Goal: Task Accomplishment & Management: Use online tool/utility

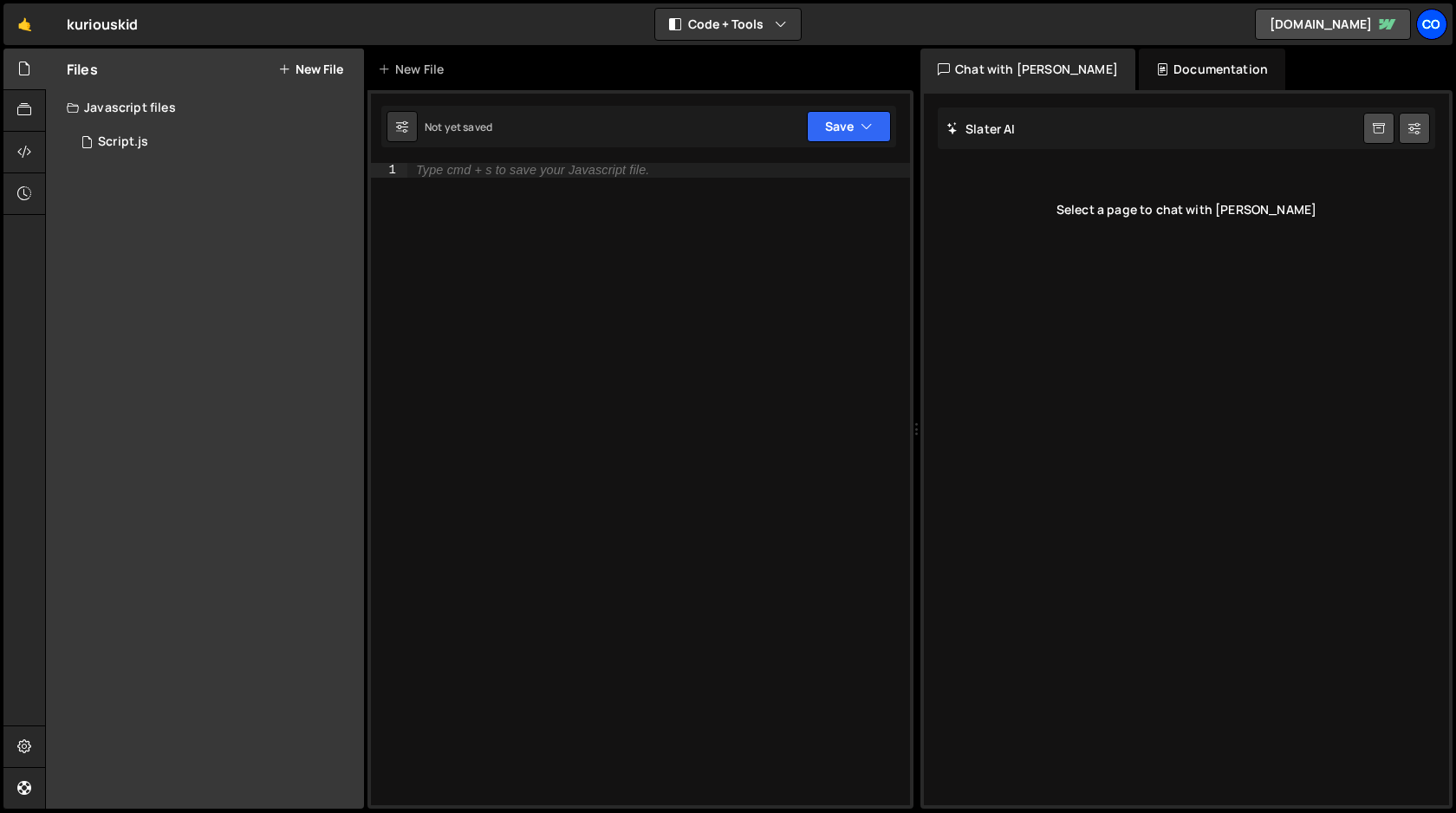
click at [1437, 18] on div "Co" at bounding box center [1431, 24] width 31 height 31
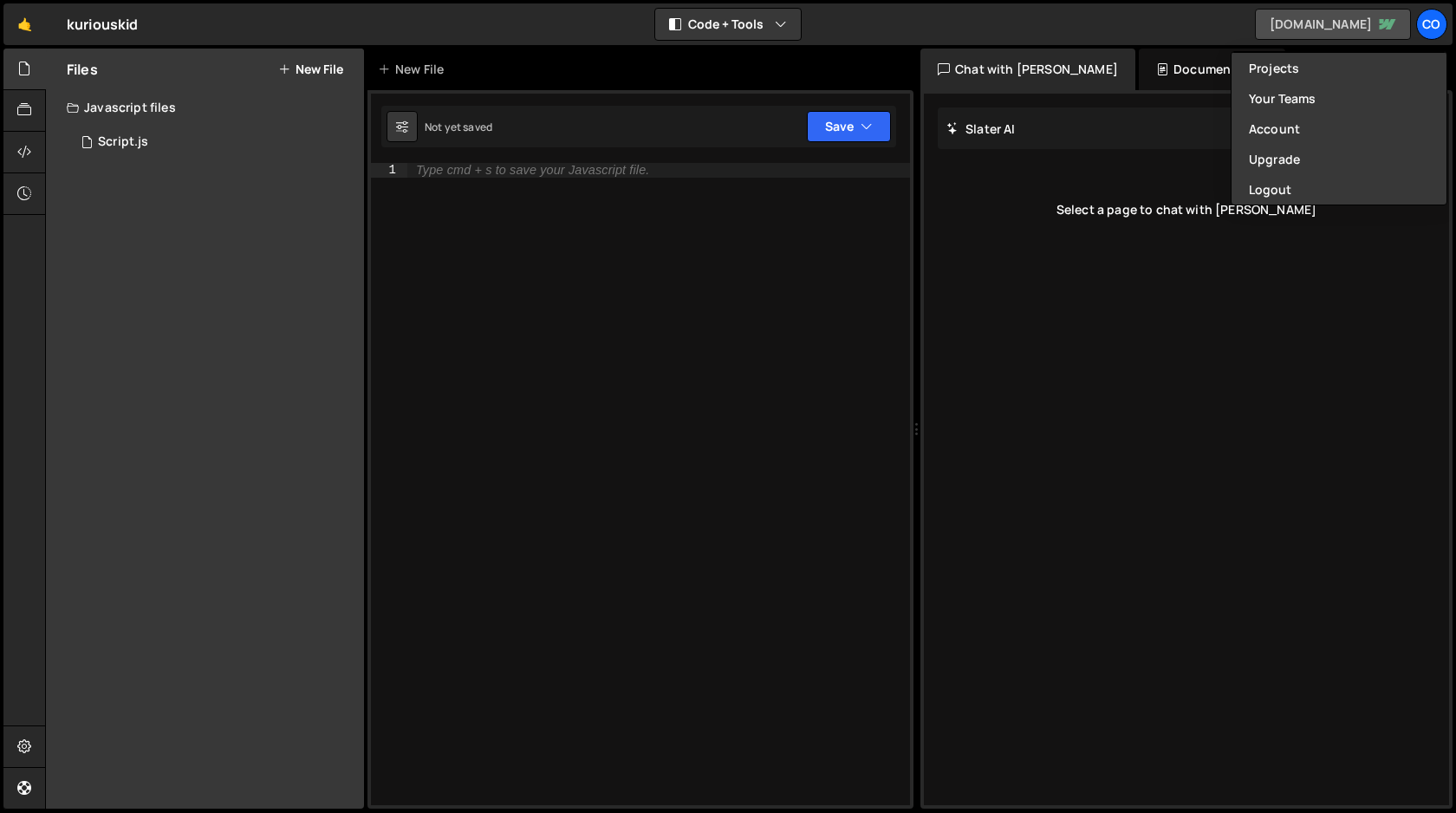
click at [1276, 28] on link "[DOMAIN_NAME]" at bounding box center [1333, 24] width 156 height 31
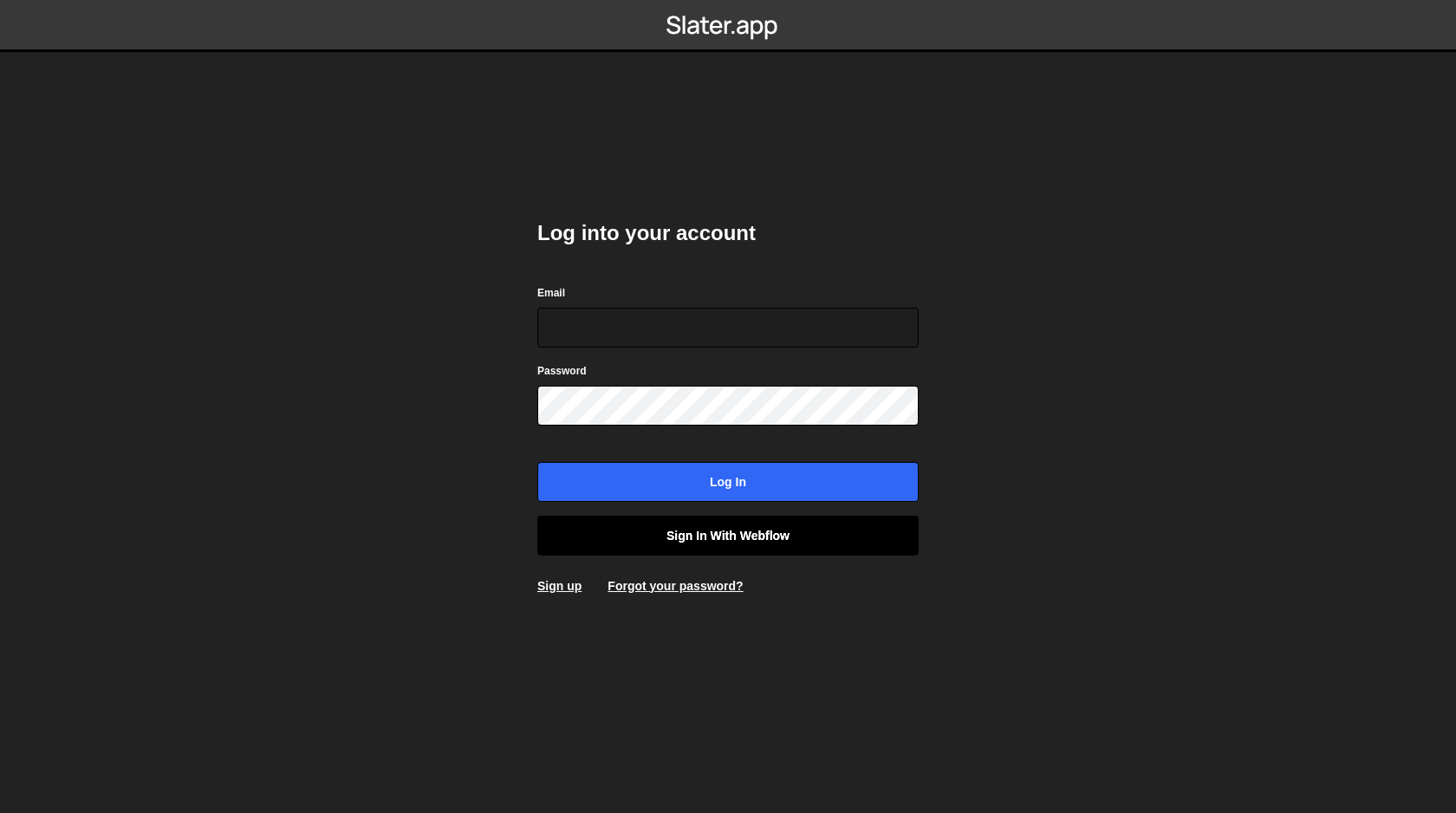
click at [720, 544] on link "Sign in with Webflow" at bounding box center [728, 535] width 381 height 39
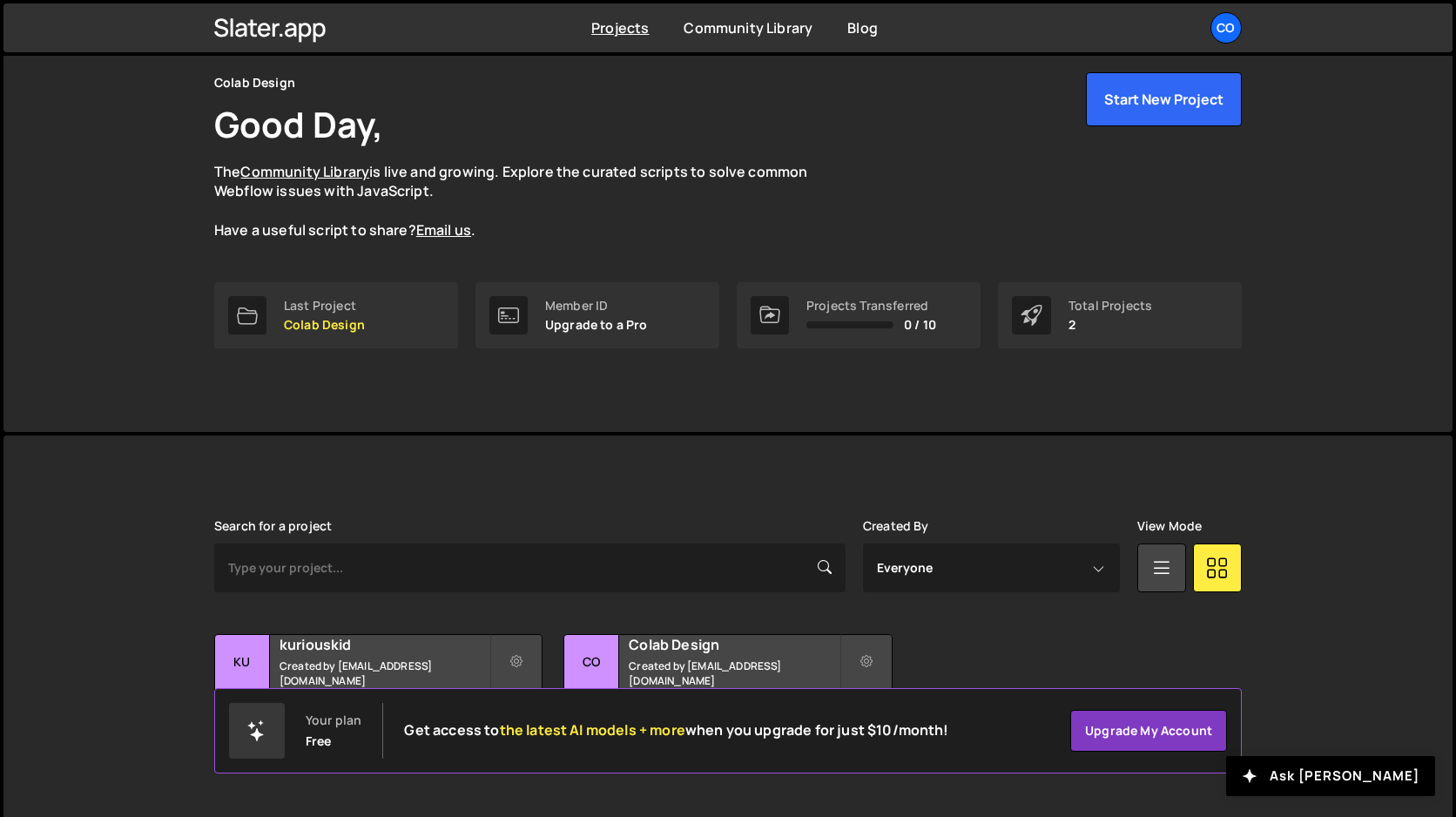
scroll to position [79, 0]
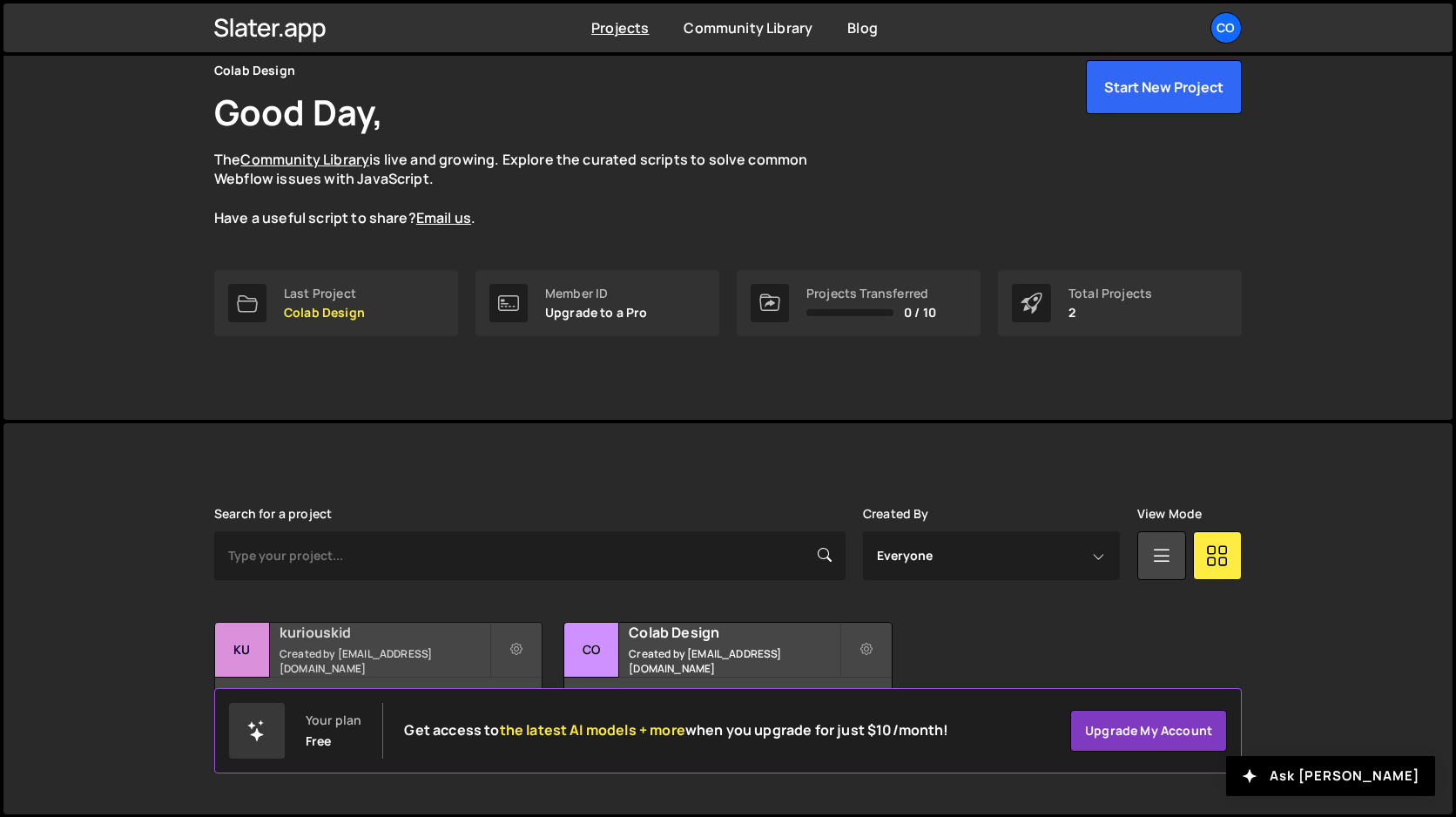
click at [350, 642] on h2 "kuriouskid" at bounding box center [384, 632] width 210 height 19
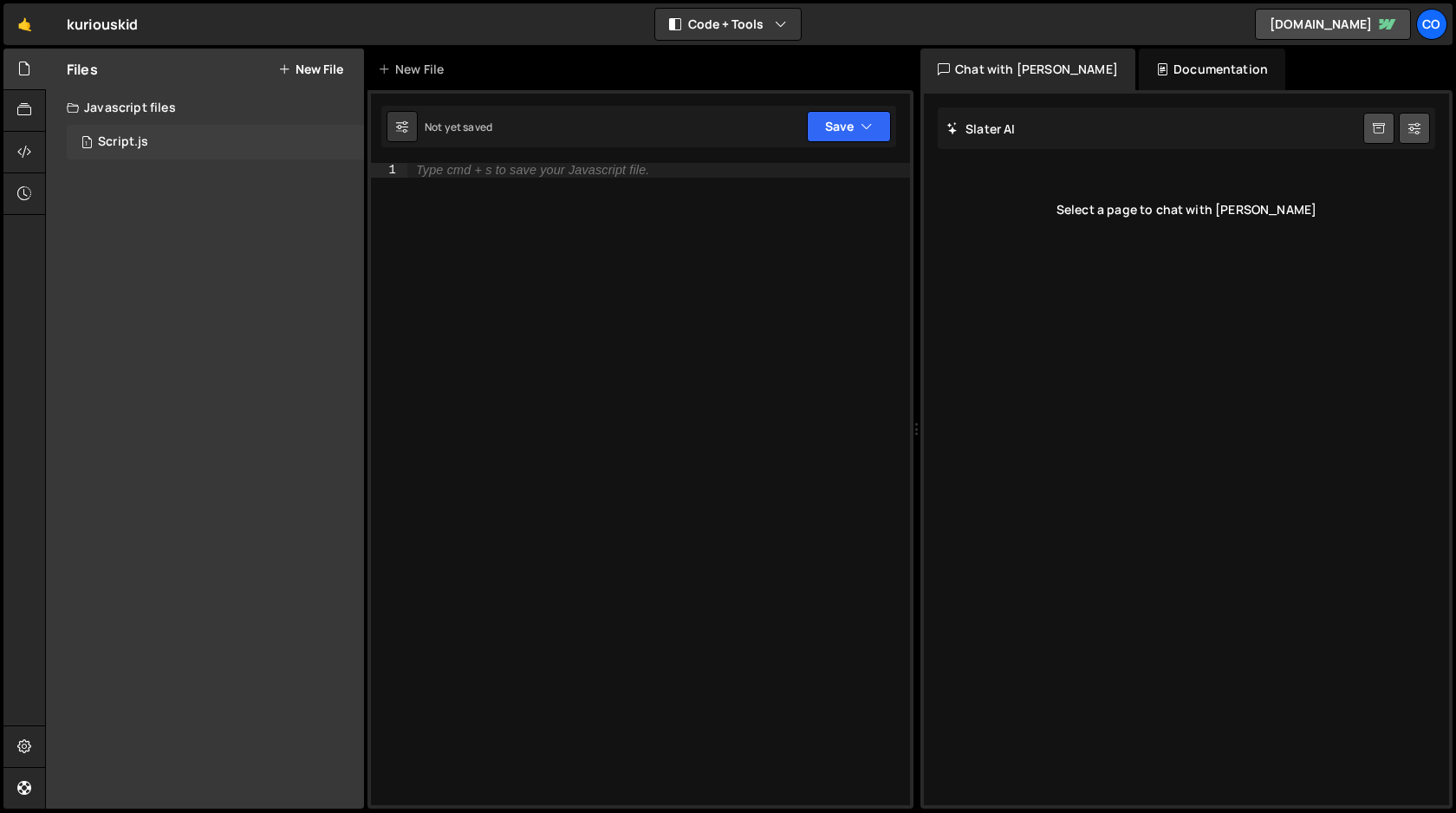
click at [134, 144] on div "Script.js" at bounding box center [123, 142] width 50 height 15
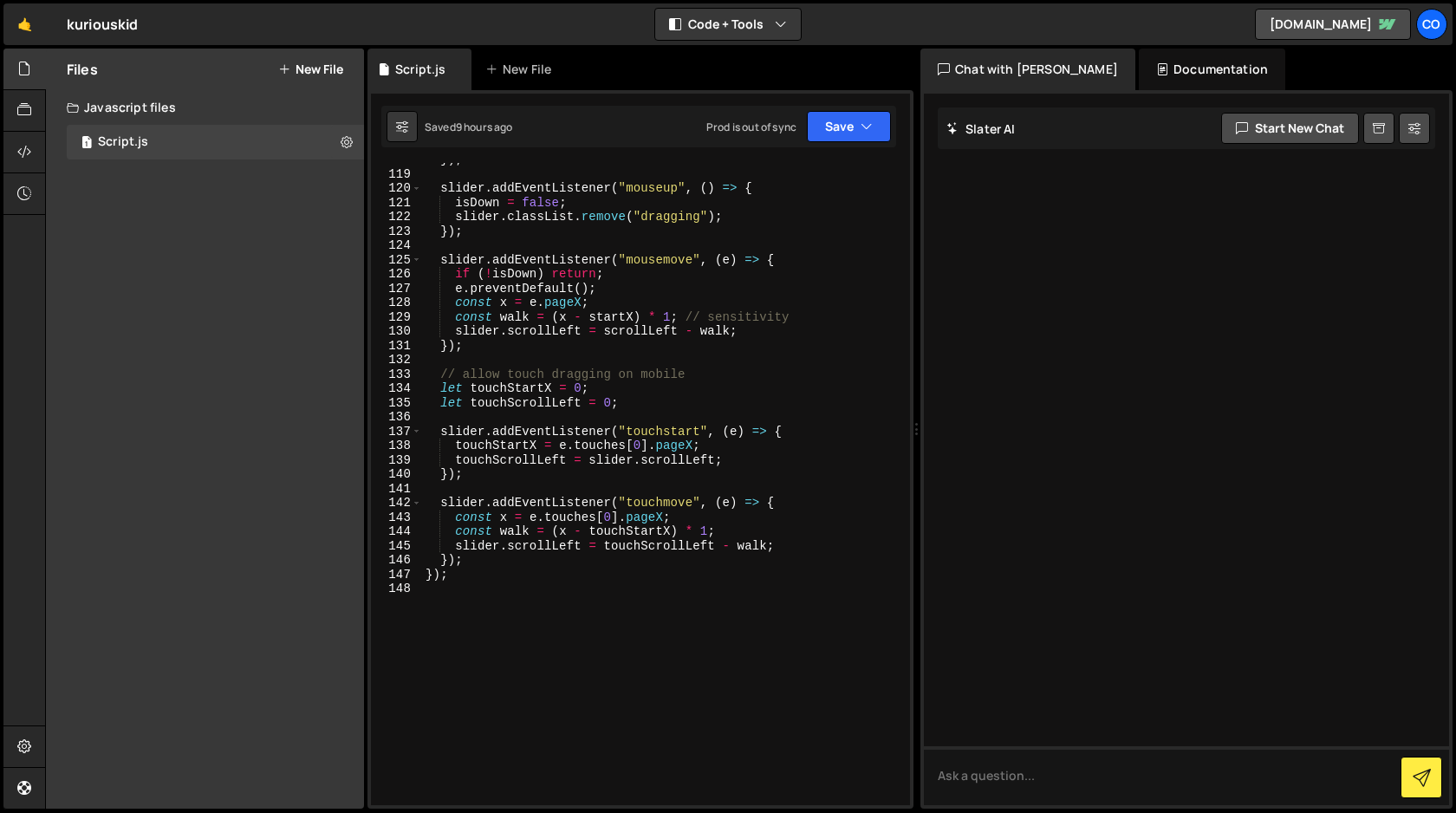
scroll to position [1860, 0]
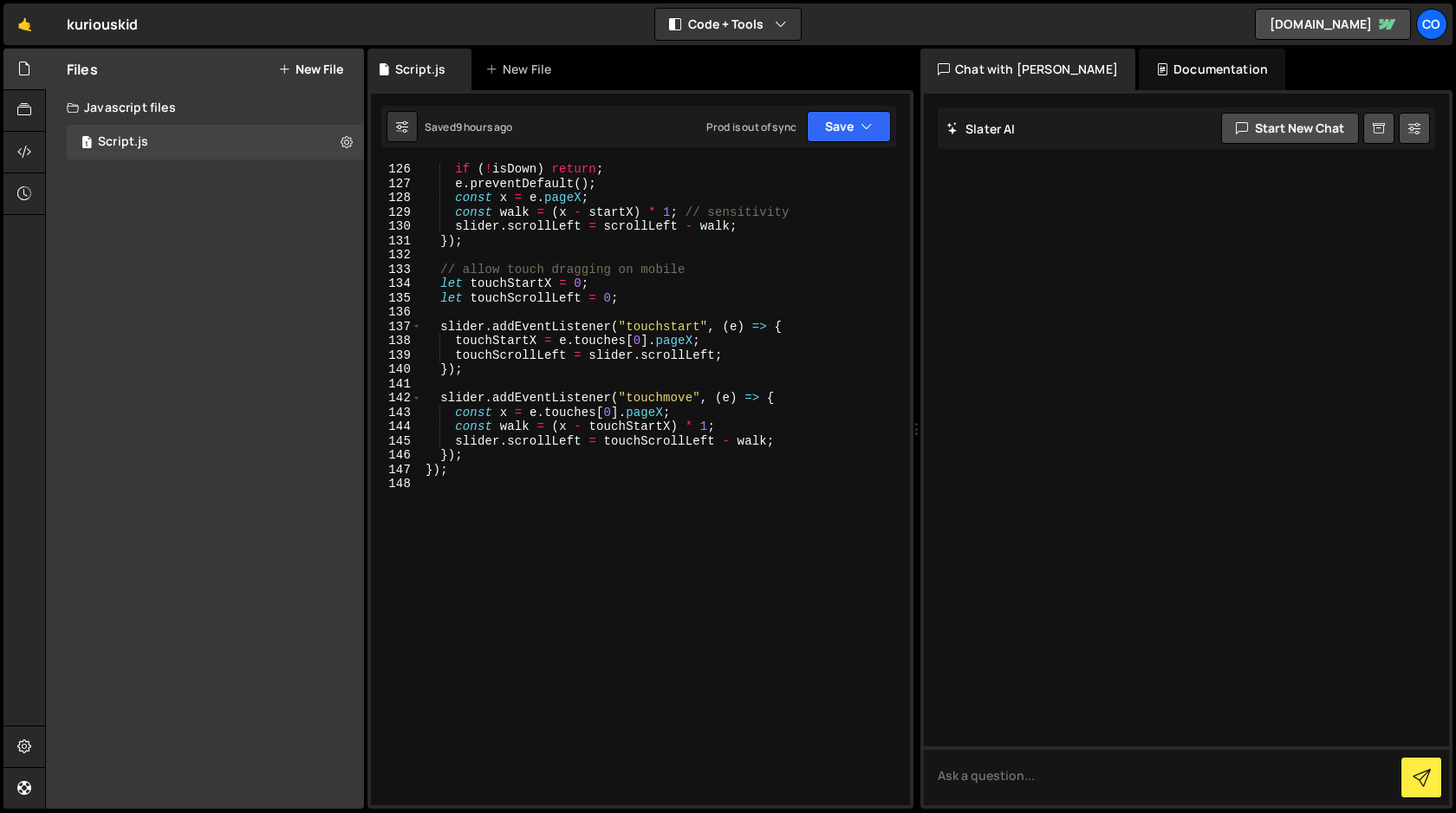
click at [475, 490] on div "if ( ! isDown ) return ; e . preventDefault ( ) ; const x = e . pageX ; const w…" at bounding box center [662, 497] width 481 height 670
paste textarea "});"
type textarea "});"
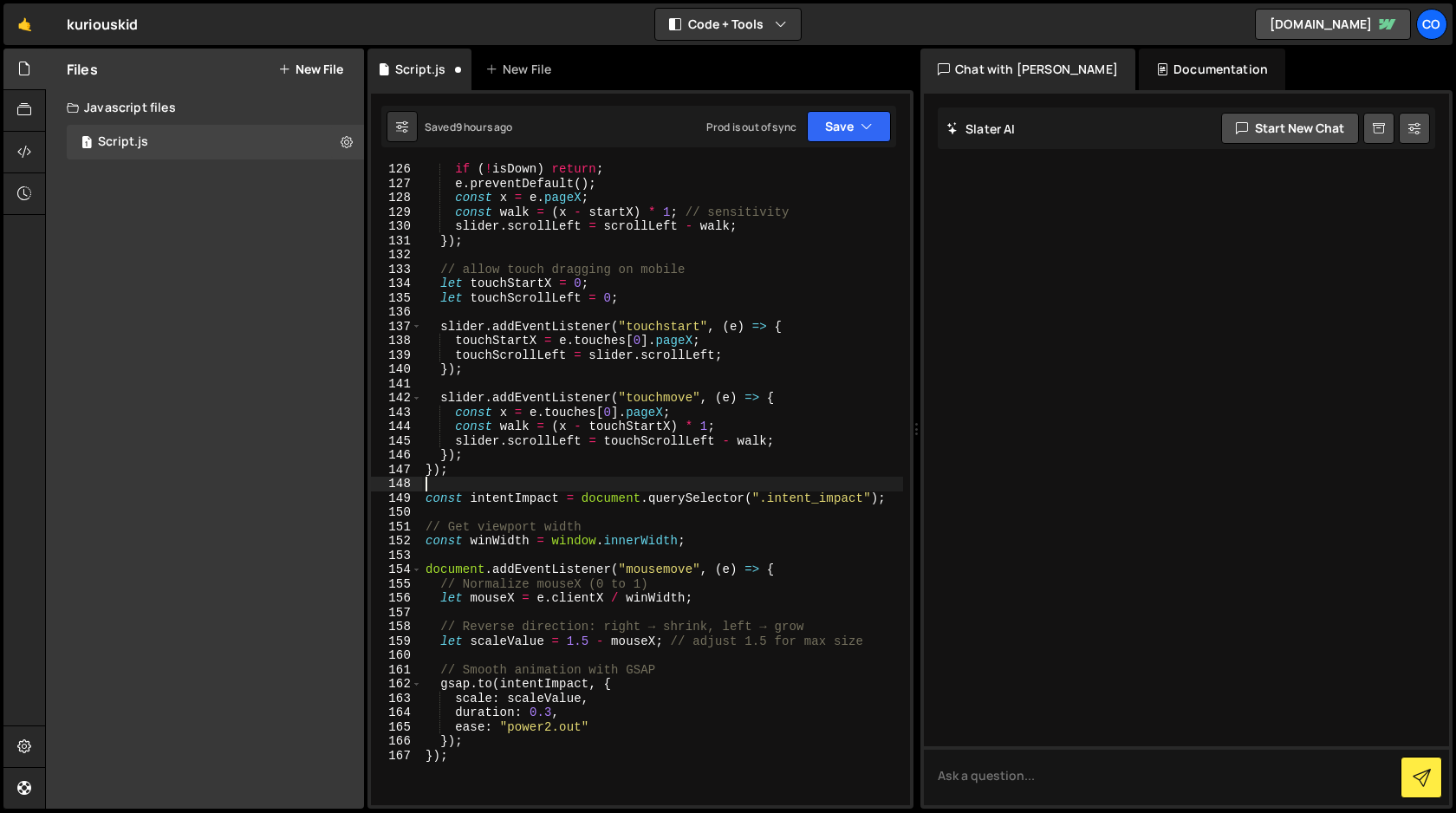
click at [460, 479] on div "if ( ! isDown ) return ; e . preventDefault ( ) ; const x = e . pageX ; const w…" at bounding box center [662, 497] width 481 height 670
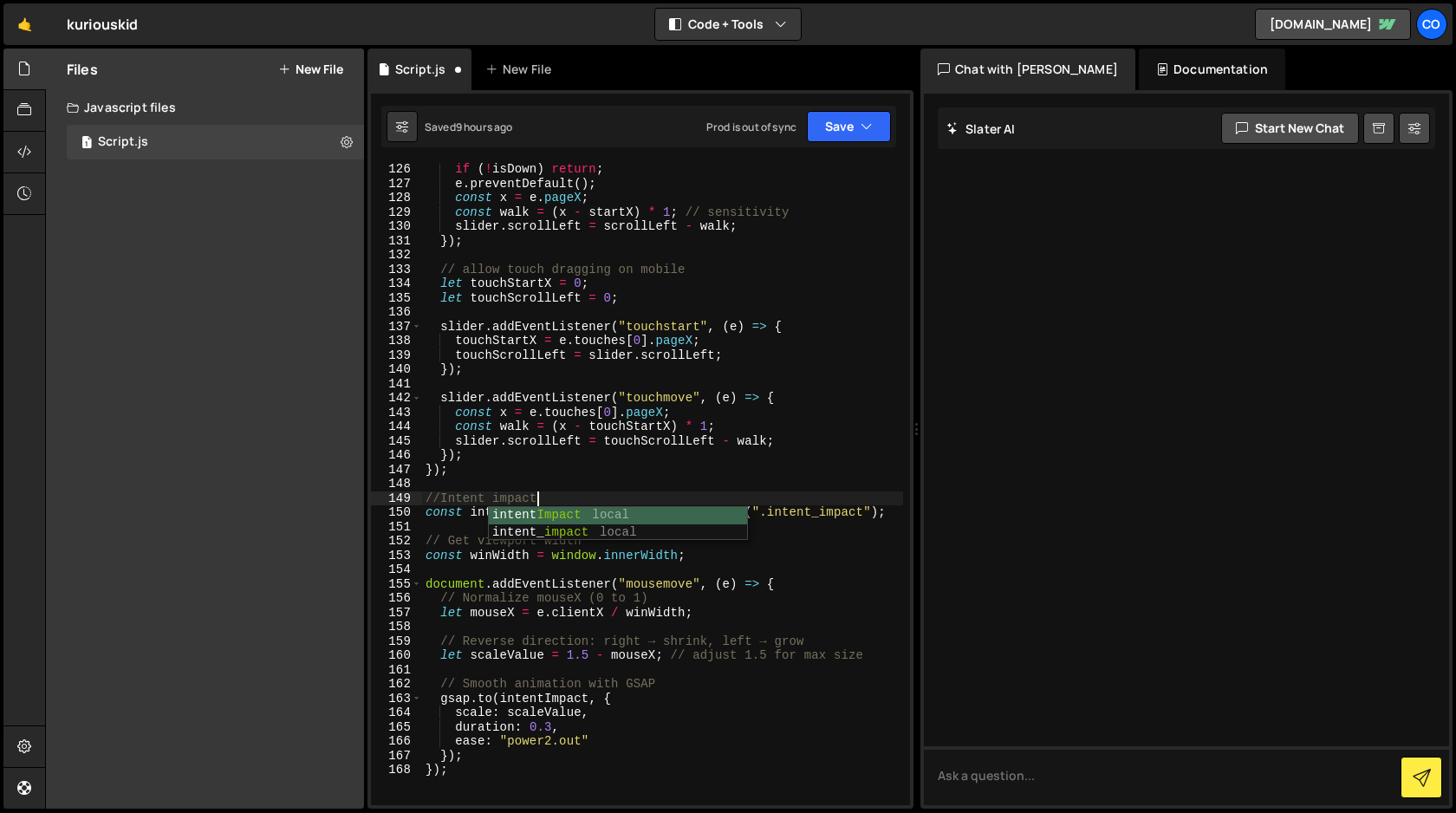
scroll to position [0, 7]
type textarea "//Intent impact scale effect"
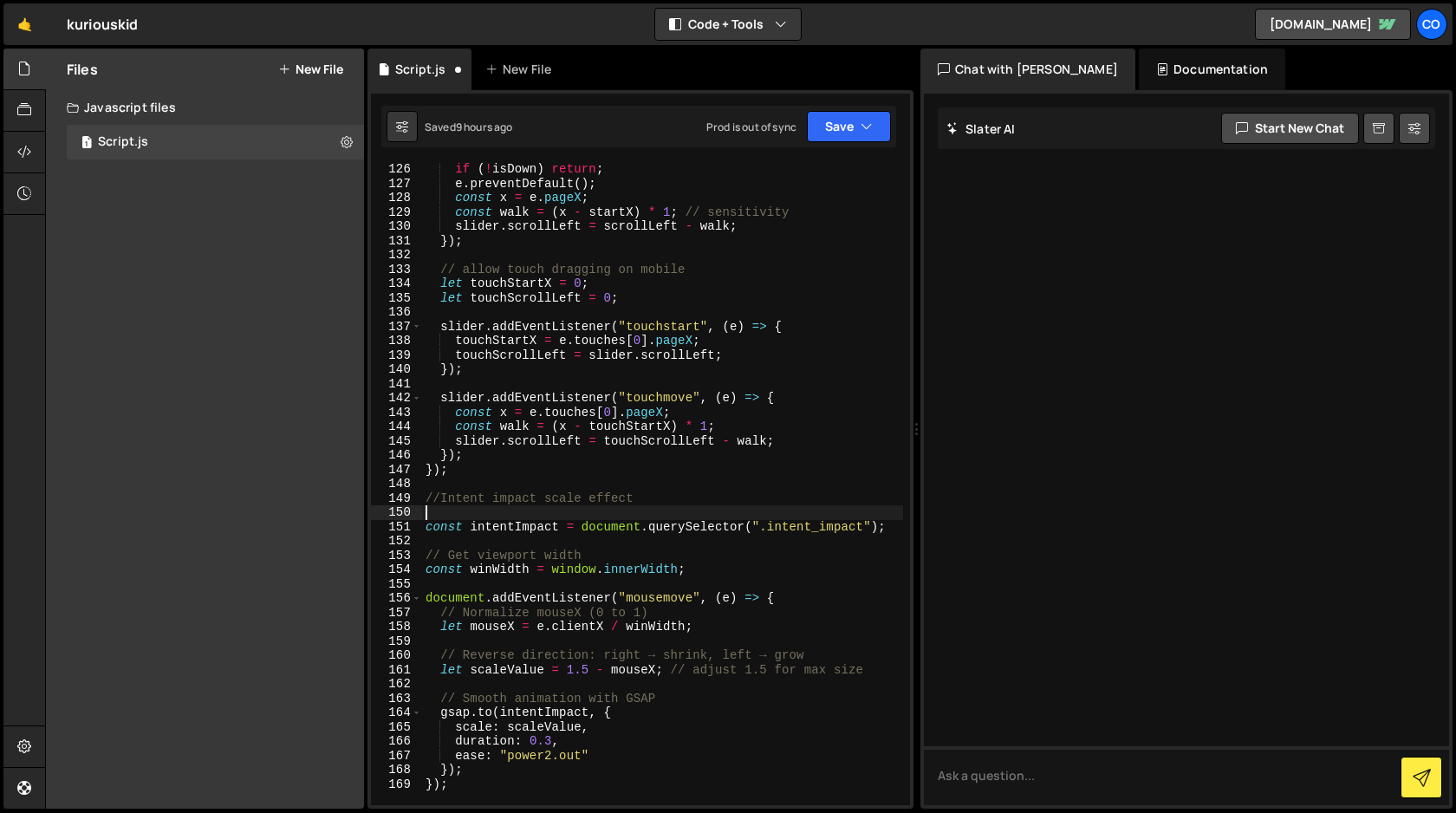
scroll to position [0, 0]
click at [849, 130] on button "Save" at bounding box center [848, 126] width 84 height 31
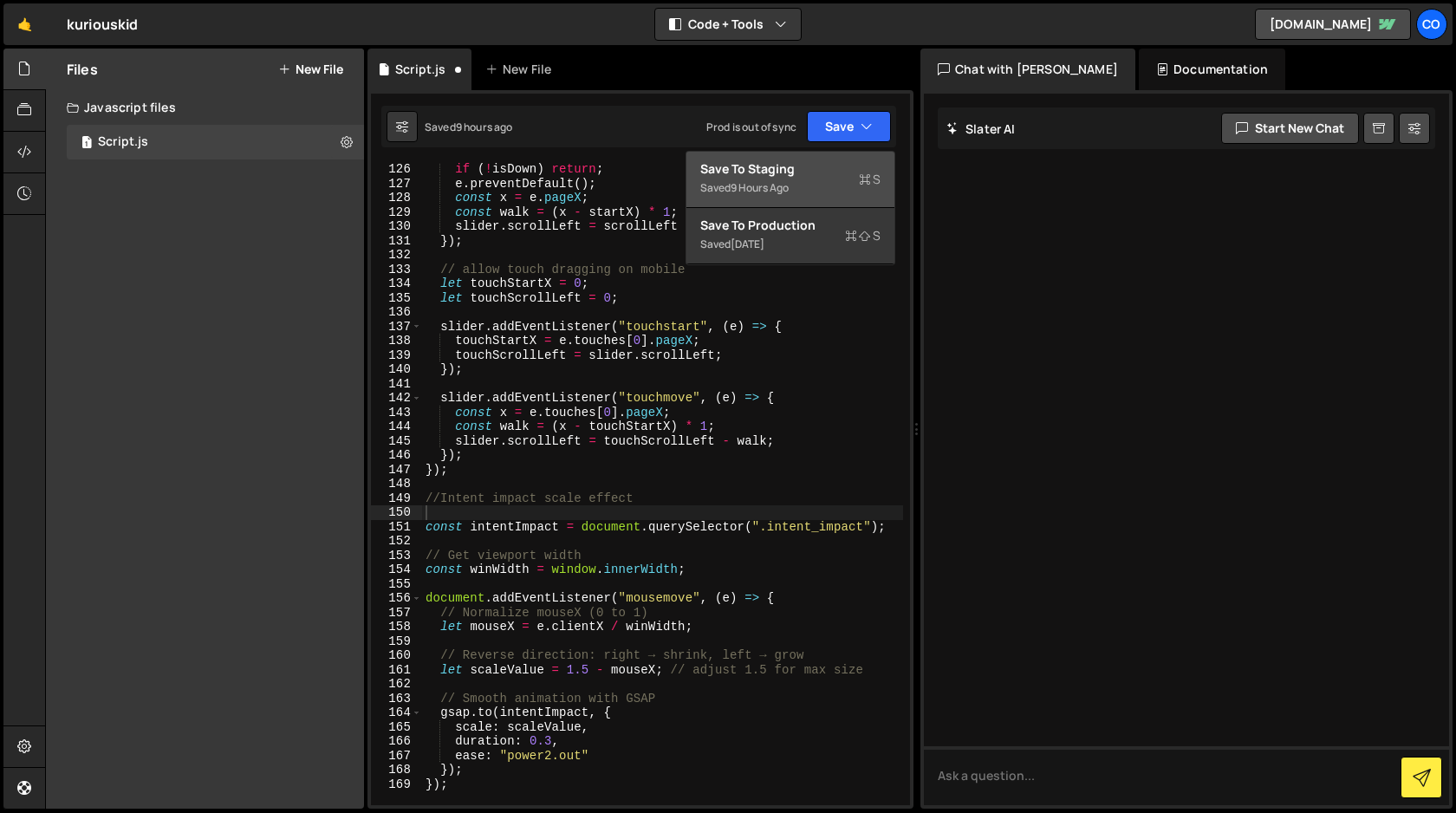
click at [820, 180] on div "Saved 9 hours ago" at bounding box center [790, 188] width 180 height 21
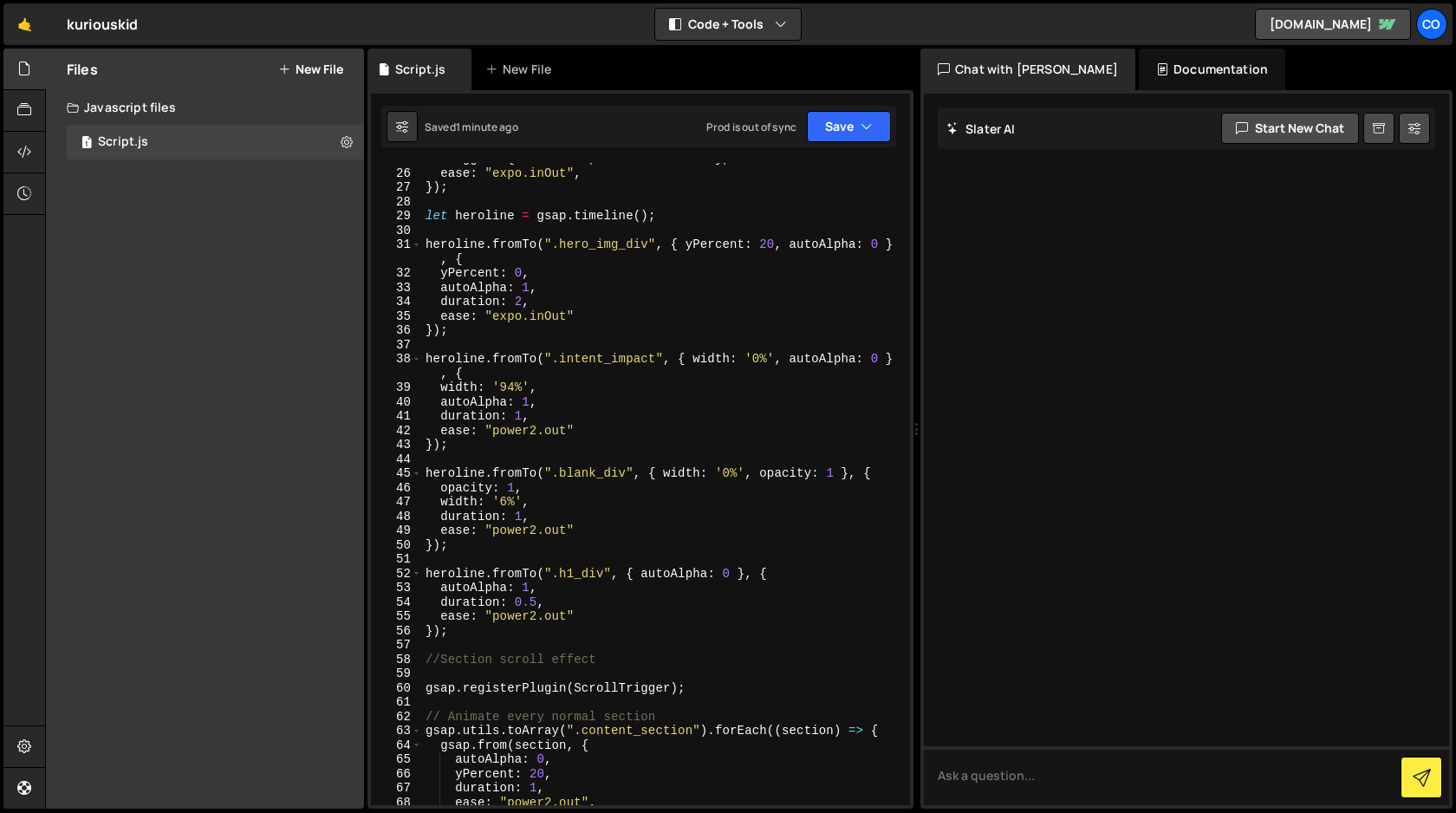
scroll to position [348, 0]
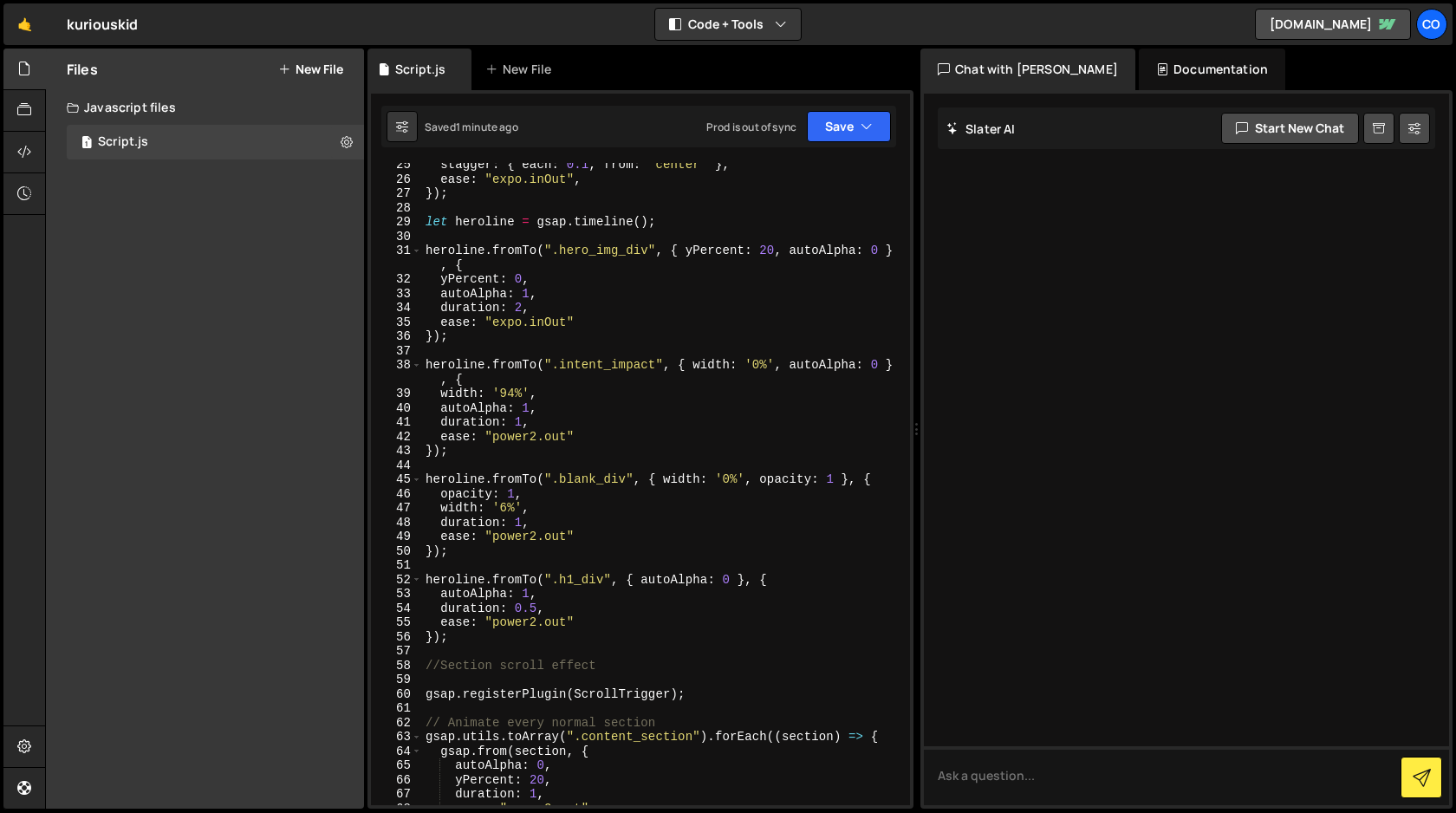
click at [437, 395] on div "stagger : { each : 0.1 , from : "center" } , ease : "expo.inOut" , }) ; let her…" at bounding box center [662, 493] width 481 height 670
drag, startPoint x: 437, startPoint y: 395, endPoint x: 486, endPoint y: 395, distance: 49.0
click at [486, 395] on div "stagger : { each : 0.1 , from : "center" } , ease : "expo.inOut" , }) ; let her…" at bounding box center [662, 493] width 481 height 670
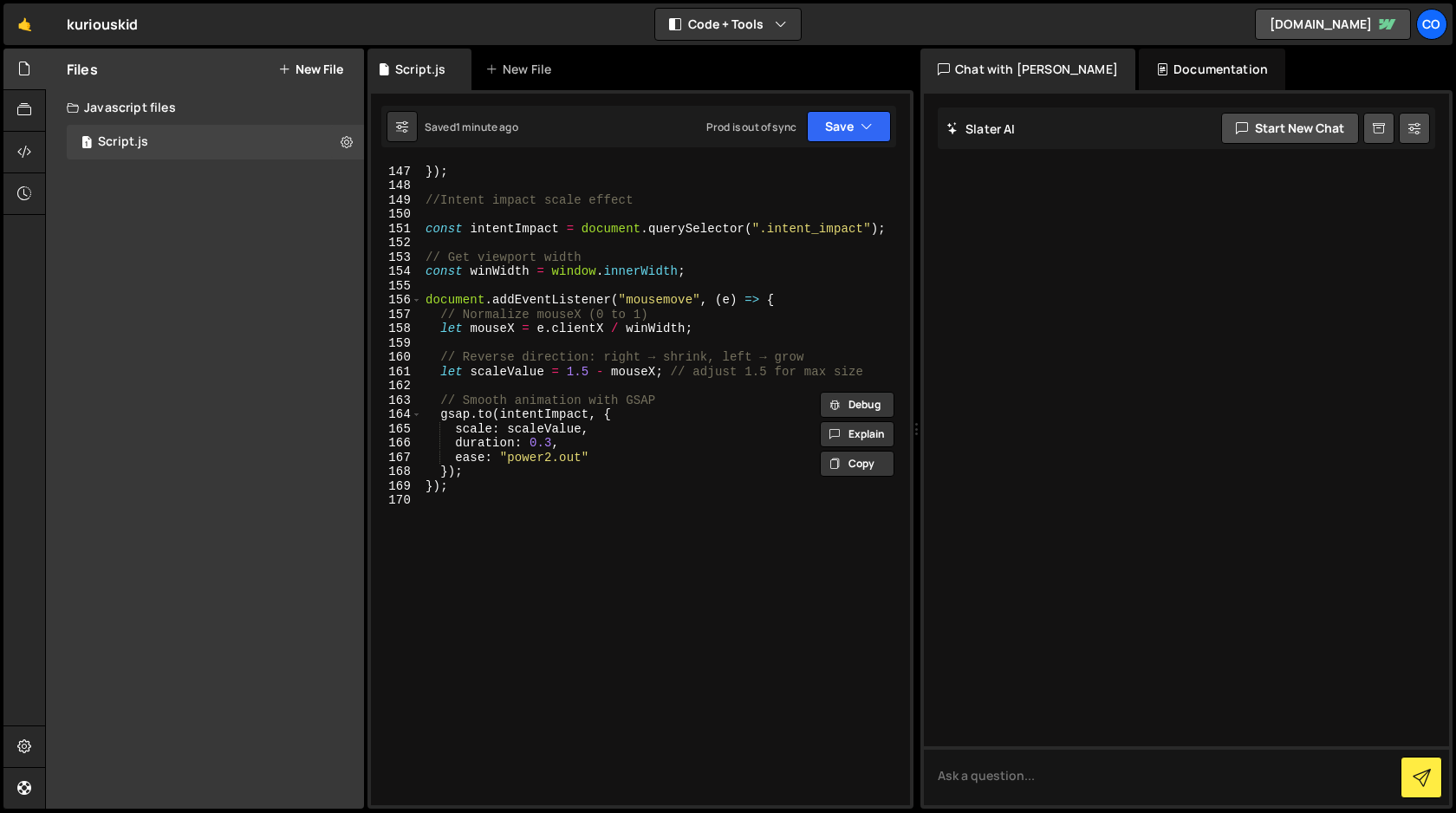
scroll to position [2158, 0]
click at [471, 430] on div "}) ; }) ; //Intent impact scale effect const intentImpact = document . querySel…" at bounding box center [662, 485] width 481 height 670
paste textarea "width:"
click at [865, 125] on icon "button" at bounding box center [866, 126] width 13 height 17
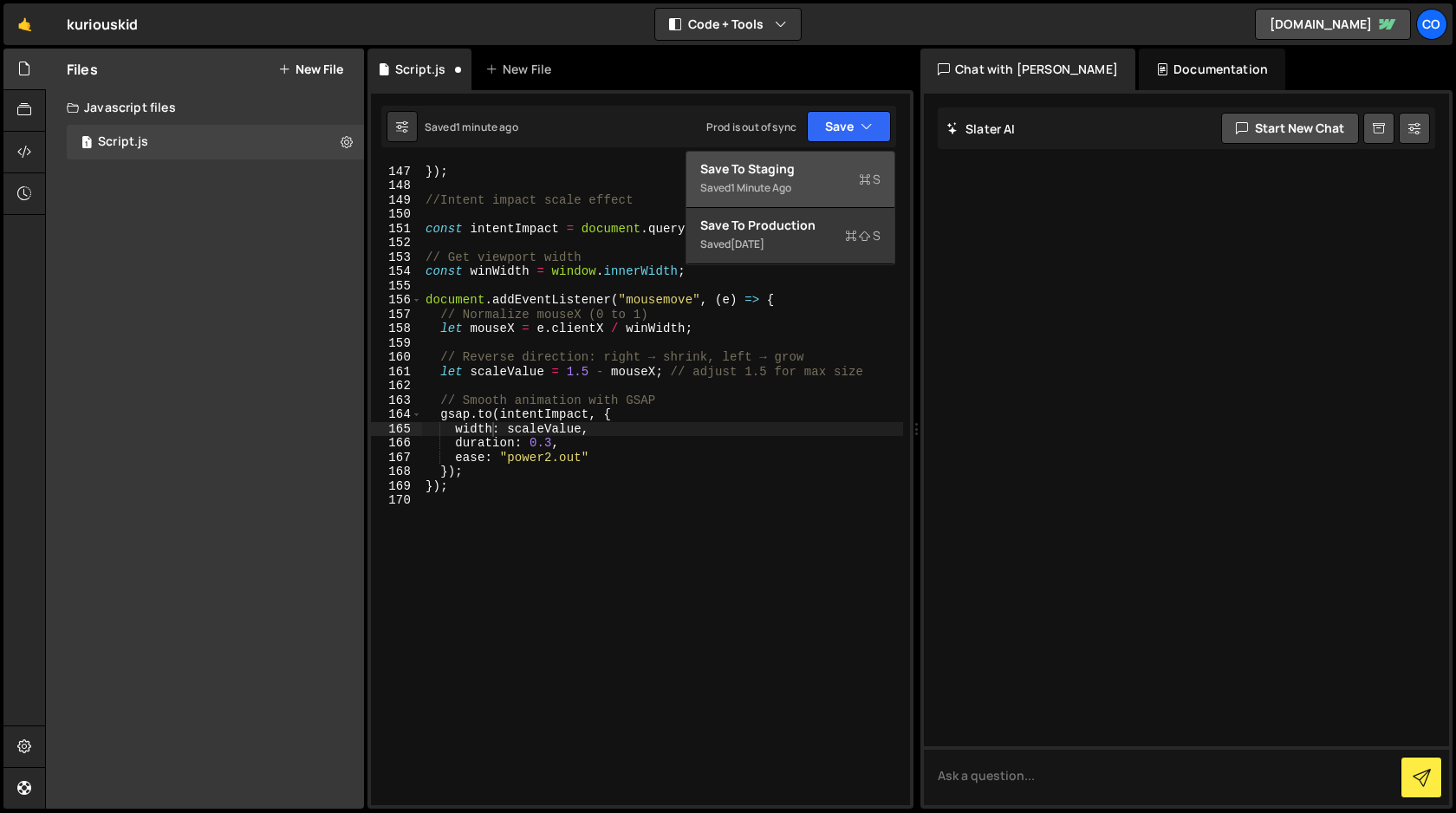
click at [800, 186] on div "Saved 1 minute ago" at bounding box center [790, 188] width 180 height 21
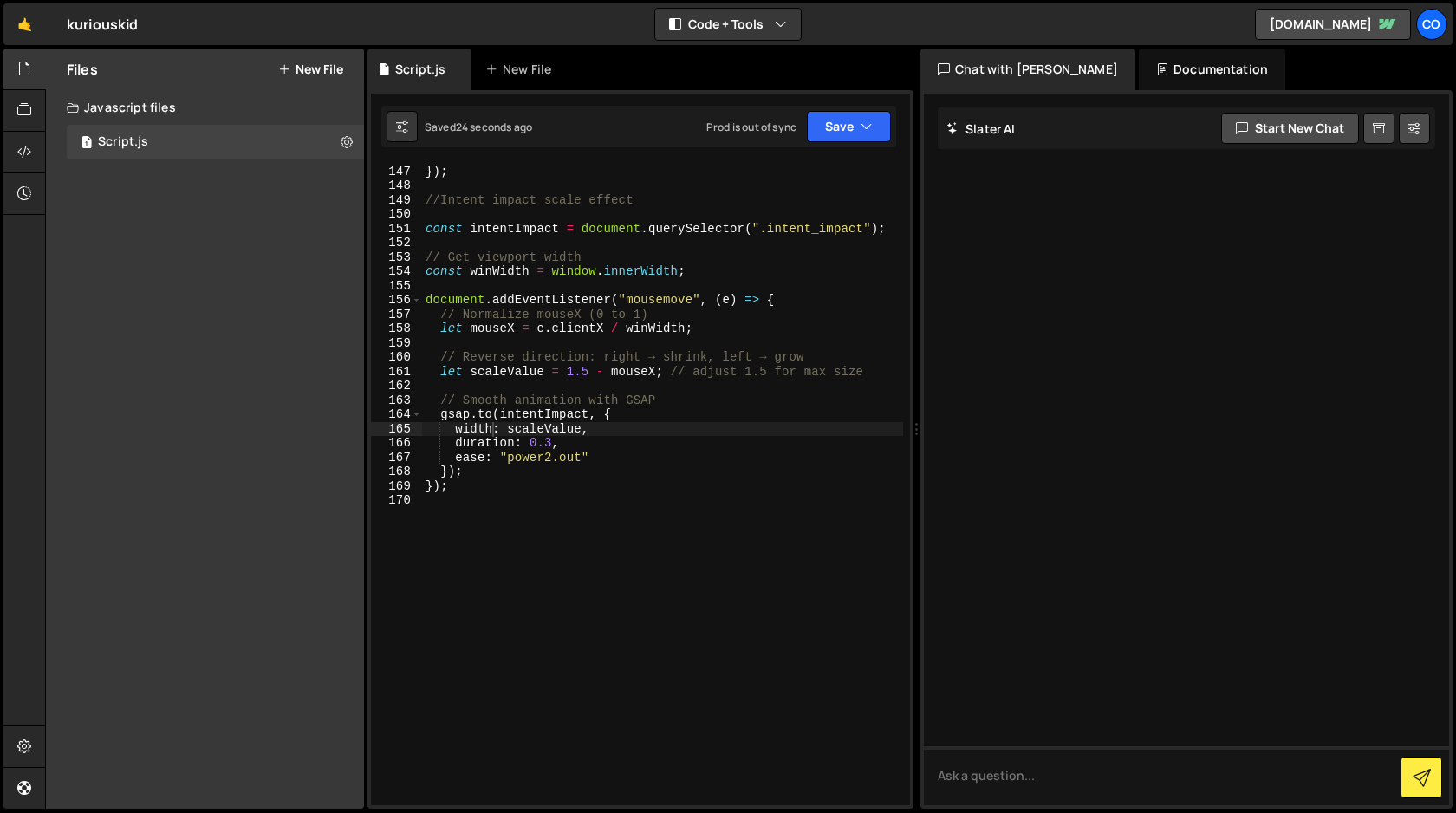
click at [557, 487] on div "}) ; }) ; //Intent impact scale effect const intentImpact = document . querySel…" at bounding box center [662, 485] width 481 height 670
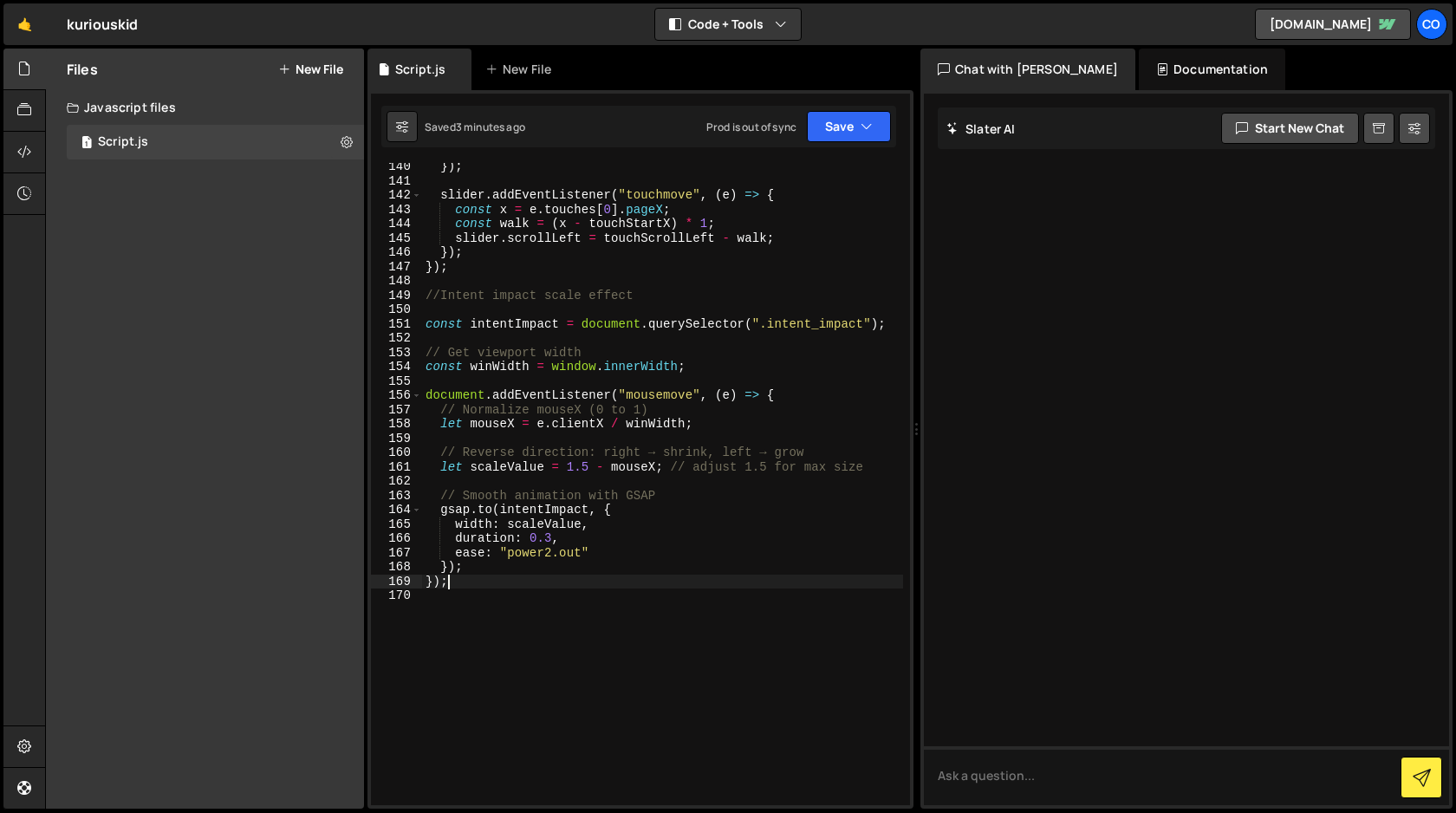
scroll to position [2054, 0]
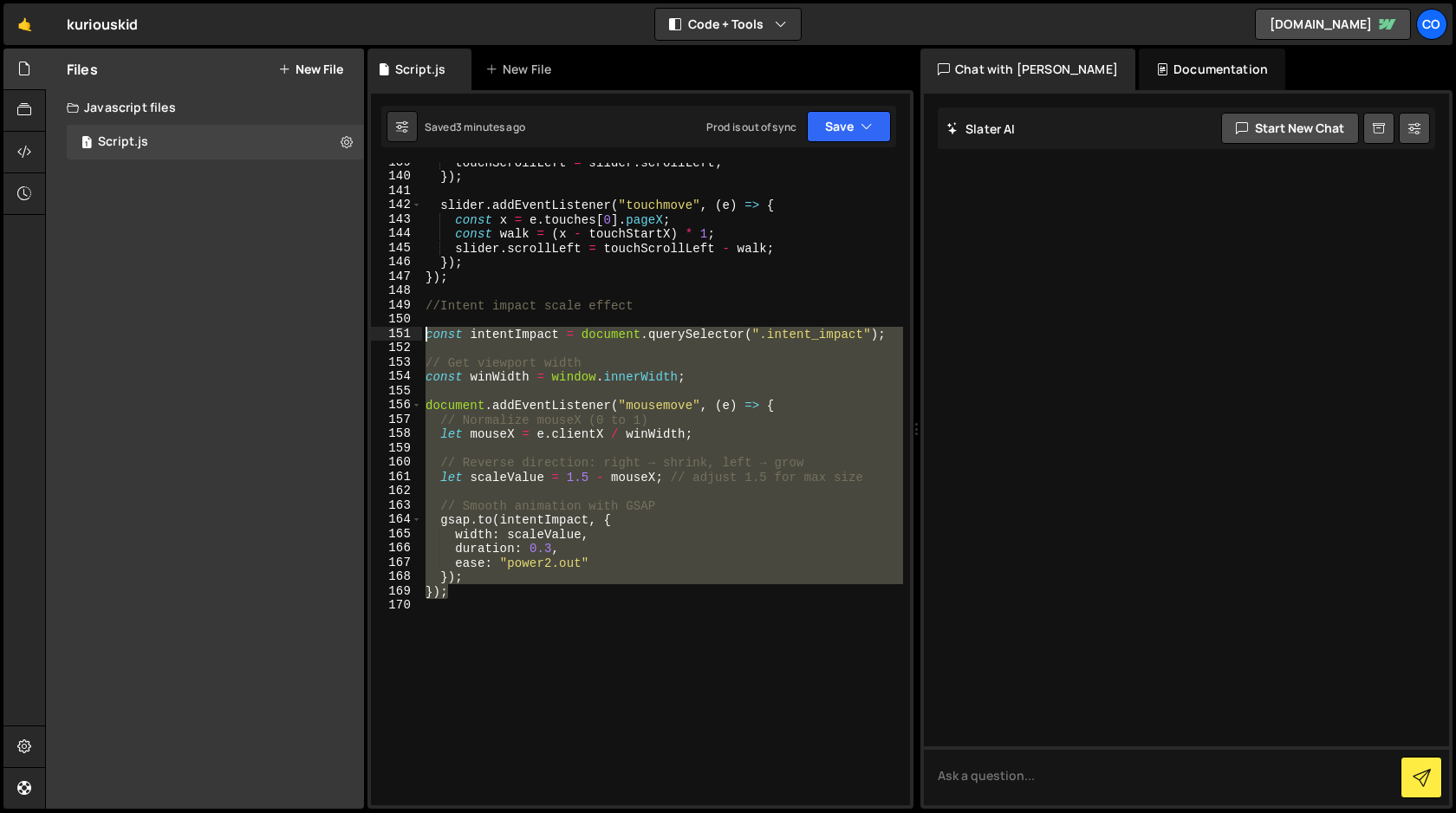
drag, startPoint x: 452, startPoint y: 592, endPoint x: 401, endPoint y: 336, distance: 261.0
click at [401, 336] on div "}); 139 140 141 142 143 144 145 146 147 148 149 150 151 152 153 154 155 156 157…" at bounding box center [640, 484] width 539 height 643
paste textarea "});"
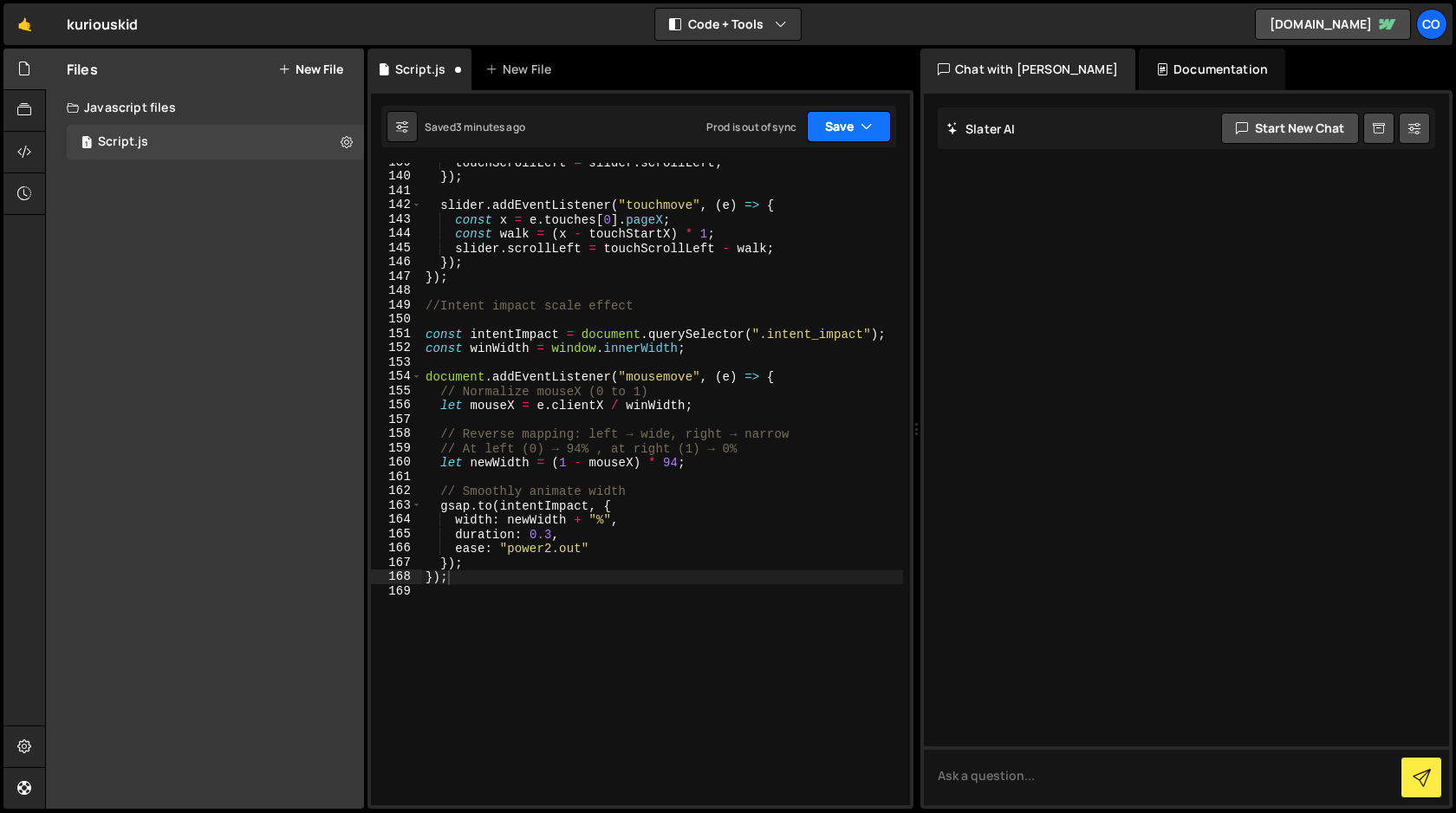
click at [849, 130] on button "Save" at bounding box center [848, 126] width 84 height 31
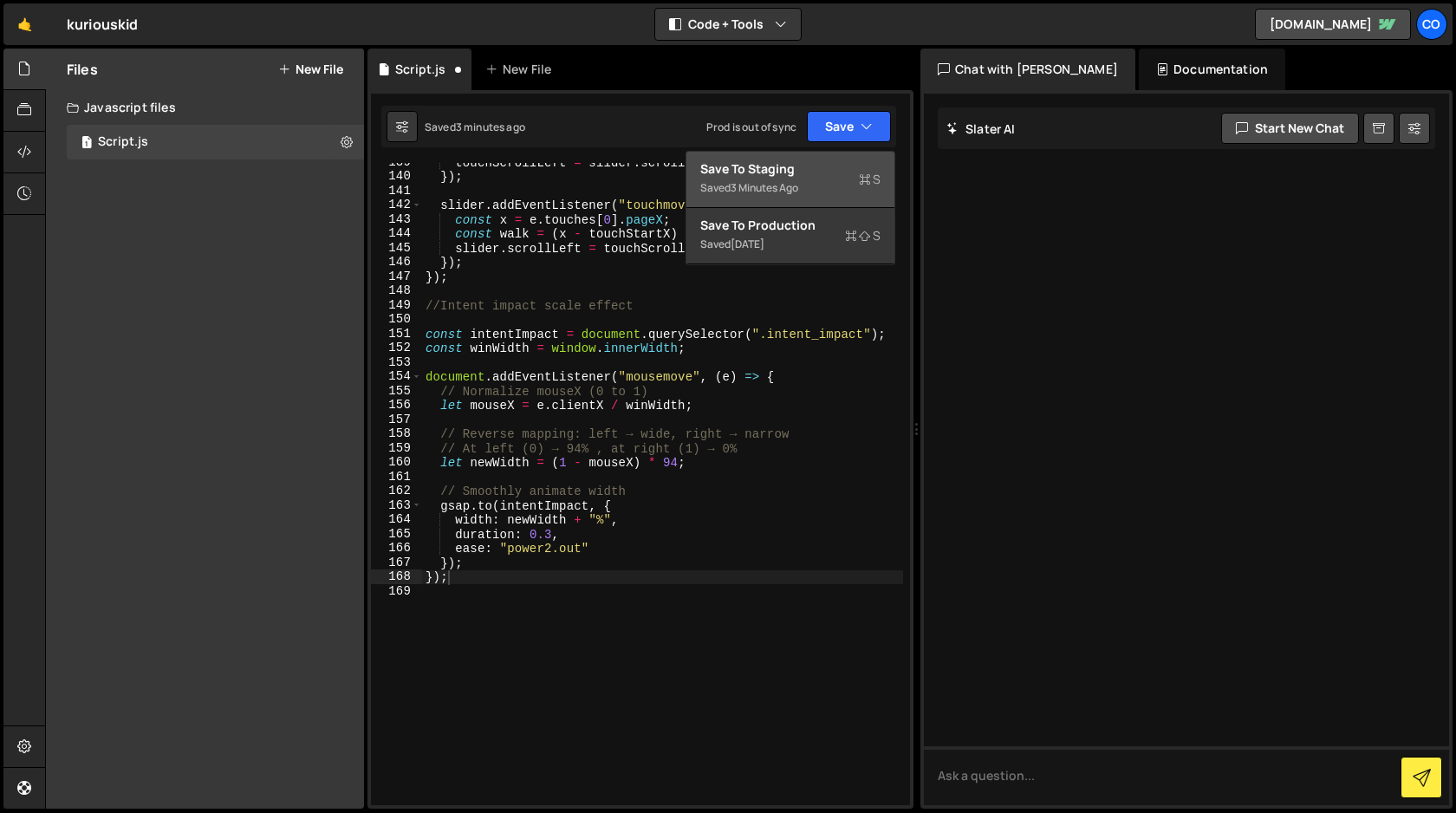
click at [815, 171] on div "Save to Staging S" at bounding box center [790, 169] width 180 height 17
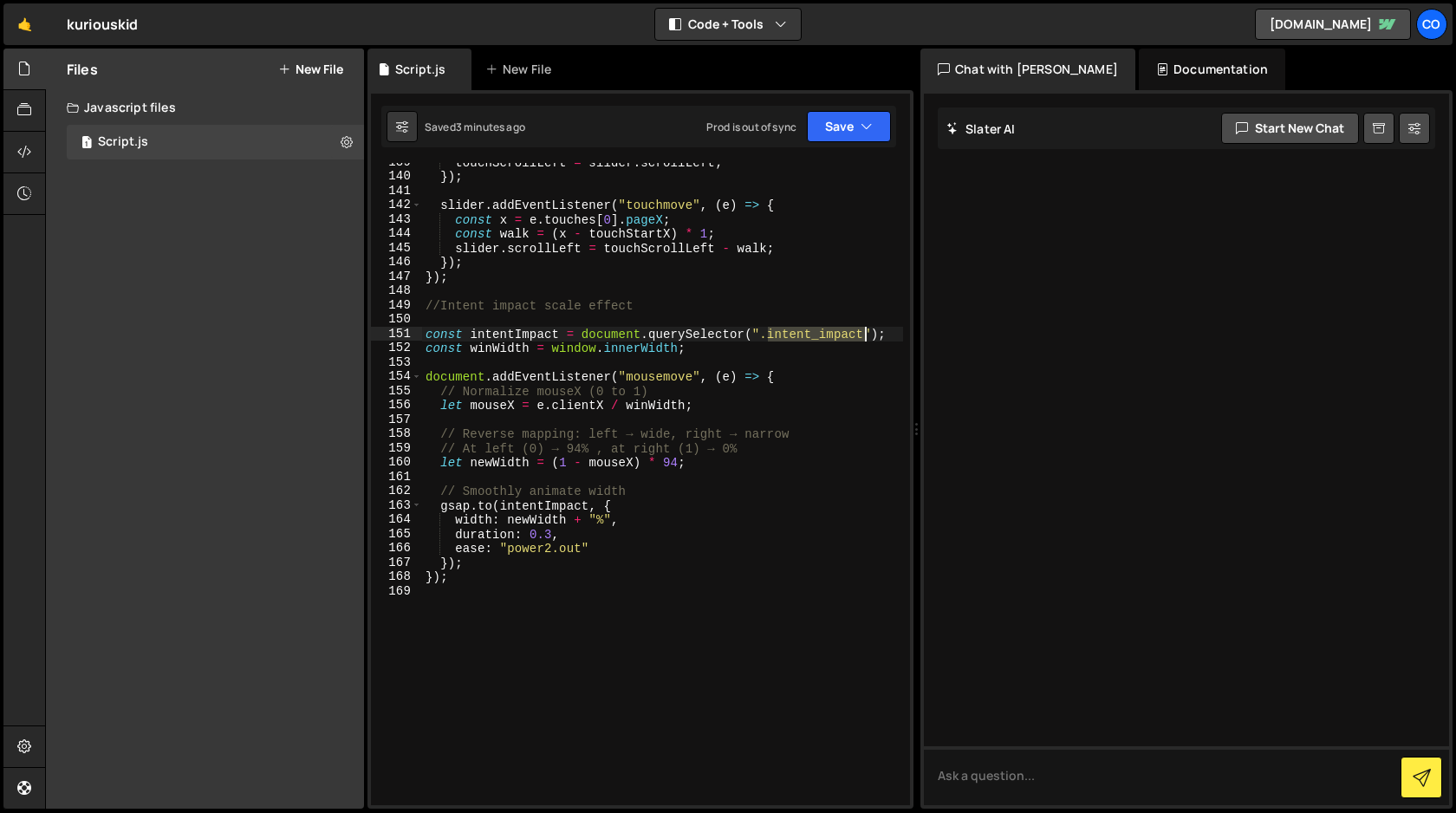
drag, startPoint x: 767, startPoint y: 335, endPoint x: 865, endPoint y: 340, distance: 98.1
click at [865, 340] on div "touchScrollLeft = slider . scrollLeft ; }) ; slider . addEventListener ( "touch…" at bounding box center [662, 490] width 481 height 670
paste textarea "anim-"
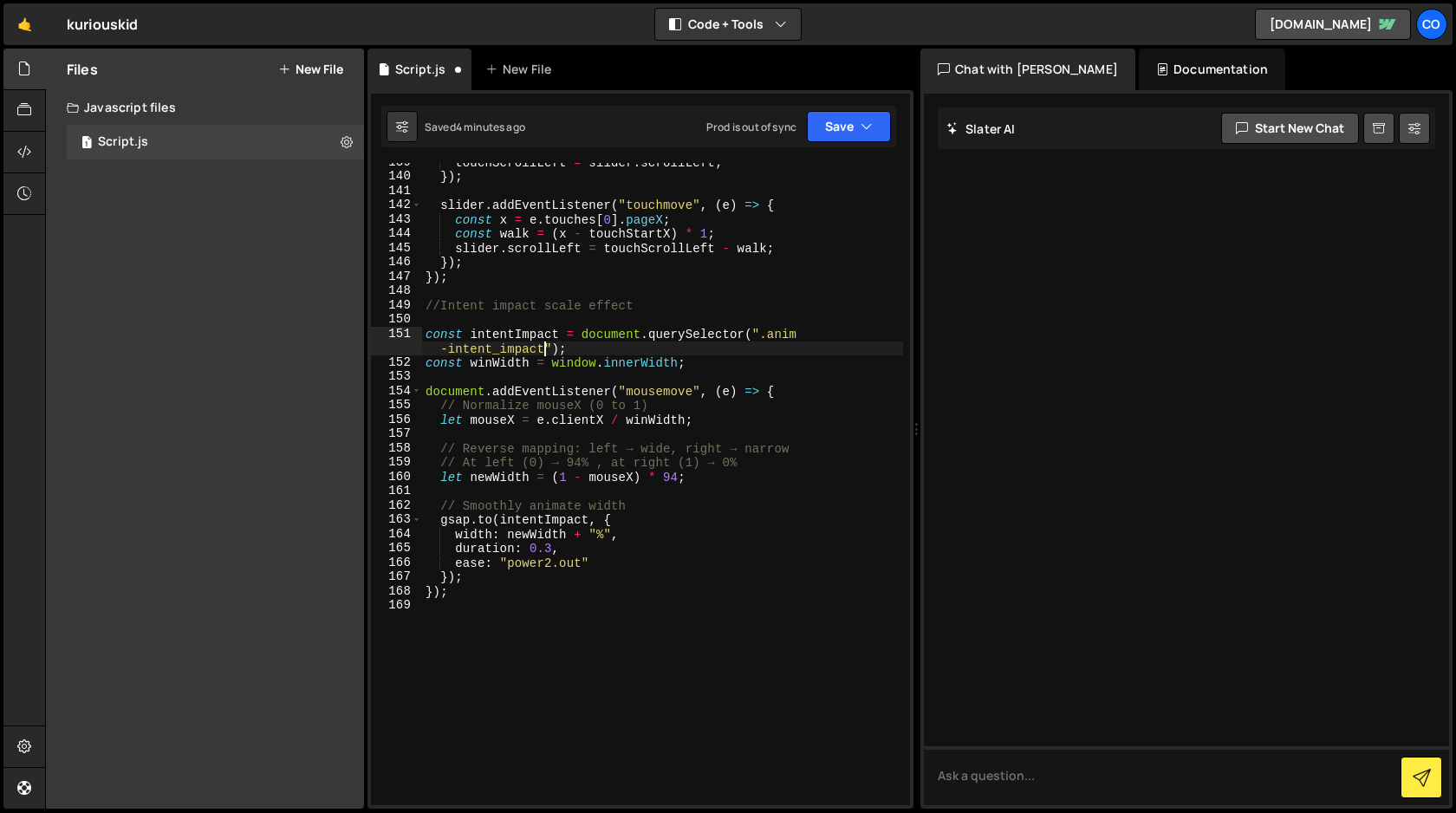
click at [676, 478] on div "touchScrollLeft = slider . scrollLeft ; }) ; slider . addEventListener ( "touch…" at bounding box center [662, 490] width 481 height 670
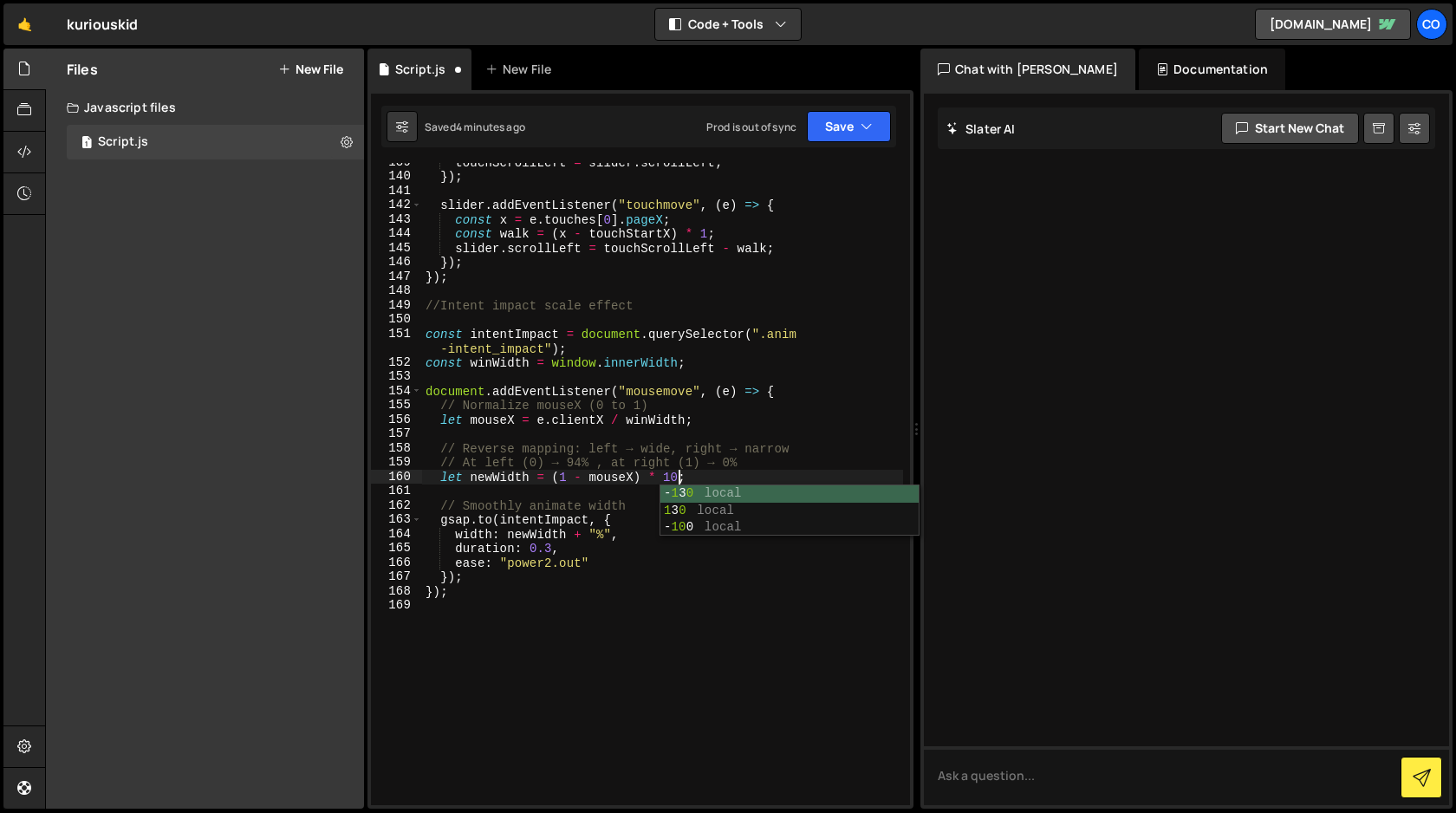
scroll to position [0, 17]
click at [647, 533] on div "touchScrollLeft = slider . scrollLeft ; }) ; slider . addEventListener ( "touch…" at bounding box center [662, 490] width 481 height 670
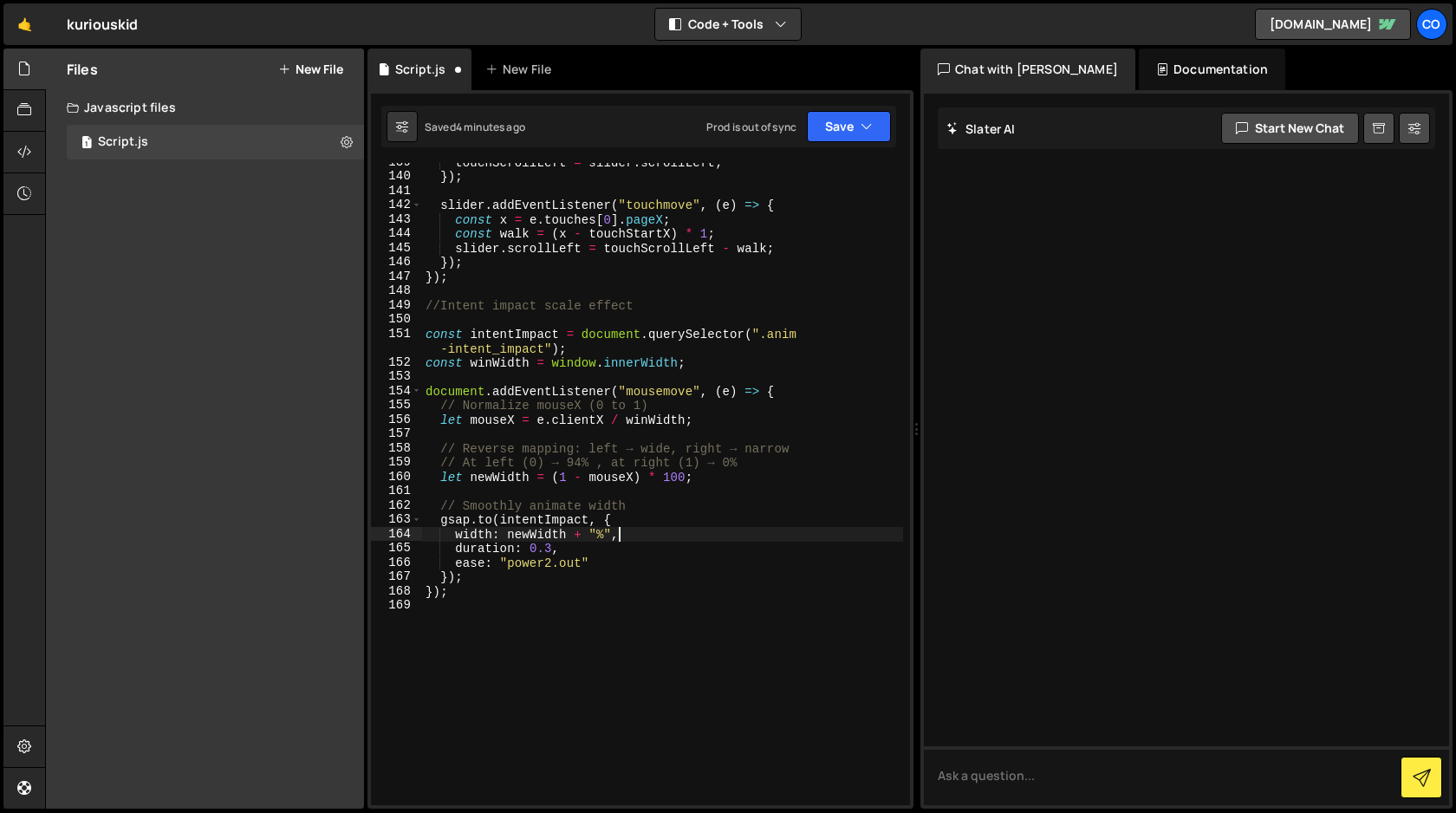
scroll to position [0, 13]
click at [842, 130] on button "Save" at bounding box center [848, 126] width 84 height 31
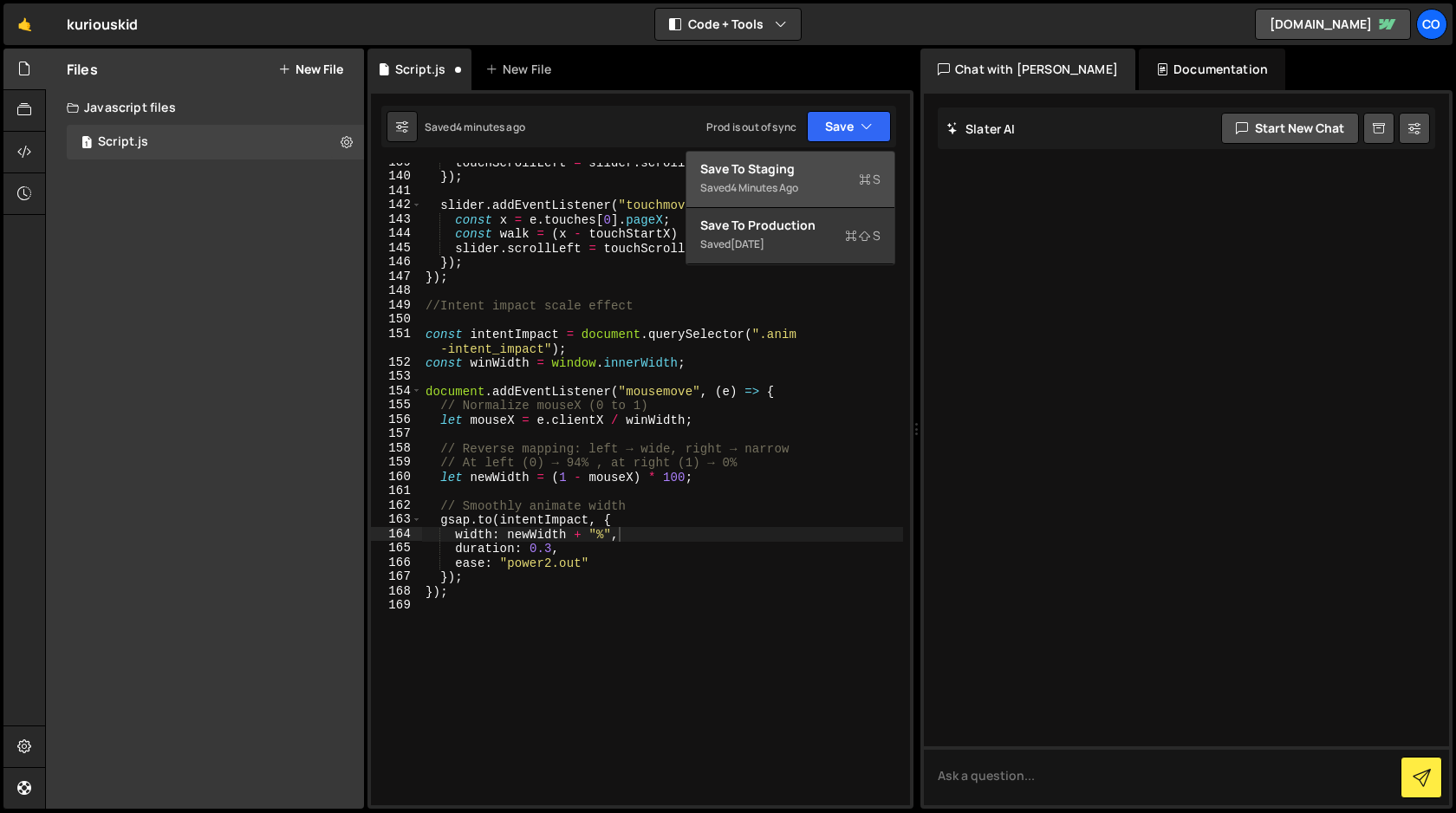
click at [816, 178] on div "Saved 4 minutes ago" at bounding box center [790, 188] width 180 height 21
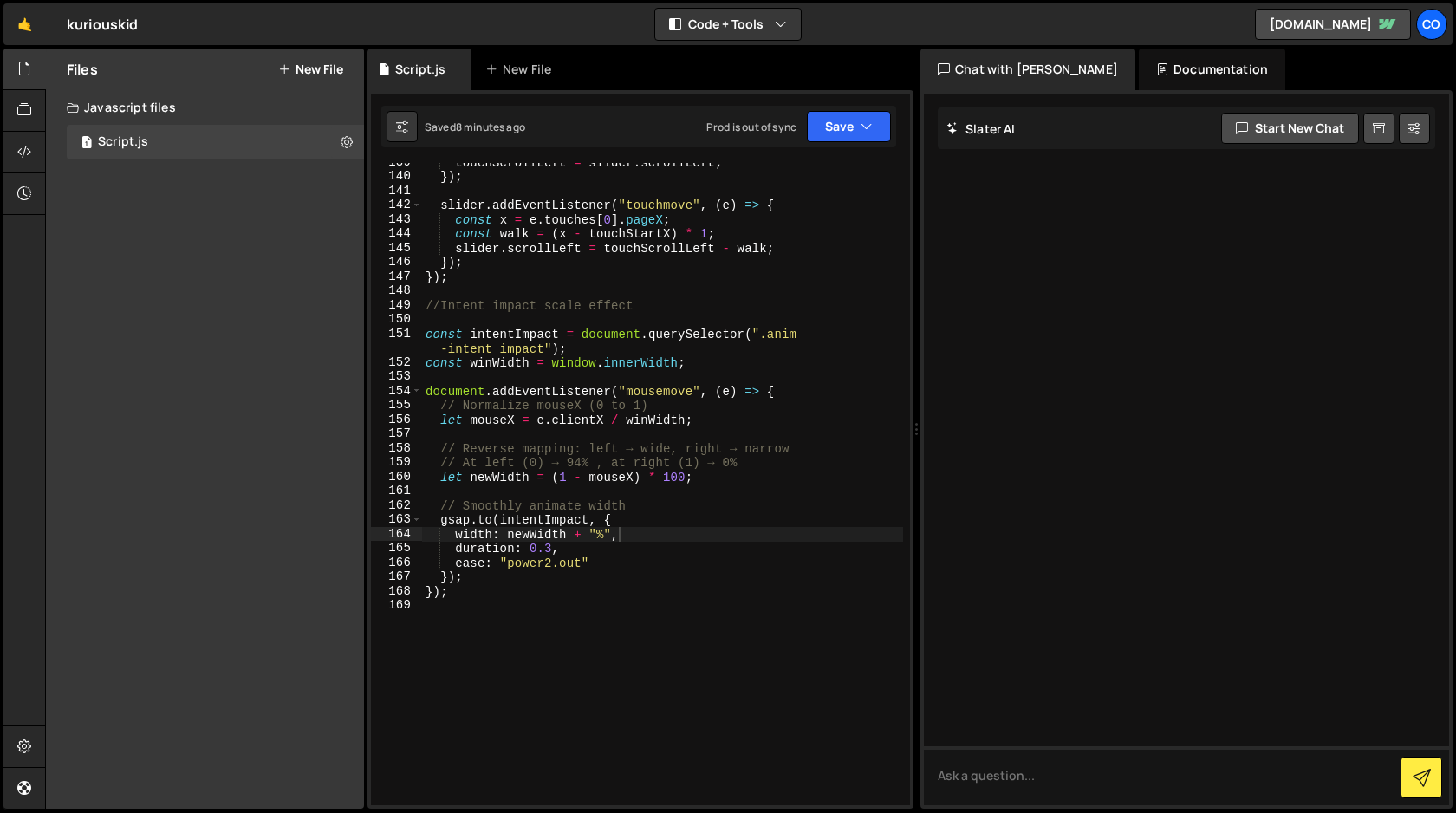
type textarea "//Intent impact scale effect"
click at [688, 302] on div "touchScrollLeft = slider . scrollLeft ; }) ; slider . addEventListener ( "touch…" at bounding box center [662, 490] width 481 height 670
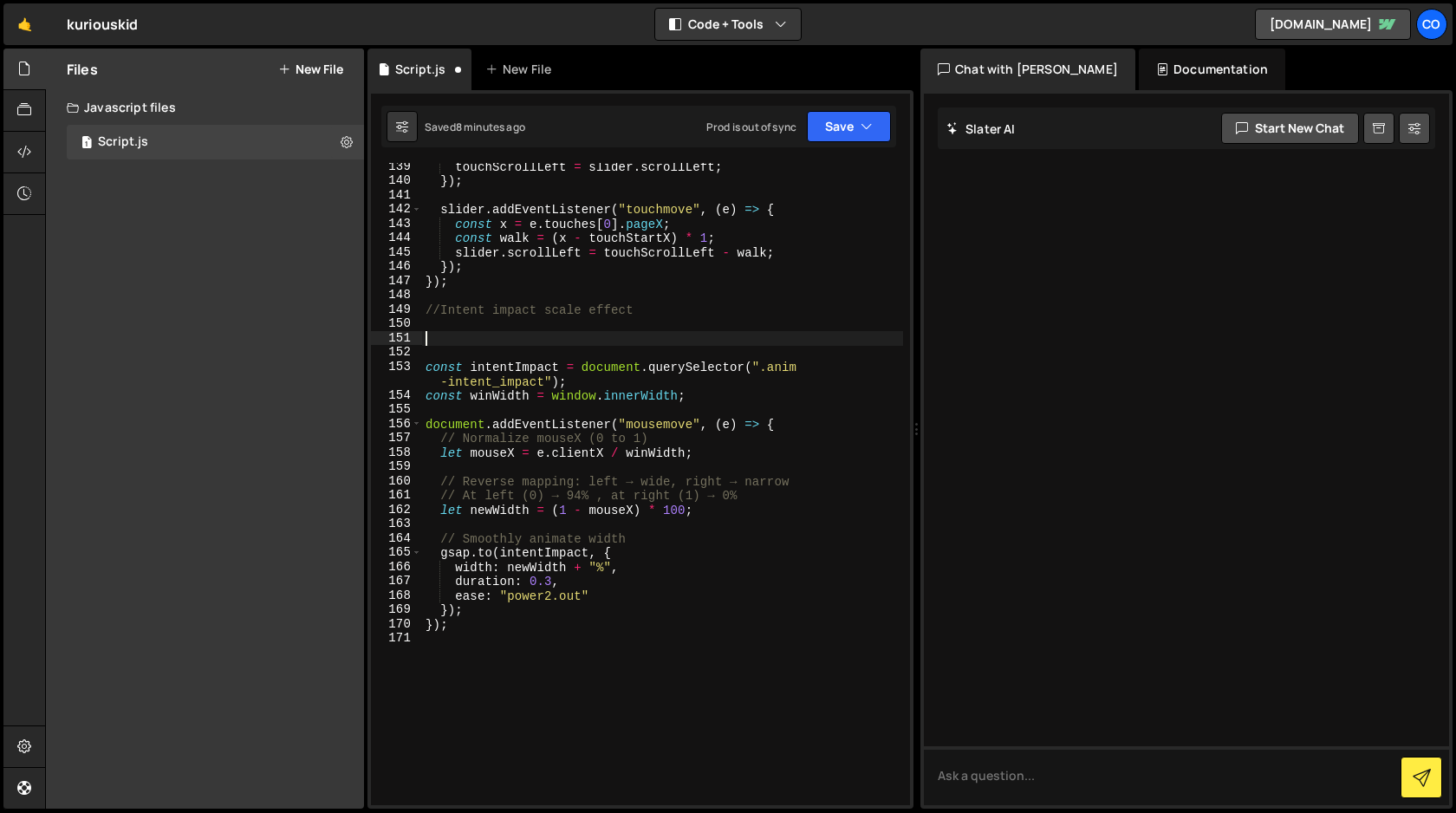
scroll to position [2050, 0]
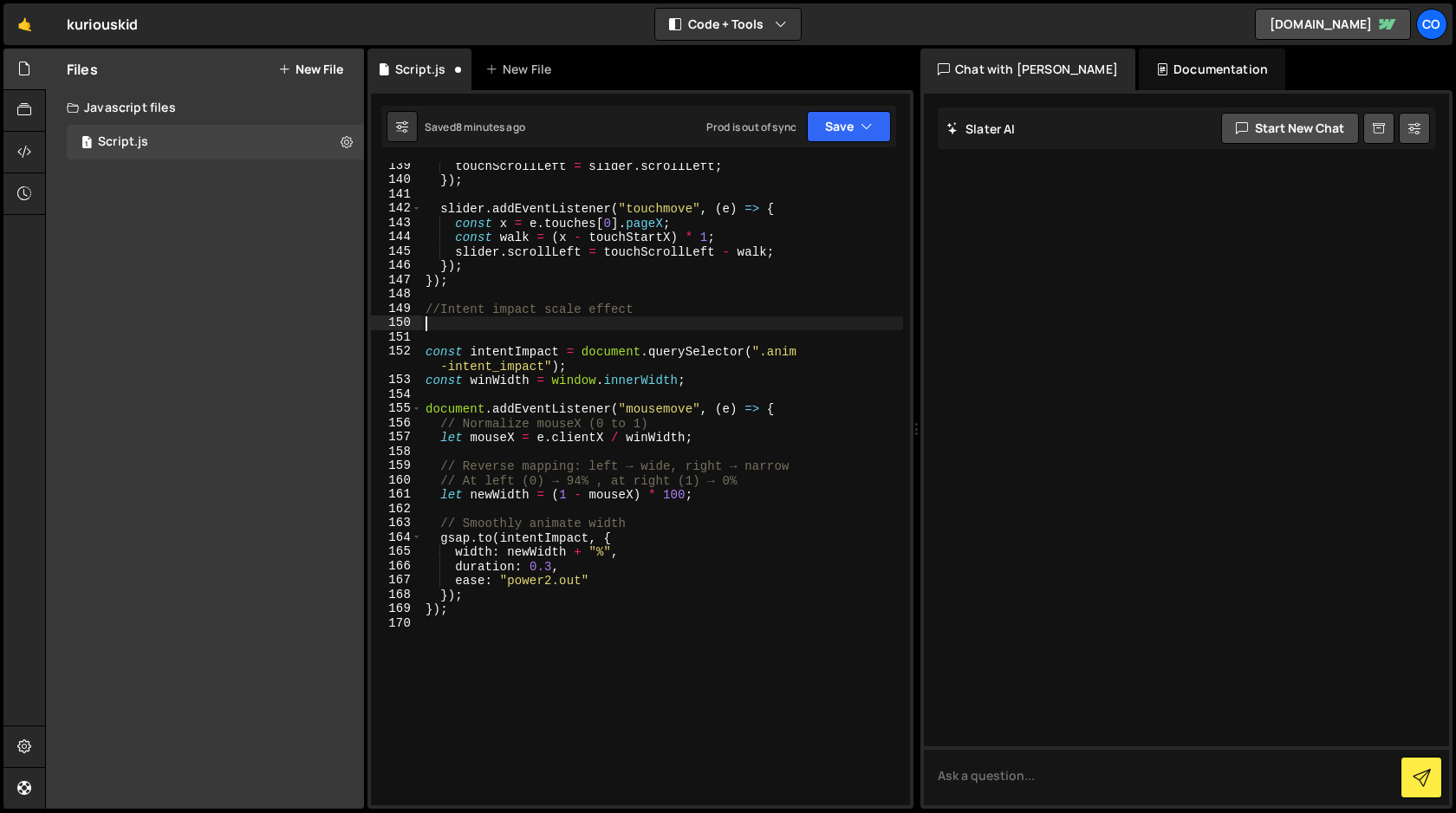
click at [656, 523] on div "touchScrollLeft = slider . scrollLeft ; }) ; slider . addEventListener ( "touch…" at bounding box center [662, 494] width 481 height 670
type textarea "// Smoothly animate width"
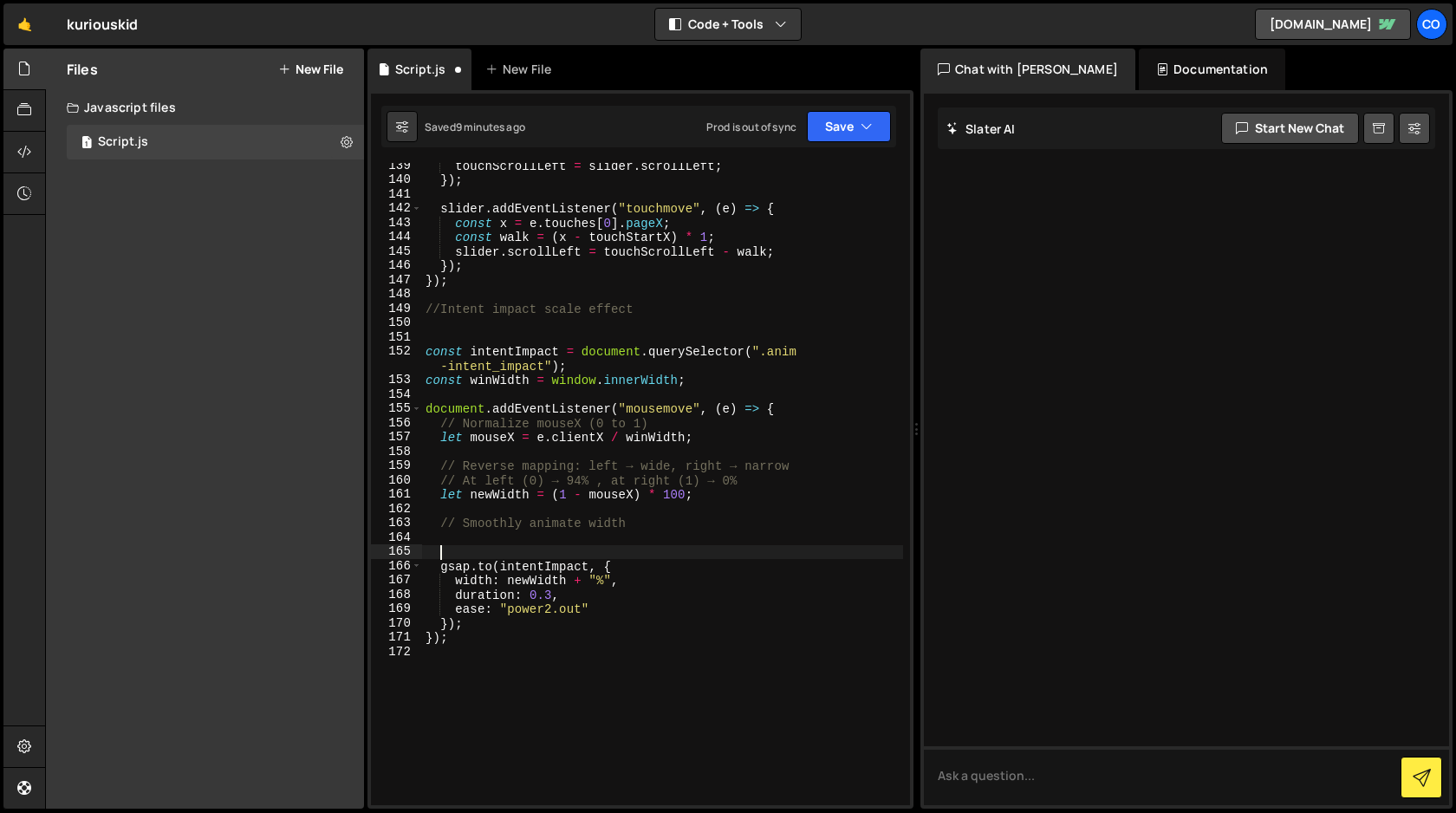
paste textarea "anim-impact"
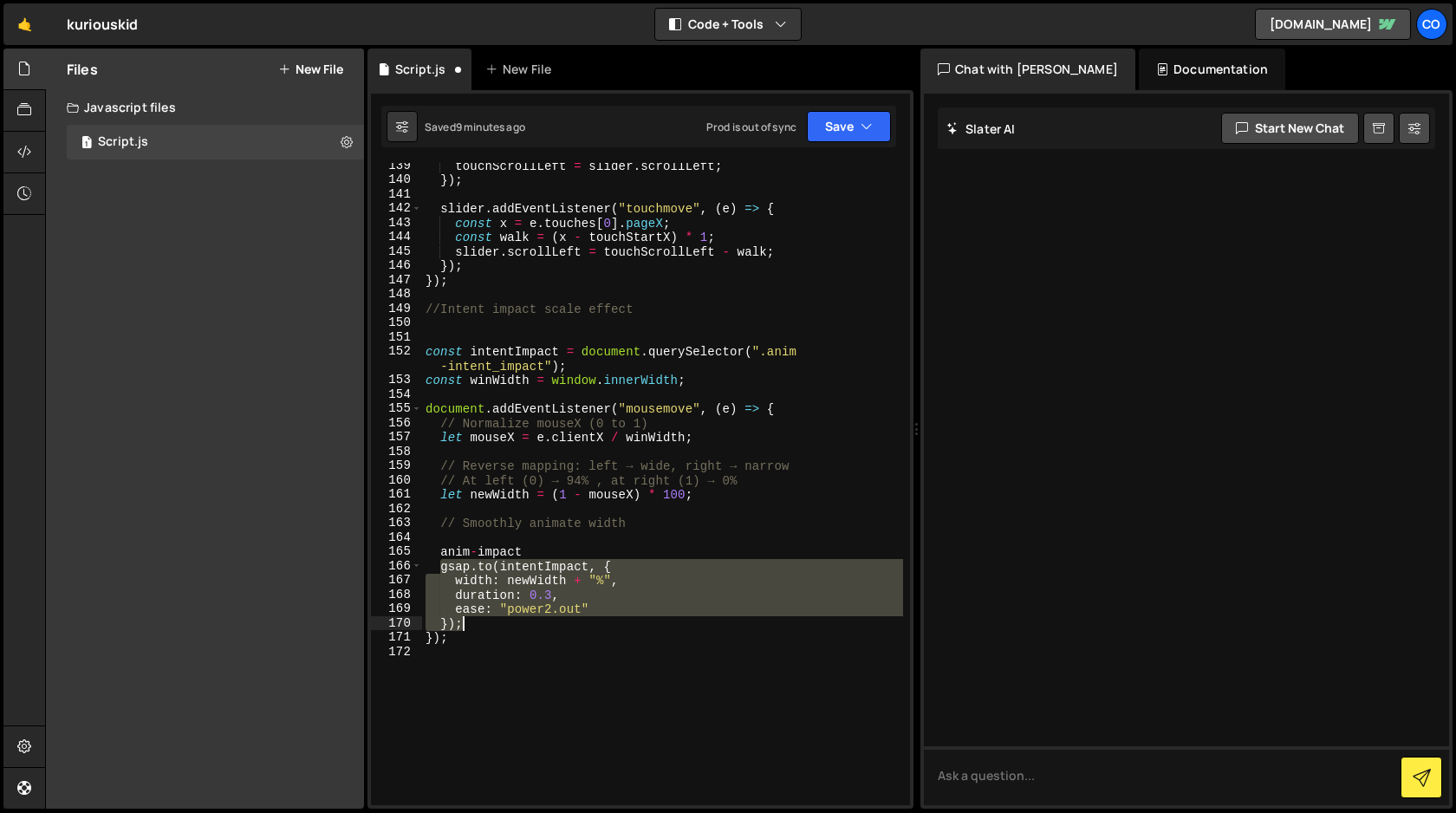
drag, startPoint x: 439, startPoint y: 567, endPoint x: 471, endPoint y: 621, distance: 62.8
click at [471, 621] on div "touchScrollLeft = slider . scrollLeft ; }) ; slider . addEventListener ( "touch…" at bounding box center [662, 494] width 481 height 670
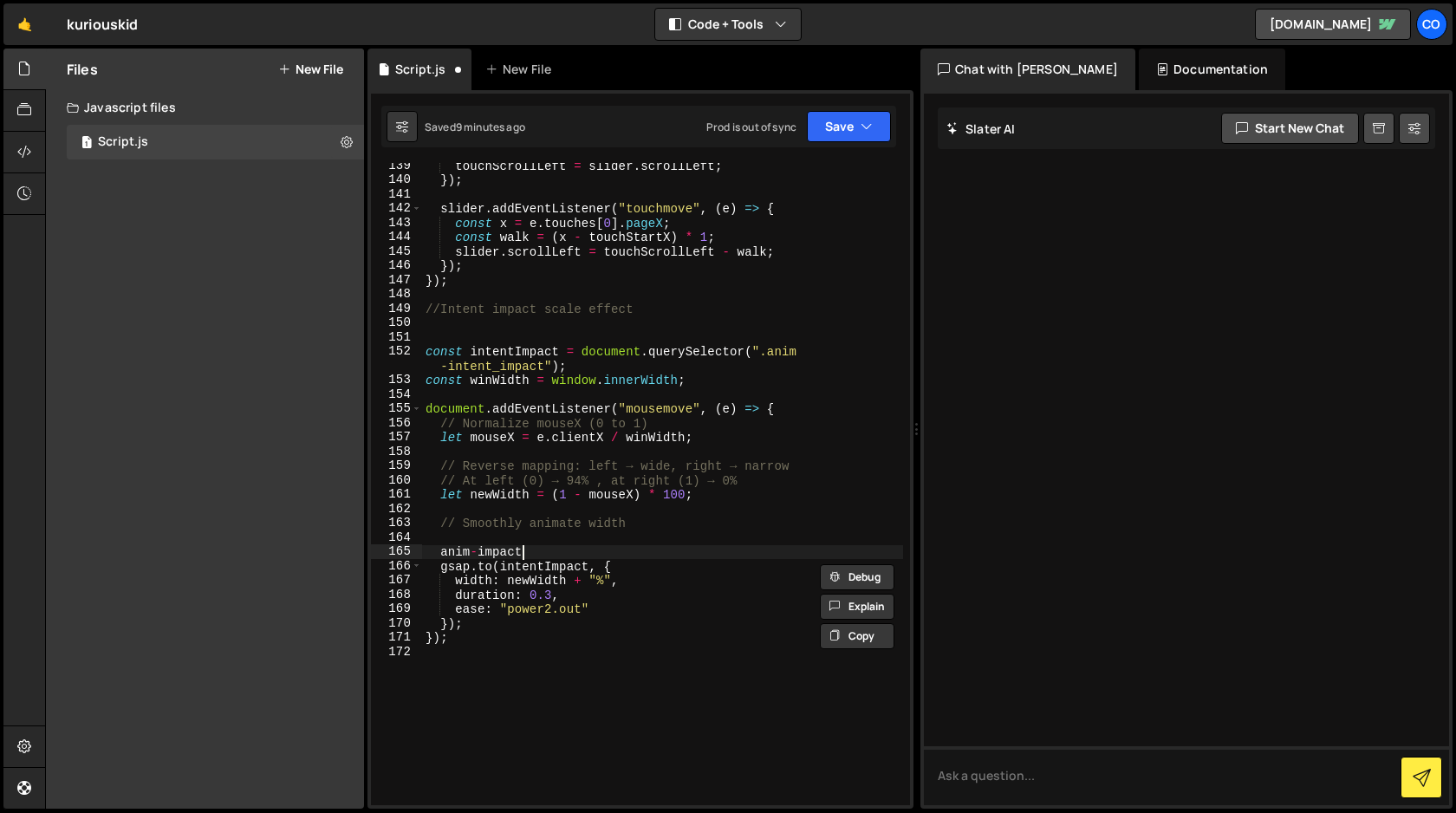
click at [542, 548] on div "touchScrollLeft = slider . scrollLeft ; }) ; slider . addEventListener ( "touch…" at bounding box center [662, 494] width 481 height 670
type textarea "anim-impact"
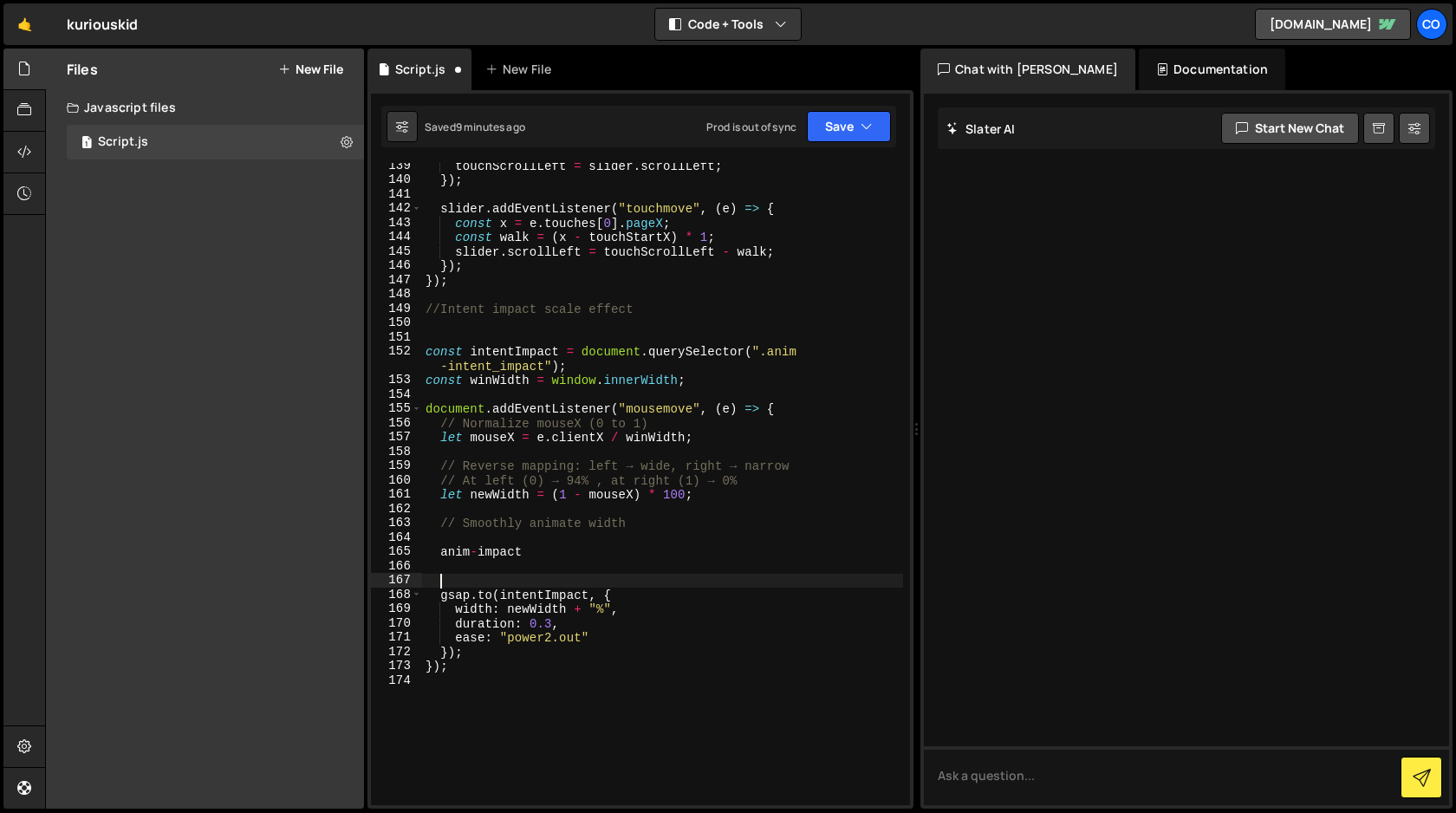
paste textarea "});"
type textarea "});"
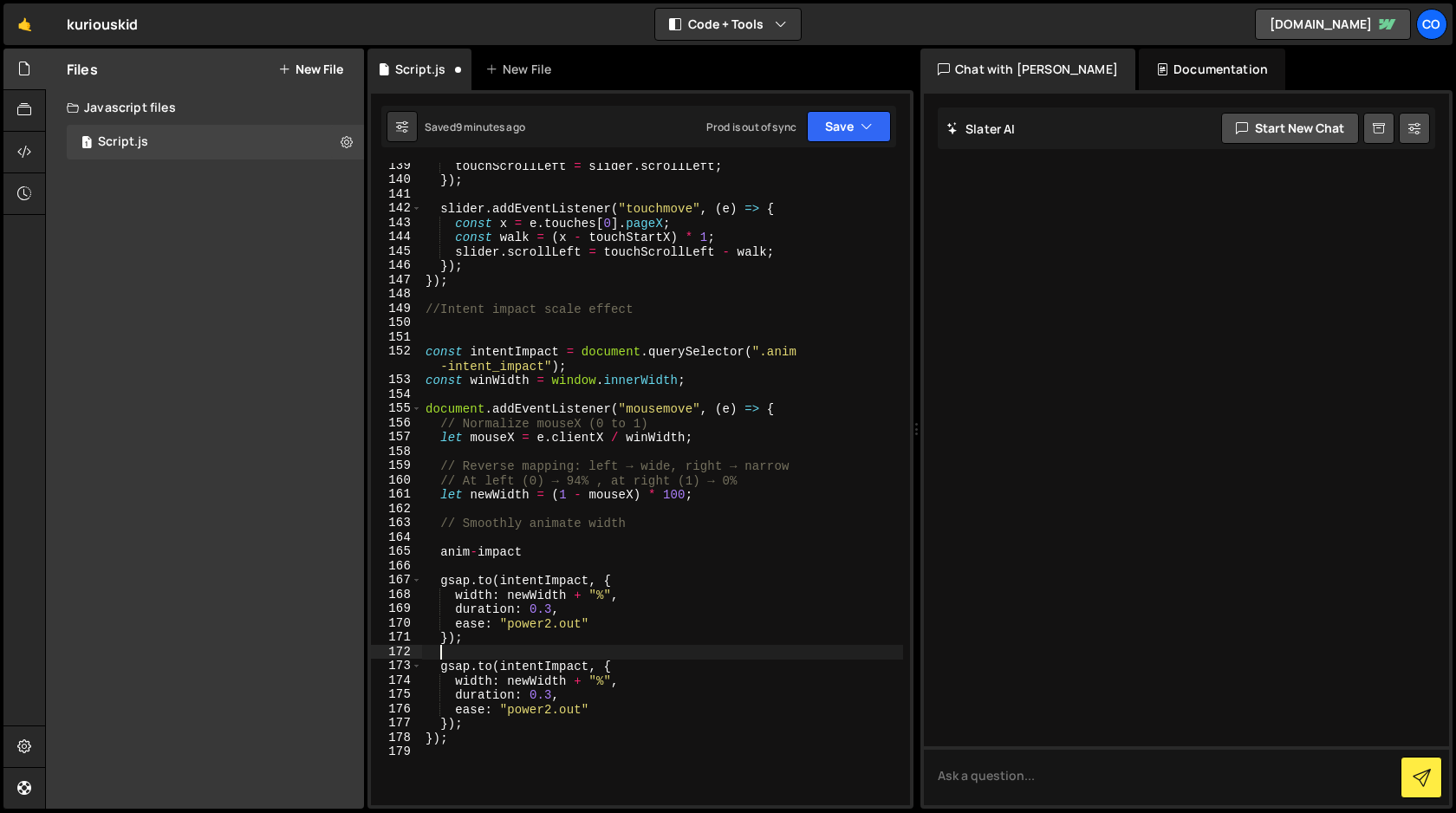
click at [524, 366] on div "touchScrollLeft = slider . scrollLeft ; }) ; slider . addEventListener ( "touch…" at bounding box center [662, 494] width 481 height 670
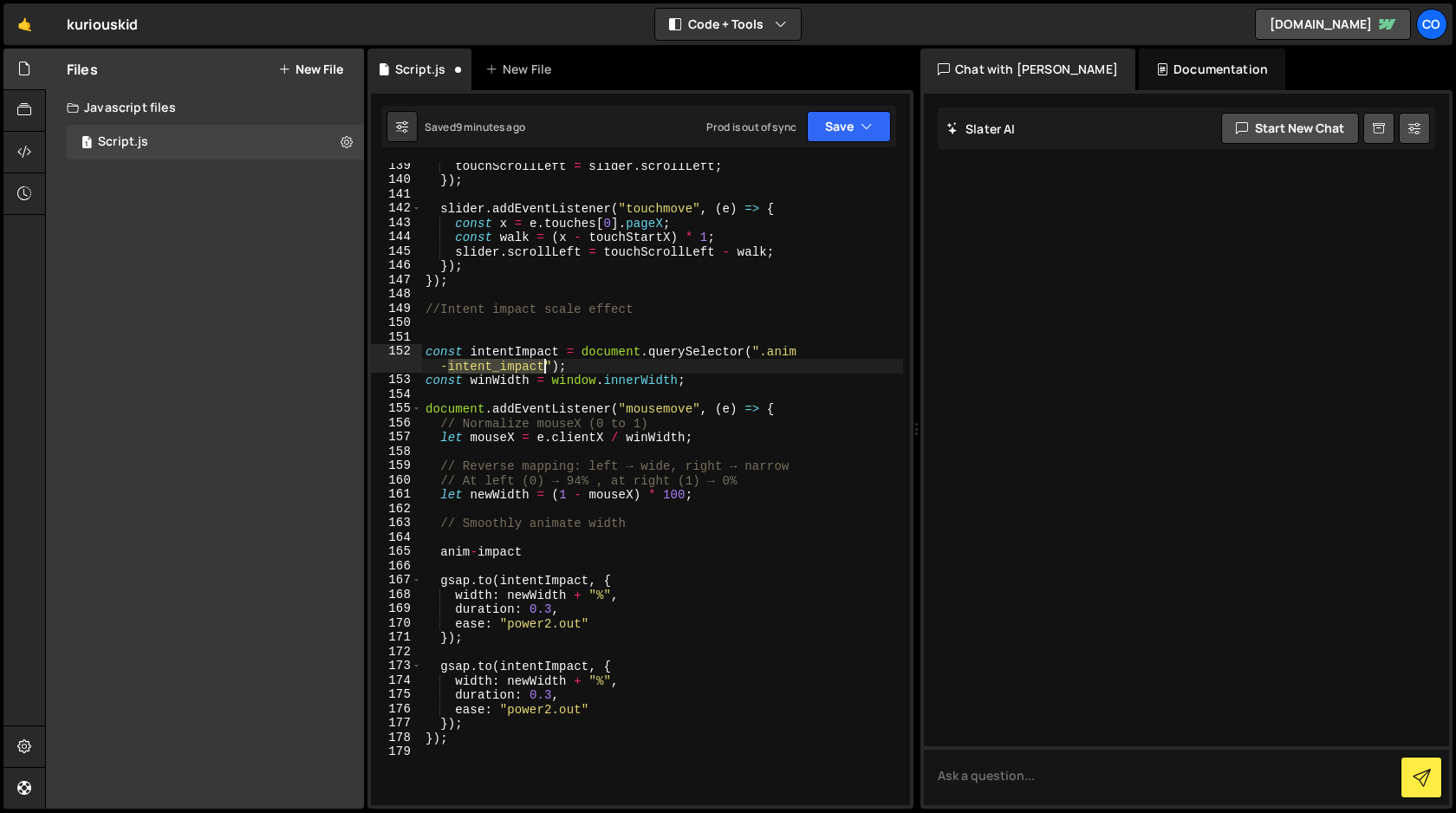
click at [524, 366] on div "touchScrollLeft = slider . scrollLeft ; }) ; slider . addEventListener ( "touch…" at bounding box center [662, 494] width 481 height 670
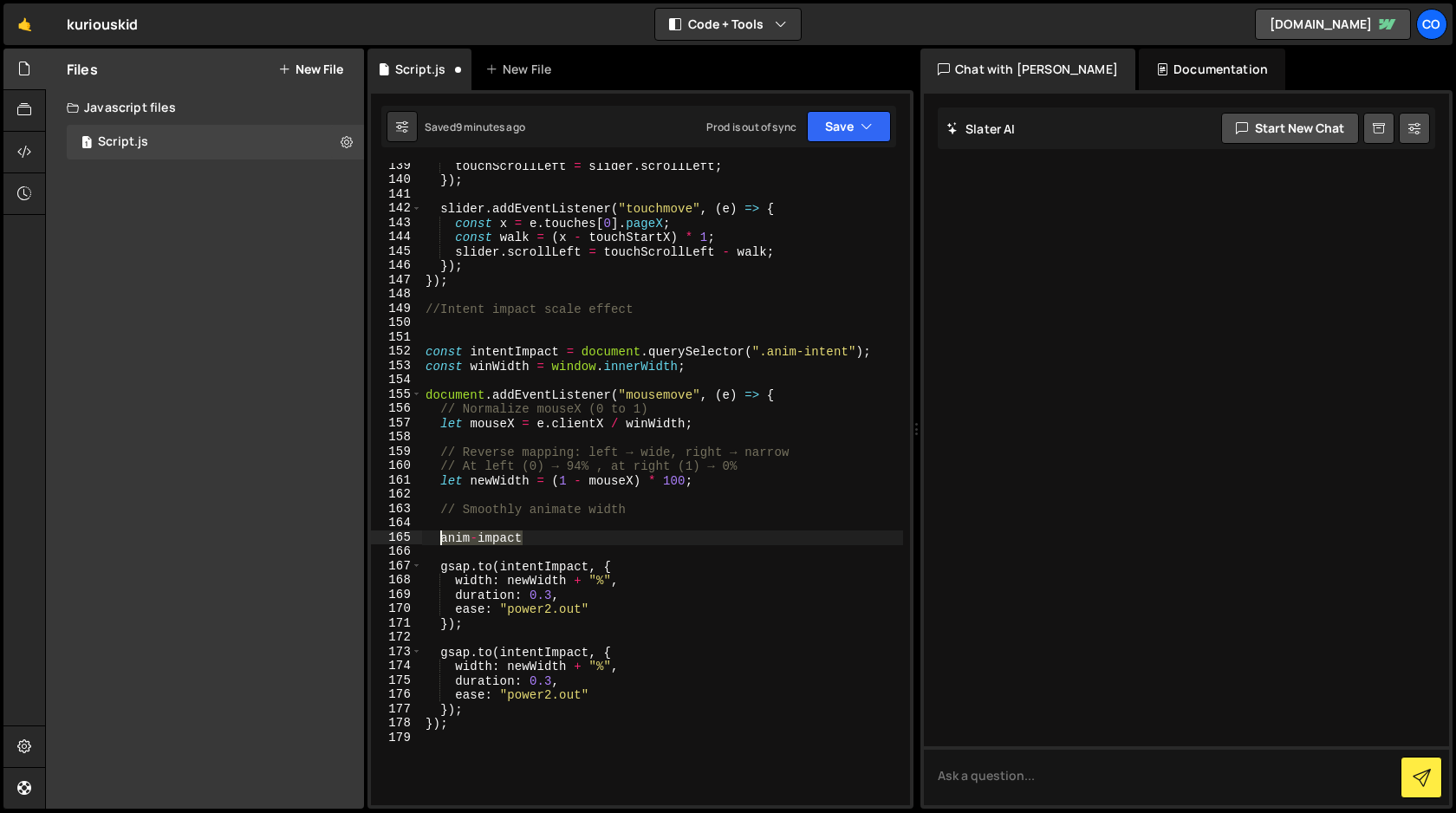
drag, startPoint x: 524, startPoint y: 538, endPoint x: 439, endPoint y: 538, distance: 85.0
click at [439, 538] on div "touchScrollLeft = slider . scrollLeft ; }) ; slider . addEventListener ( "touch…" at bounding box center [662, 494] width 481 height 670
type textarea "anim-impact"
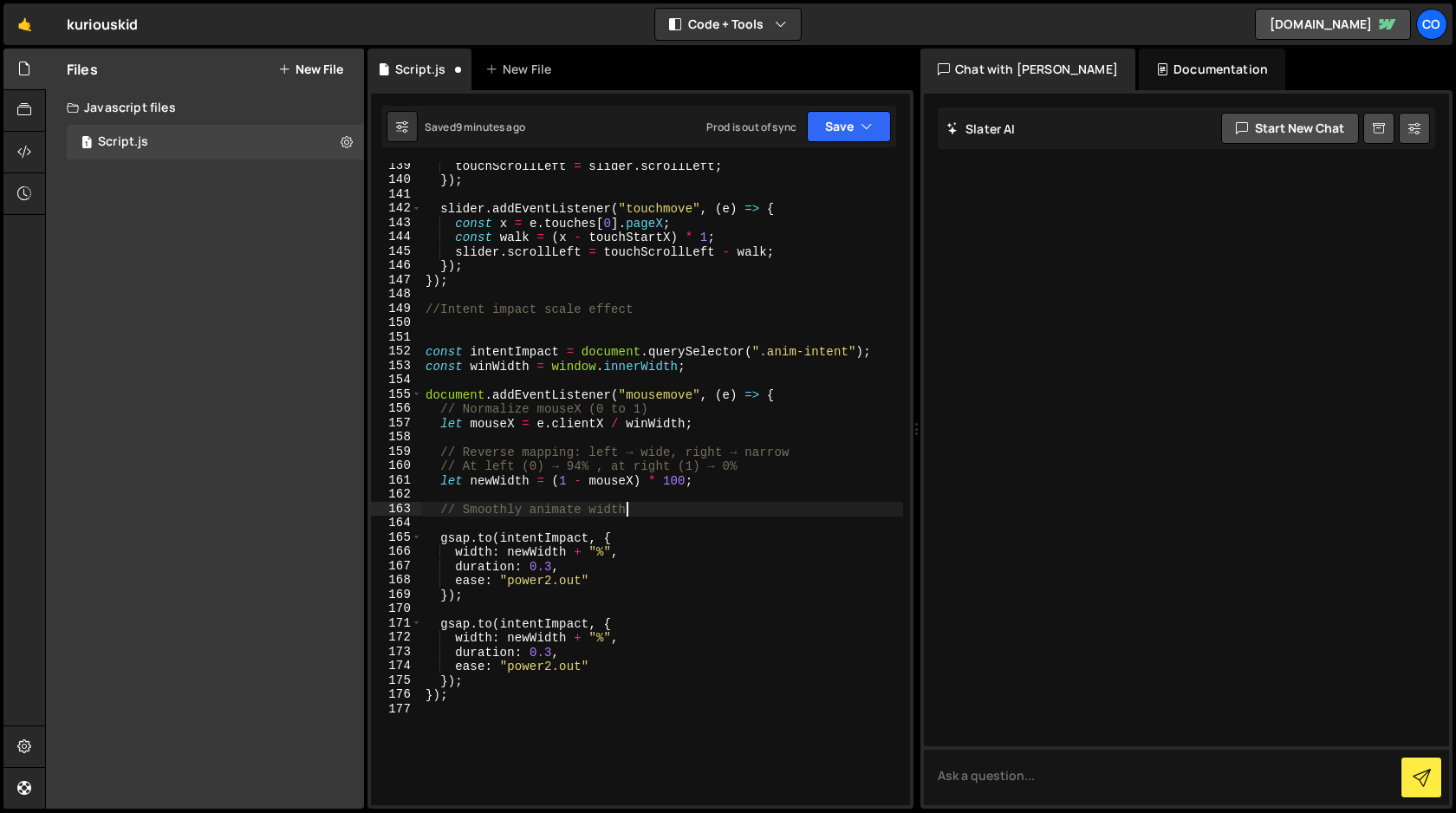
click at [499, 622] on div "touchScrollLeft = slider . scrollLeft ; }) ; slider . addEventListener ( "touch…" at bounding box center [662, 494] width 481 height 670
paste textarea "anim-impact"
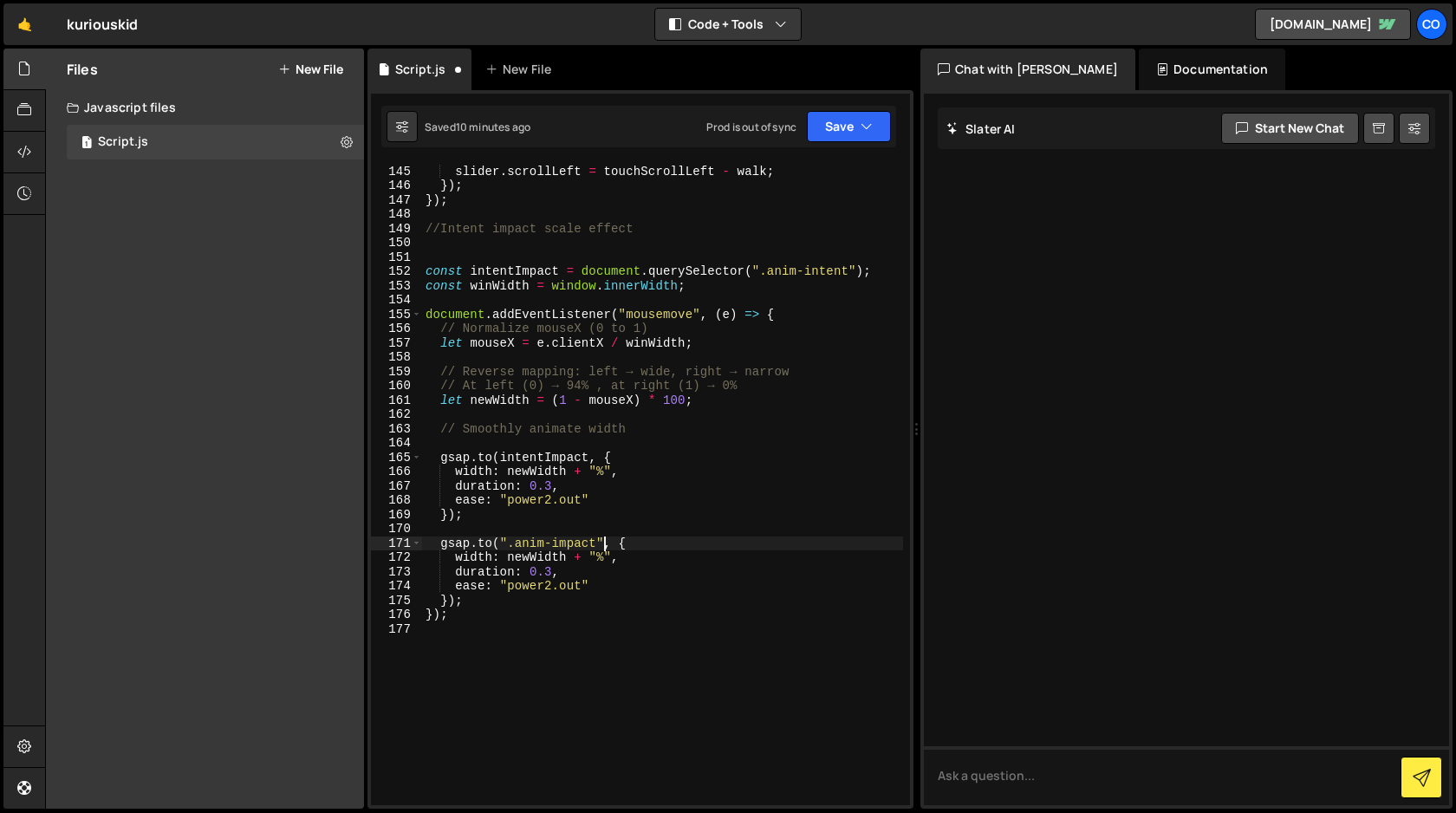
scroll to position [2131, 0]
click at [619, 538] on div "const walk = ( x - touchStartX ) * 1 ; slider . scrollLeft = touchScrollLeft - …" at bounding box center [662, 485] width 481 height 670
click at [583, 558] on div "const walk = ( x - touchStartX ) * 1 ; slider . scrollLeft = touchScrollLeft - …" at bounding box center [662, 485] width 481 height 670
click at [845, 130] on button "Save" at bounding box center [848, 126] width 84 height 31
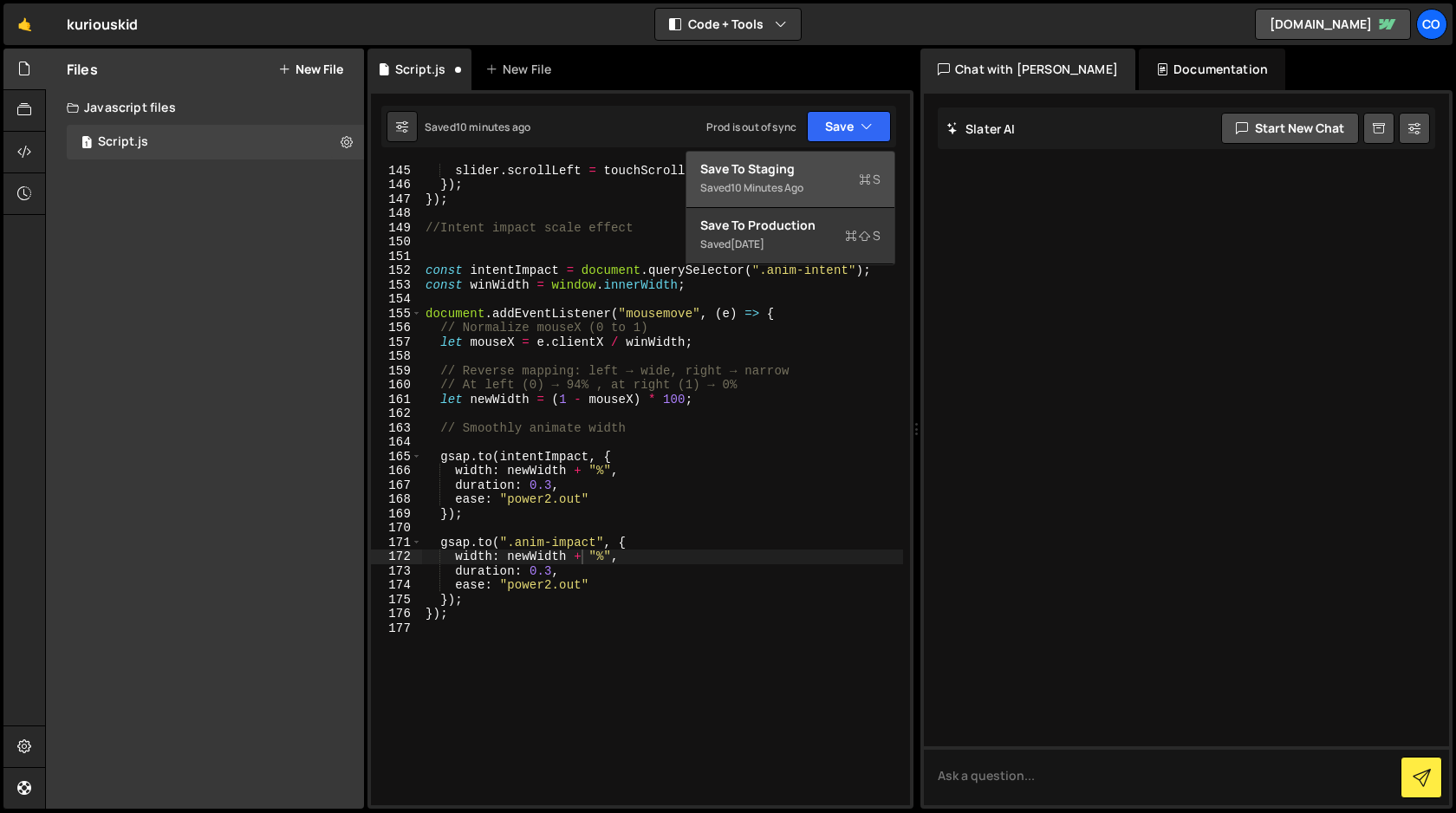
click at [813, 171] on div "Save to Staging S" at bounding box center [790, 169] width 180 height 17
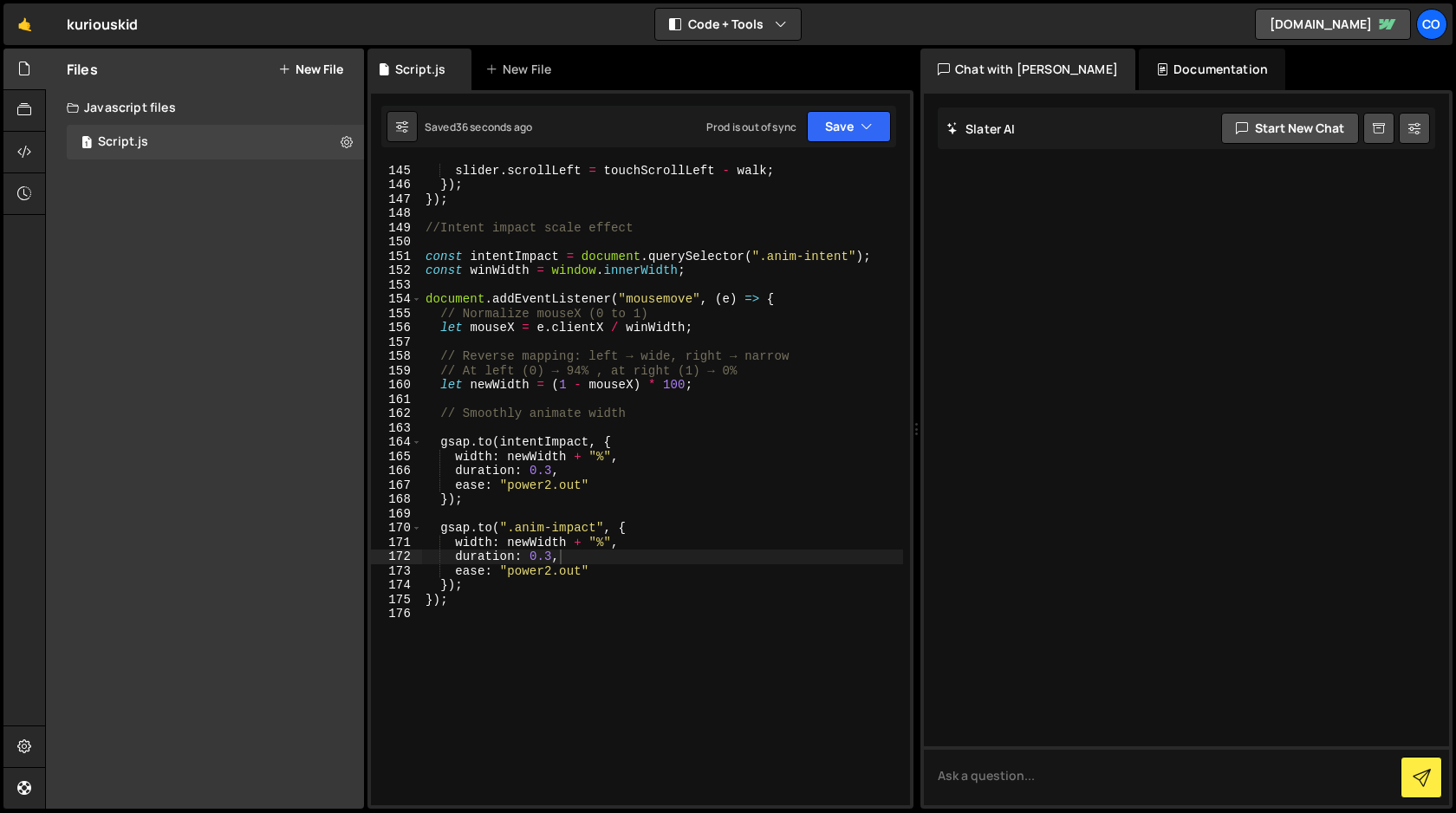
click at [848, 256] on div "const walk = ( x - touchStartX ) * 1 ; slider . scrollLeft = touchScrollLeft - …" at bounding box center [662, 485] width 481 height 670
drag, startPoint x: 848, startPoint y: 256, endPoint x: 761, endPoint y: 258, distance: 87.0
click at [761, 258] on div "const walk = ( x - touchStartX ) * 1 ; slider . scrollLeft = touchScrollLeft - …" at bounding box center [662, 485] width 481 height 670
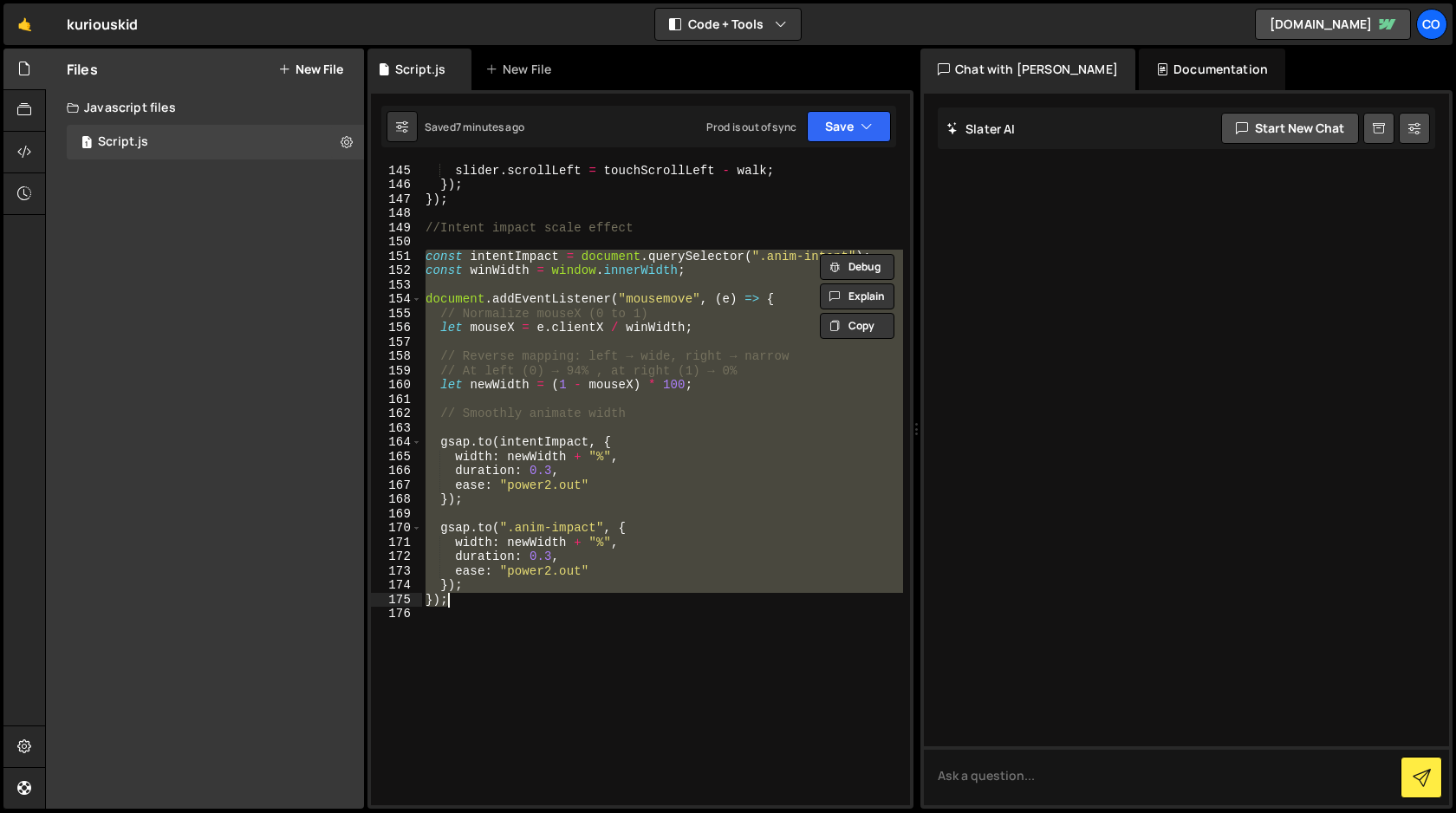
drag, startPoint x: 427, startPoint y: 253, endPoint x: 497, endPoint y: 598, distance: 352.0
click at [497, 598] on div "const walk = ( x - touchStartX ) * 1 ; slider . scrollLeft = touchScrollLeft - …" at bounding box center [662, 485] width 481 height 670
type textarea "}); });"
paste textarea
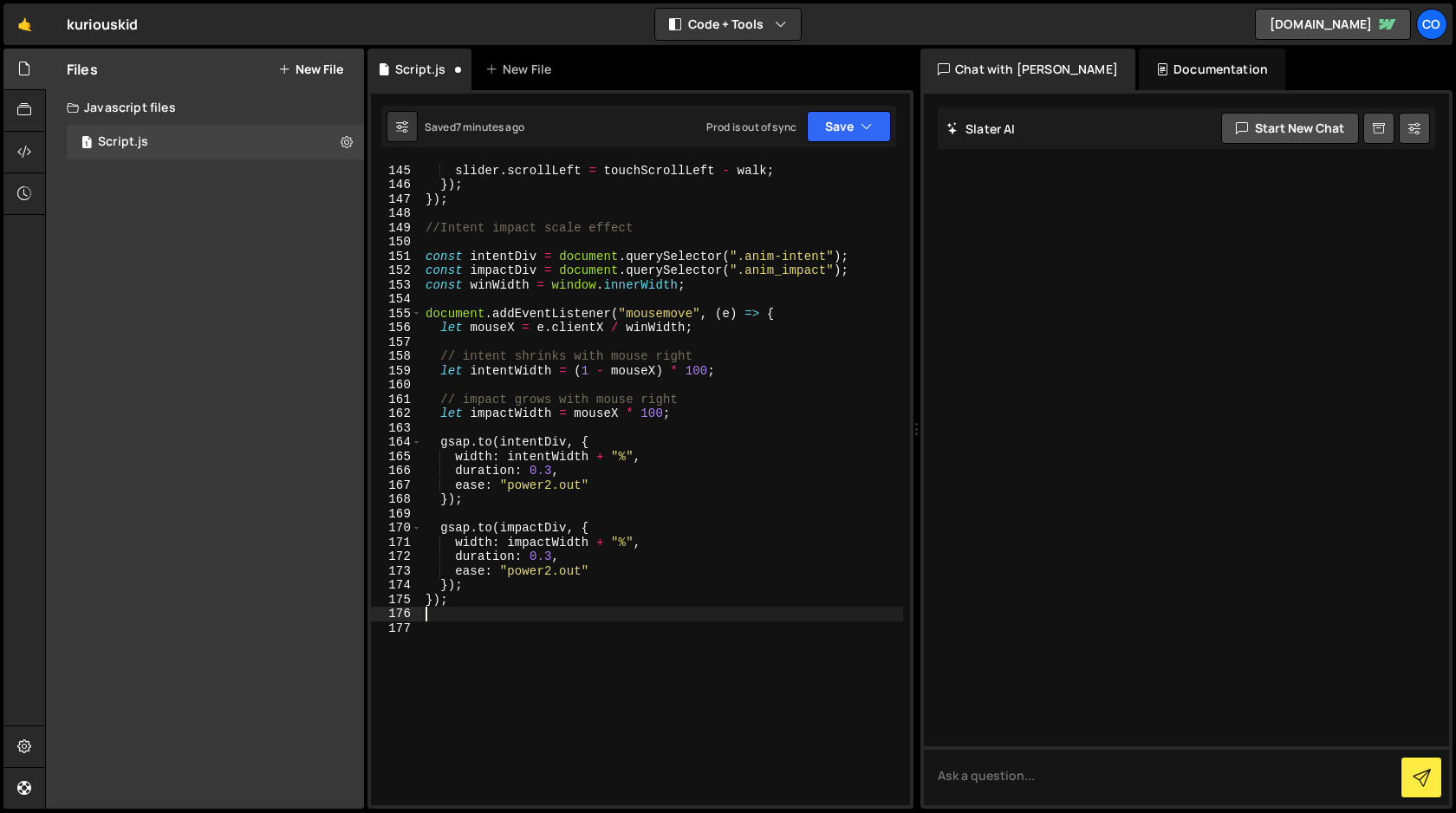
scroll to position [0, 0]
click at [842, 134] on button "Save" at bounding box center [848, 126] width 84 height 31
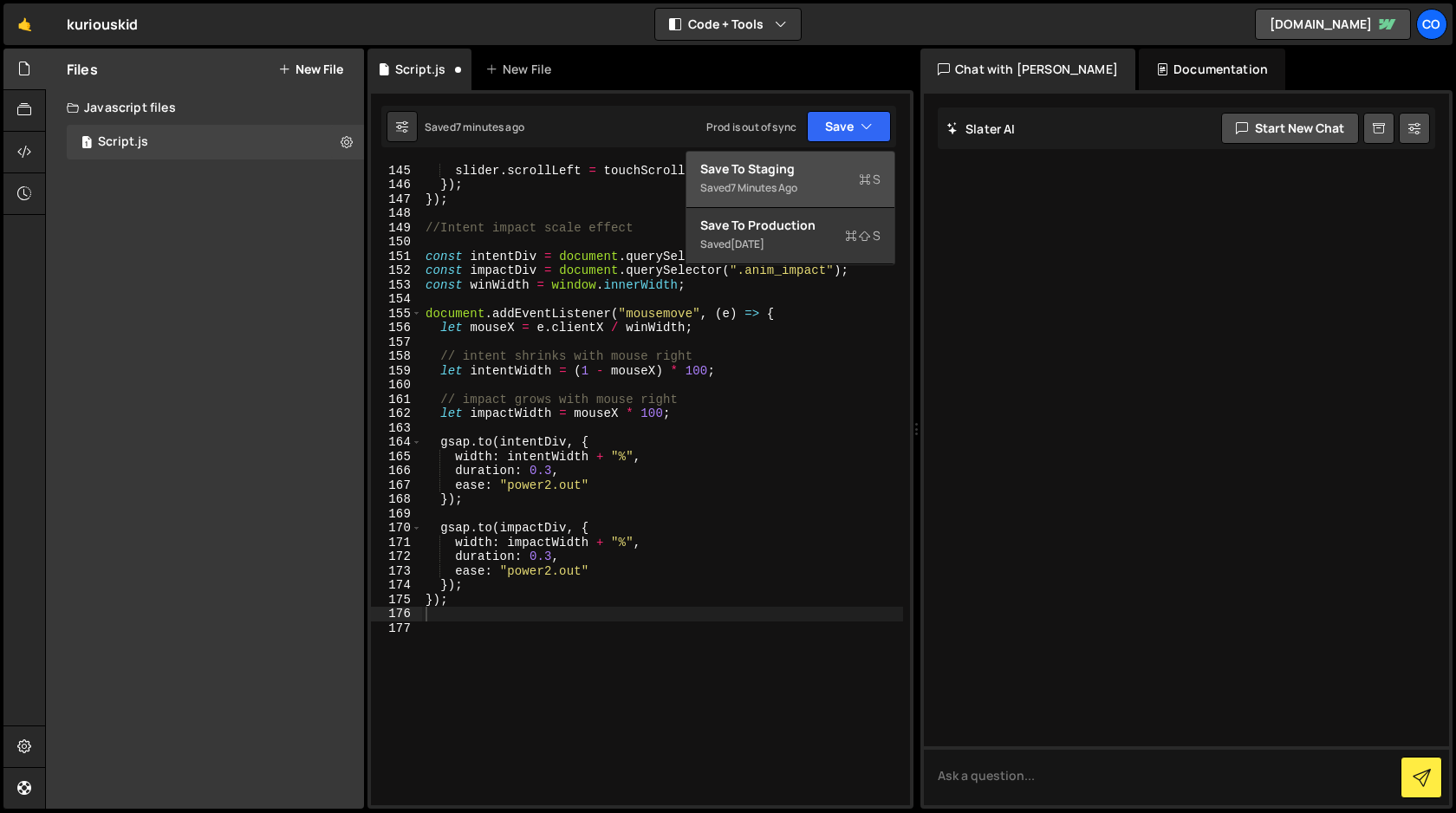
click at [825, 174] on div "Save to Staging S" at bounding box center [790, 169] width 180 height 17
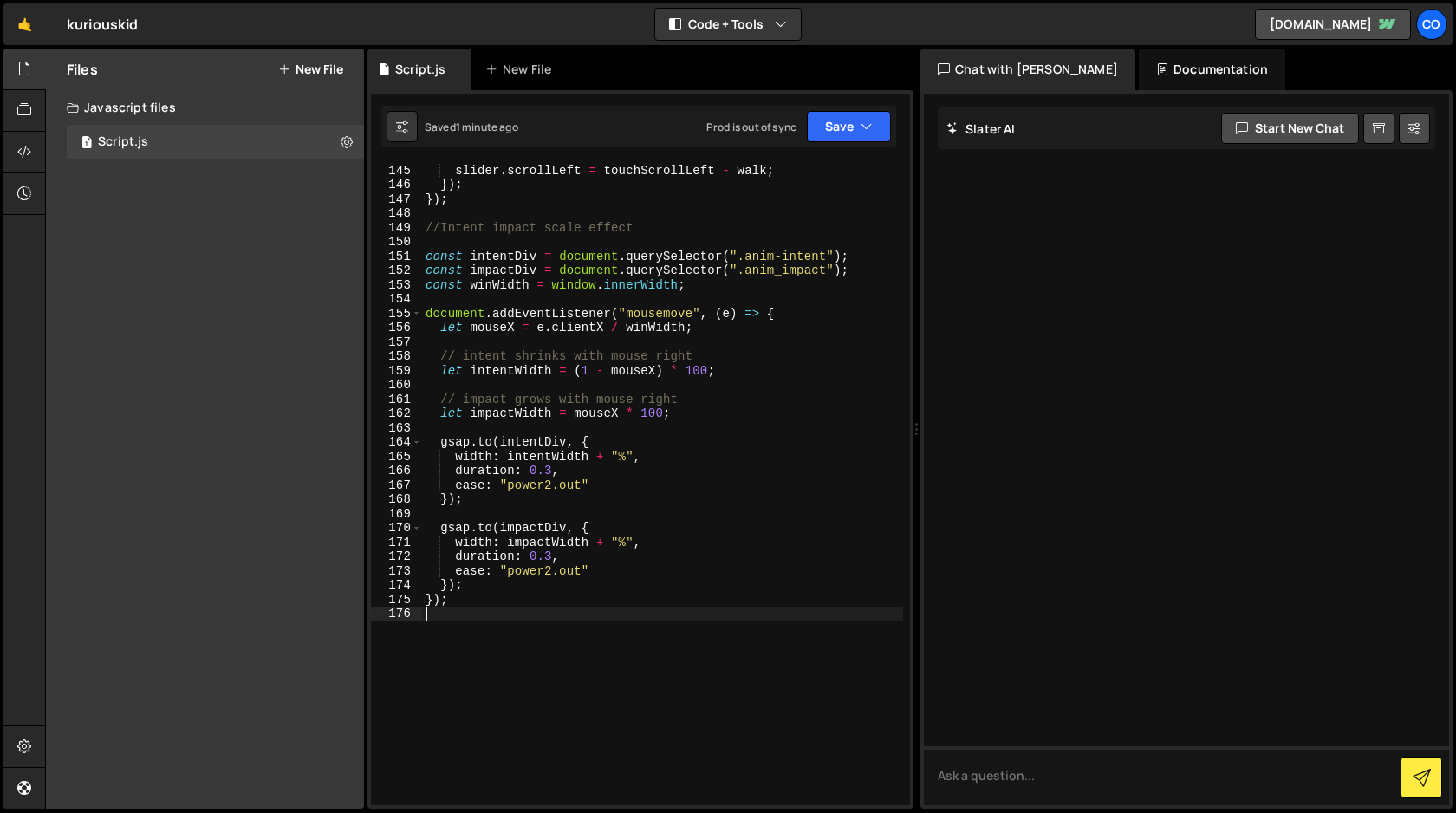
click at [793, 635] on div "const walk = ( x - touchStartX ) * 1 ; slider . scrollLeft = touchScrollLeft - …" at bounding box center [662, 485] width 481 height 670
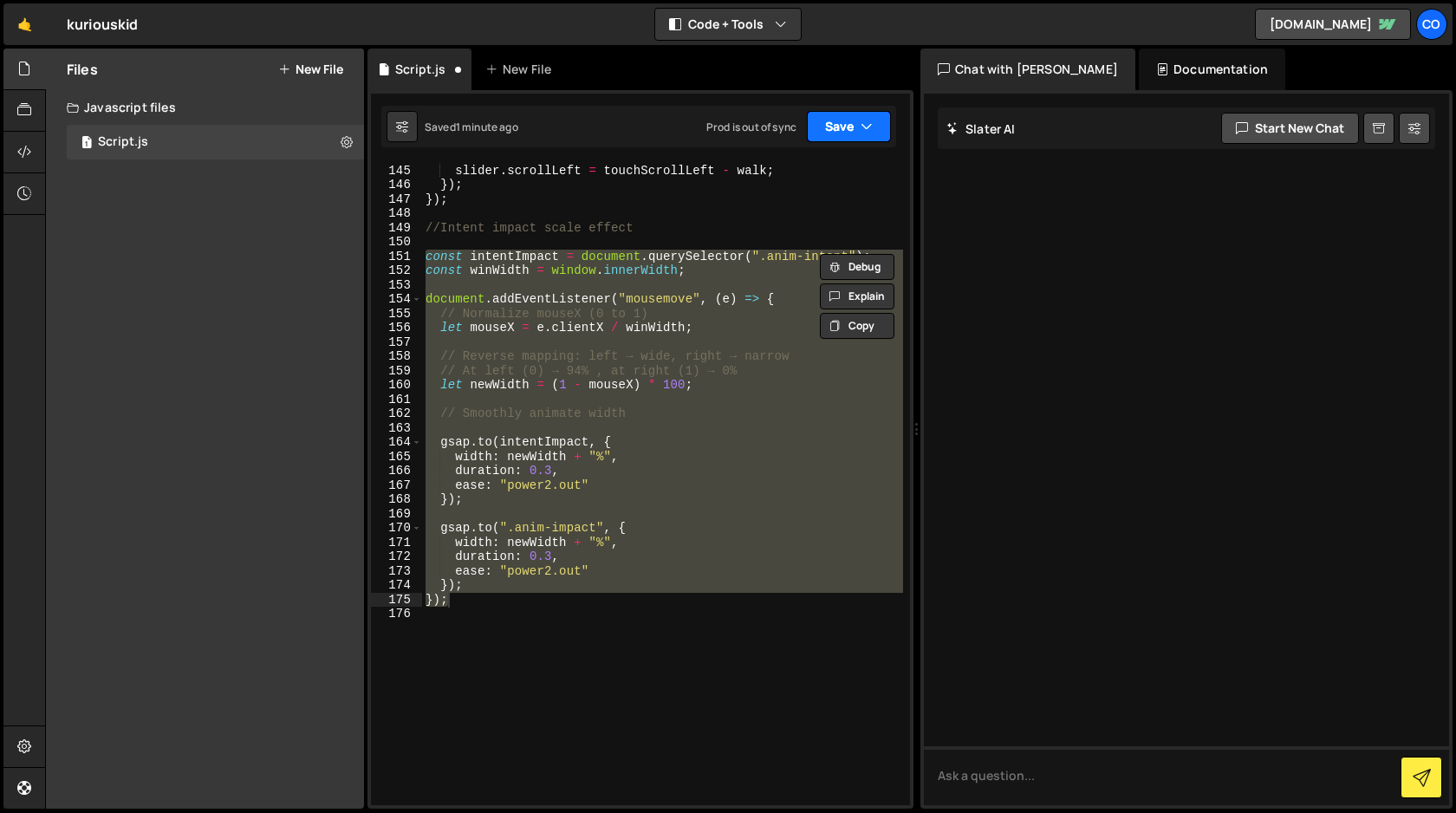
click at [860, 131] on icon "button" at bounding box center [866, 126] width 13 height 17
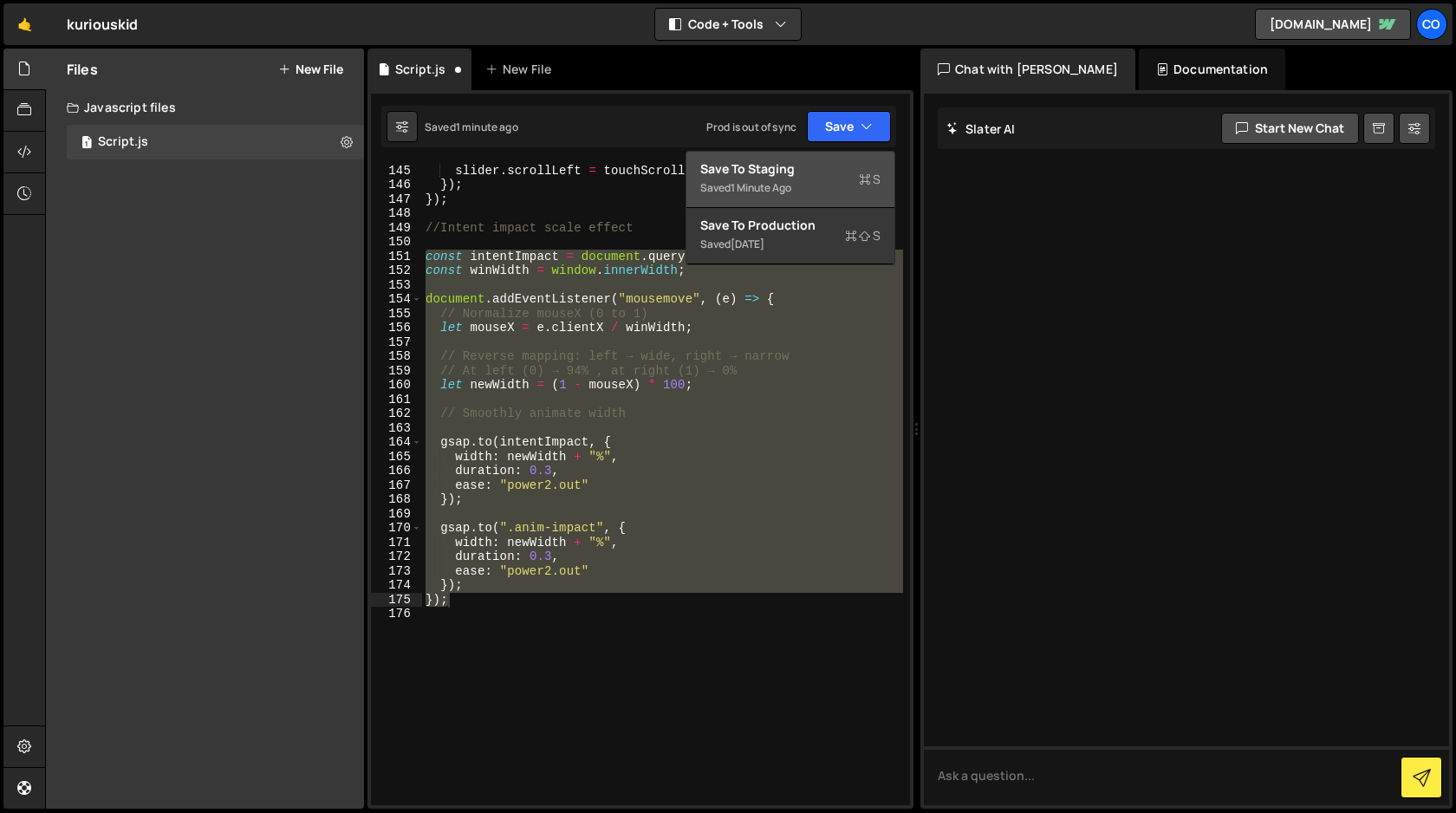
click at [826, 170] on div "Save to Staging S" at bounding box center [790, 169] width 180 height 17
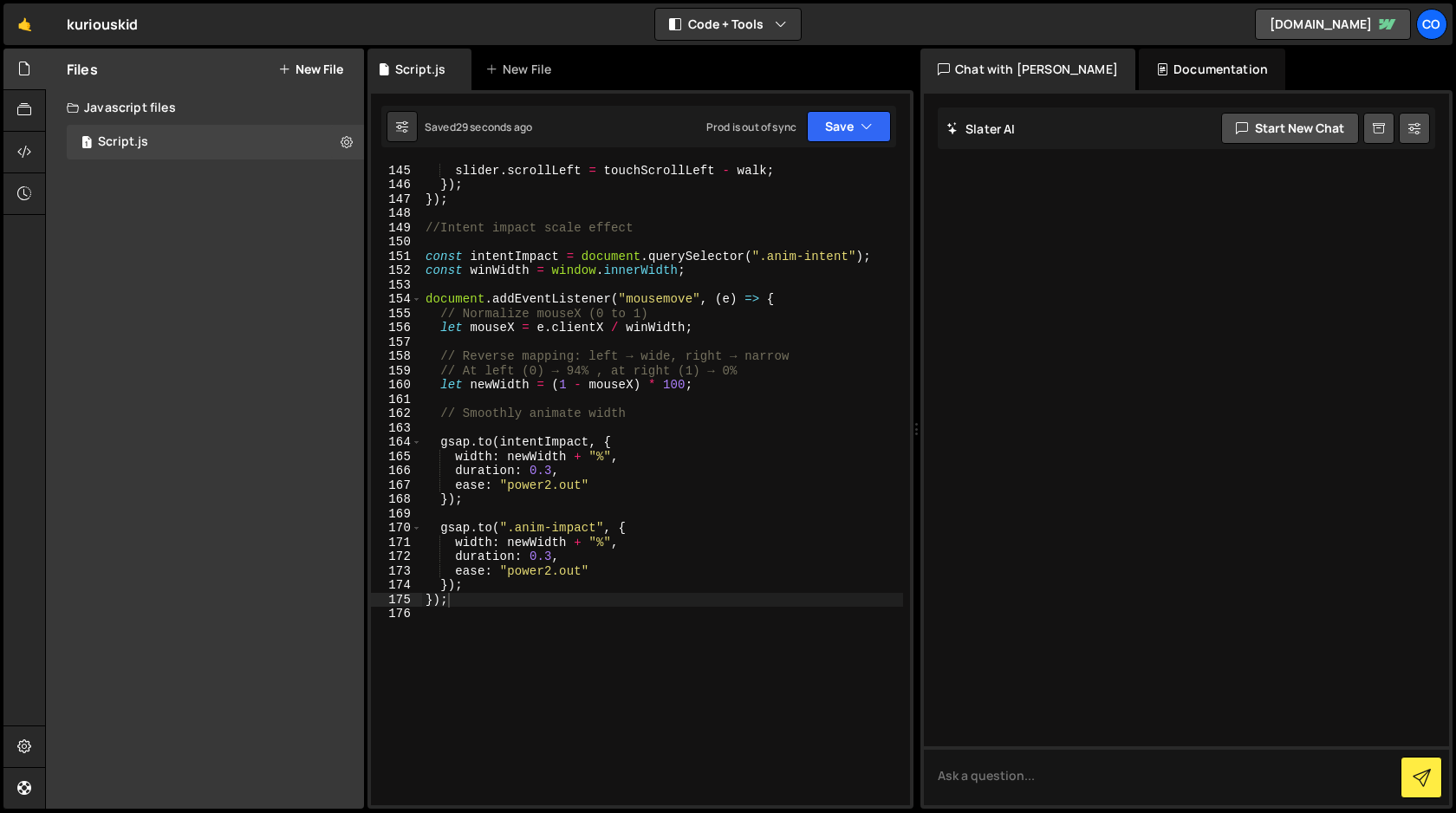
click at [676, 382] on div "const walk = ( x - touchStartX ) * 1 ; slider . scrollLeft = touchScrollLeft - …" at bounding box center [662, 485] width 481 height 670
click at [687, 384] on div "const walk = ( x - touchStartX ) * 1 ; slider . scrollLeft = touchScrollLeft - …" at bounding box center [662, 485] width 481 height 670
click at [843, 127] on button "Save" at bounding box center [848, 126] width 84 height 31
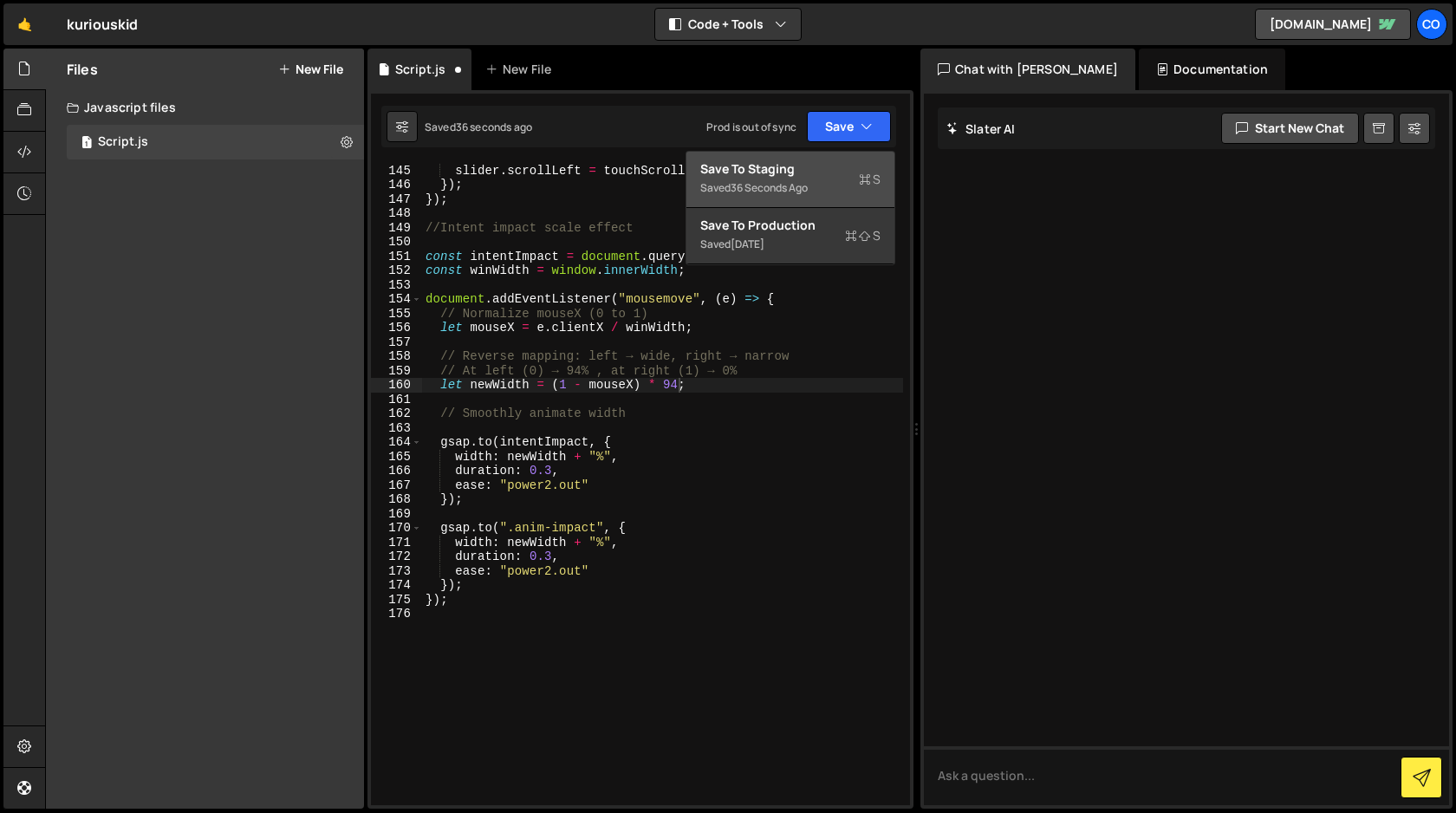
click at [819, 177] on div "Saved 36 seconds ago" at bounding box center [790, 188] width 180 height 21
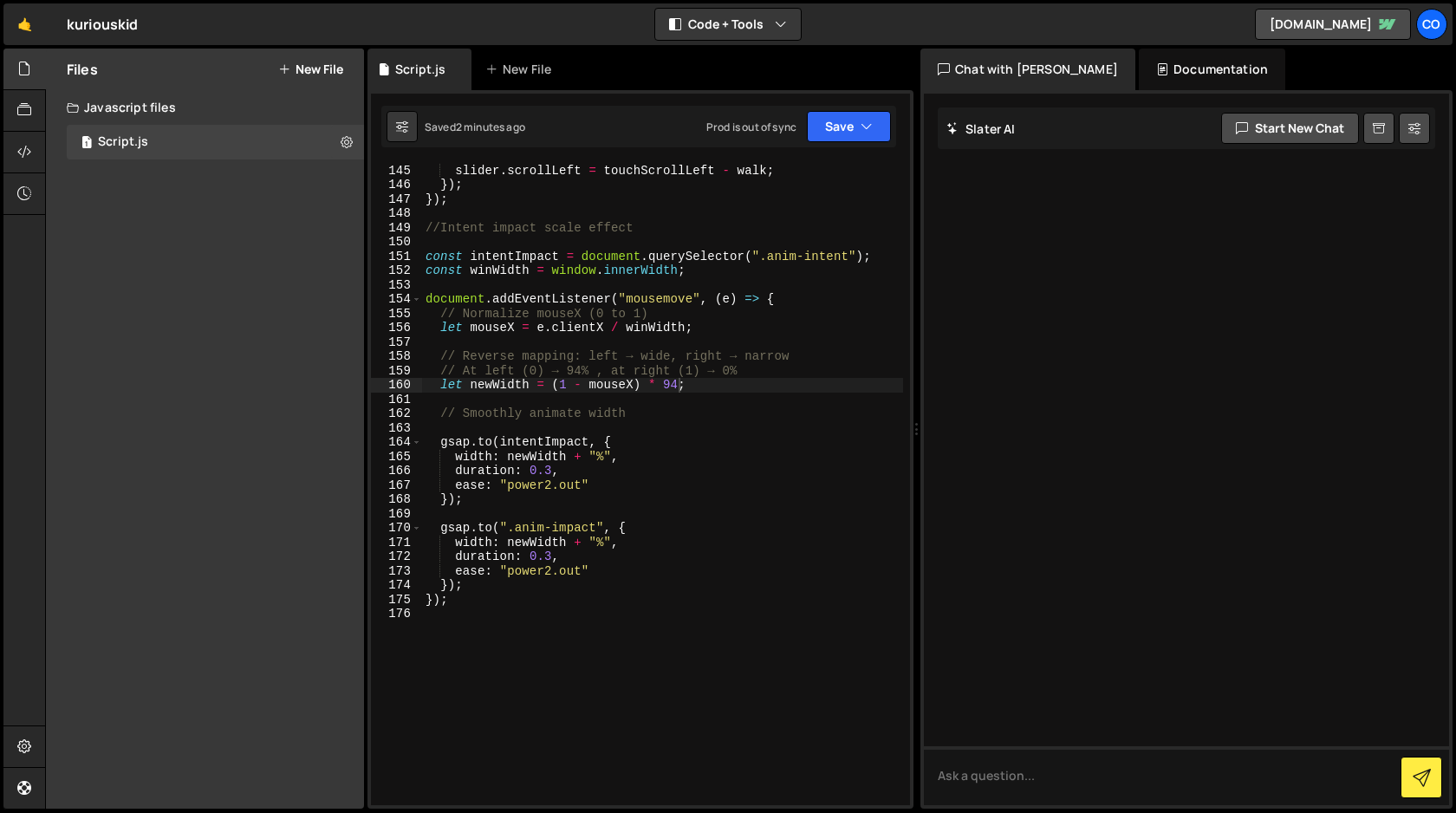
click at [479, 598] on div "const walk = ( x - touchStartX ) * 1 ; slider . scrollLeft = touchScrollLeft - …" at bounding box center [662, 485] width 481 height 670
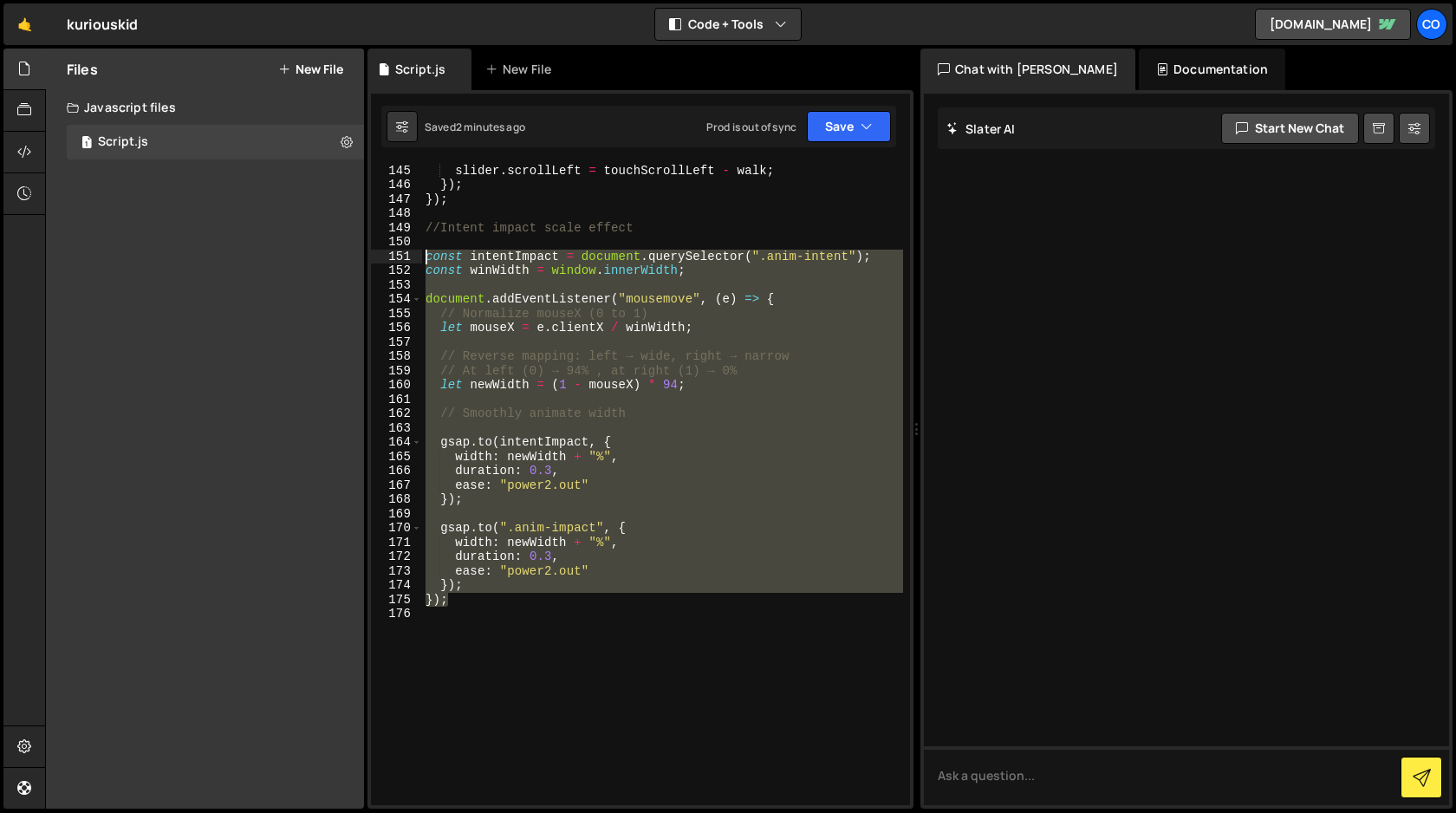
drag, startPoint x: 460, startPoint y: 603, endPoint x: 413, endPoint y: 257, distance: 349.2
click at [413, 257] on div "}); 144 145 146 147 148 149 150 151 152 153 154 155 156 157 158 159 160 161 162…" at bounding box center [640, 484] width 539 height 643
paste textarea "})"
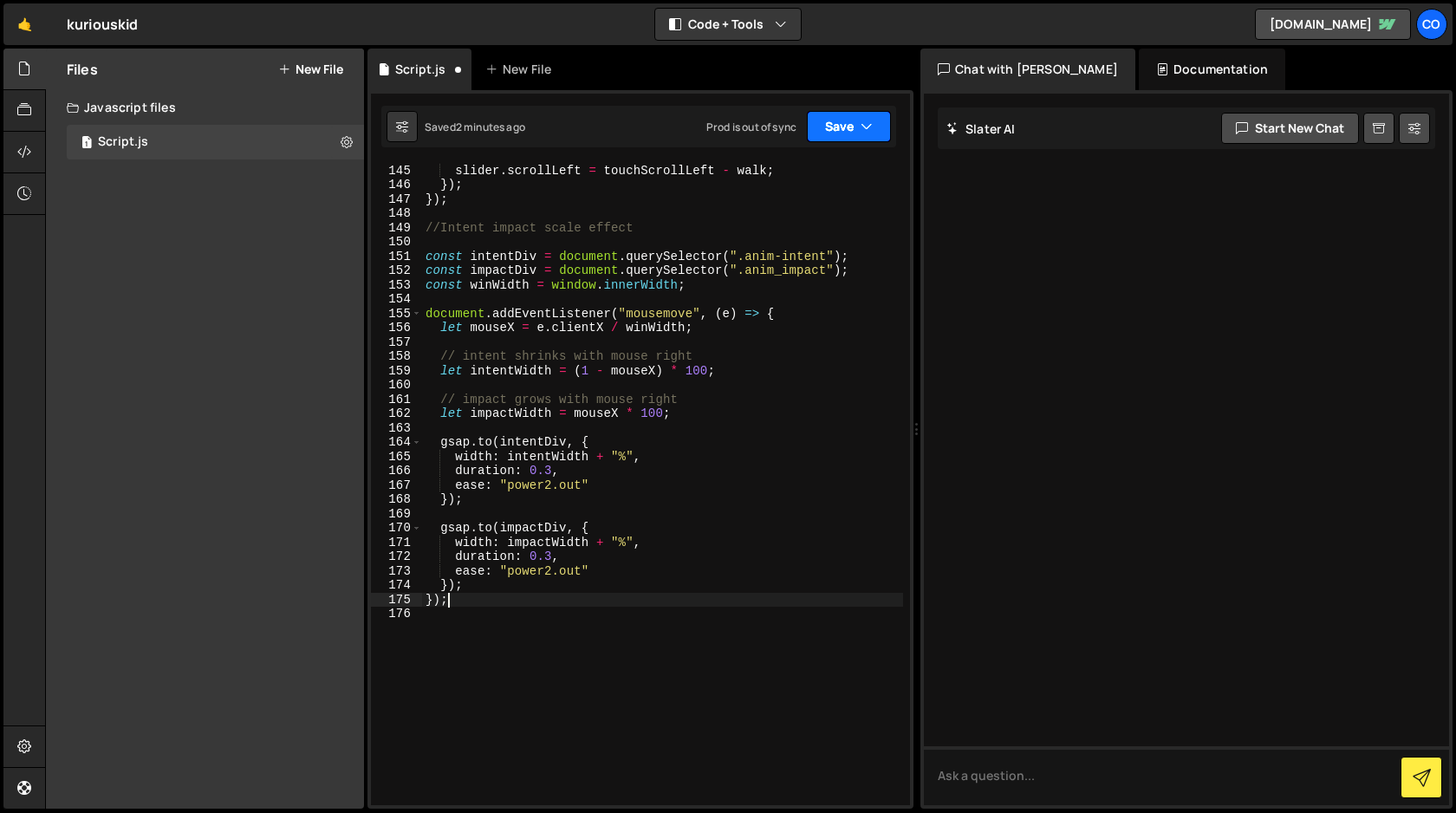
click at [858, 128] on button "Save" at bounding box center [848, 126] width 84 height 31
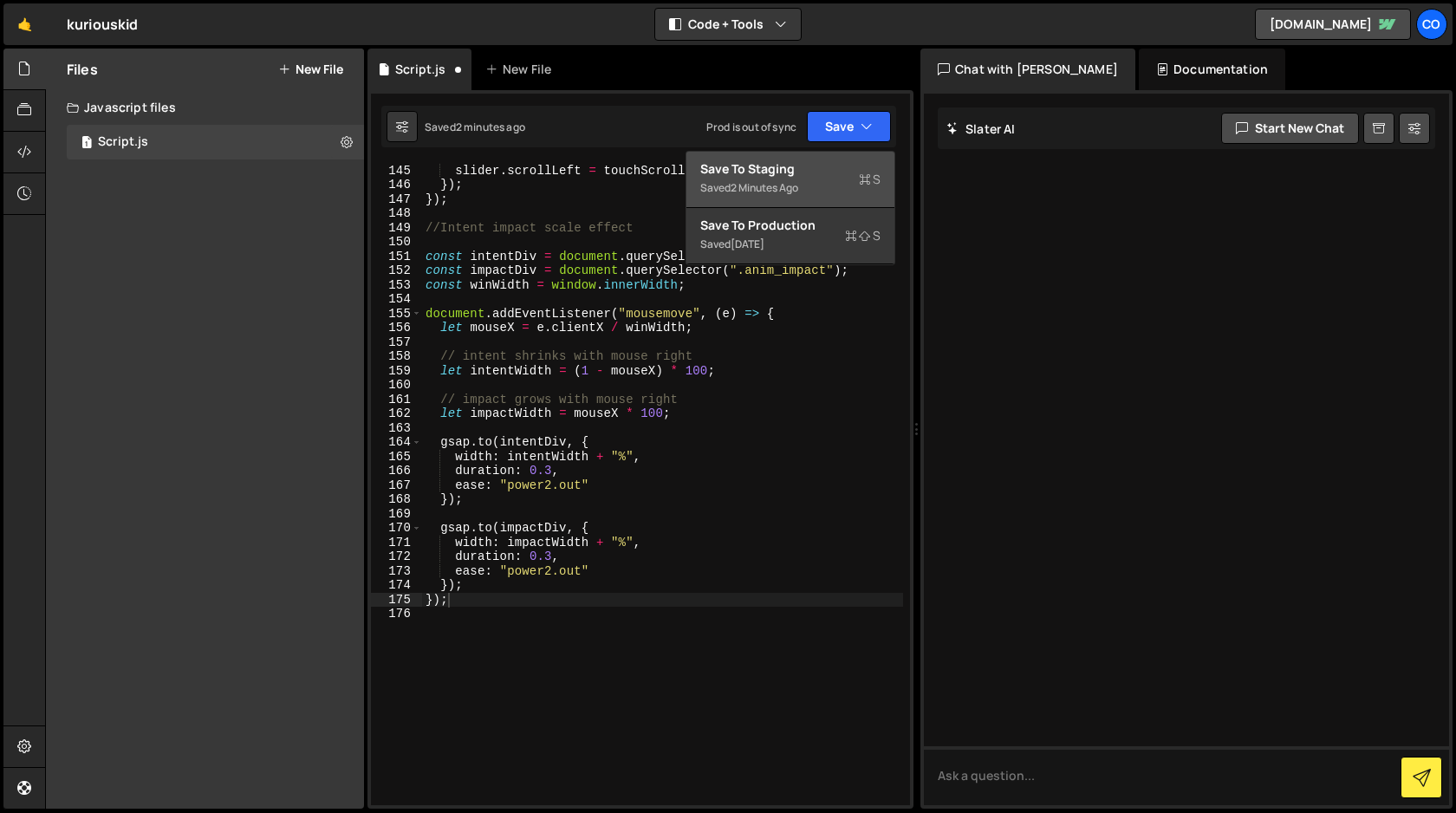
click at [826, 171] on div "Save to Staging S" at bounding box center [790, 169] width 180 height 17
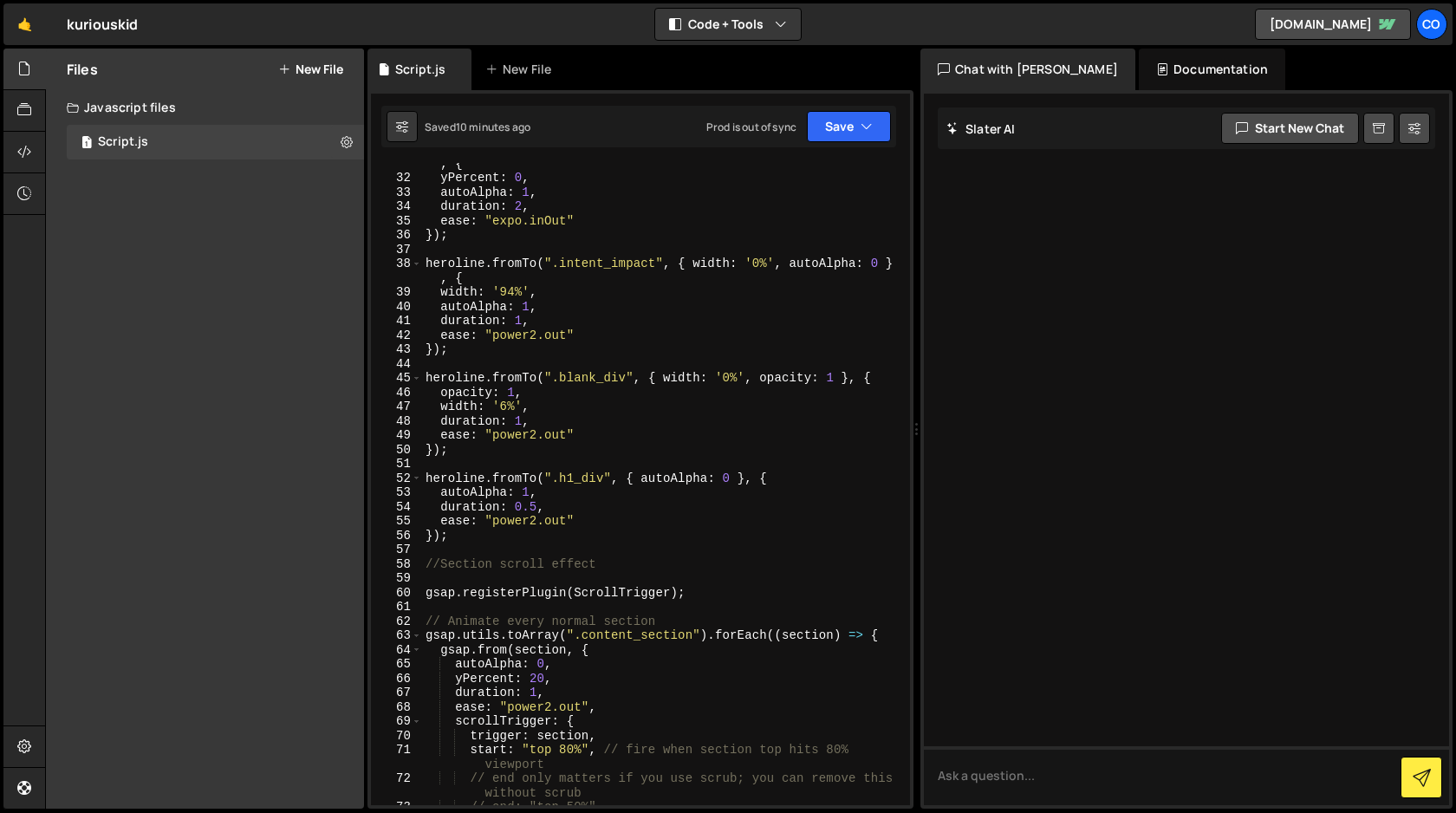
scroll to position [0, 0]
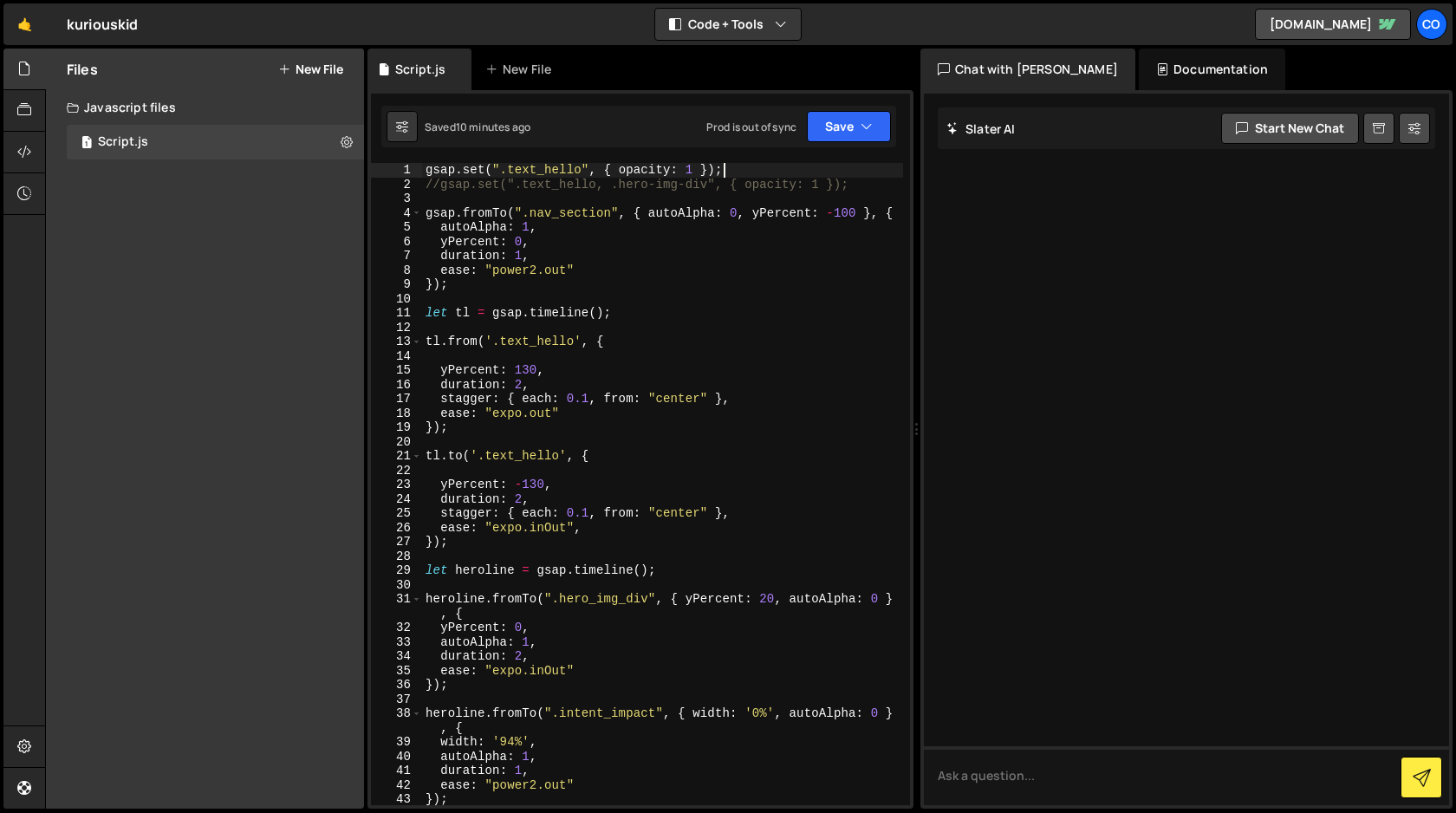
click at [734, 169] on div "gsap . set ( ".text_hello" , { opacity : 1 }) ; //gsap.set(".text_hello, .hero-…" at bounding box center [662, 498] width 481 height 670
drag, startPoint x: 734, startPoint y: 169, endPoint x: 416, endPoint y: 167, distance: 318.0
click at [416, 167] on div "gsap.set(".text_hello", { opacity: 1 }); 1 2 3 4 5 6 7 8 9 10 11 12 13 14 15 16…" at bounding box center [640, 484] width 539 height 643
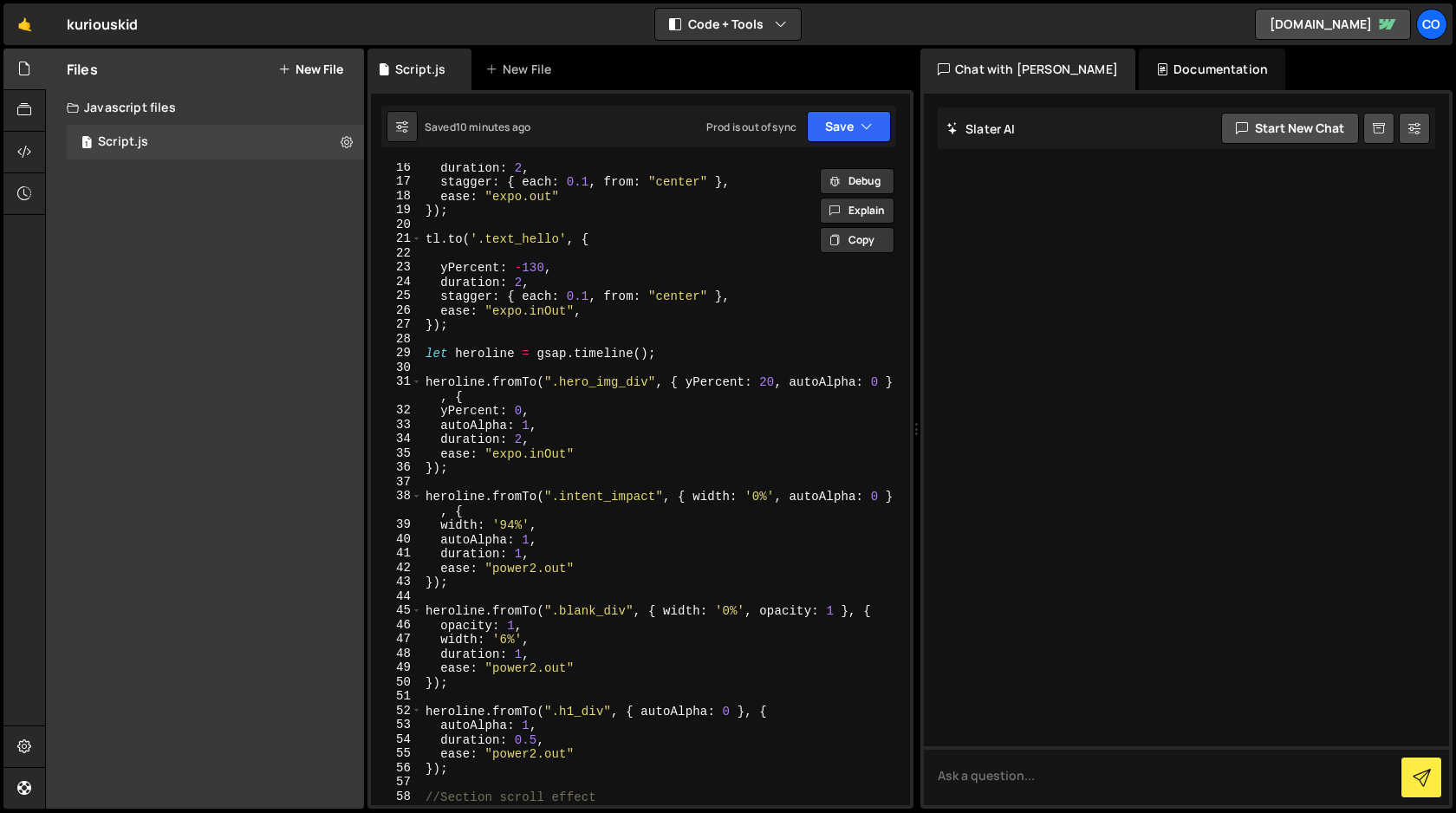
scroll to position [221, 0]
click at [643, 557] on div "duration : 2 , stagger : { each : 0.1 , from : "center" } , ease : "expo.out" }…" at bounding box center [662, 491] width 481 height 670
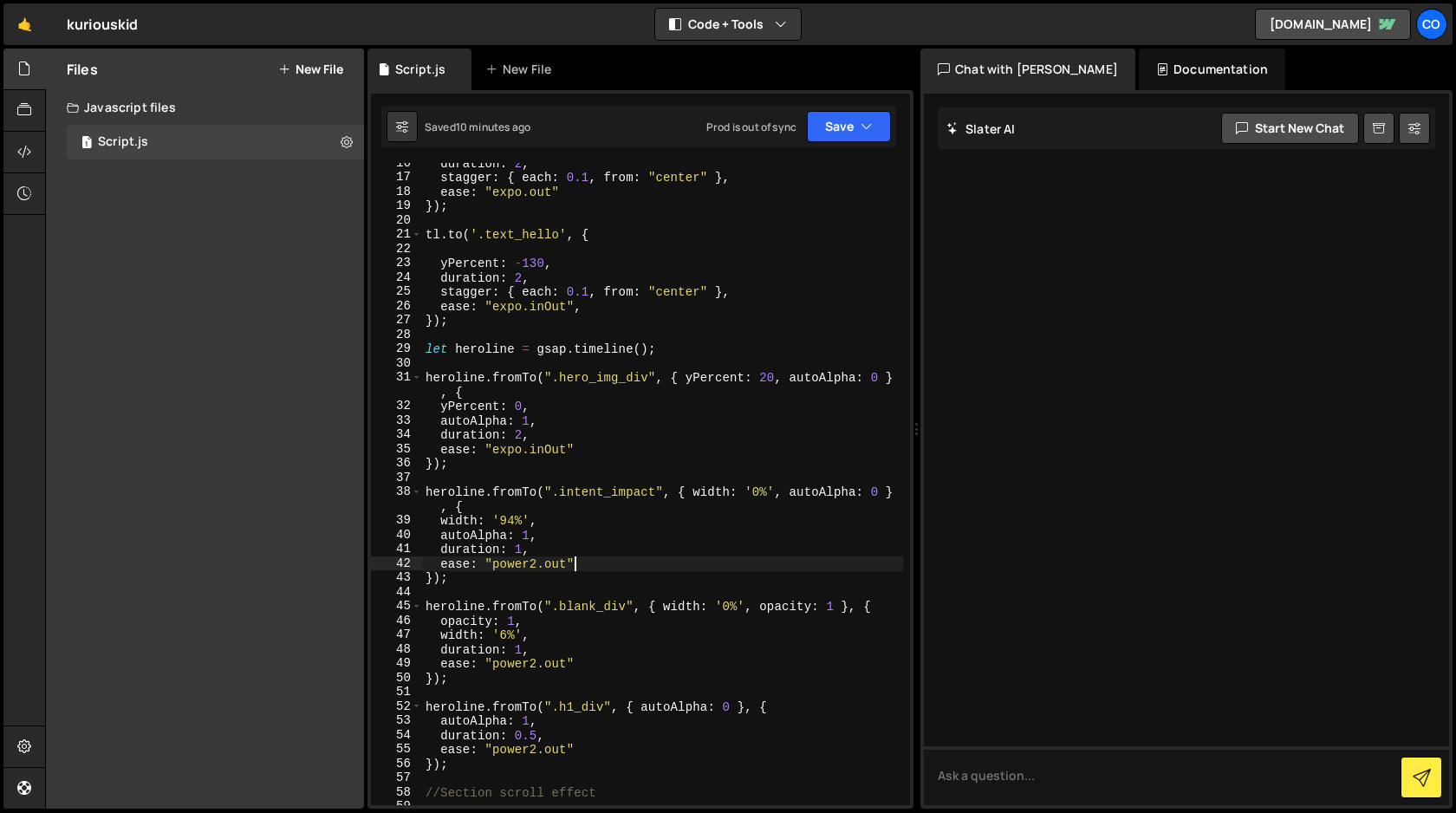
click at [537, 575] on div "duration : 2 , stagger : { each : 0.1 , from : "center" } , ease : "expo.out" }…" at bounding box center [662, 491] width 481 height 670
type textarea "});"
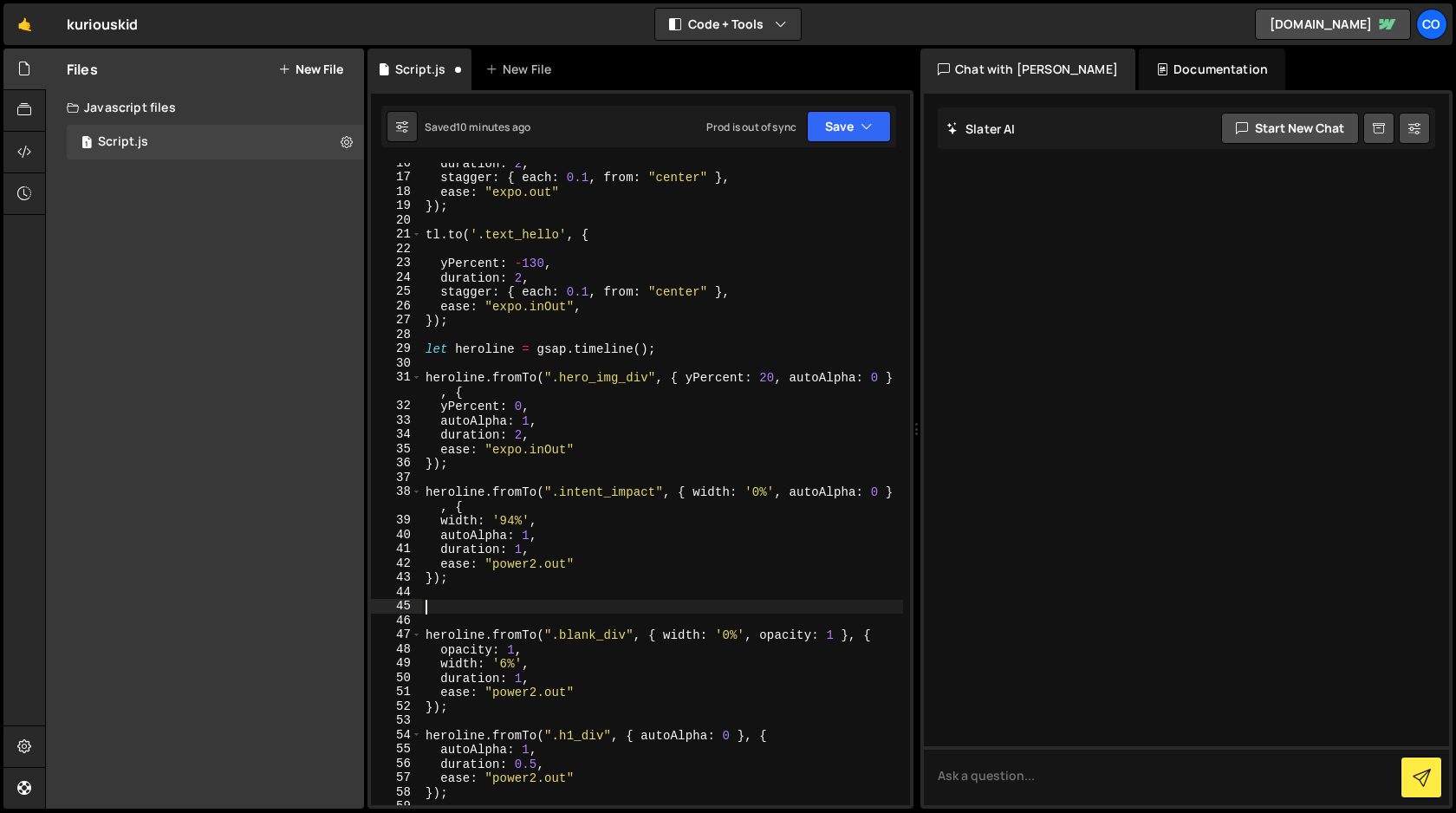
paste textarea "gsap.set(".text_hello", { opacity: 1 });"
click at [446, 494] on div "duration : 2 , stagger : { each : 0.1 , from : "center" } , ease : "expo.out" }…" at bounding box center [662, 491] width 481 height 670
click at [441, 608] on div "duration : 2 , stagger : { each : 0.1 , from : "center" } , ease : "expo.out" }…" at bounding box center [662, 491] width 481 height 670
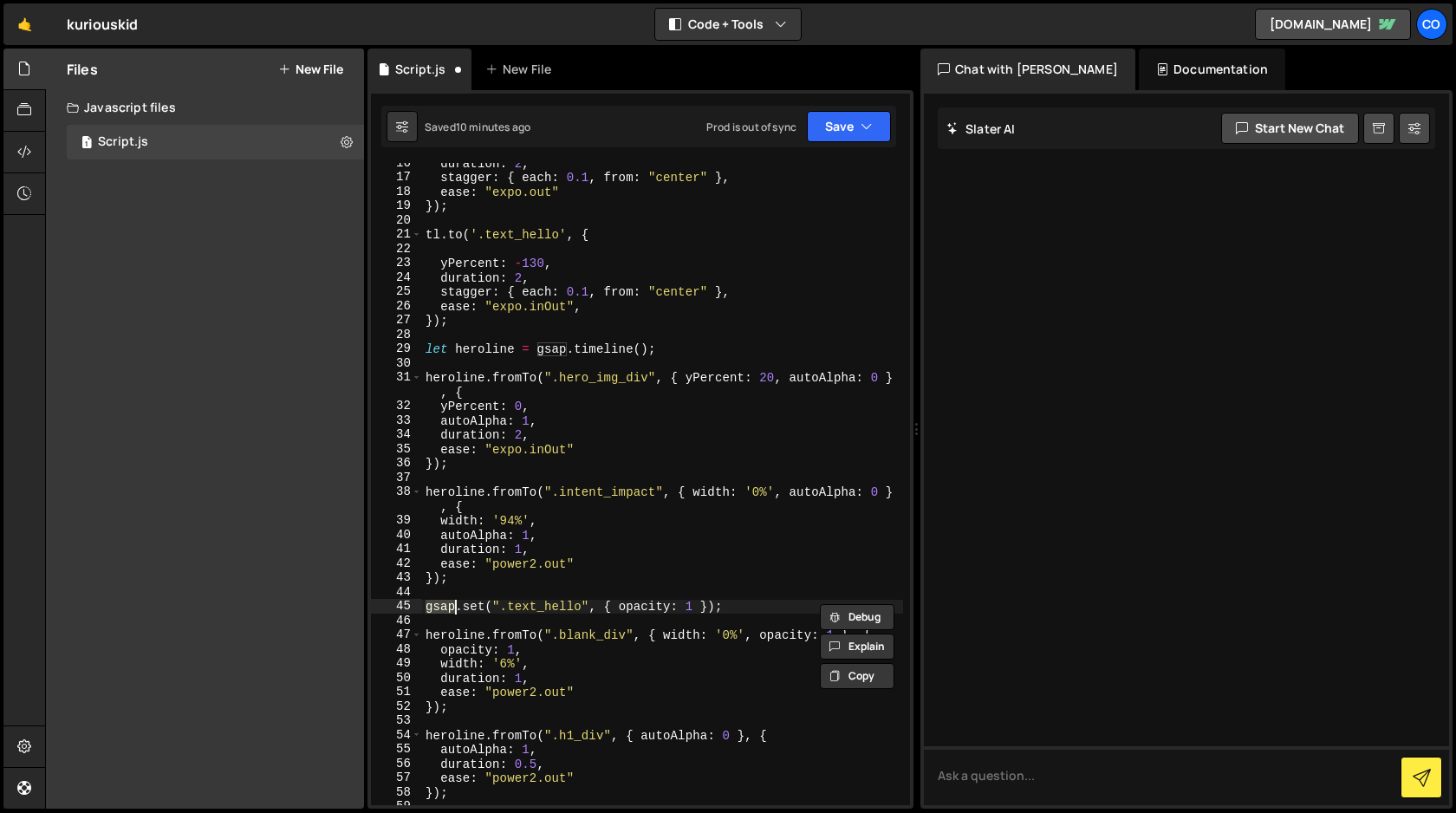
paste textarea "heroline"
type textarea "heroline.set(".text_hello", { opacity: 1 });"
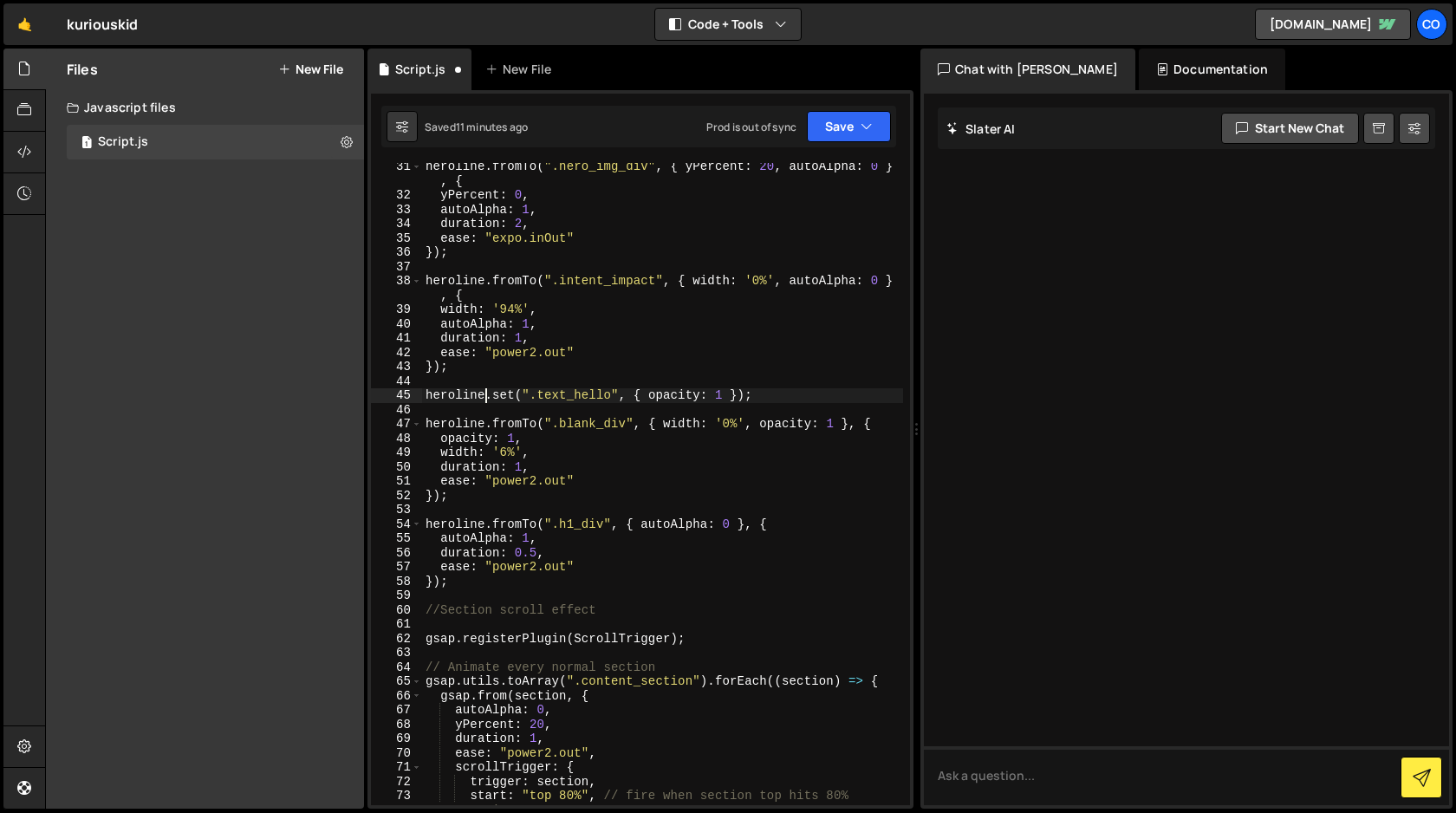
scroll to position [434, 0]
drag, startPoint x: 784, startPoint y: 388, endPoint x: 422, endPoint y: 392, distance: 362.0
click at [422, 392] on div "heroline . fromTo ( ".hero_img_div" , { yPercent : 20 , autoAlpha : 0 } , { yPe…" at bounding box center [662, 507] width 481 height 699
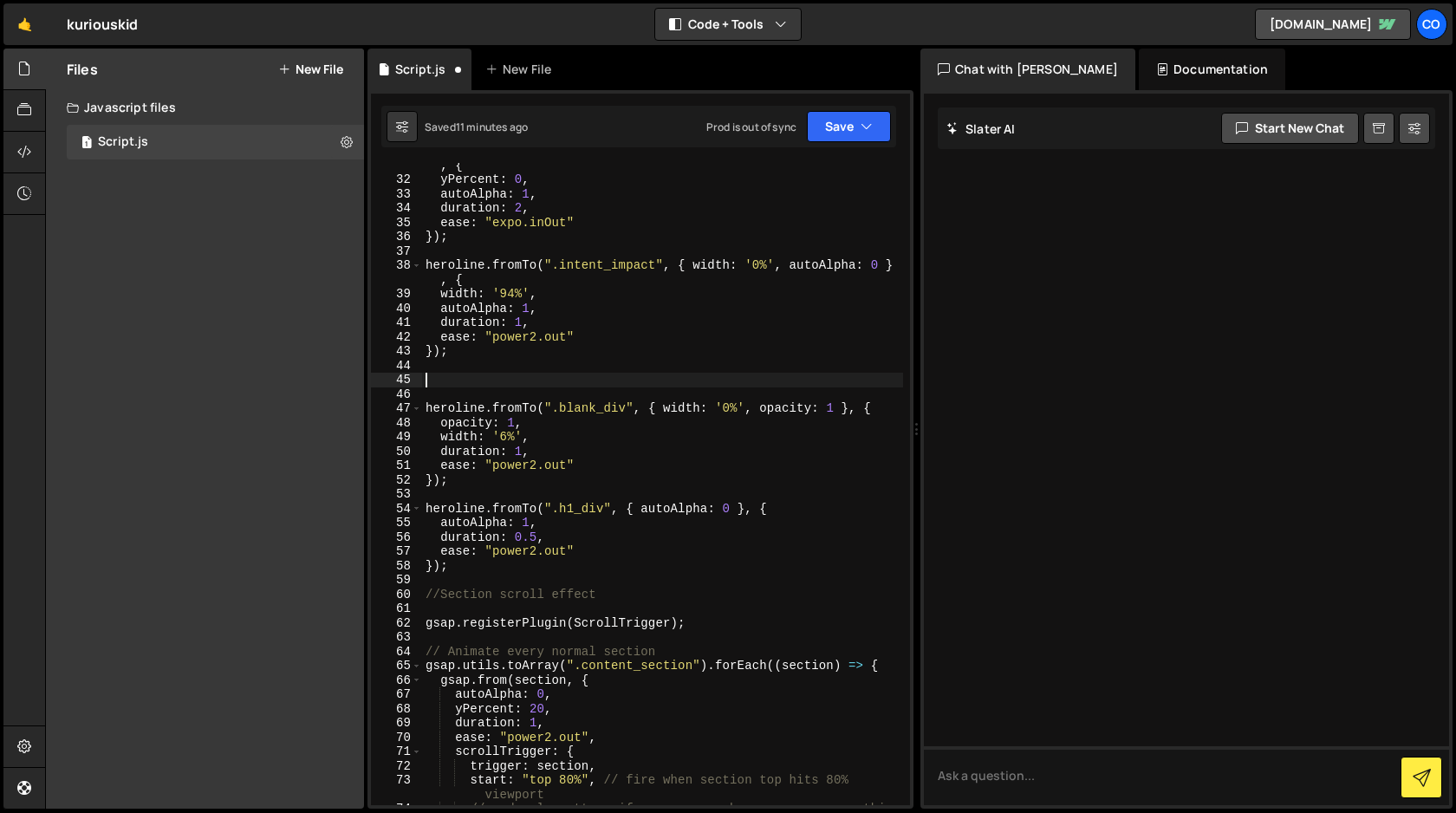
scroll to position [453, 0]
click at [502, 481] on div "heroline . fromTo ( ".hero_img_div" , { yPercent : 20 , autoAlpha : 0 } , { yPe…" at bounding box center [662, 489] width 481 height 699
type textarea "});"
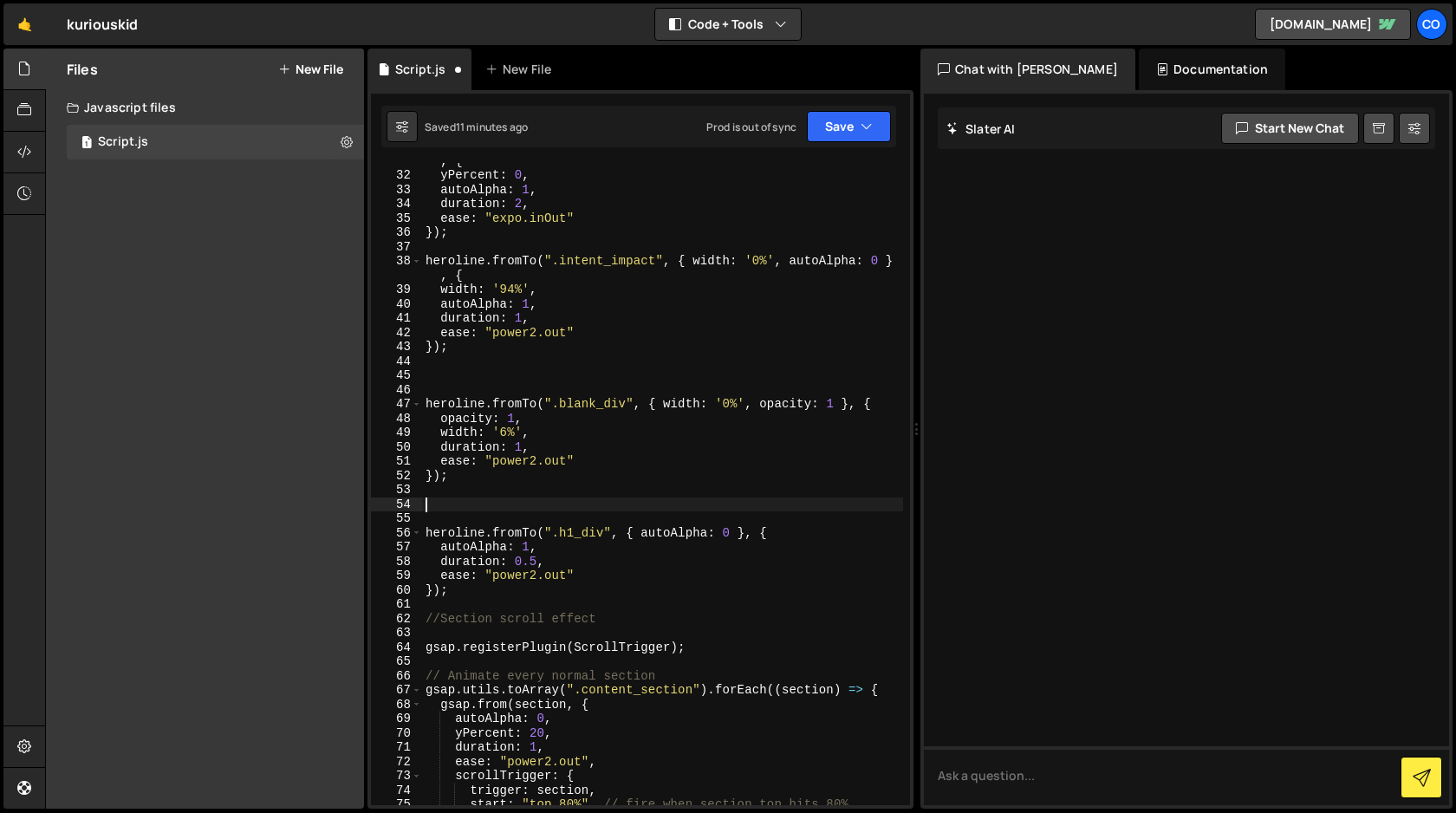
paste textarea "heroline.set(".text_hello", { opacity: 1 });"
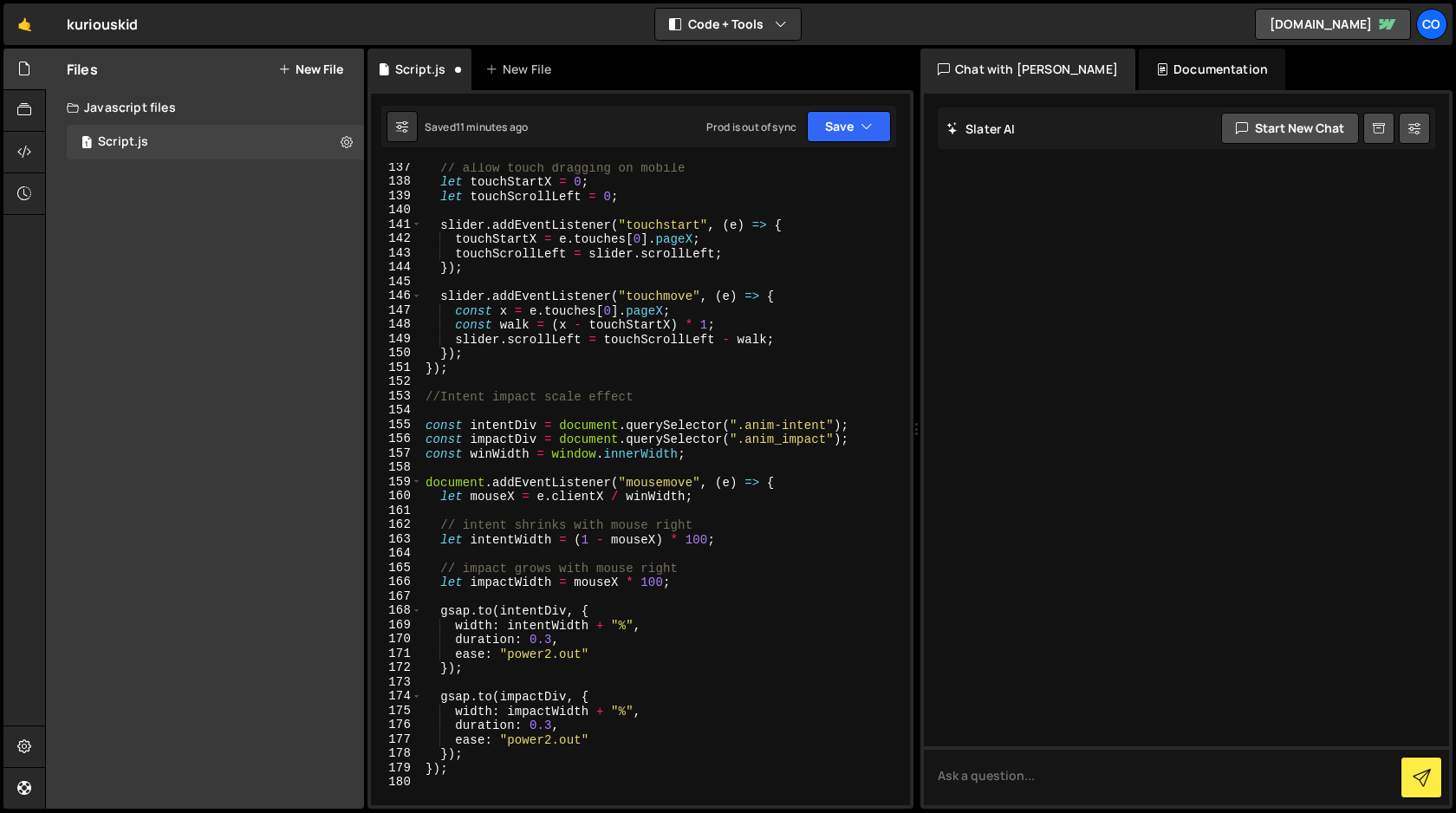
scroll to position [2017, 0]
drag, startPoint x: 827, startPoint y: 445, endPoint x: 740, endPoint y: 446, distance: 87.0
click at [740, 446] on div "// allow touch dragging on mobile let touchStartX = 0 ; let touchScrollLeft = 0…" at bounding box center [662, 498] width 481 height 670
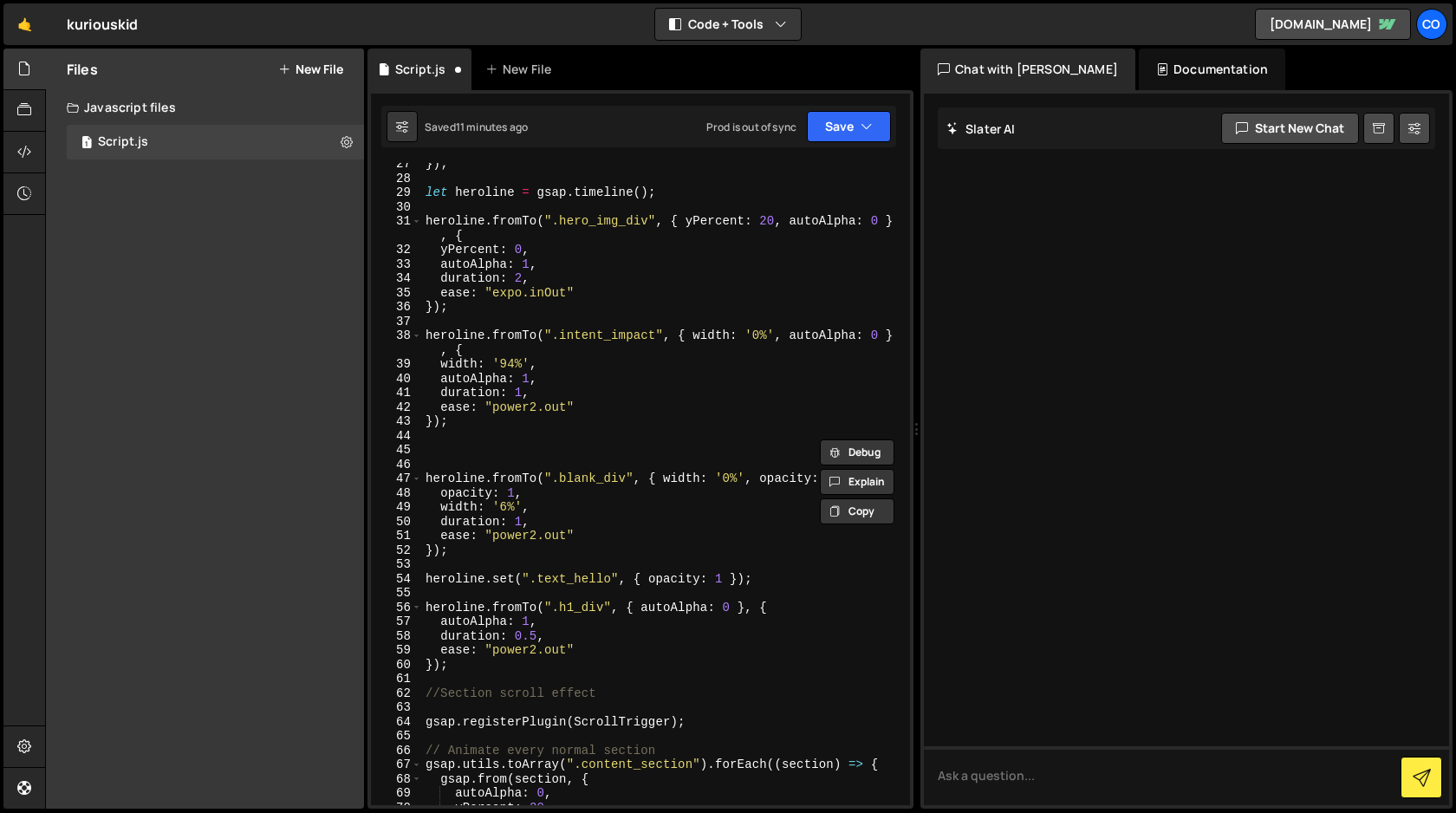
scroll to position [372, 0]
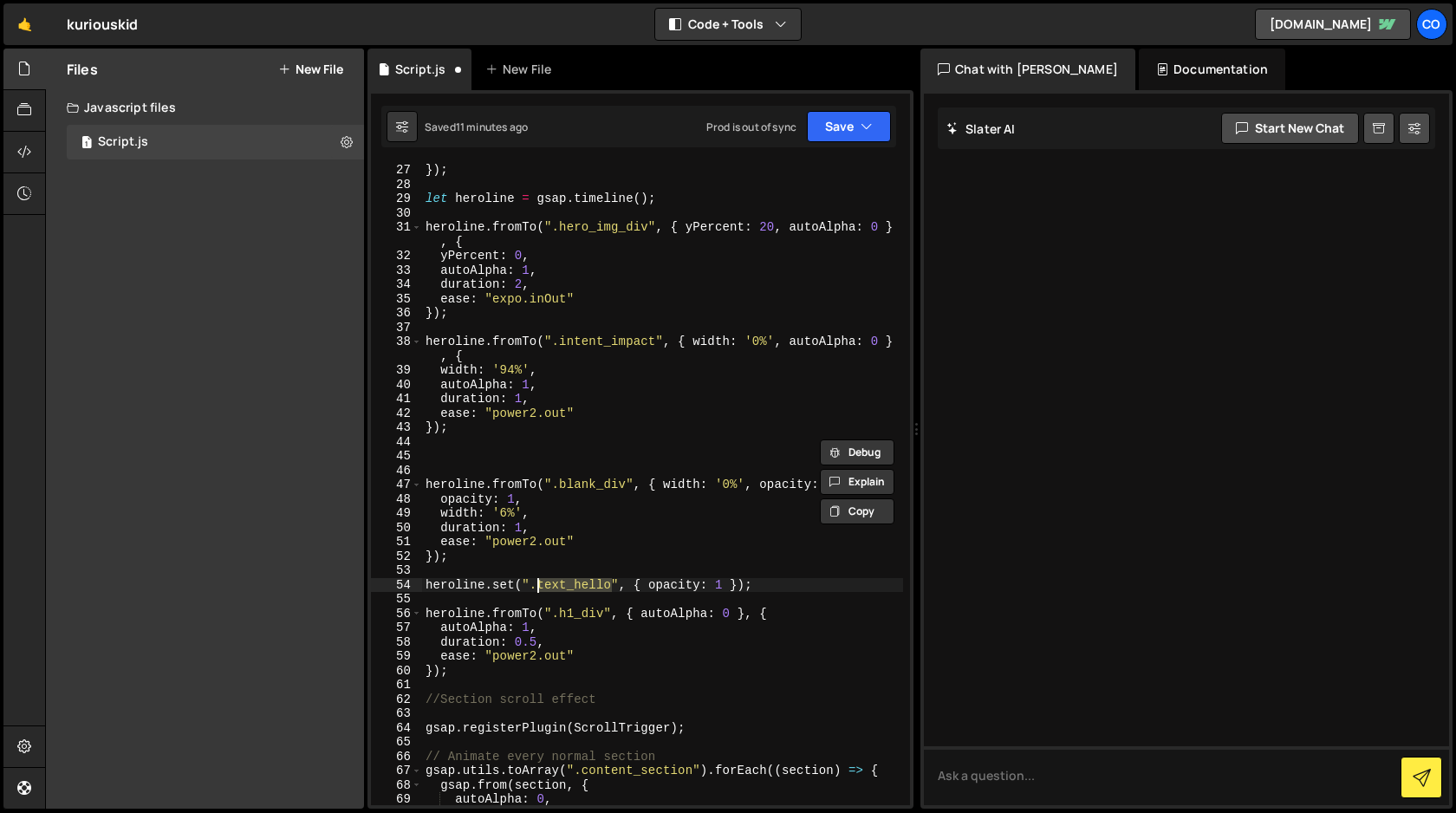
drag, startPoint x: 611, startPoint y: 586, endPoint x: 535, endPoint y: 585, distance: 76.0
click at [535, 585] on div "}) ; let heroline = gsap . timeline ( ) ; heroline . fromTo ( ".hero_img_div" ,…" at bounding box center [662, 498] width 481 height 670
paste textarea ".anim_impact"
click at [549, 585] on div "}) ; let heroline = gsap . timeline ( ) ; heroline . fromTo ( ".hero_img_div" ,…" at bounding box center [662, 498] width 481 height 670
click at [843, 121] on button "Save" at bounding box center [848, 126] width 84 height 31
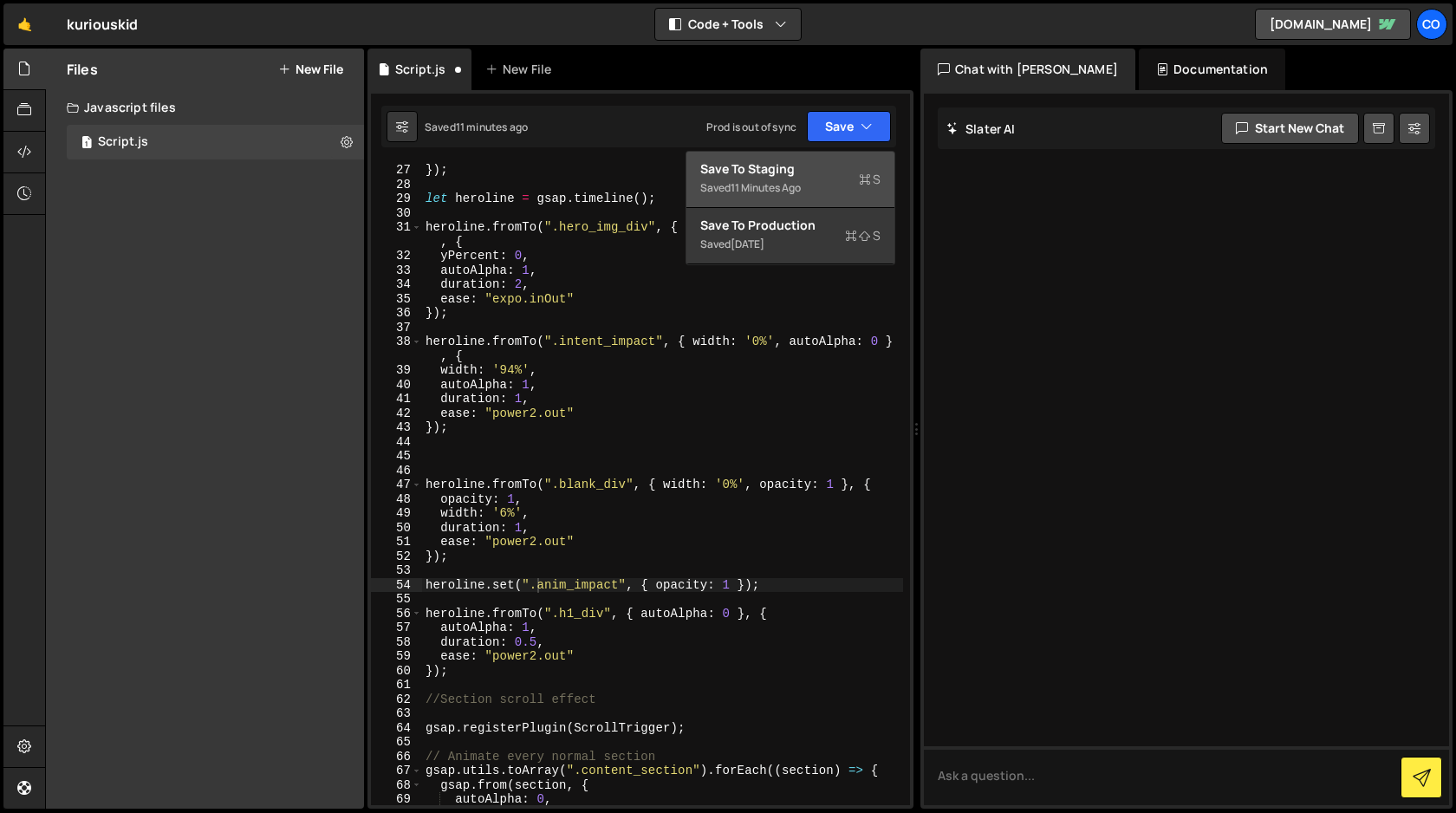
click at [819, 165] on div "Save to Staging S" at bounding box center [790, 169] width 180 height 17
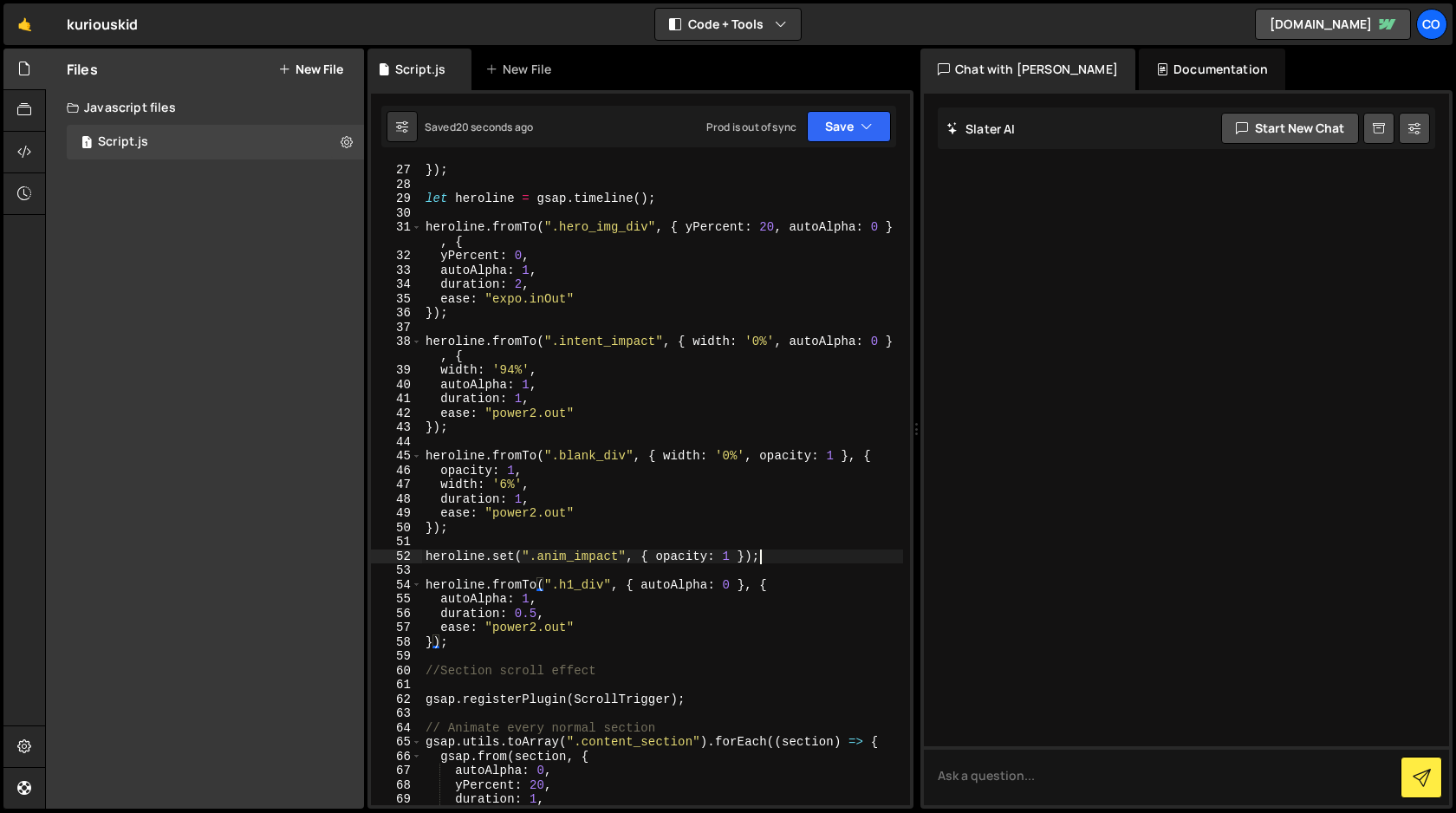
click at [785, 550] on div "}) ; let heroline = gsap . timeline ( ) ; heroline . fromTo ( ".hero_img_div" ,…" at bounding box center [662, 498] width 481 height 670
click at [851, 122] on button "Save" at bounding box center [848, 126] width 84 height 31
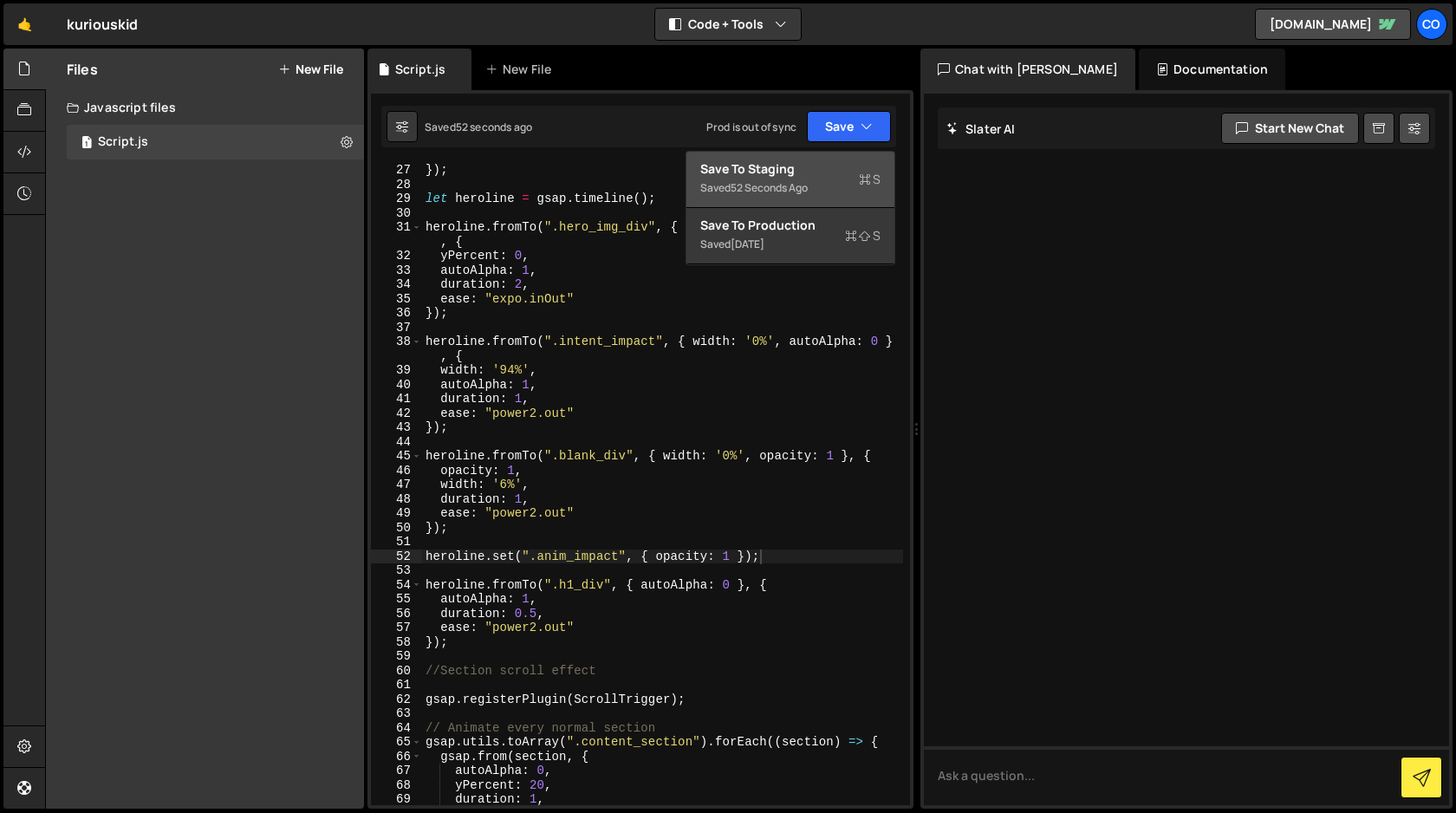
click at [799, 174] on div "Save to Staging S" at bounding box center [790, 169] width 180 height 17
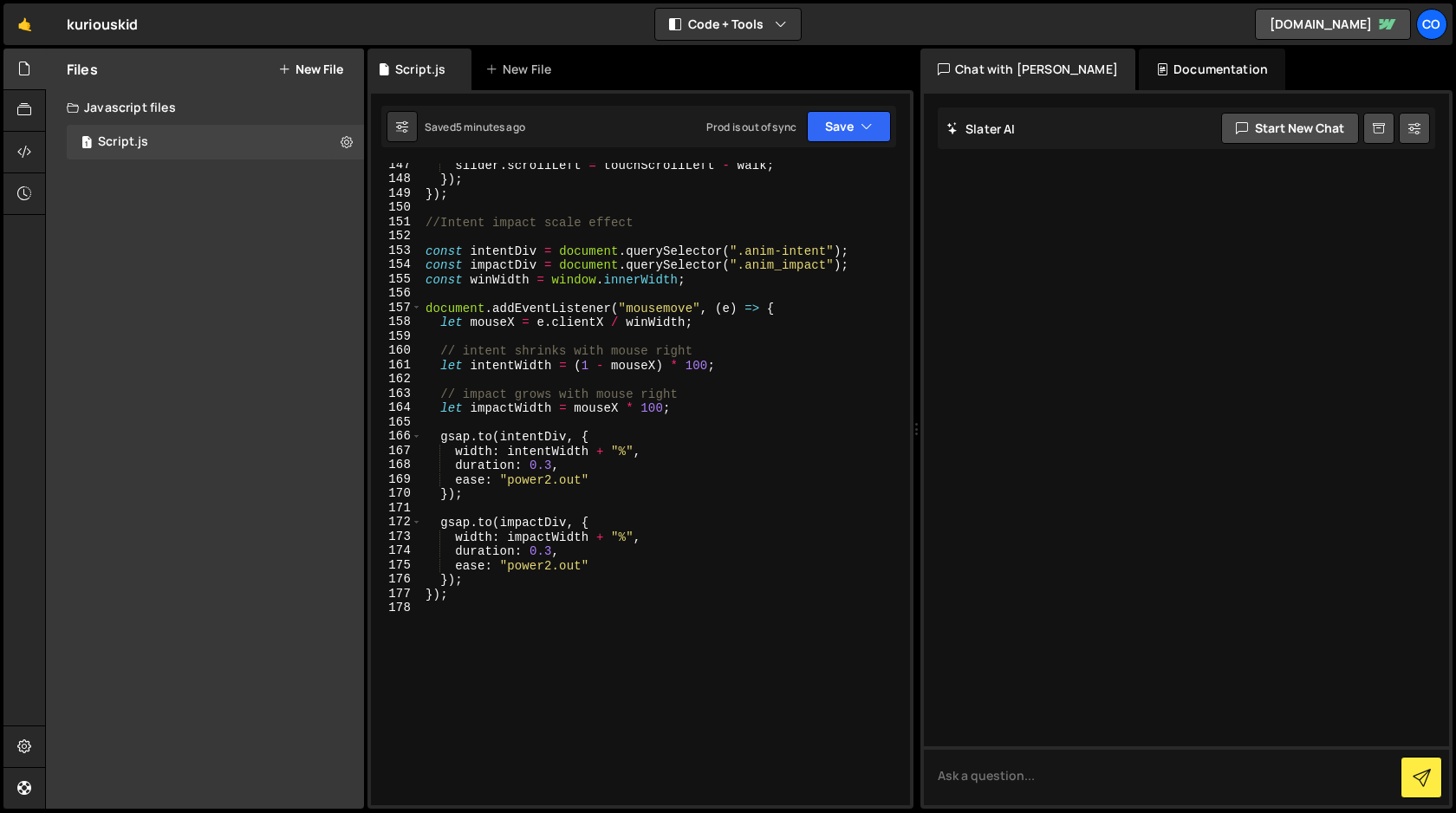
scroll to position [2165, 0]
drag, startPoint x: 722, startPoint y: 365, endPoint x: 575, endPoint y: 361, distance: 147.1
click at [575, 361] on div "slider . scrollLeft = touchScrollLeft - walk ; }) ; }) ; //Intent impact scale …" at bounding box center [662, 493] width 481 height 670
click at [673, 412] on div "slider . scrollLeft = touchScrollLeft - walk ; }) ; }) ; //Intent impact scale …" at bounding box center [662, 493] width 481 height 670
drag, startPoint x: 673, startPoint y: 412, endPoint x: 572, endPoint y: 410, distance: 101.0
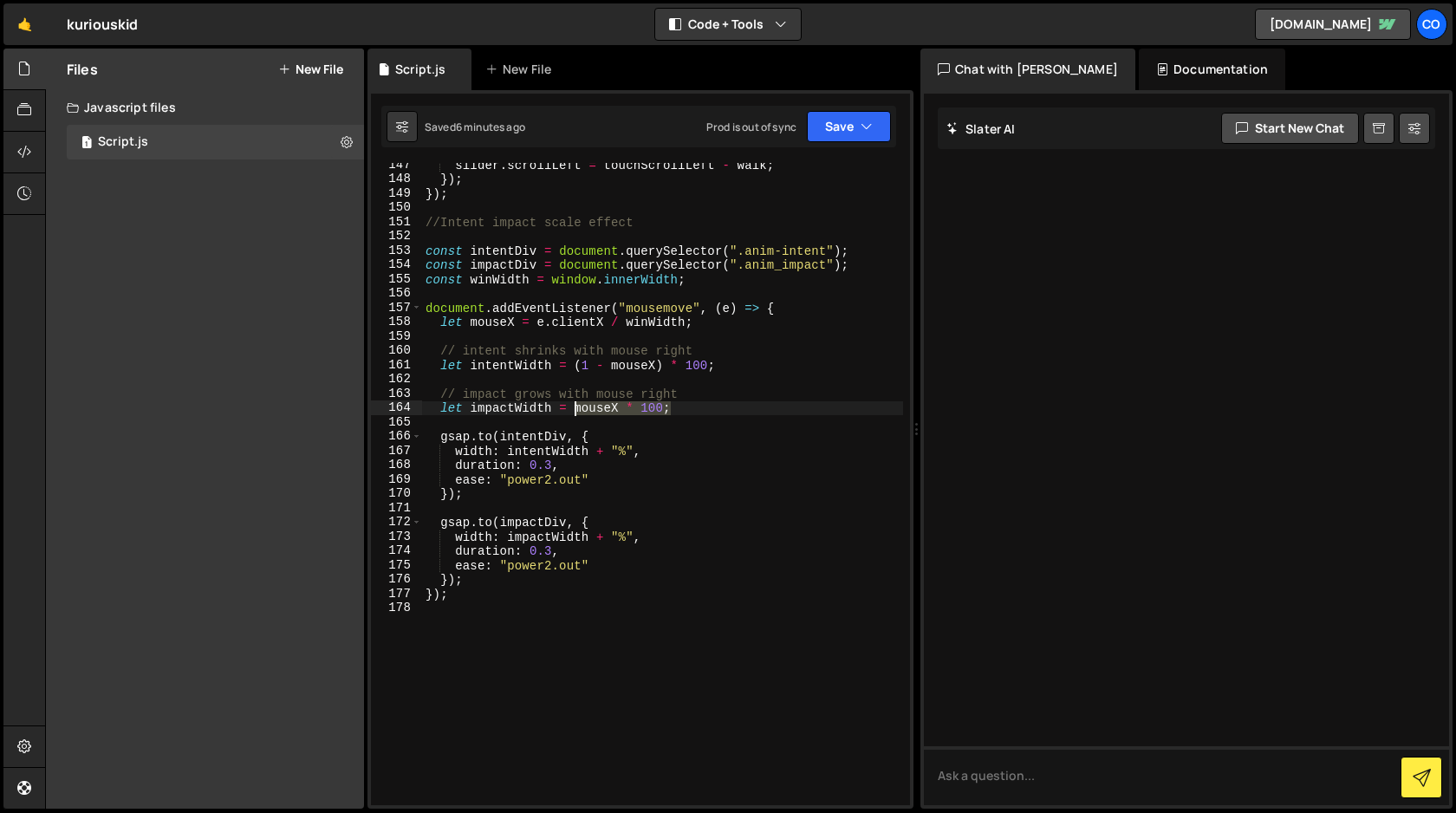
click at [572, 410] on div "slider . scrollLeft = touchScrollLeft - walk ; }) ; }) ; //Intent impact scale …" at bounding box center [662, 493] width 481 height 670
paste textarea "(1 - mouseX)"
click at [856, 131] on button "Save" at bounding box center [848, 126] width 84 height 31
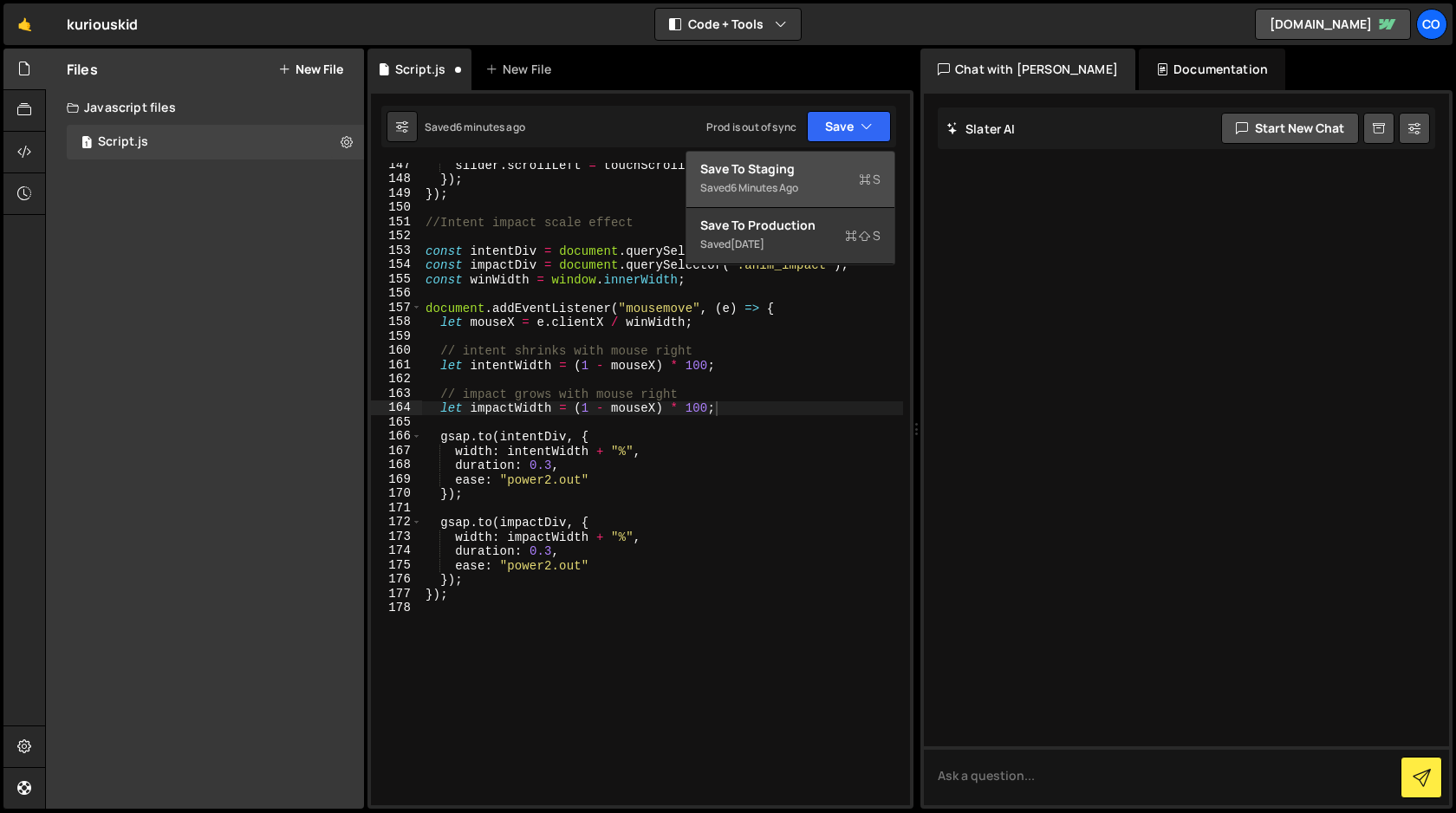
click at [808, 171] on div "Save to Staging S" at bounding box center [790, 169] width 180 height 17
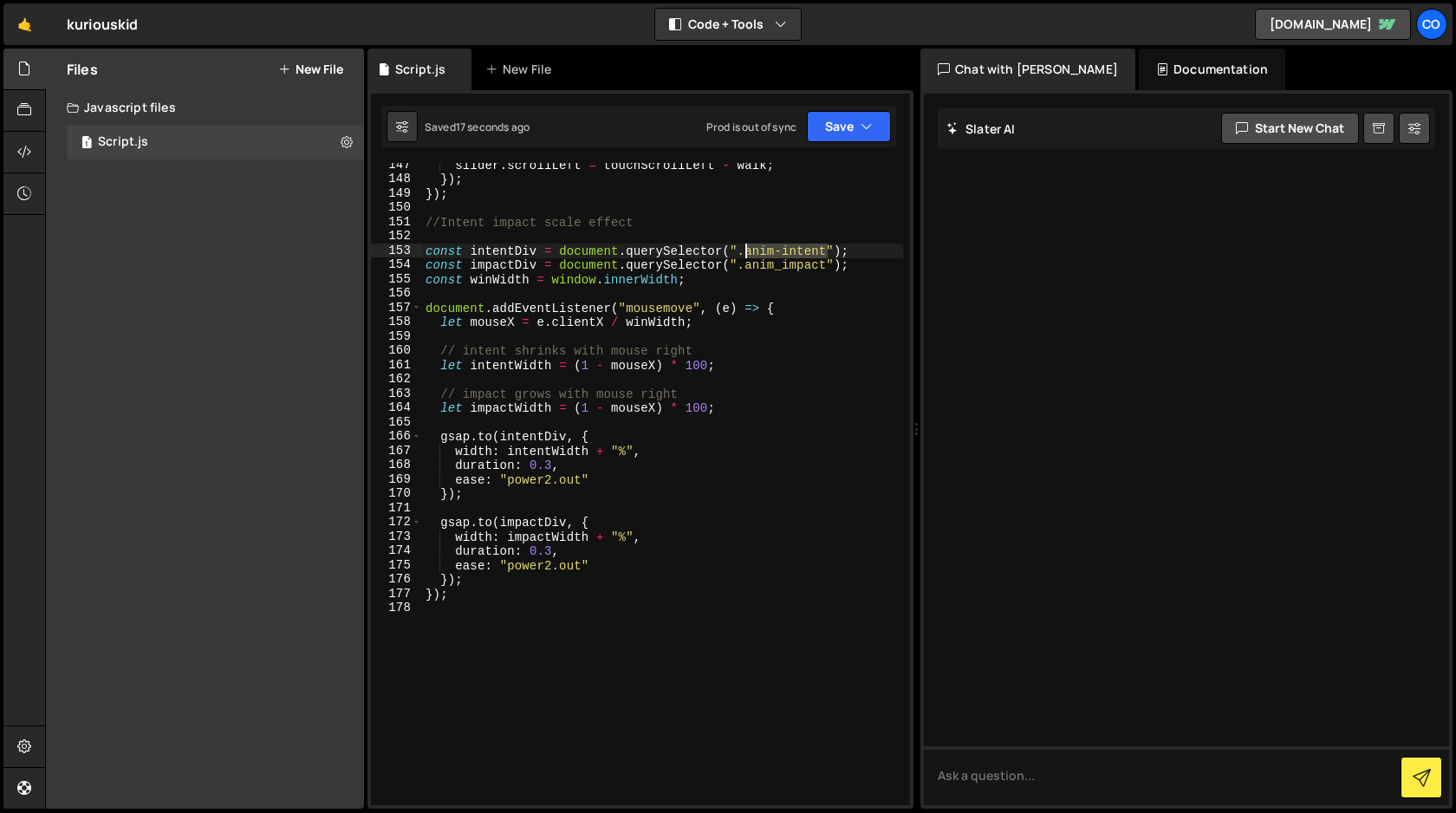
drag, startPoint x: 826, startPoint y: 249, endPoint x: 747, endPoint y: 251, distance: 79.0
click at [747, 251] on div "slider . scrollLeft = touchScrollLeft - walk ; }) ; }) ; //Intent impact scale …" at bounding box center [662, 493] width 481 height 670
click at [746, 271] on div "slider . scrollLeft = touchScrollLeft - walk ; }) ; }) ; //Intent impact scale …" at bounding box center [662, 493] width 481 height 670
drag, startPoint x: 746, startPoint y: 271, endPoint x: 824, endPoint y: 269, distance: 78.0
click at [824, 269] on div "slider . scrollLeft = touchScrollLeft - walk ; }) ; }) ; //Intent impact scale …" at bounding box center [662, 493] width 481 height 670
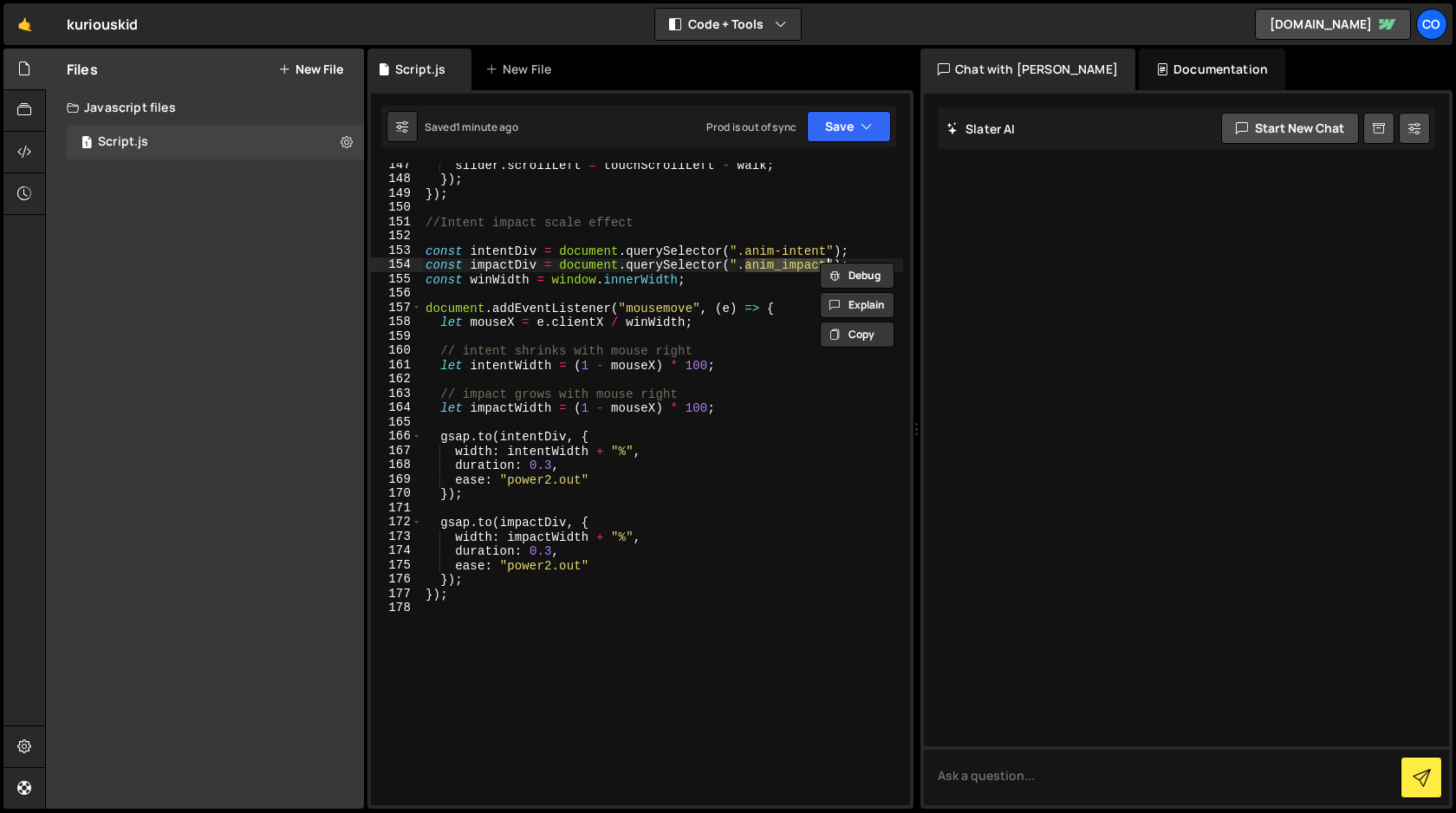
click at [540, 256] on div "slider . scrollLeft = touchScrollLeft - walk ; }) ; }) ; //Intent impact scale …" at bounding box center [662, 493] width 481 height 670
click at [550, 365] on div "slider . scrollLeft = touchScrollLeft - walk ; }) ; }) ; //Intent impact scale …" at bounding box center [662, 493] width 481 height 670
click at [729, 363] on div "slider . scrollLeft = touchScrollLeft - walk ; }) ; }) ; //Intent impact scale …" at bounding box center [662, 493] width 481 height 670
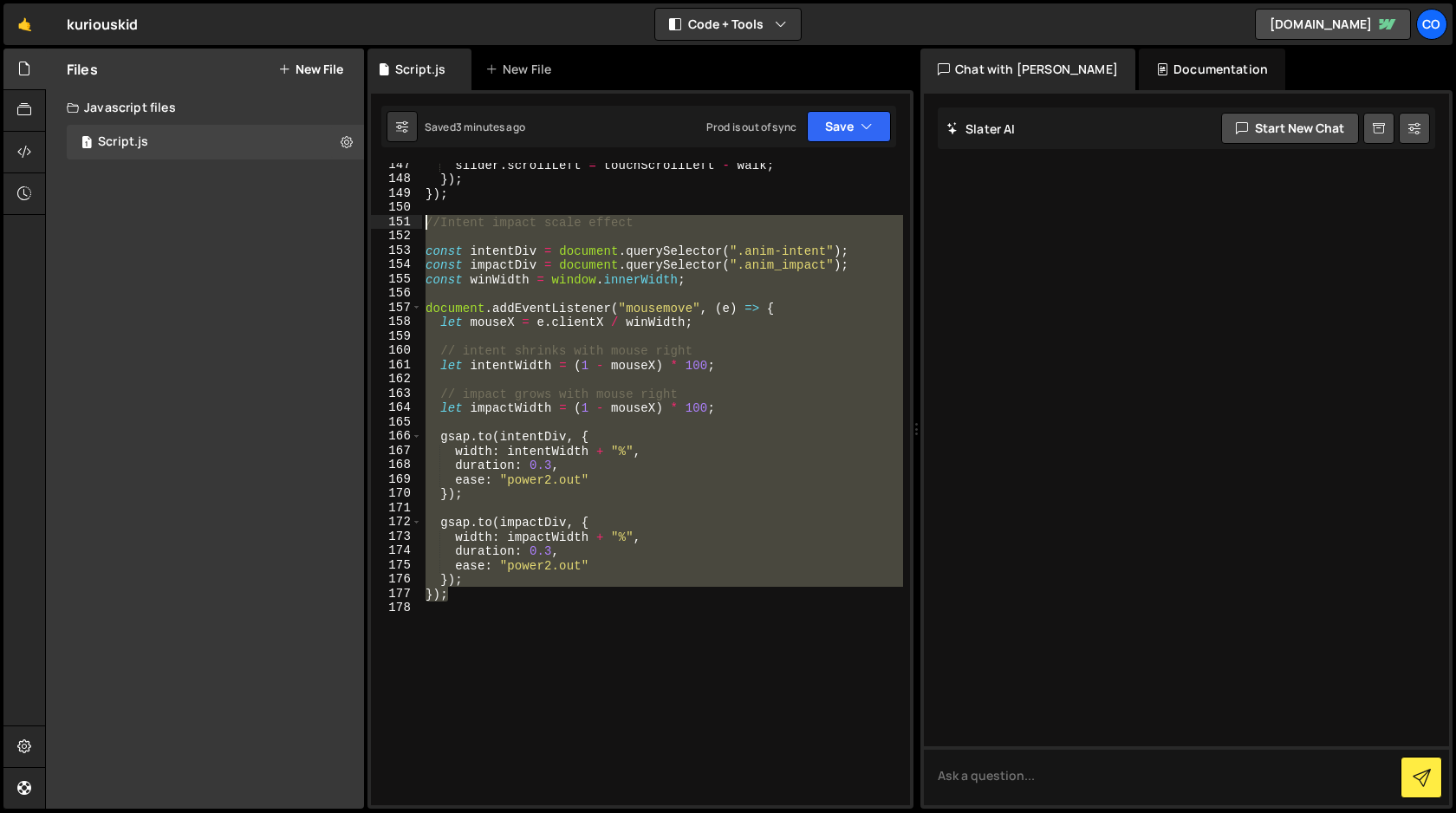
drag, startPoint x: 459, startPoint y: 597, endPoint x: 403, endPoint y: 217, distance: 384.1
click at [403, 217] on div "let intentWidth = (1 - mouseX) * 100; 147 148 149 150 151 152 153 154 155 156 1…" at bounding box center [640, 484] width 539 height 643
click at [755, 457] on div "slider . scrollLeft = touchScrollLeft - walk ; }) ; }) ; //Intent impact scale …" at bounding box center [662, 484] width 481 height 643
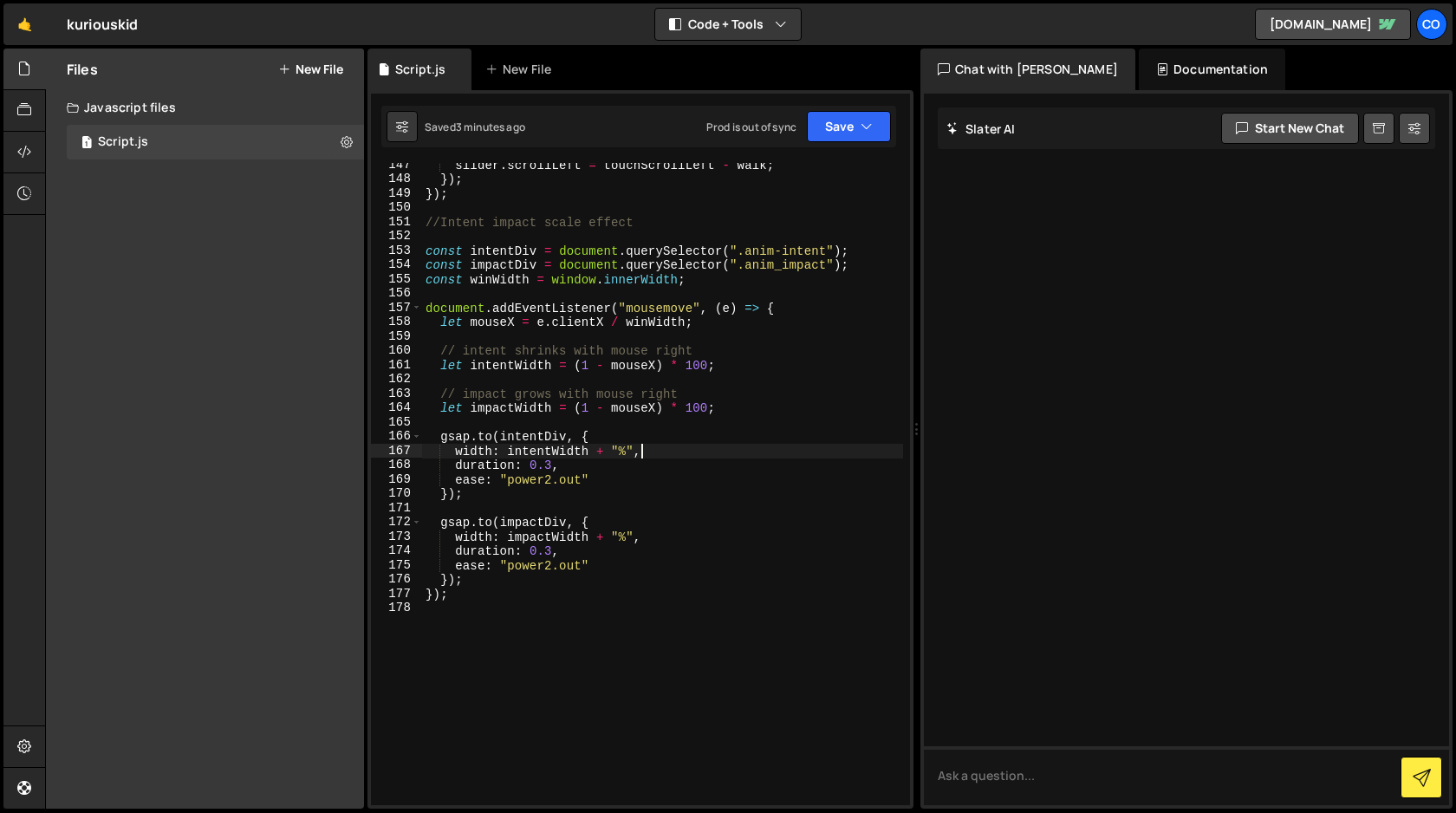
click at [780, 271] on div "slider . scrollLeft = touchScrollLeft - walk ; }) ; }) ; //Intent impact scale …" at bounding box center [662, 493] width 481 height 670
click at [826, 328] on div "slider . scrollLeft = touchScrollLeft - walk ; }) ; }) ; //Intent impact scale …" at bounding box center [662, 493] width 481 height 670
click at [849, 127] on button "Save" at bounding box center [848, 126] width 84 height 31
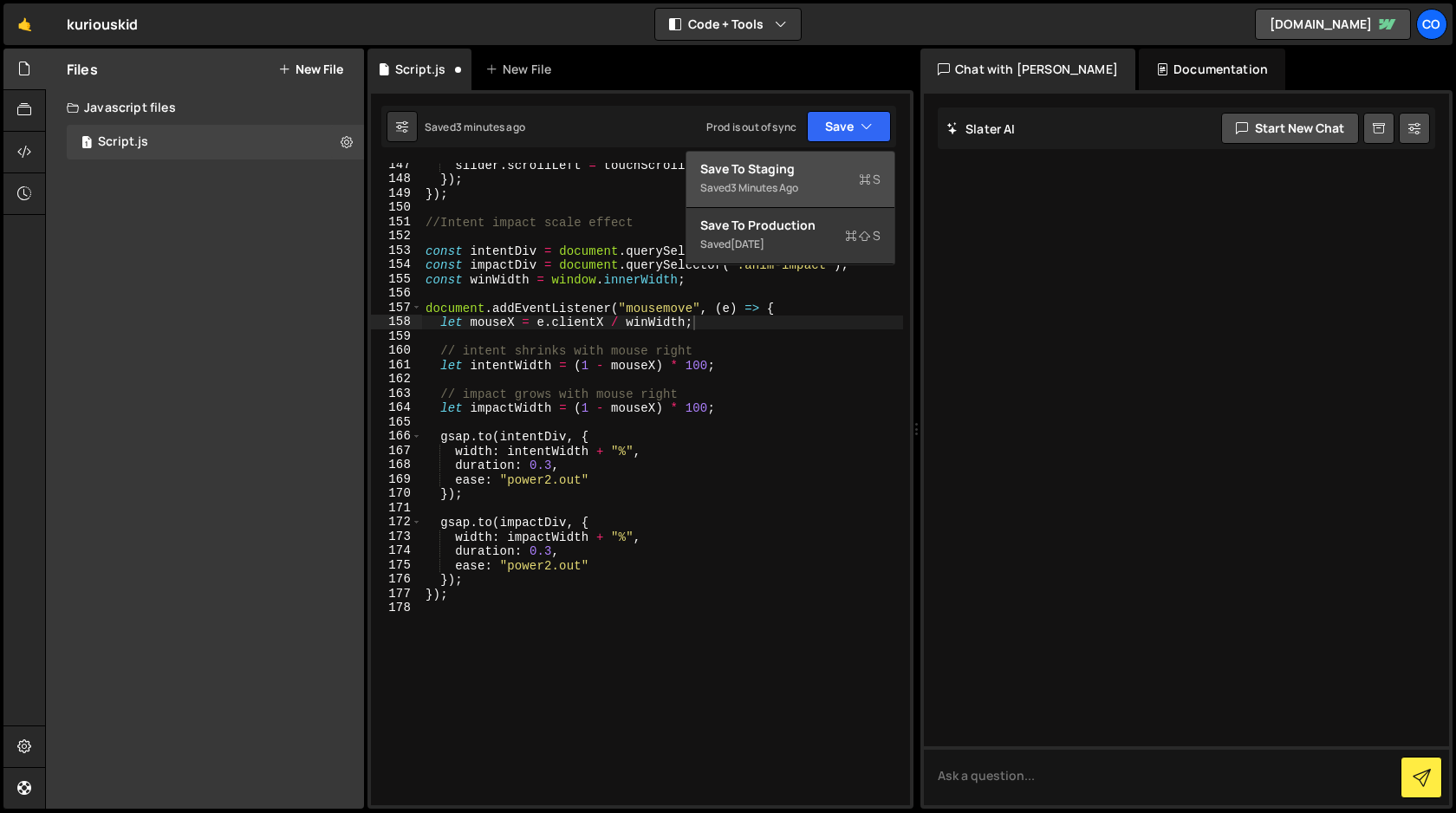
click at [810, 192] on div "Saved 3 minutes ago" at bounding box center [790, 188] width 180 height 21
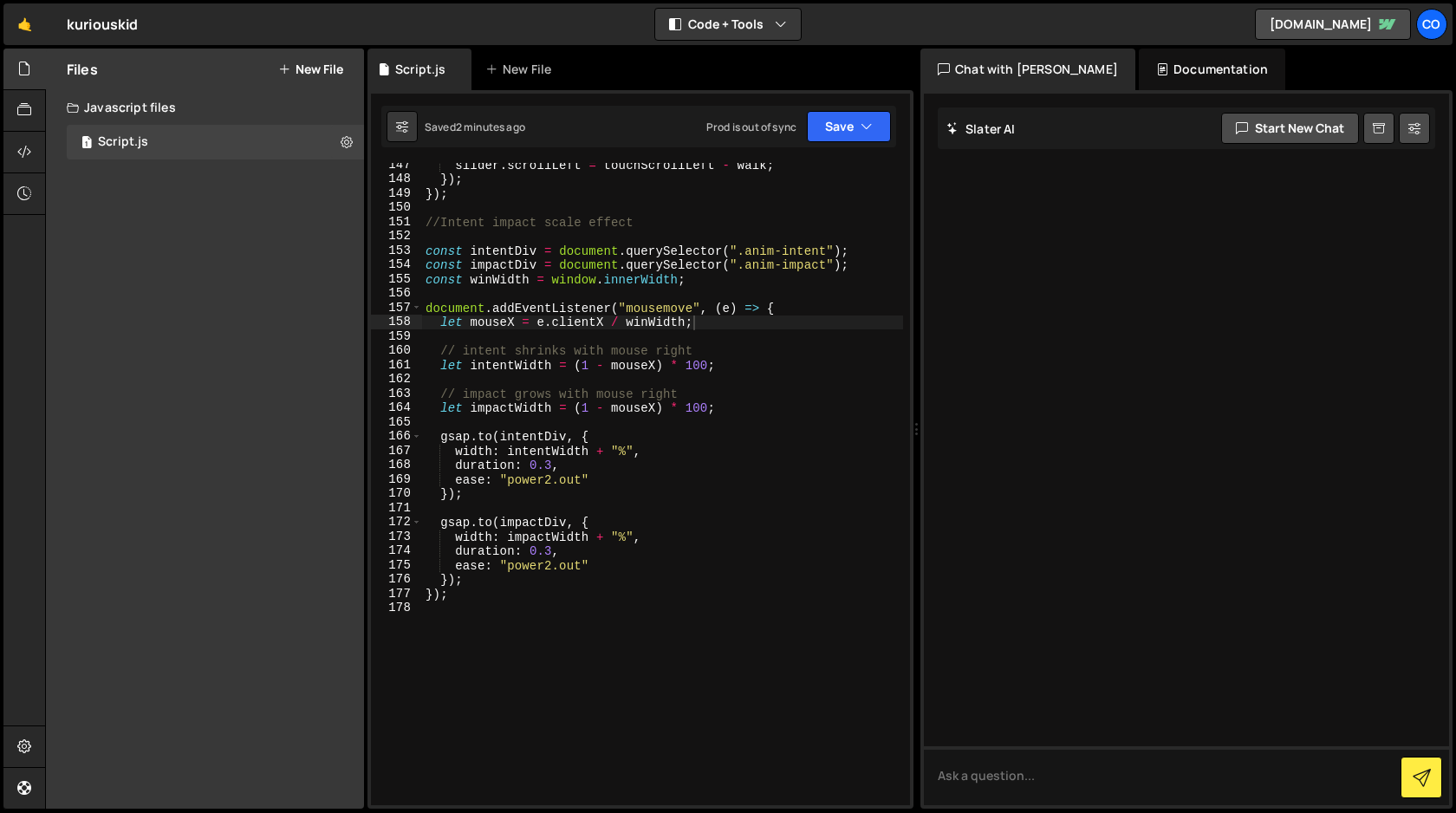
click at [607, 408] on div "slider . scrollLeft = touchScrollLeft - walk ; }) ; }) ; //Intent impact scale …" at bounding box center [662, 493] width 481 height 670
click at [845, 136] on button "Save" at bounding box center [848, 126] width 84 height 31
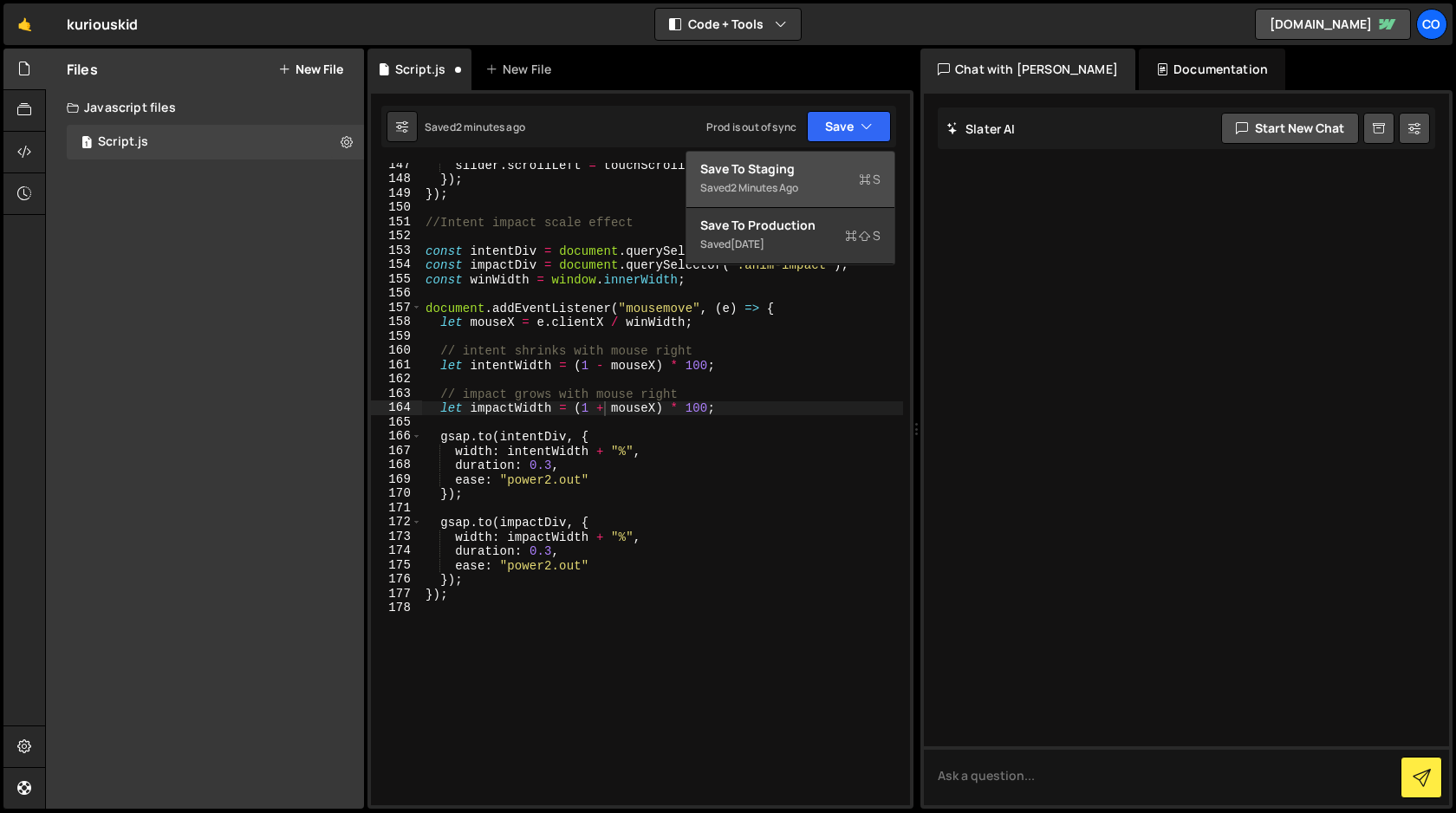
click at [827, 180] on div "Saved 2 minutes ago" at bounding box center [790, 188] width 180 height 21
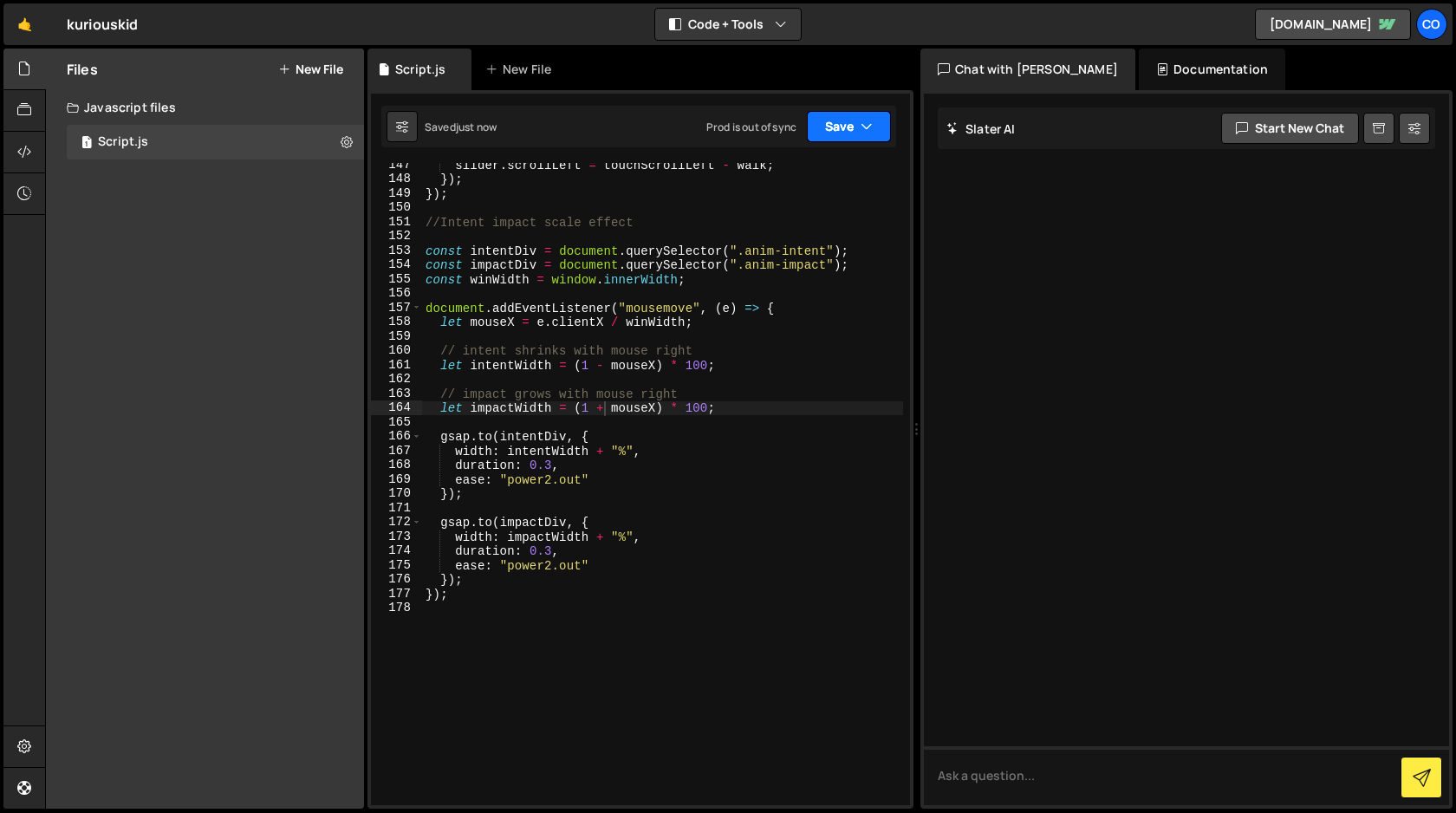
click at [844, 132] on button "Save" at bounding box center [848, 126] width 84 height 31
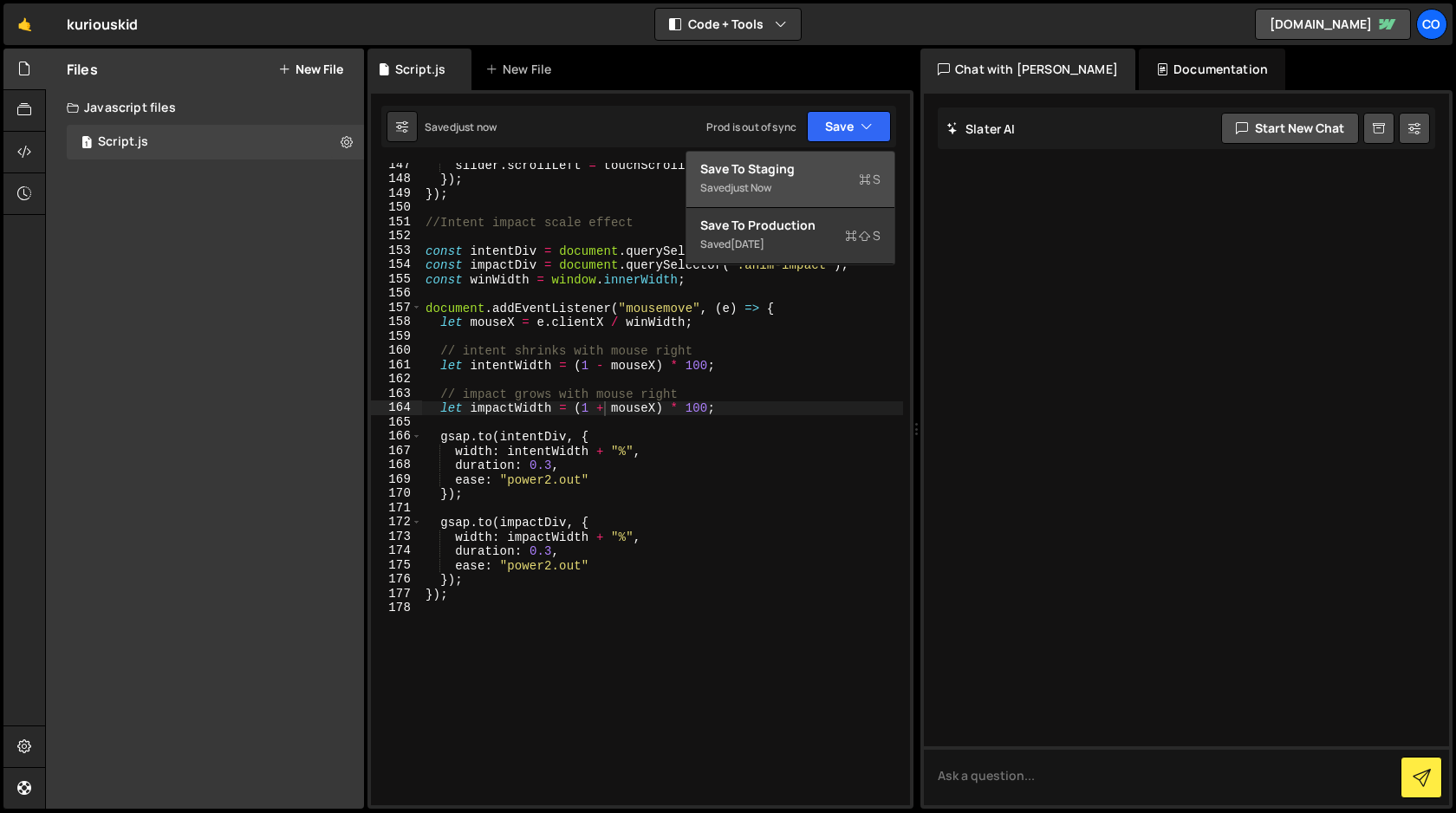
click at [822, 174] on div "Save to Staging S" at bounding box center [790, 169] width 180 height 17
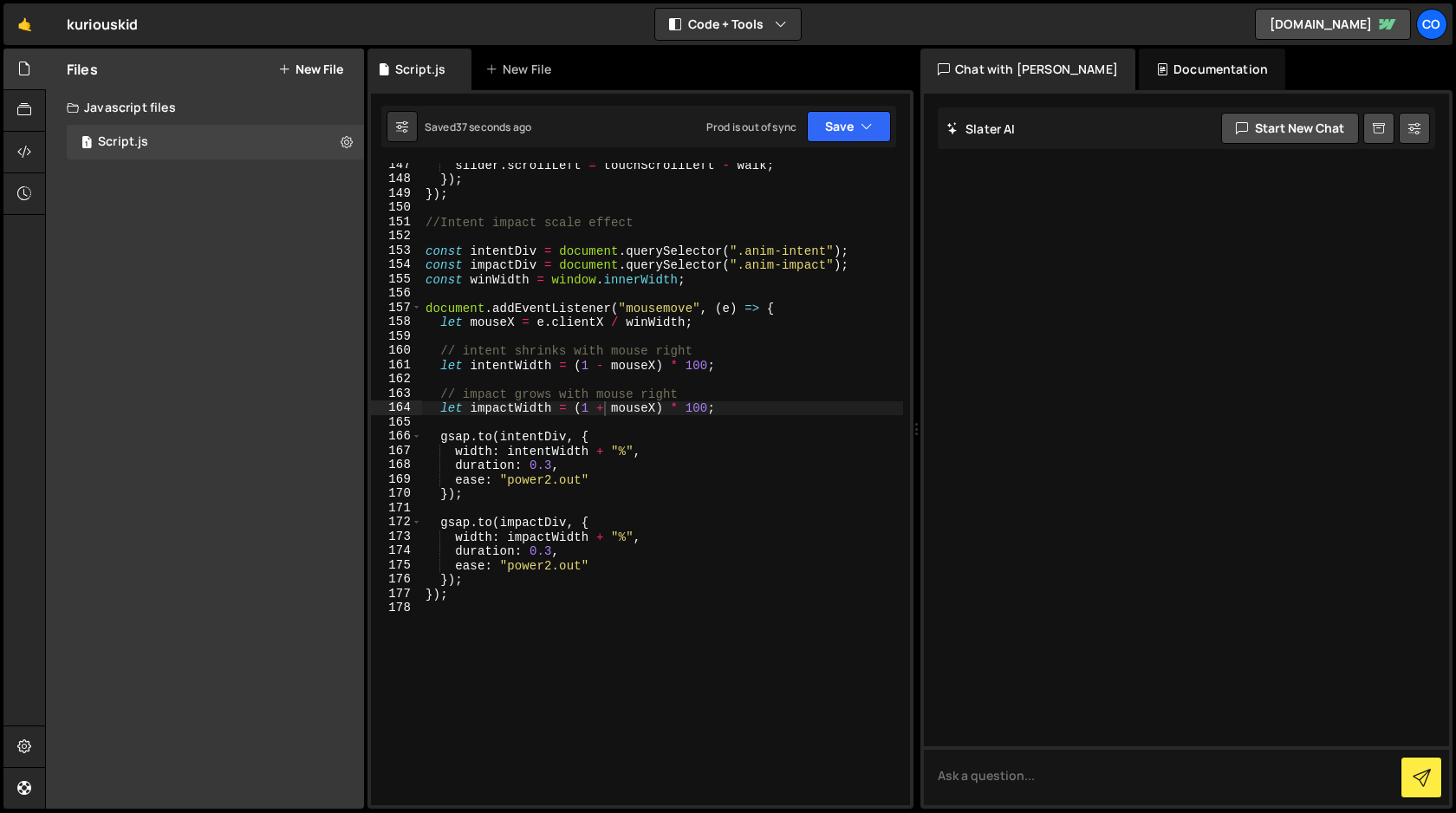
scroll to position [0, 11]
click at [732, 436] on div "slider . scrollLeft = touchScrollLeft - walk ; }) ; }) ; //Intent impact scale …" at bounding box center [662, 493] width 481 height 670
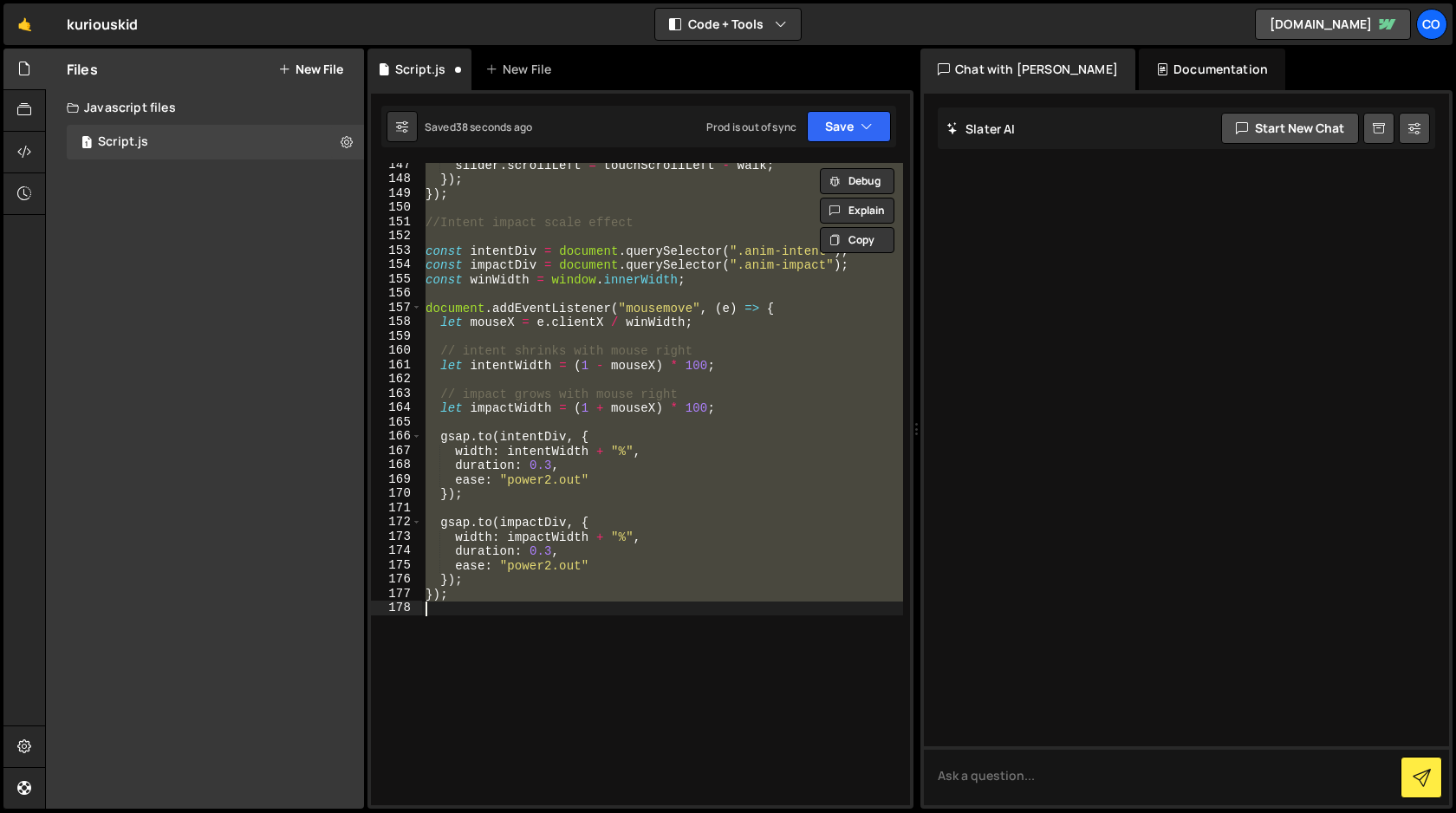
scroll to position [0, 1]
click at [726, 436] on div "slider . scrollLeft = touchScrollLeft - walk ; }) ; }) ; //Intent impact scale …" at bounding box center [662, 484] width 481 height 643
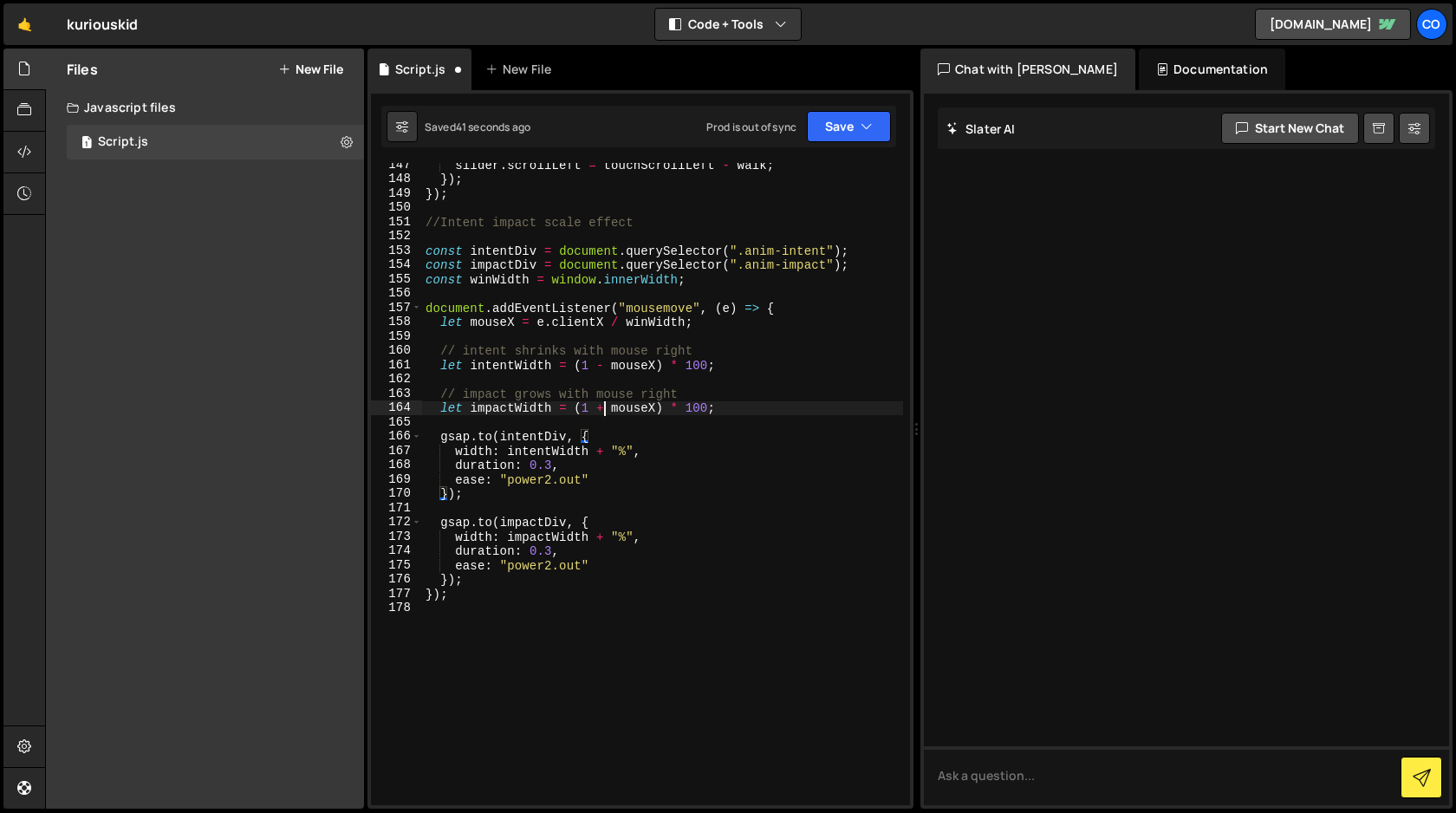
click at [603, 408] on div "slider . scrollLeft = touchScrollLeft - walk ; }) ; }) ; //Intent impact scale …" at bounding box center [662, 493] width 481 height 670
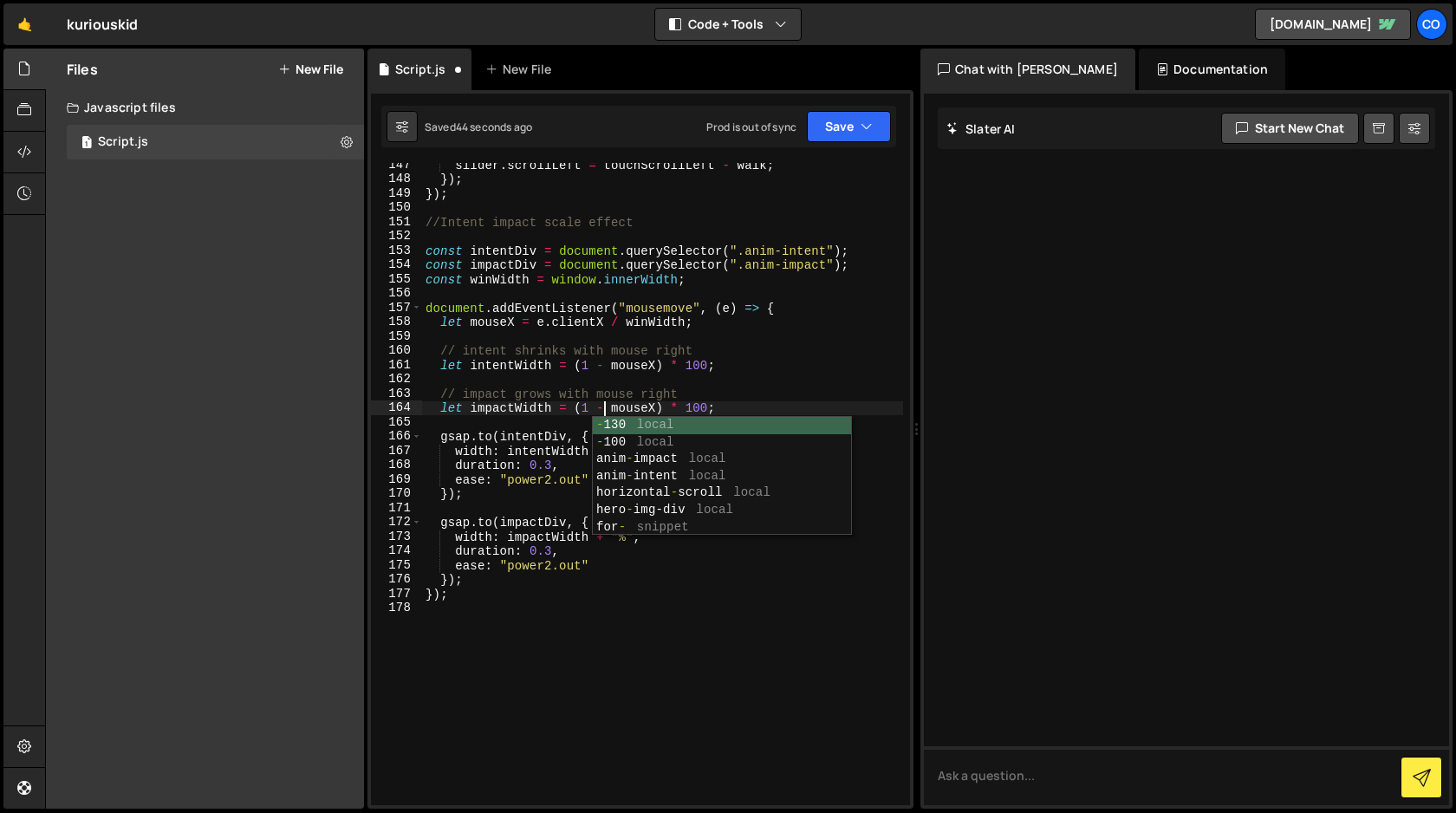
click at [704, 584] on div "slider . scrollLeft = touchScrollLeft - walk ; }) ; }) ; //Intent impact scale …" at bounding box center [662, 493] width 481 height 670
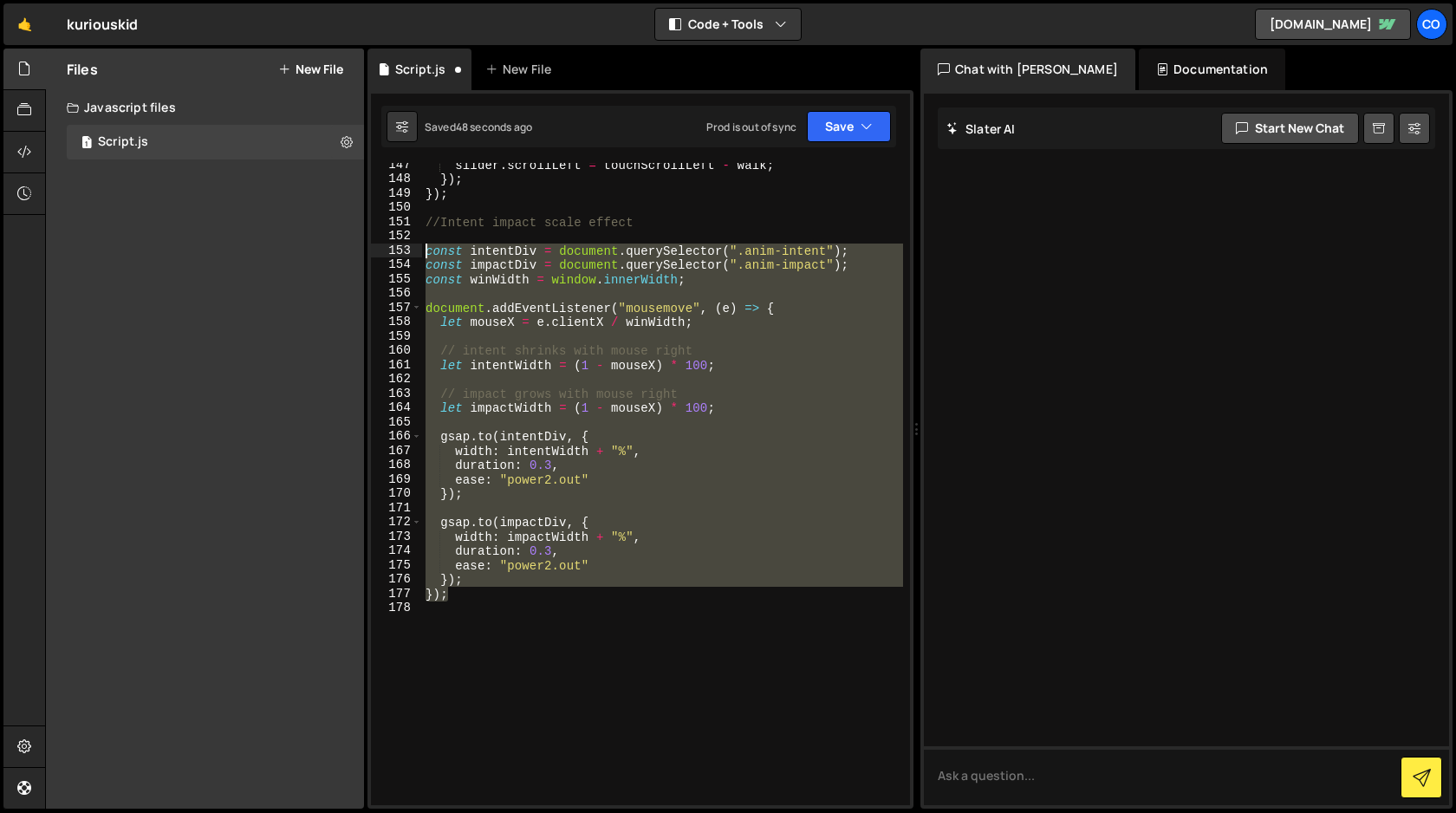
drag, startPoint x: 462, startPoint y: 594, endPoint x: 410, endPoint y: 247, distance: 350.9
click at [410, 247] on div "}); 147 148 149 150 151 152 153 154 155 156 157 158 159 160 161 162 163 164 165…" at bounding box center [640, 484] width 539 height 643
type textarea "const intentDiv = document.querySelector(".anim-intent"); const impactDiv = doc…"
paste textarea
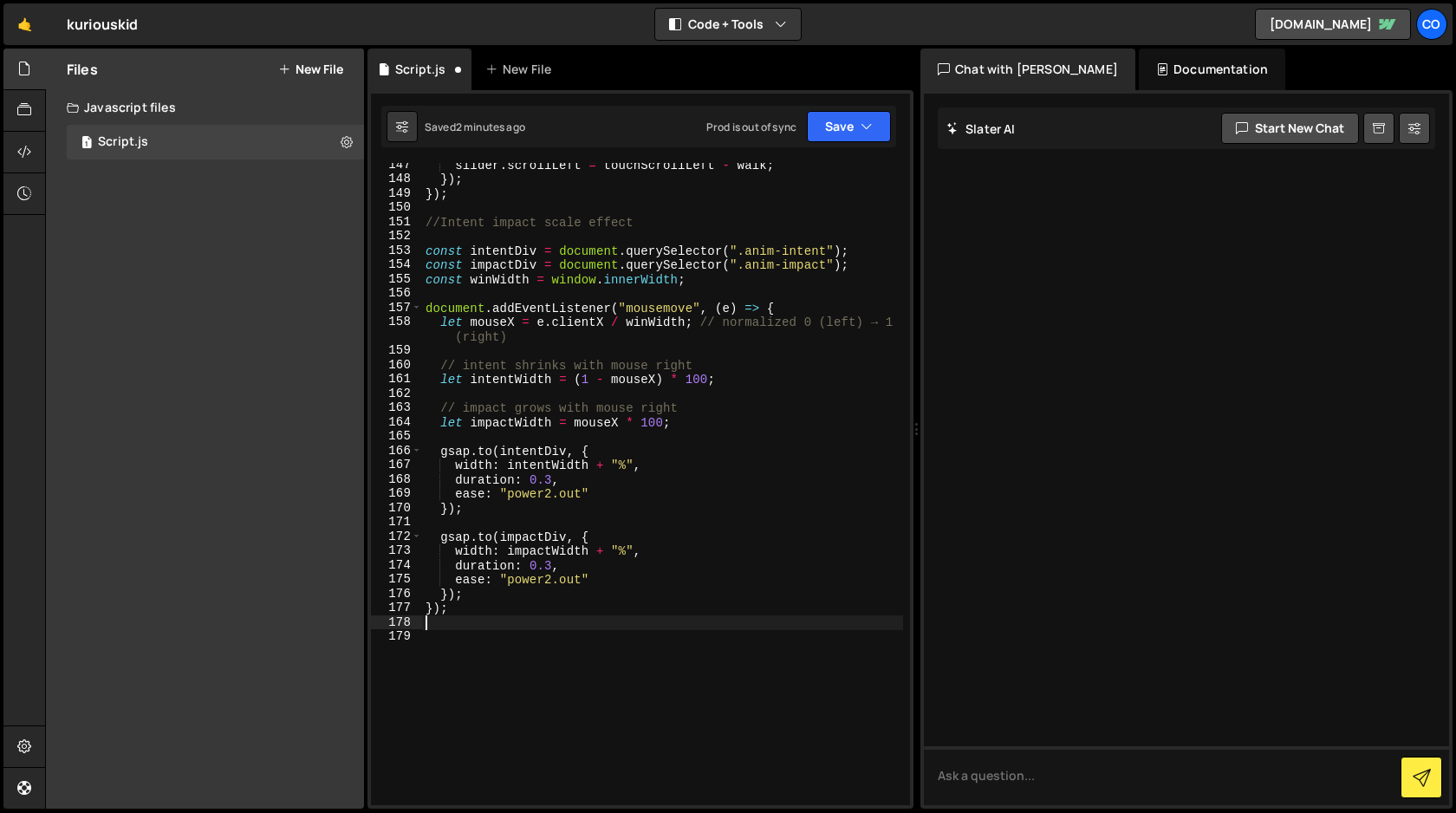
scroll to position [0, 0]
click at [839, 135] on button "Save" at bounding box center [848, 126] width 84 height 31
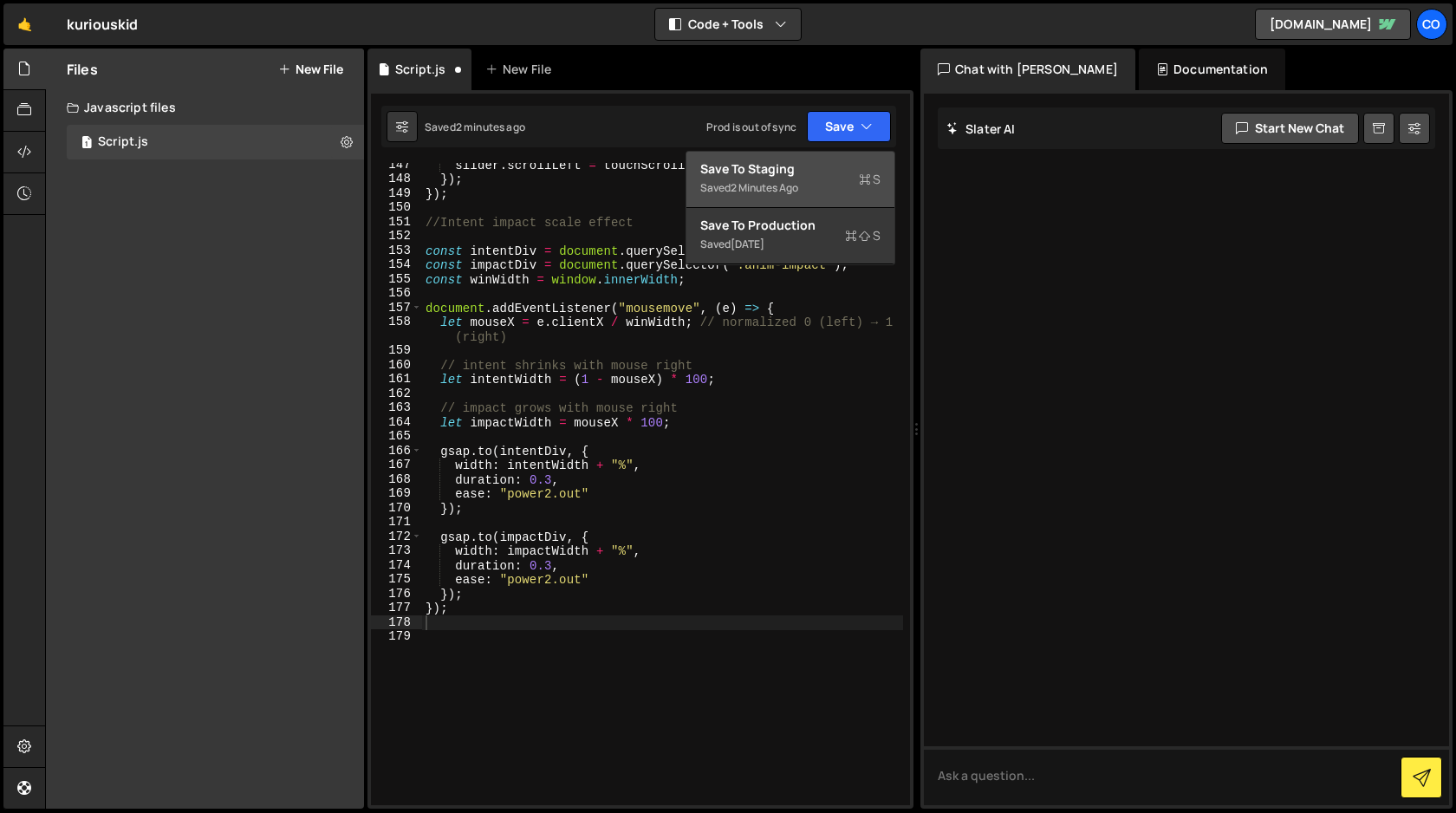
click at [809, 186] on div "Saved 2 minutes ago" at bounding box center [790, 188] width 180 height 21
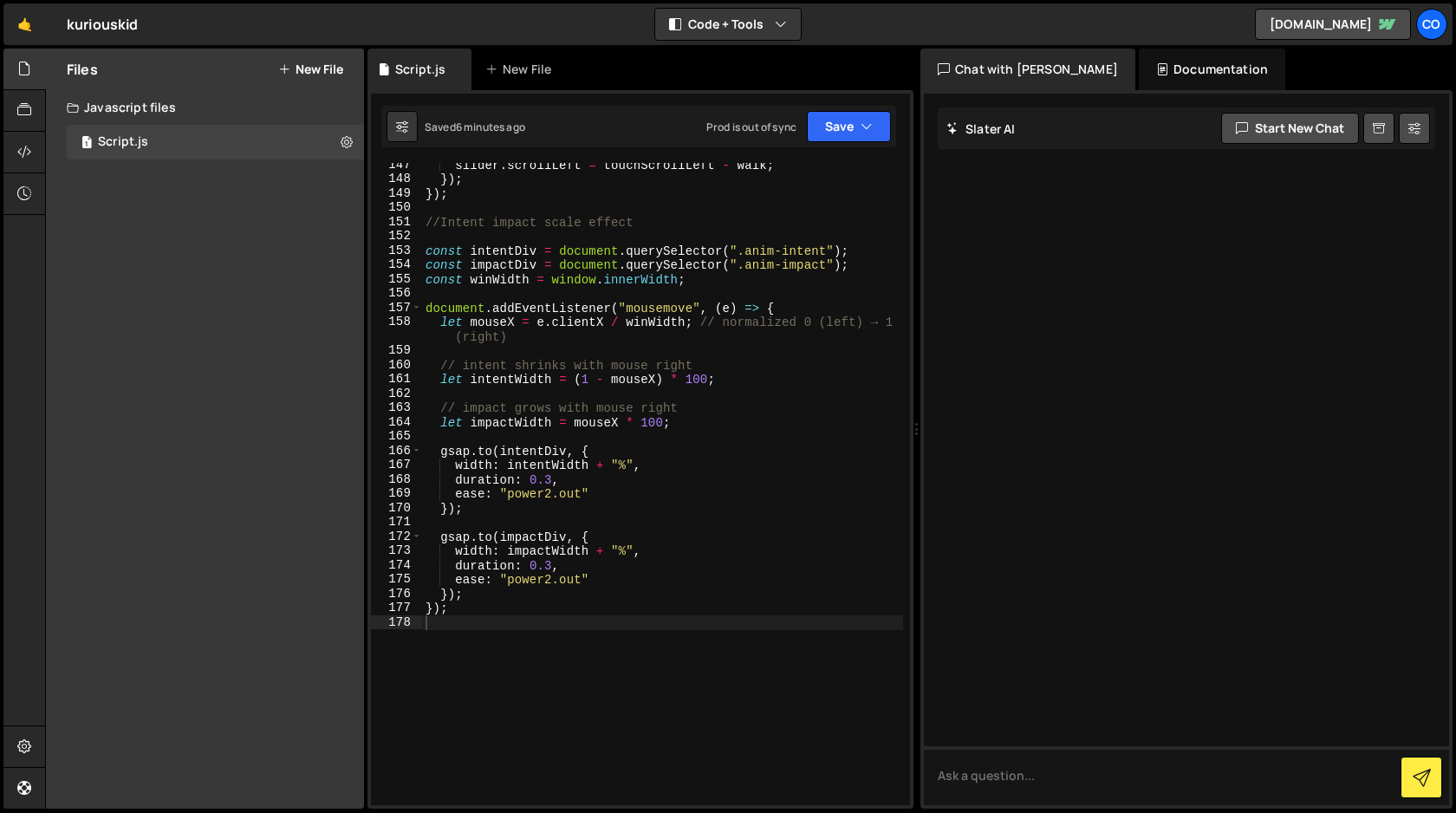
type textarea "const intentDiv = document.querySelector(".anim-intent");"
click at [859, 249] on div "slider . scrollLeft = touchScrollLeft - walk ; }) ; }) ; //Intent impact scale …" at bounding box center [662, 493] width 481 height 670
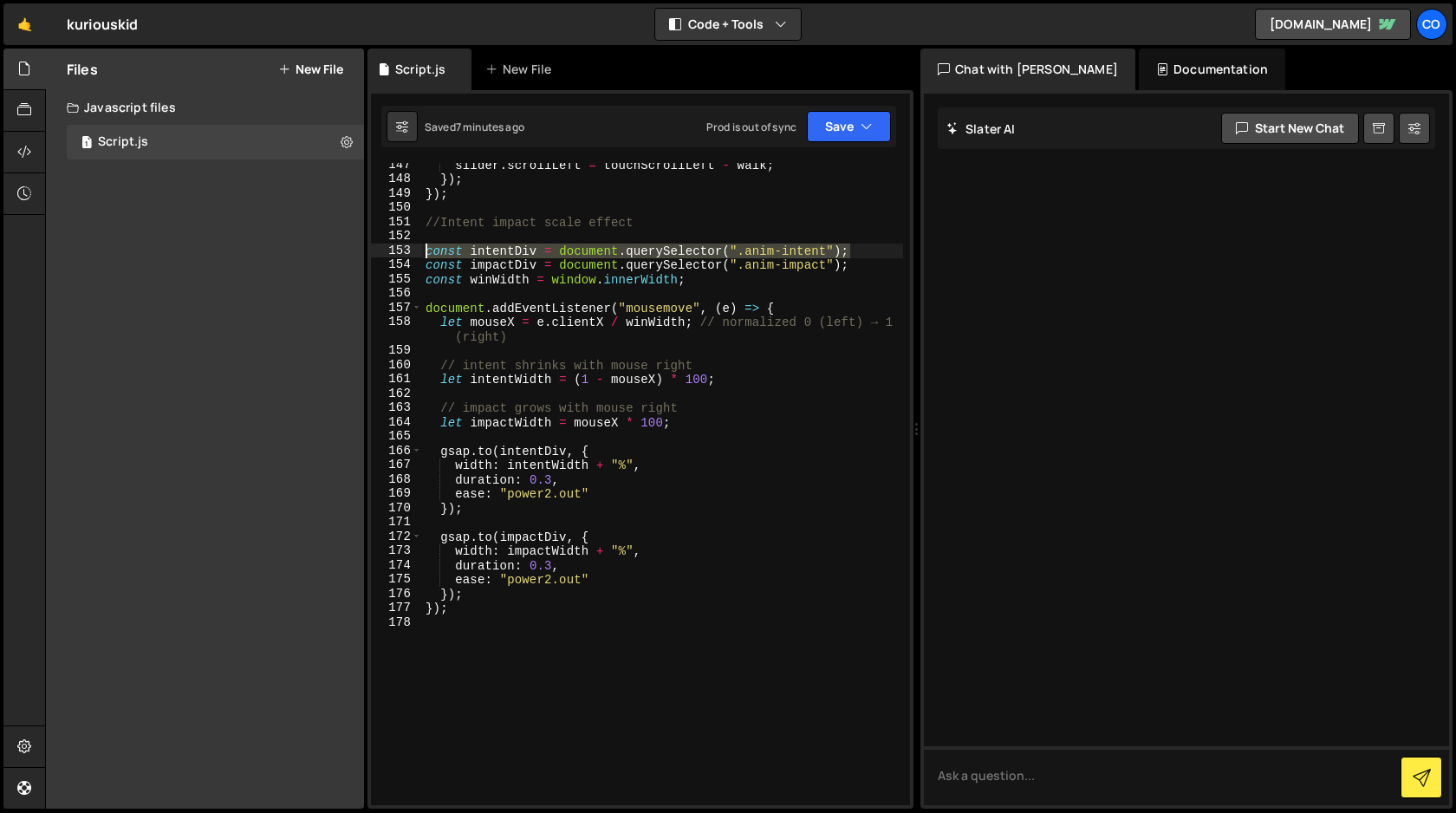
drag, startPoint x: 859, startPoint y: 249, endPoint x: 421, endPoint y: 250, distance: 438.0
click at [421, 250] on div "const intentDiv = document.querySelector(".anim-intent"); 147 148 149 150 151 1…" at bounding box center [640, 484] width 539 height 643
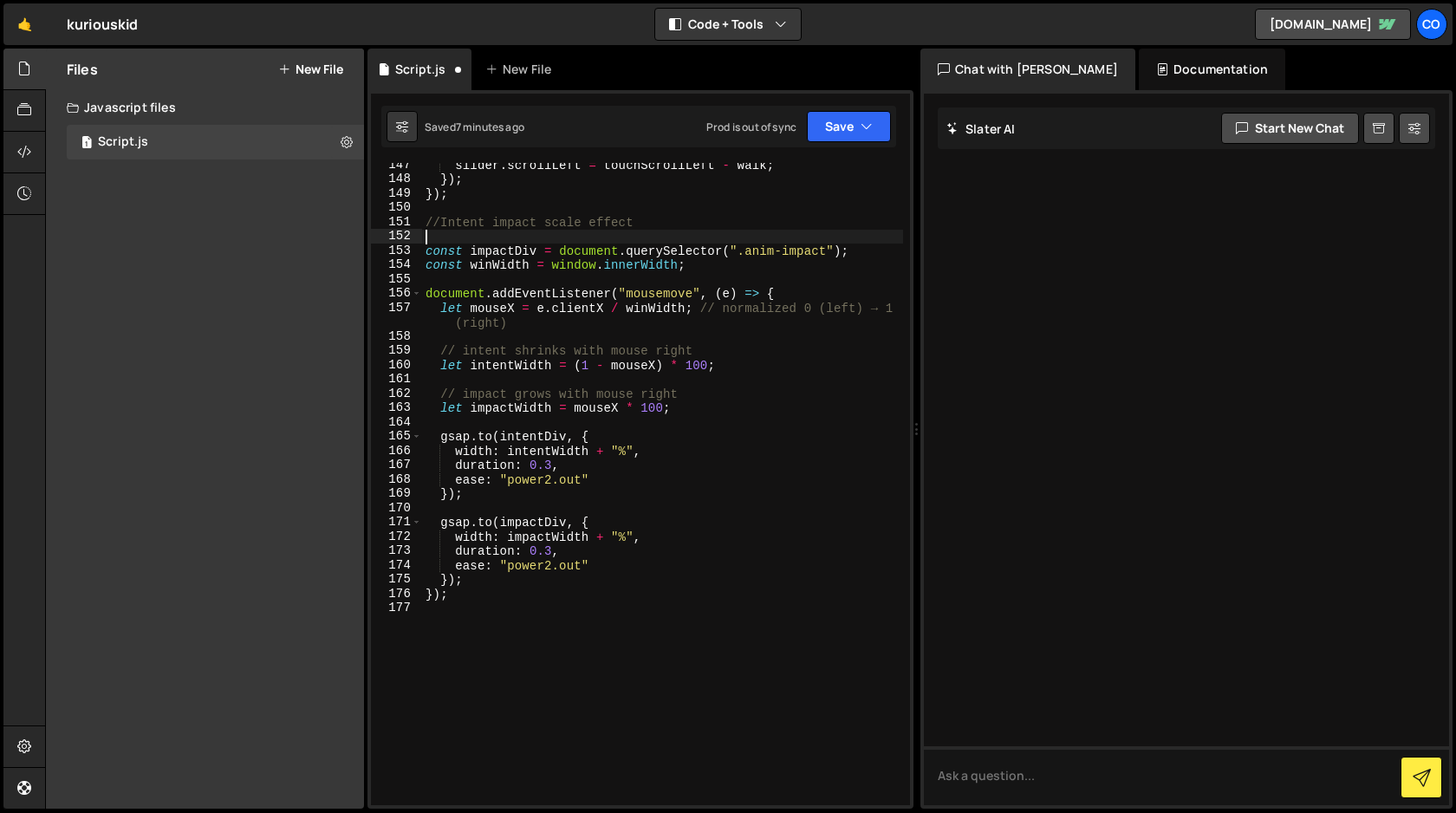
type textarea "const intentDiv = document.querySelector(".anim-intent");"
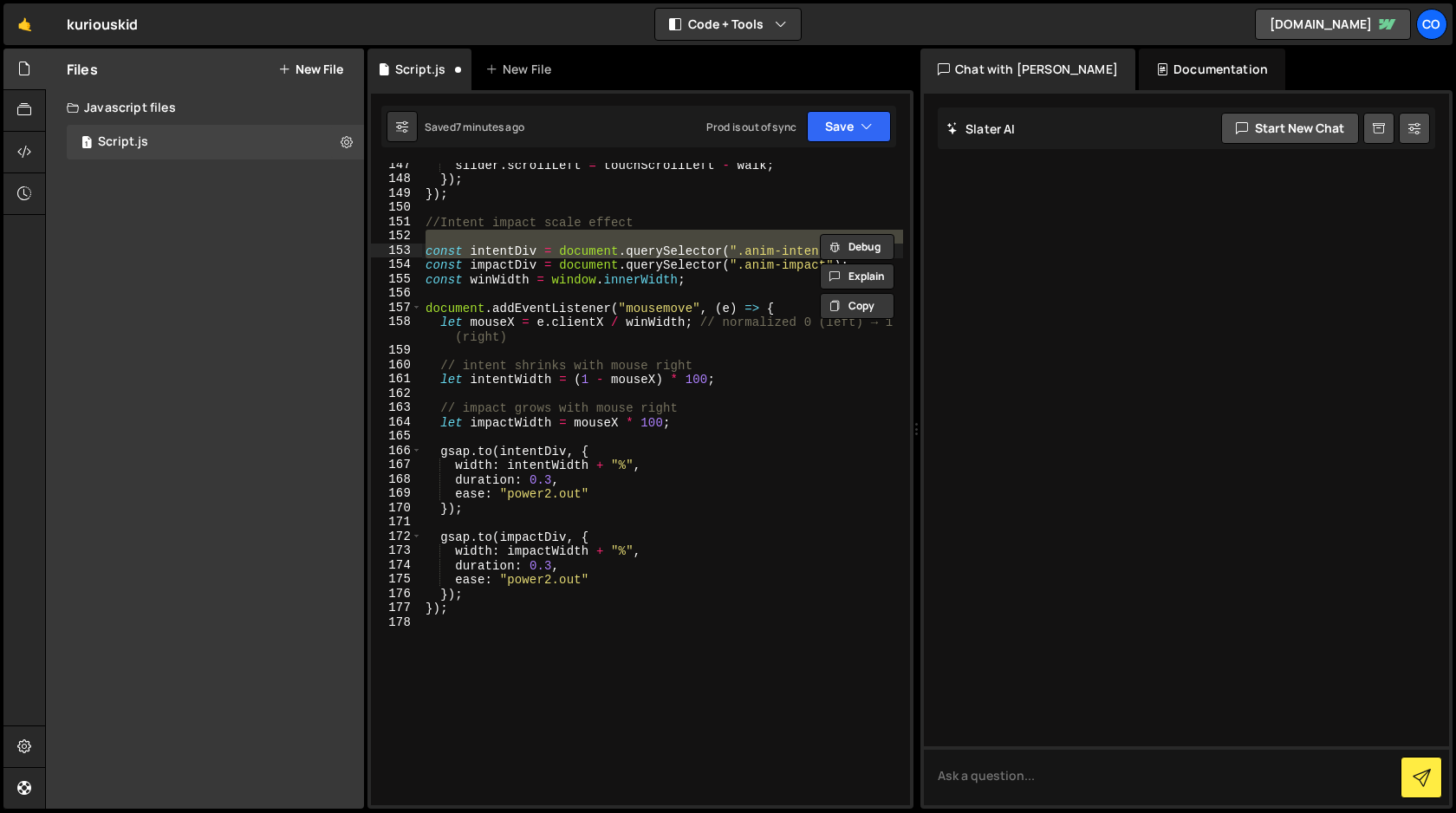
click at [704, 288] on div "slider . scrollLeft = touchScrollLeft - walk ; }) ; }) ; //Intent impact scale …" at bounding box center [662, 493] width 481 height 670
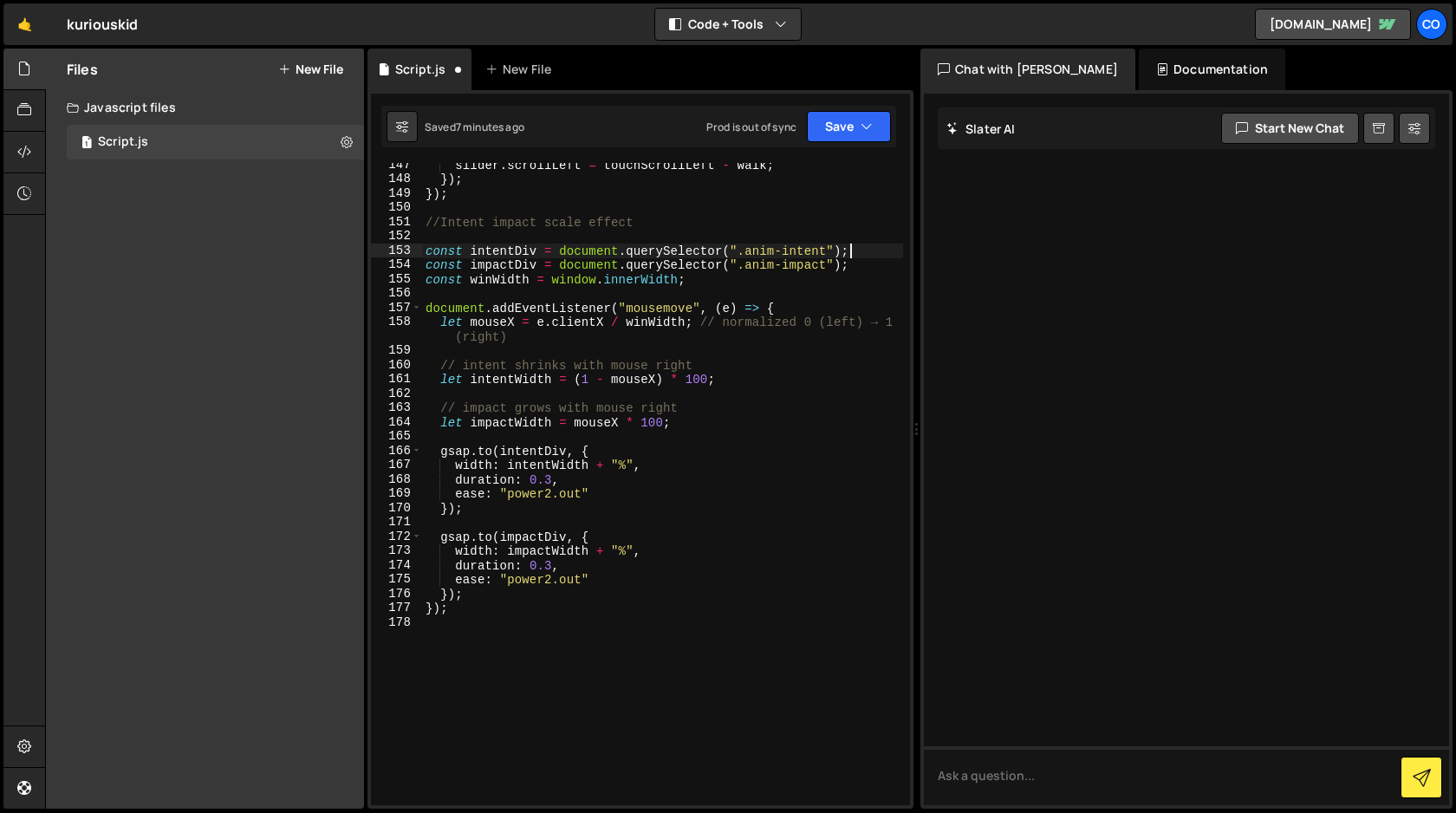
click at [853, 253] on div "slider . scrollLeft = touchScrollLeft - walk ; }) ; }) ; //Intent impact scale …" at bounding box center [662, 493] width 481 height 670
type textarea "const intentDiv = document.querySelector(".anim-intent");"
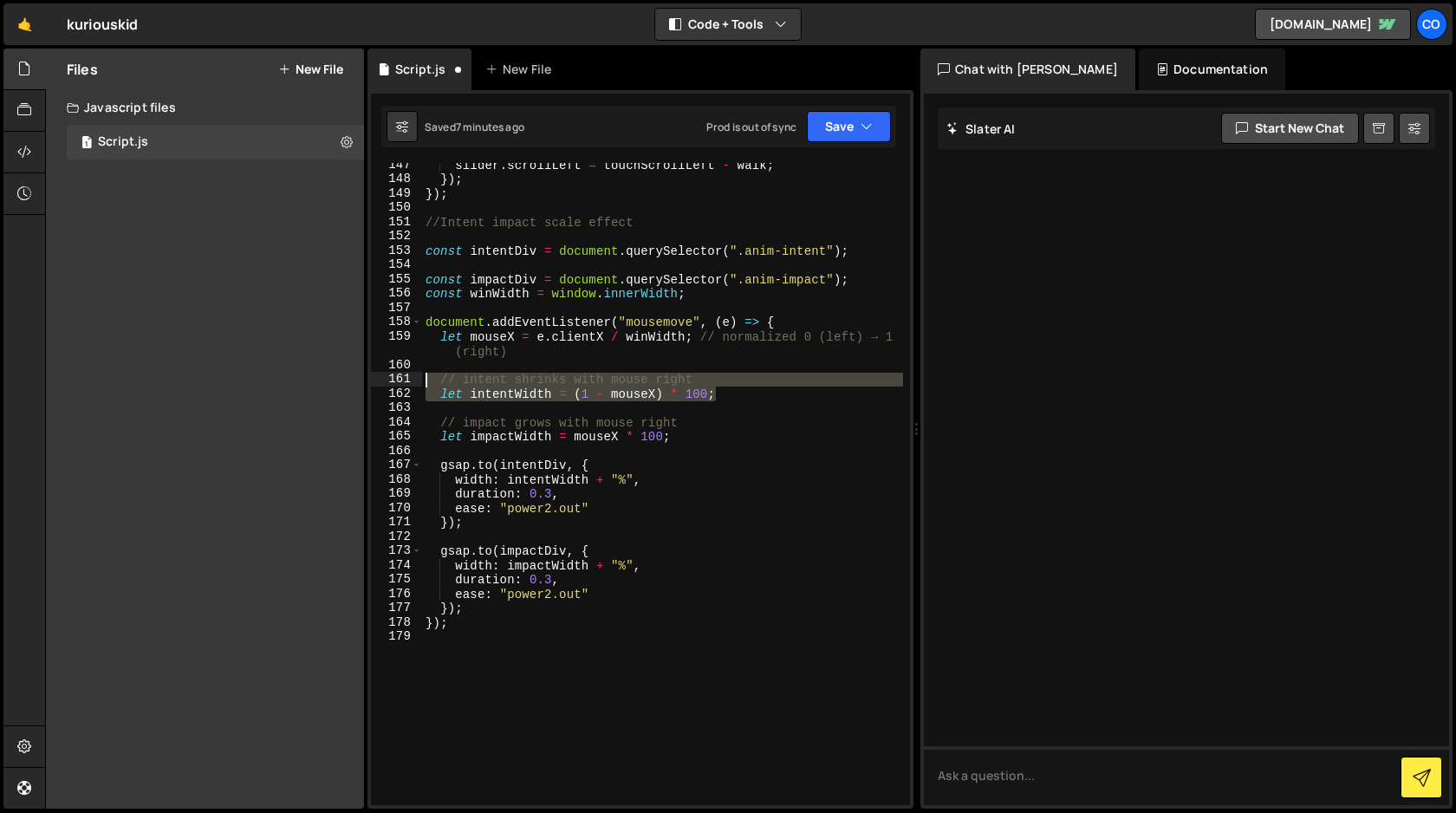
drag, startPoint x: 729, startPoint y: 393, endPoint x: 428, endPoint y: 379, distance: 301.3
click at [428, 379] on div "slider . scrollLeft = touchScrollLeft - walk ; }) ; }) ; //Intent impact scale …" at bounding box center [662, 493] width 481 height 670
type textarea "// intent shrinks with mouse right let intentWidth = (1 - mouseX) * 100;"
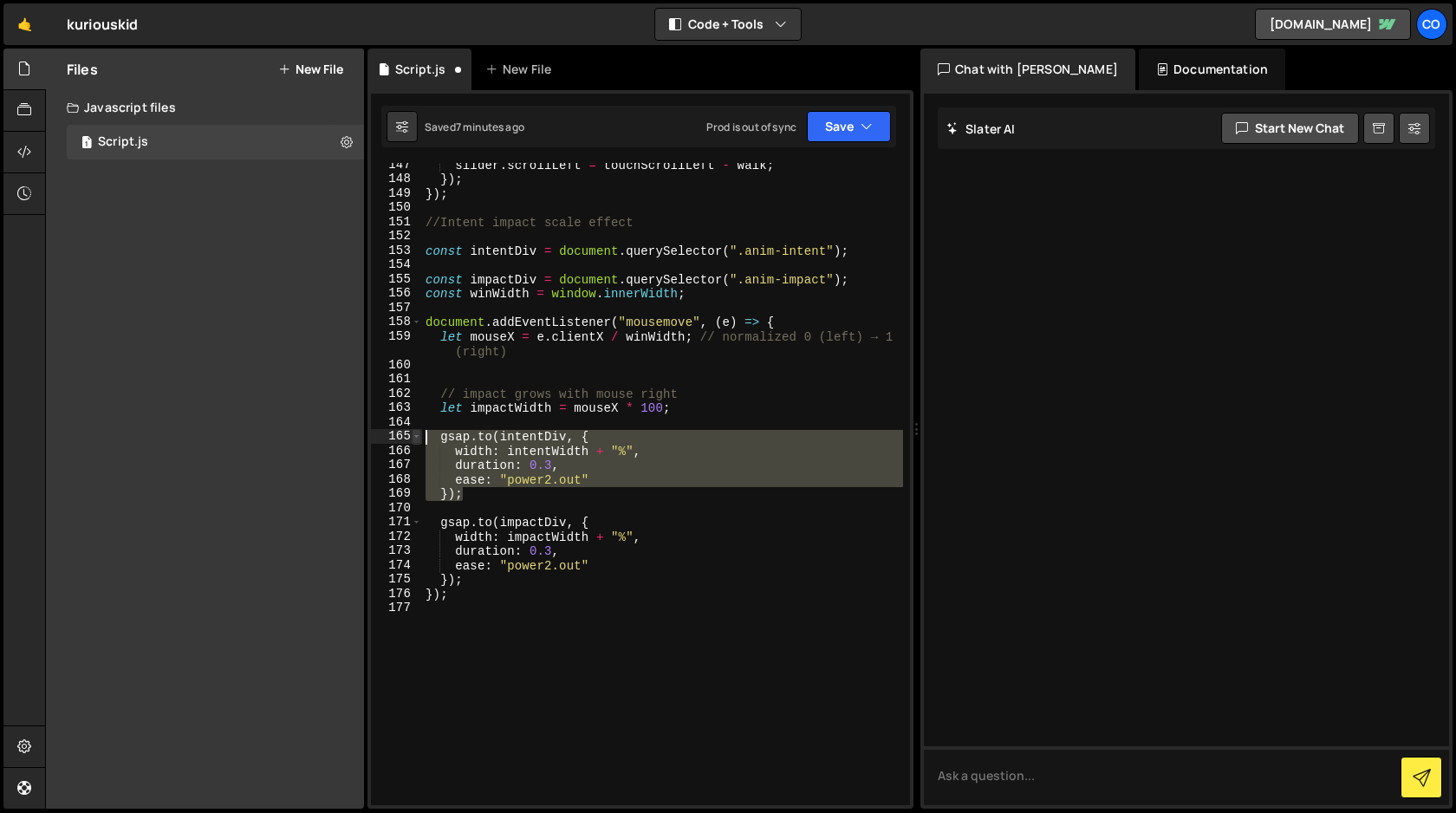
drag, startPoint x: 465, startPoint y: 496, endPoint x: 417, endPoint y: 436, distance: 76.8
click at [417, 436] on div "147 148 149 150 151 152 153 154 155 156 157 158 159 160 161 162 163 164 165 166…" at bounding box center [640, 484] width 539 height 643
type textarea "[DOMAIN_NAME](intentDiv, { width: intentWidth + "%","
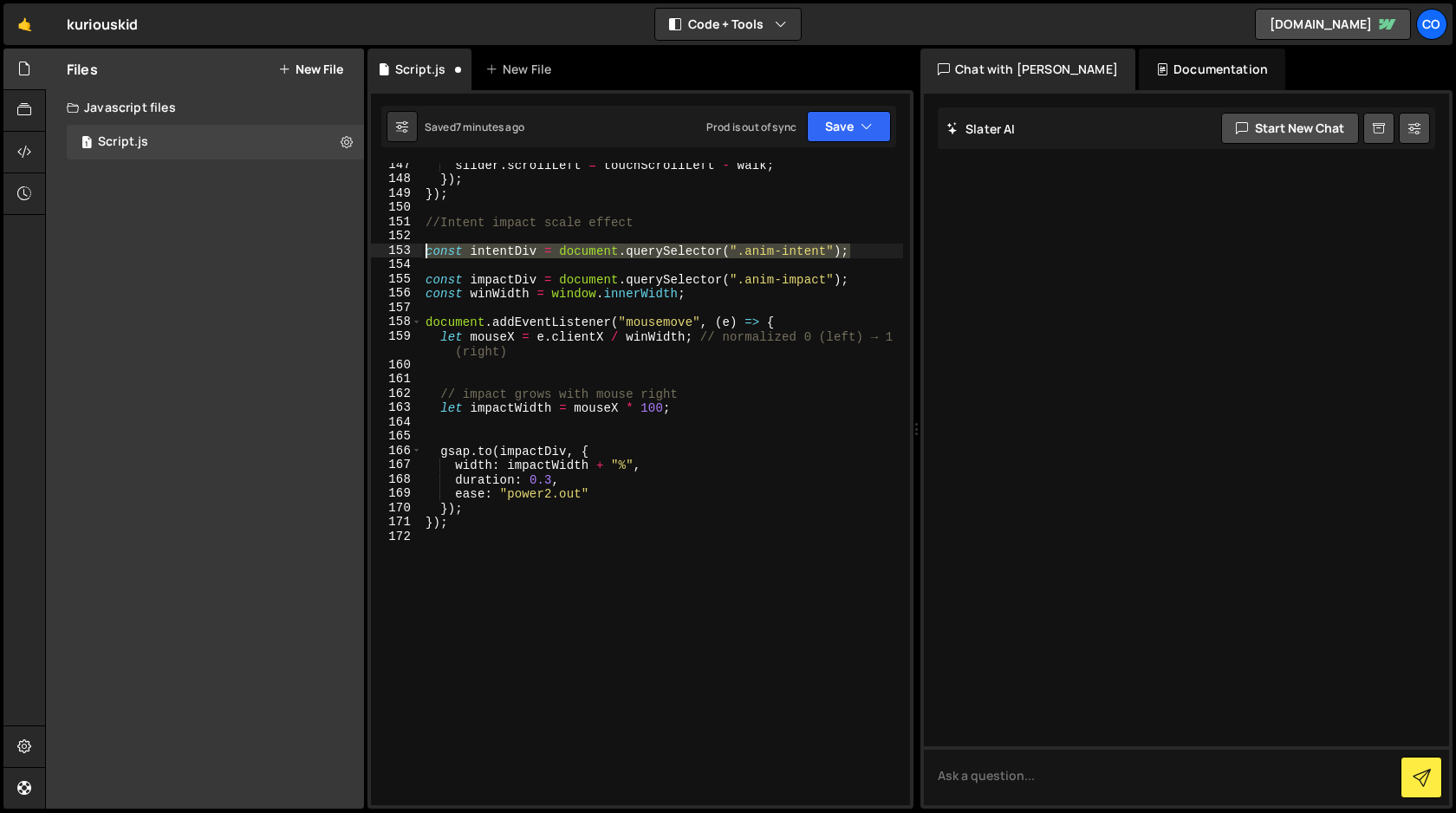
drag, startPoint x: 866, startPoint y: 249, endPoint x: 420, endPoint y: 253, distance: 446.0
click at [420, 253] on div "147 148 149 150 151 152 153 154 155 156 157 158 159 160 161 162 163 164 165 166…" at bounding box center [640, 484] width 539 height 643
type textarea "const intentDiv = document.querySelector(".anim-intent");"
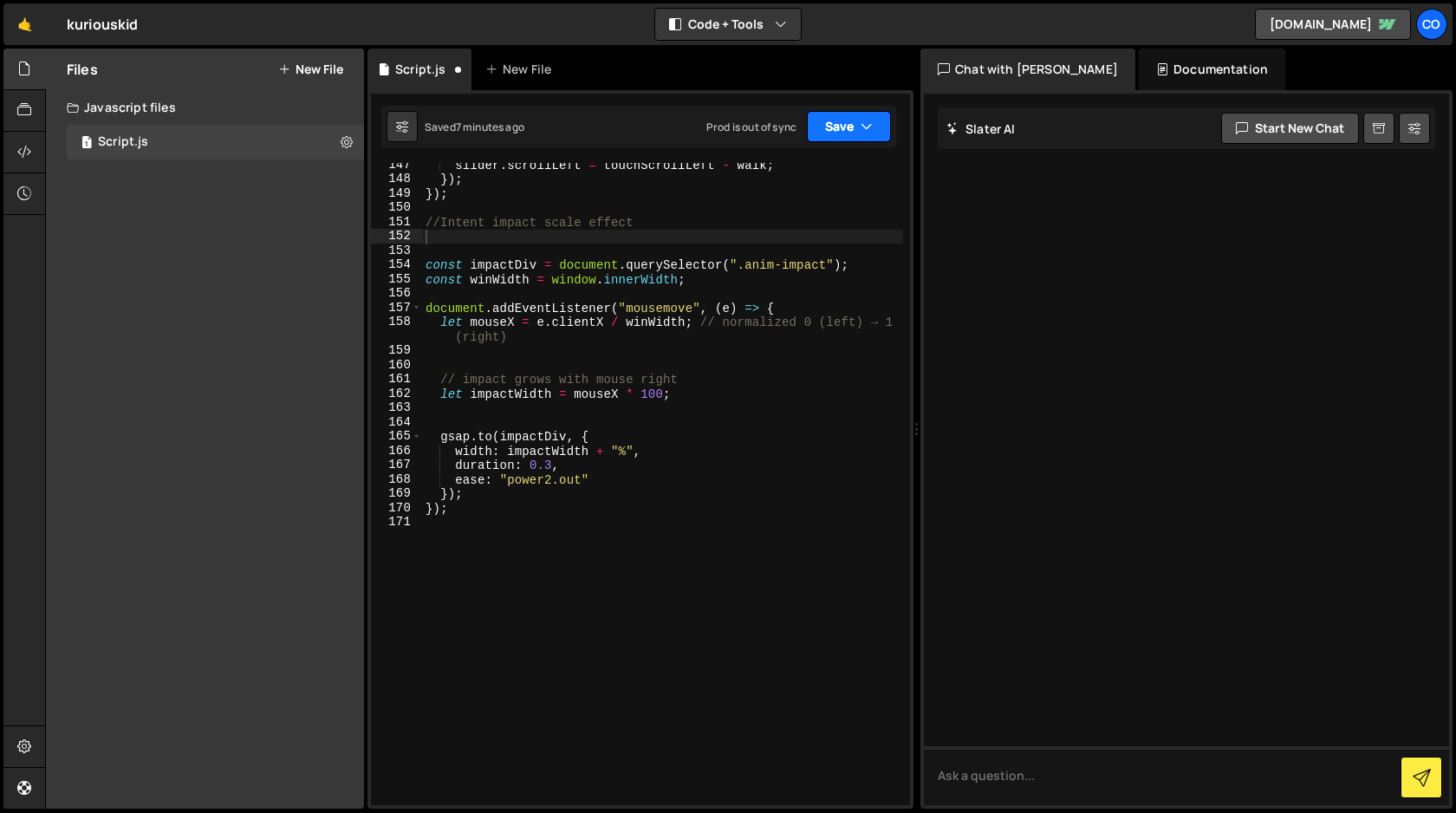
click at [835, 134] on button "Save" at bounding box center [848, 126] width 84 height 31
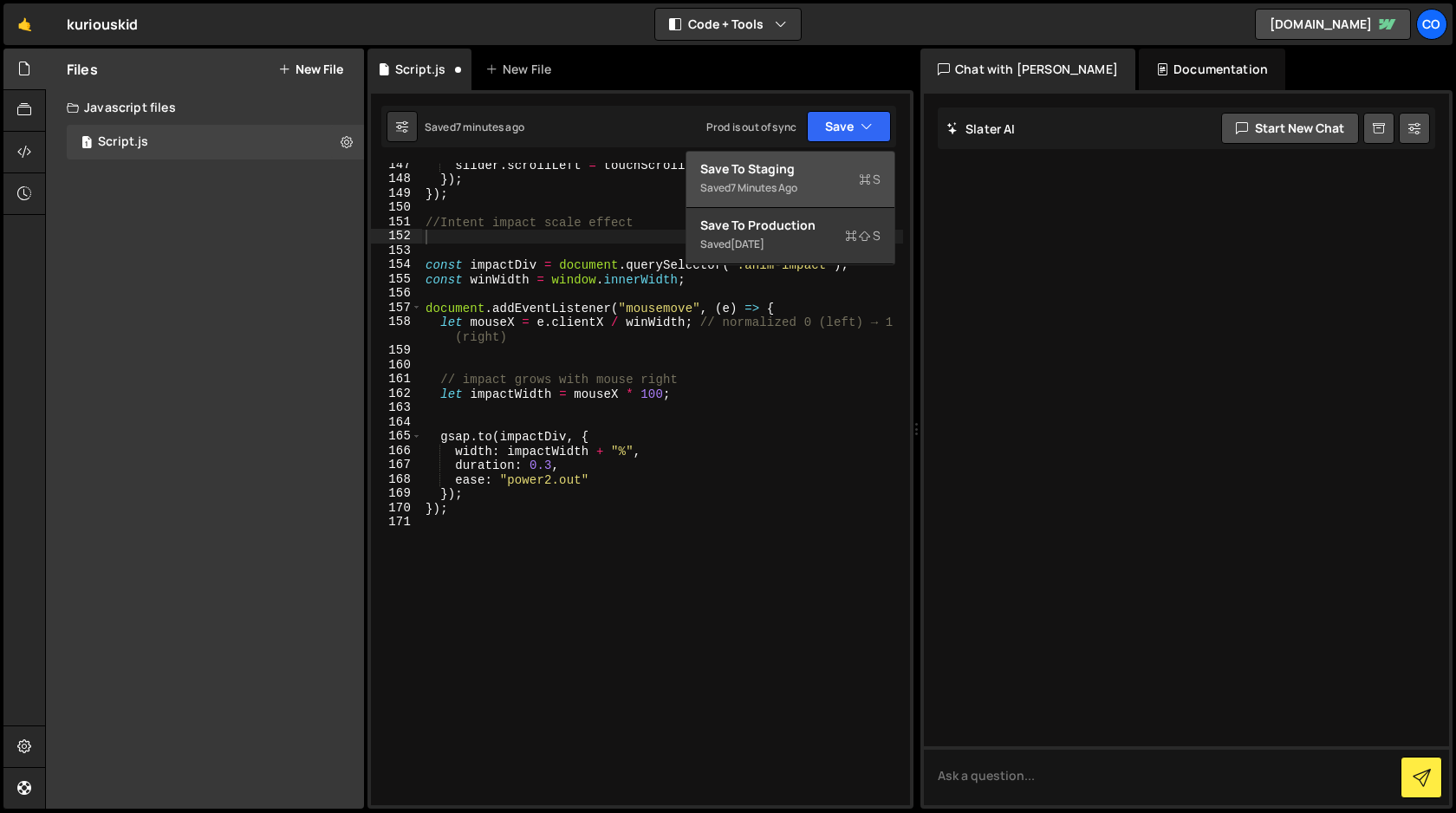
click at [815, 176] on div "Save to Staging S" at bounding box center [790, 169] width 180 height 17
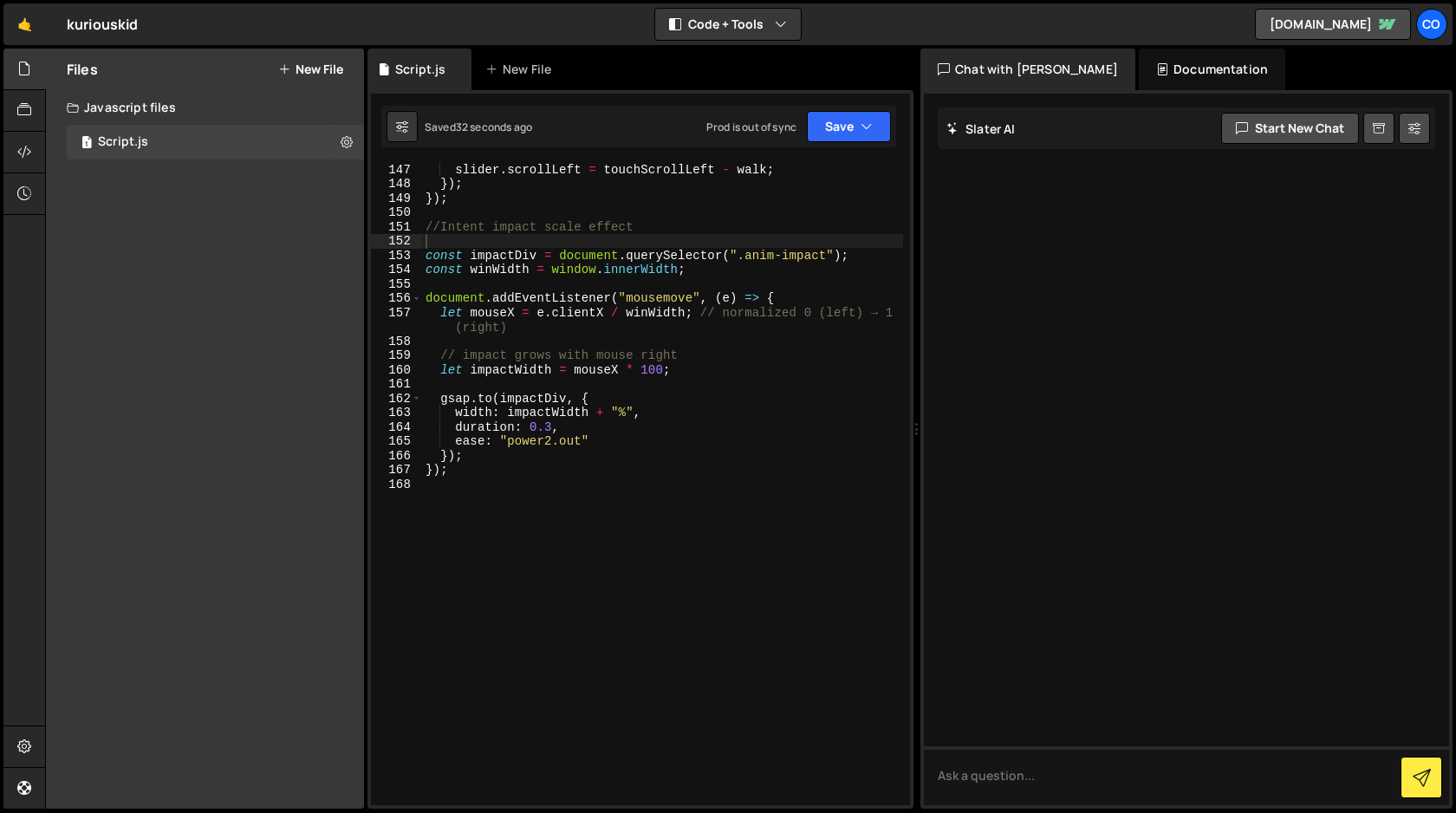
click at [604, 462] on div "slider . scrollLeft = touchScrollLeft - walk ; }) ; }) ; //Intent impact scale …" at bounding box center [662, 497] width 481 height 670
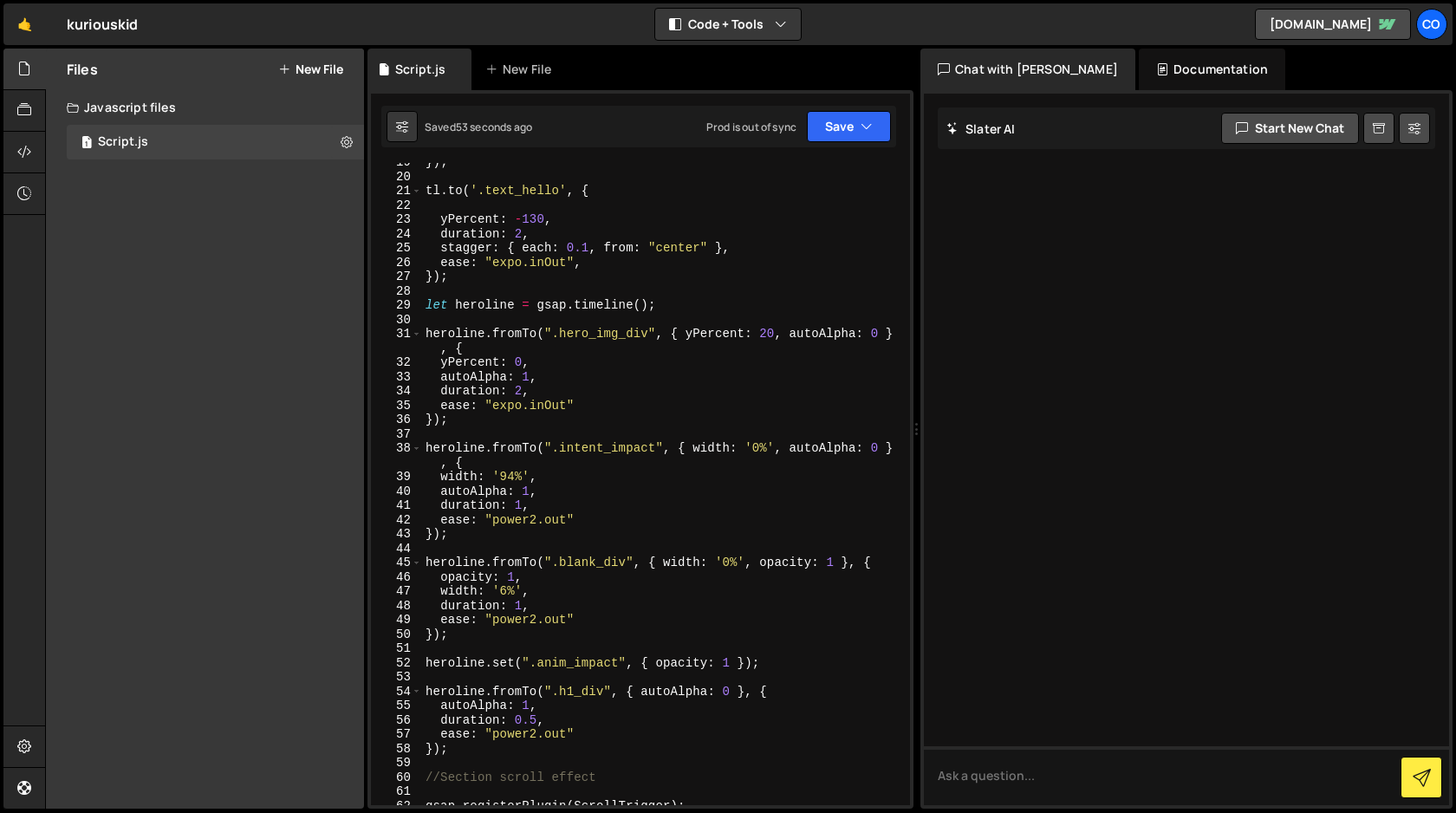
scroll to position [265, 0]
drag, startPoint x: 656, startPoint y: 451, endPoint x: 552, endPoint y: 449, distance: 104.0
click at [552, 449] on div "}) ; tl . to ( '.text_hello' , { yPercent : - 130 , duration : 2 , stagger : { …" at bounding box center [662, 490] width 481 height 670
click at [464, 532] on div "}) ; tl . to ( '.text_hello' , { yPercent : - 130 , duration : 2 , stagger : { …" at bounding box center [662, 490] width 481 height 670
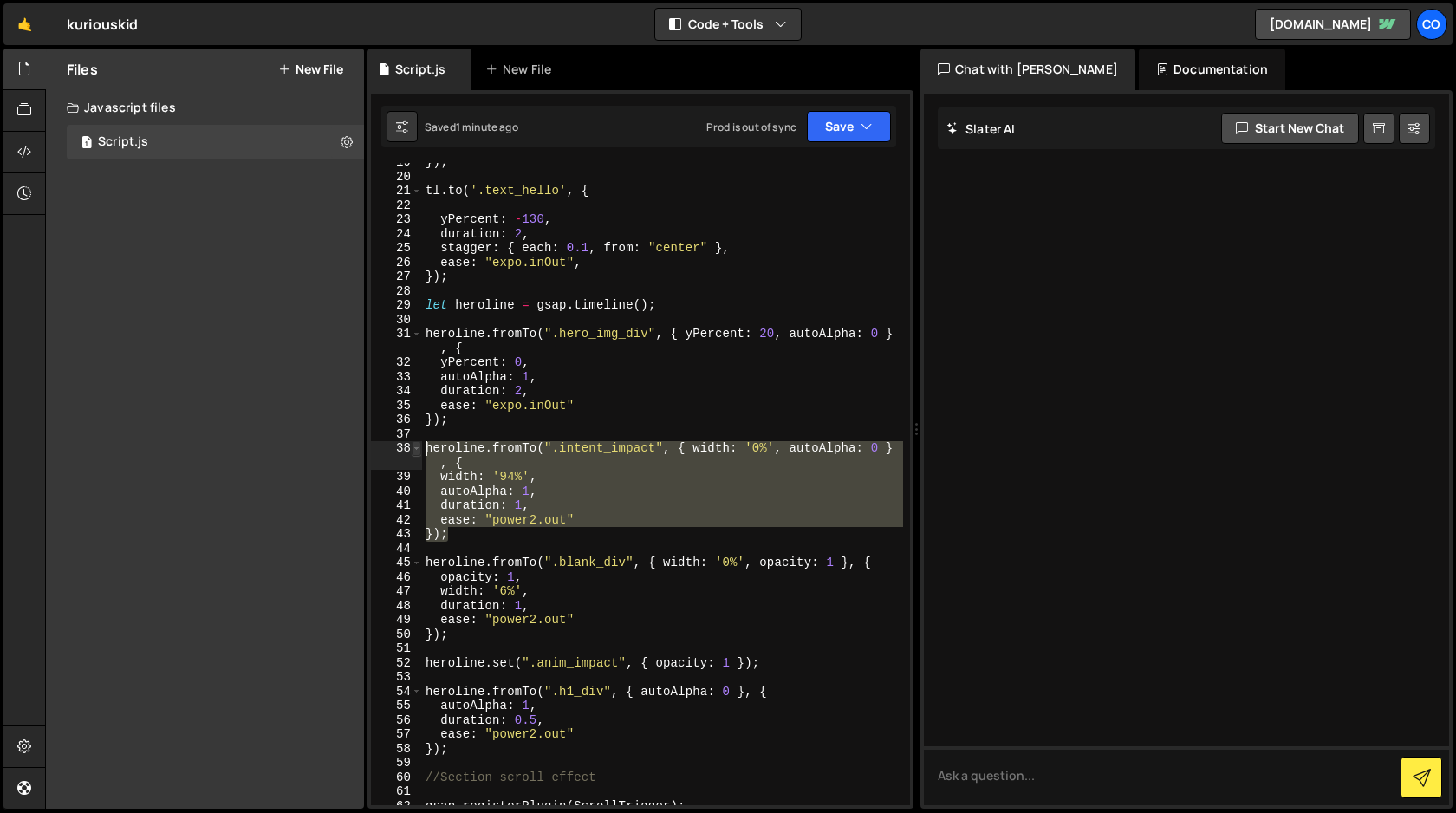
drag, startPoint x: 464, startPoint y: 532, endPoint x: 415, endPoint y: 443, distance: 101.6
click at [415, 443] on div "}); 19 20 21 22 23 24 25 26 27 28 29 30 31 32 33 34 35 36 37 38 39 40 41 42 43 …" at bounding box center [640, 484] width 539 height 643
click at [553, 538] on div "}) ; tl . to ( '.text_hello' , { yPercent : - 130 , duration : 2 , stagger : { …" at bounding box center [662, 484] width 481 height 643
type textarea "});"
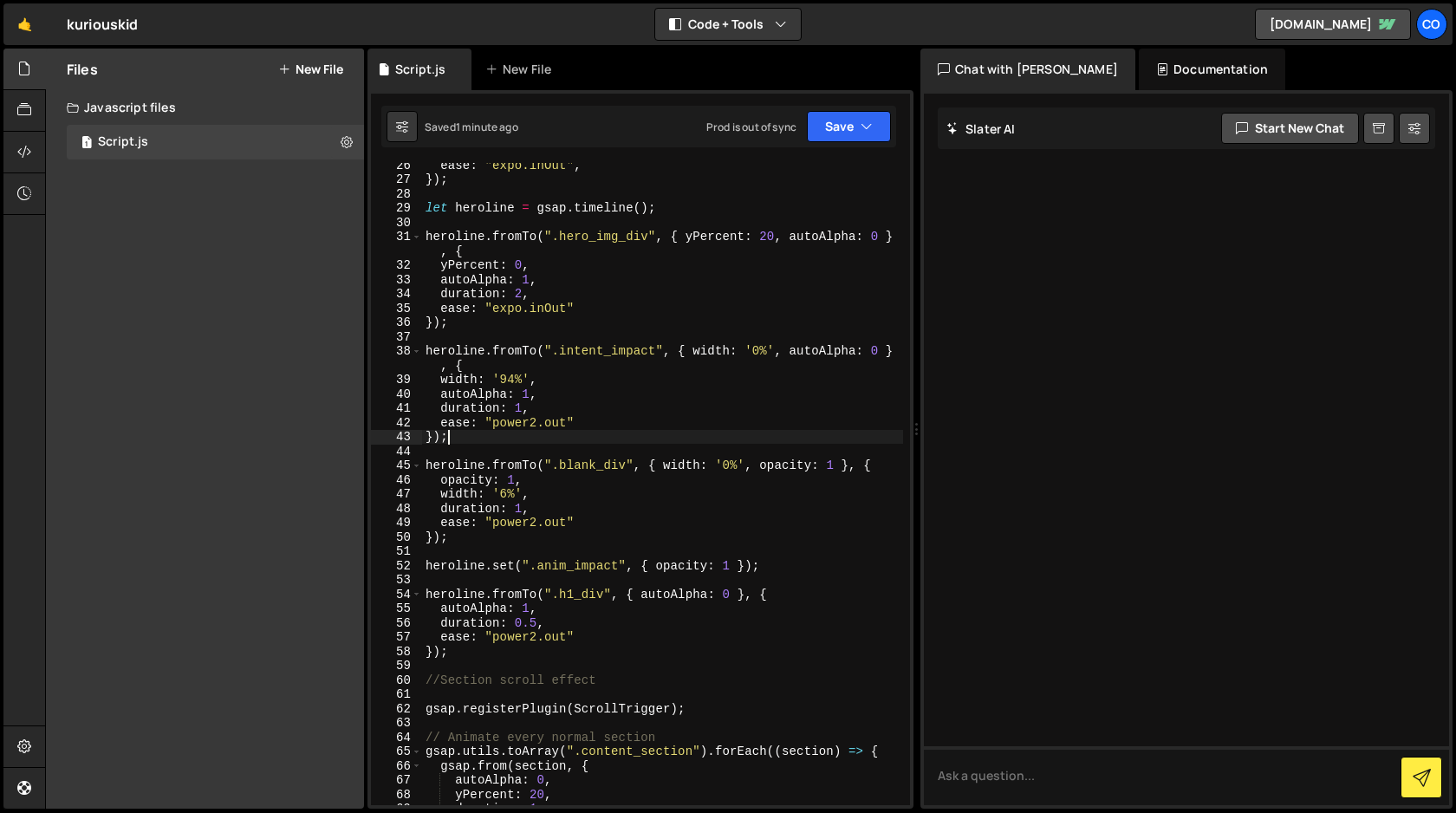
scroll to position [367, 0]
click at [552, 541] on div "ease : "expo.inOut" , }) ; let heroline = gsap . timeline ( ) ; heroline . from…" at bounding box center [662, 488] width 481 height 670
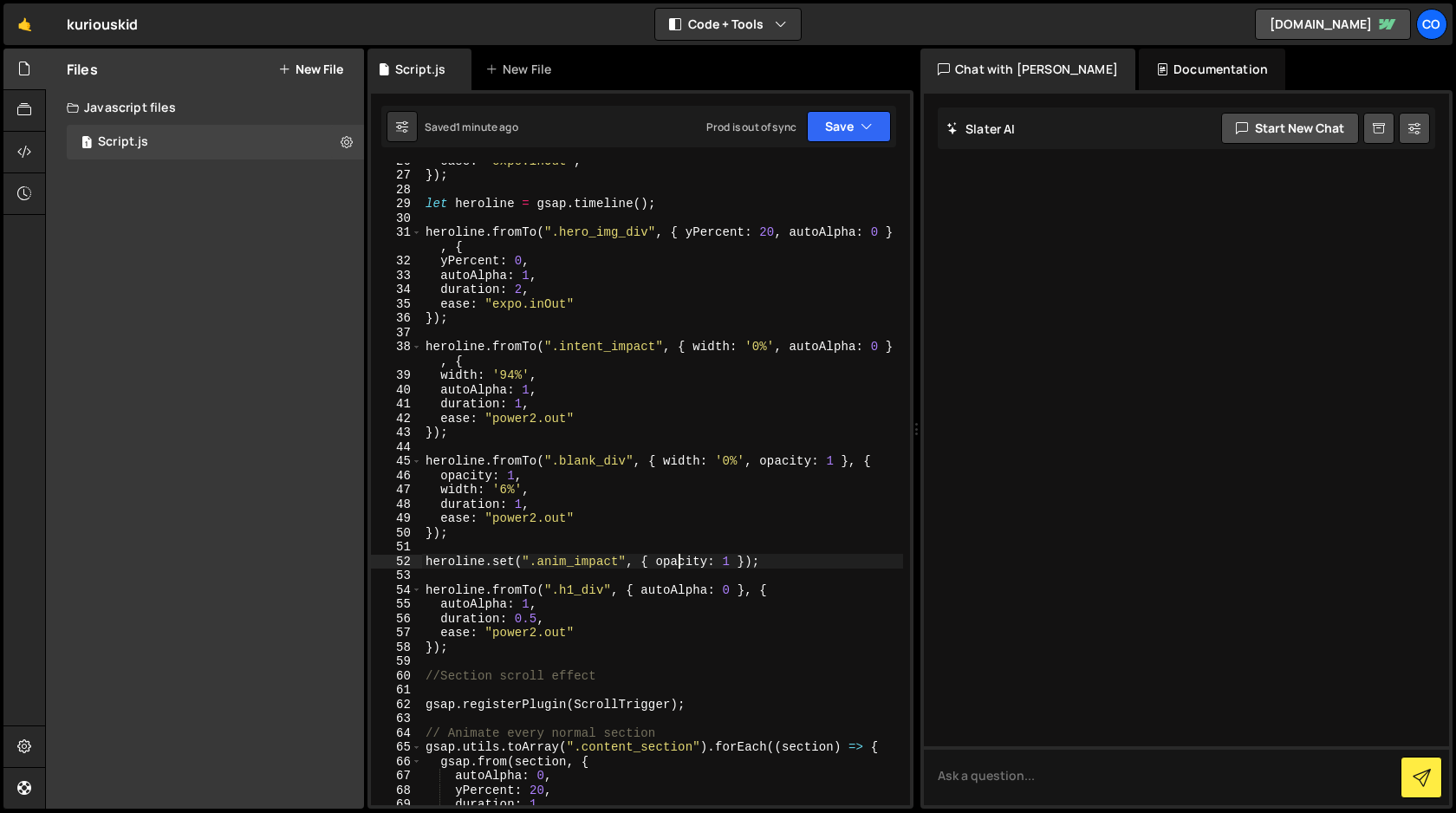
click at [680, 563] on div "ease : "expo.inOut" , }) ; let heroline = gsap . timeline ( ) ; heroline . from…" at bounding box center [662, 488] width 481 height 670
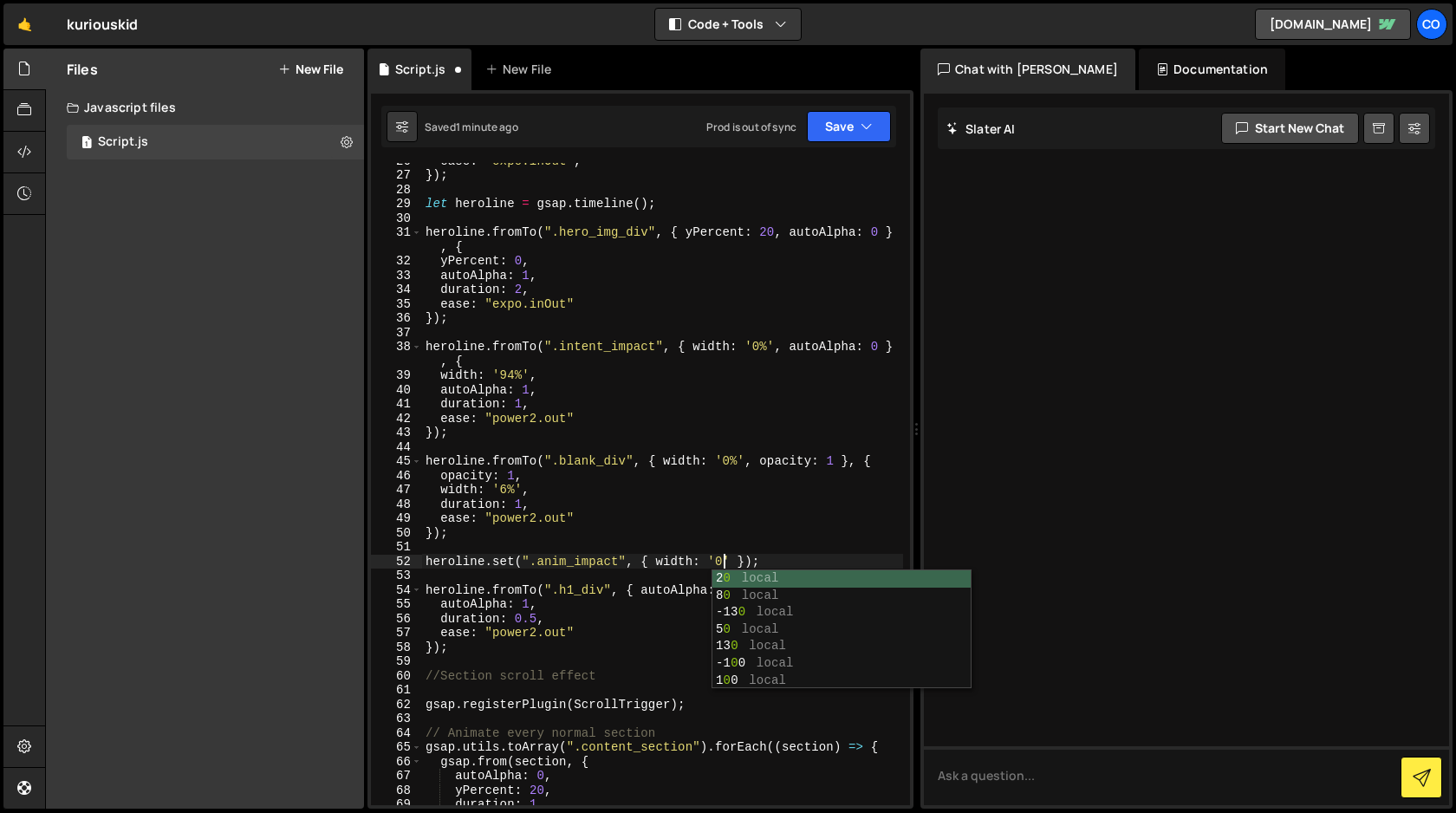
scroll to position [0, 21]
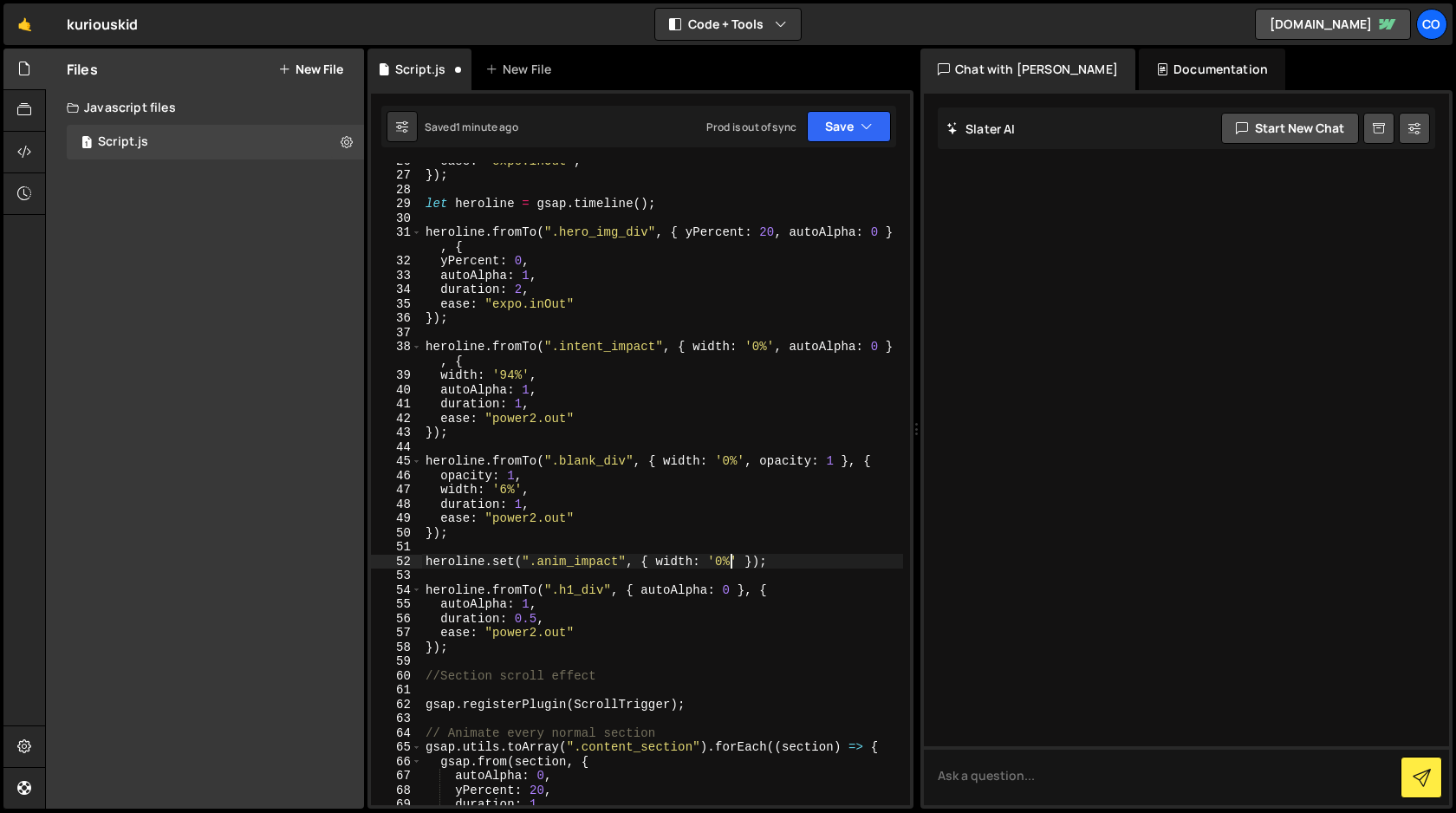
click at [816, 559] on div "ease : "expo.inOut" , }) ; let heroline = gsap . timeline ( ) ; heroline . from…" at bounding box center [662, 488] width 481 height 670
click at [740, 562] on div "ease : "expo.inOut" , }) ; let heroline = gsap . timeline ( ) ; heroline . from…" at bounding box center [662, 488] width 481 height 670
click at [575, 564] on div "ease : "expo.inOut" , }) ; let heroline = gsap . timeline ( ) ; heroline . from…" at bounding box center [662, 488] width 481 height 670
click at [841, 135] on button "Save" at bounding box center [848, 126] width 84 height 31
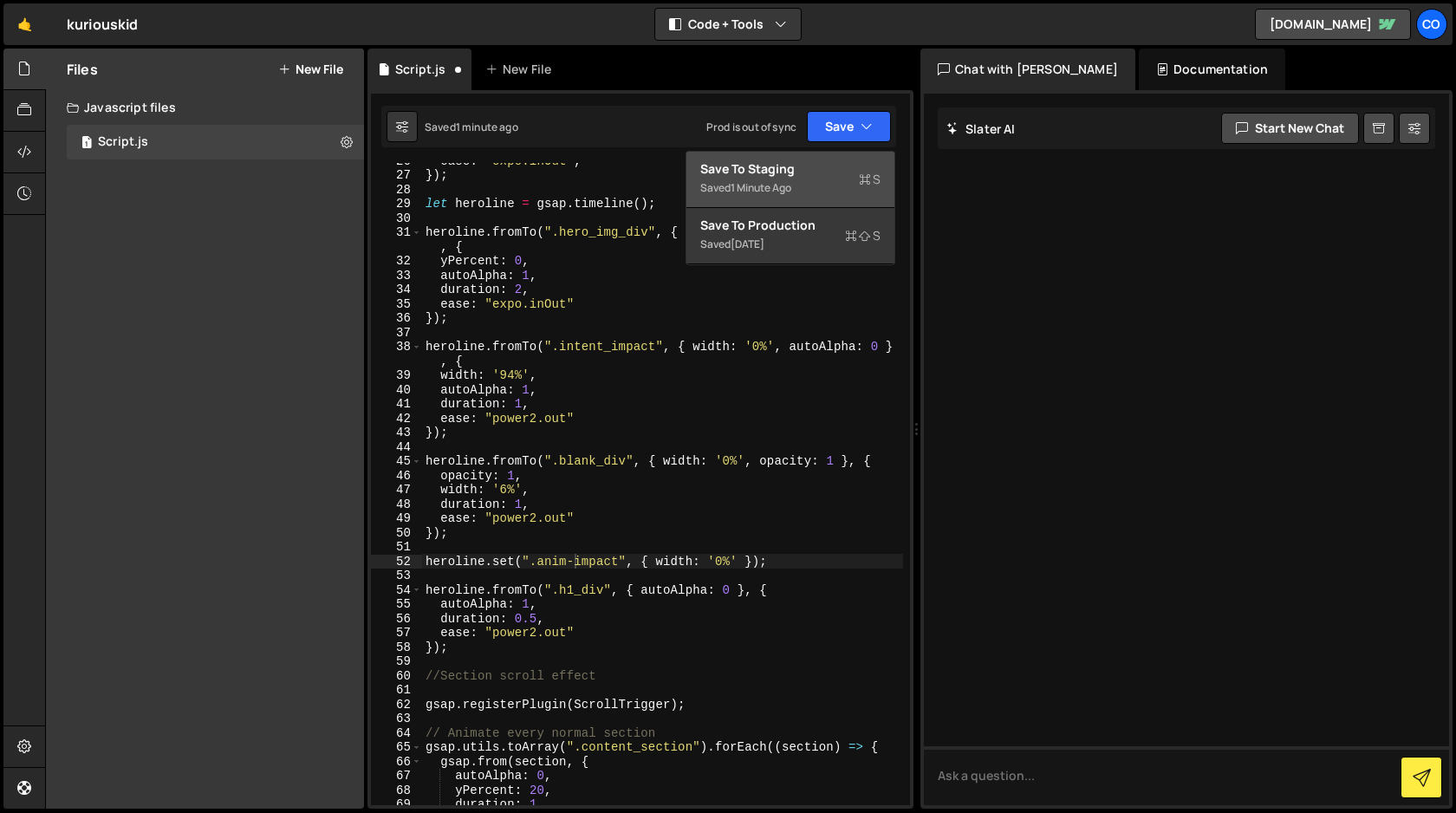
click at [816, 175] on div "Save to Staging S" at bounding box center [790, 169] width 180 height 17
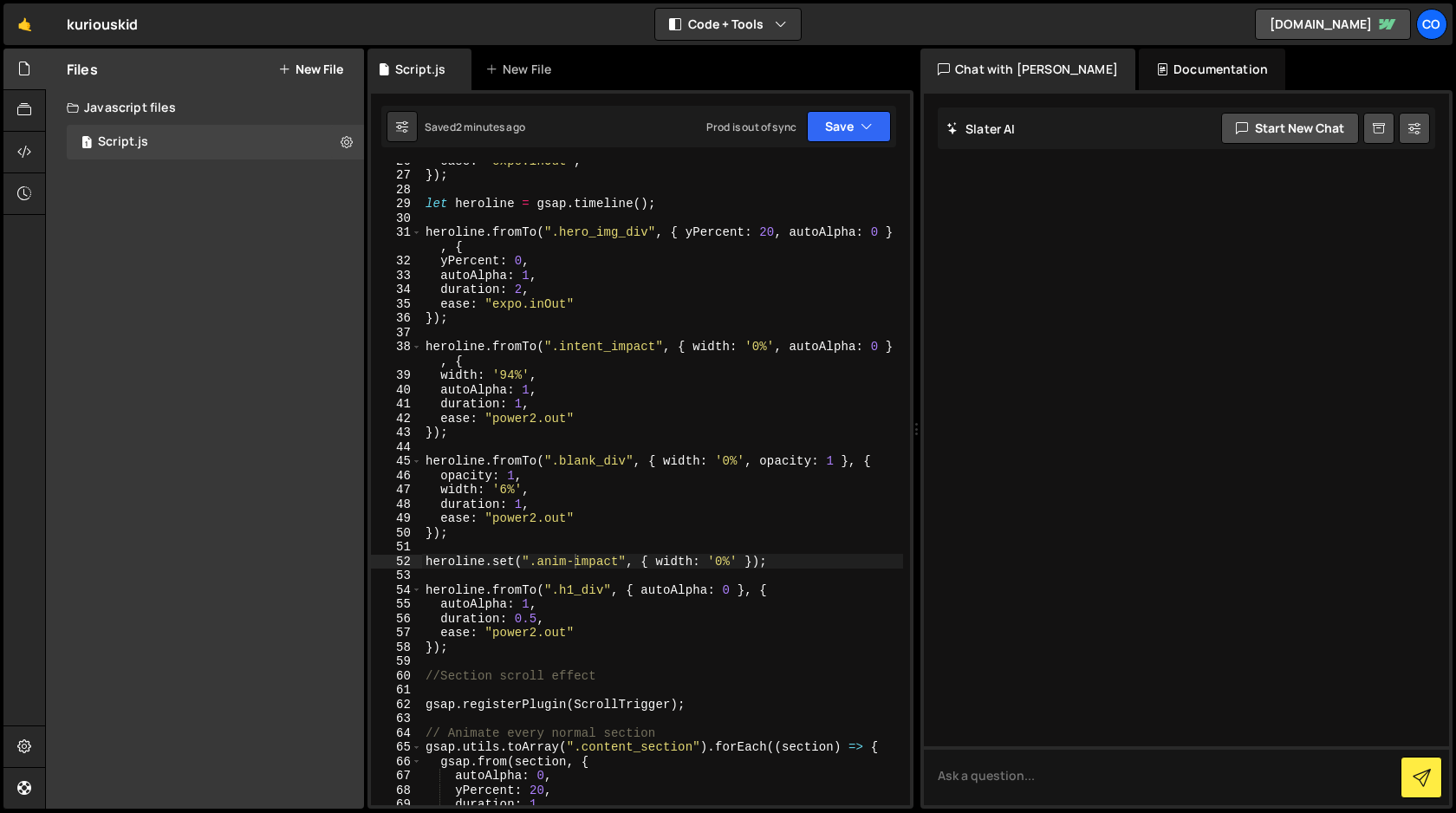
click at [735, 561] on div "ease : "expo.inOut" , }) ; let heroline = gsap . timeline ( ) ; heroline . from…" at bounding box center [662, 488] width 481 height 670
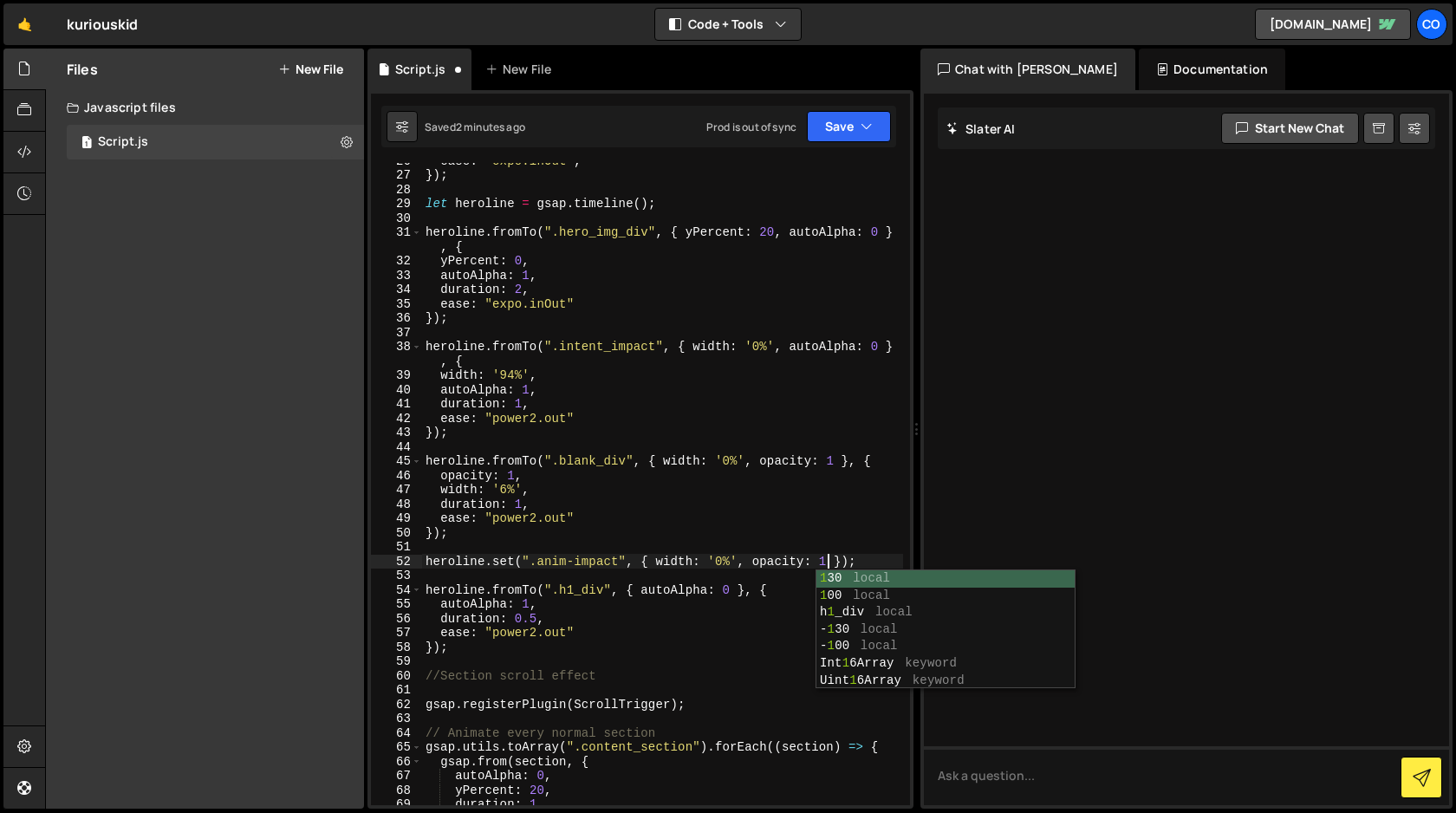
click at [845, 513] on div "ease : "expo.inOut" , }) ; let heroline = gsap . timeline ( ) ; heroline . from…" at bounding box center [662, 488] width 481 height 670
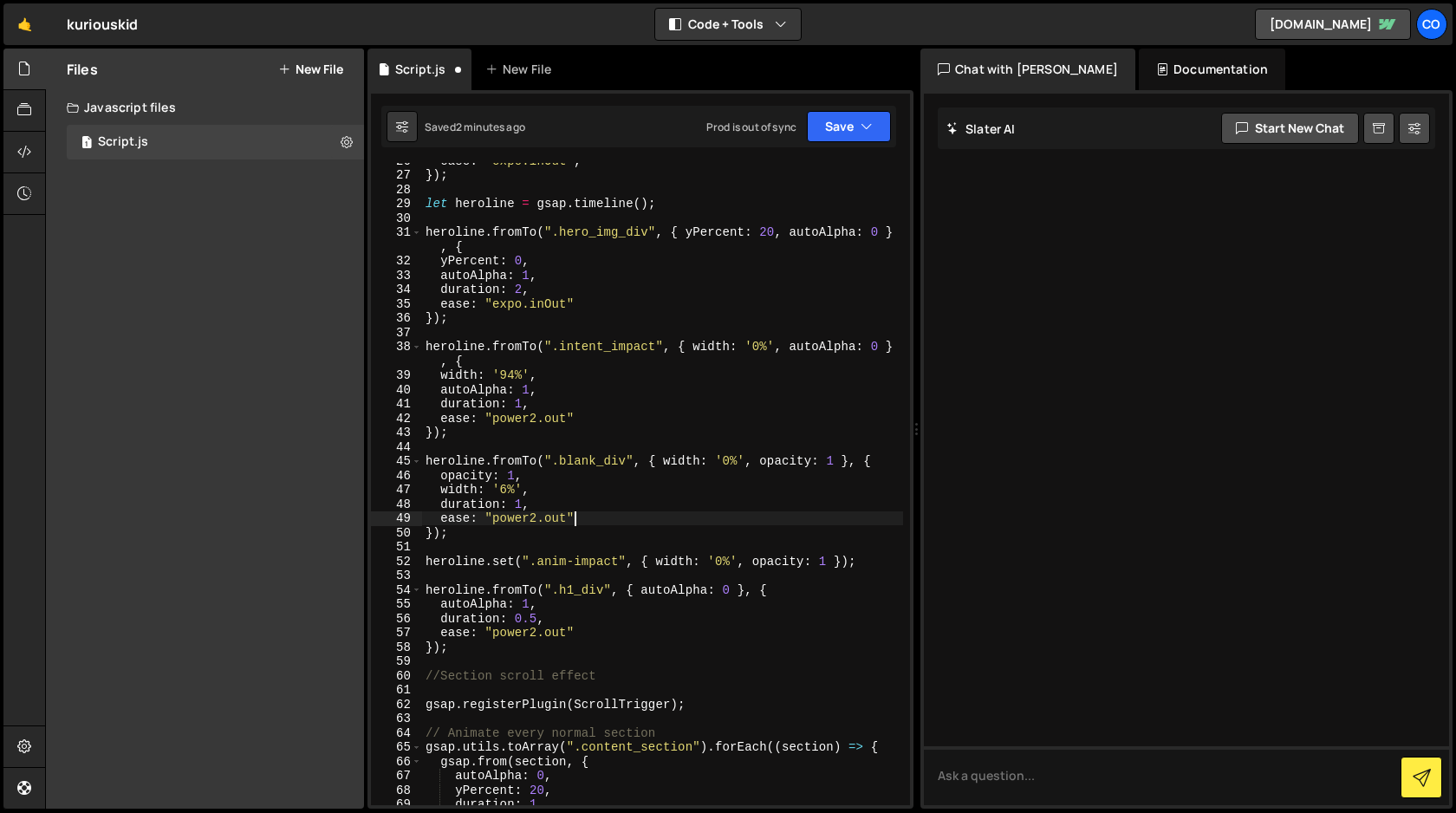
scroll to position [0, 10]
click at [863, 126] on icon "button" at bounding box center [866, 126] width 13 height 17
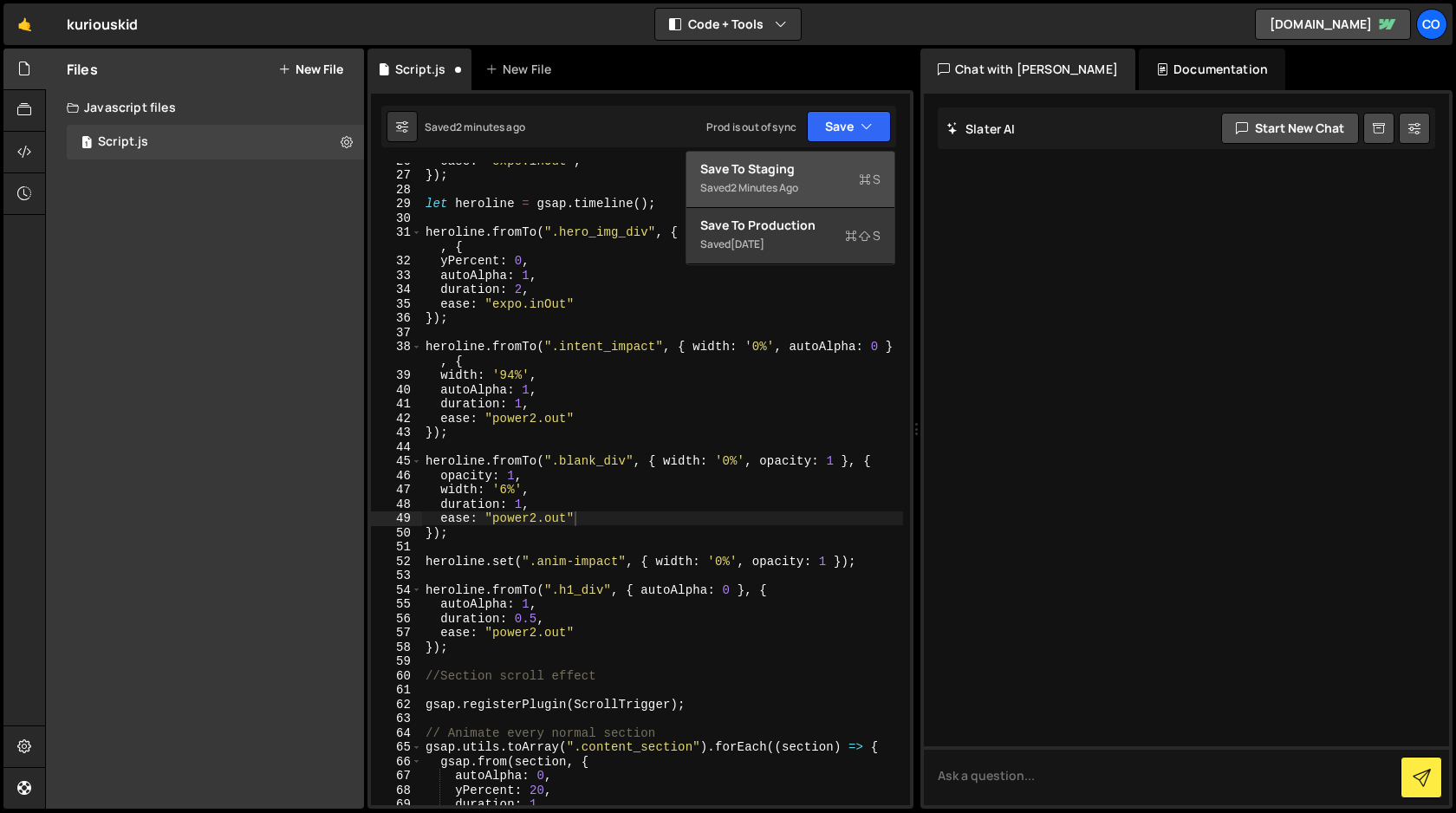
click at [810, 177] on div "Save to Staging S" at bounding box center [790, 169] width 180 height 17
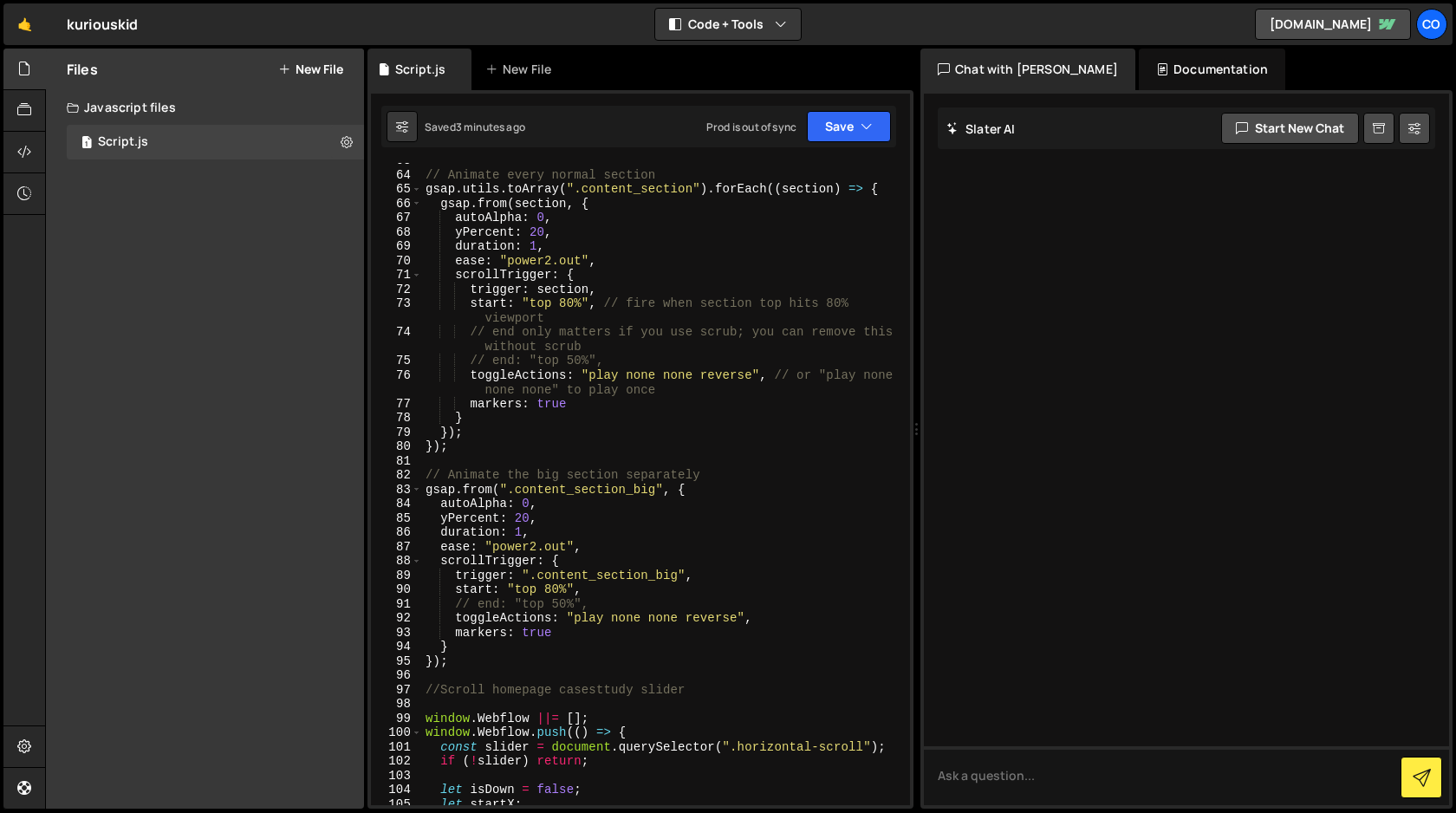
scroll to position [925, 0]
click at [554, 588] on div "// Animate every normal section gsap . utils . toArray ( ".content_section" ) .…" at bounding box center [662, 488] width 481 height 670
click at [864, 130] on icon "button" at bounding box center [866, 126] width 13 height 17
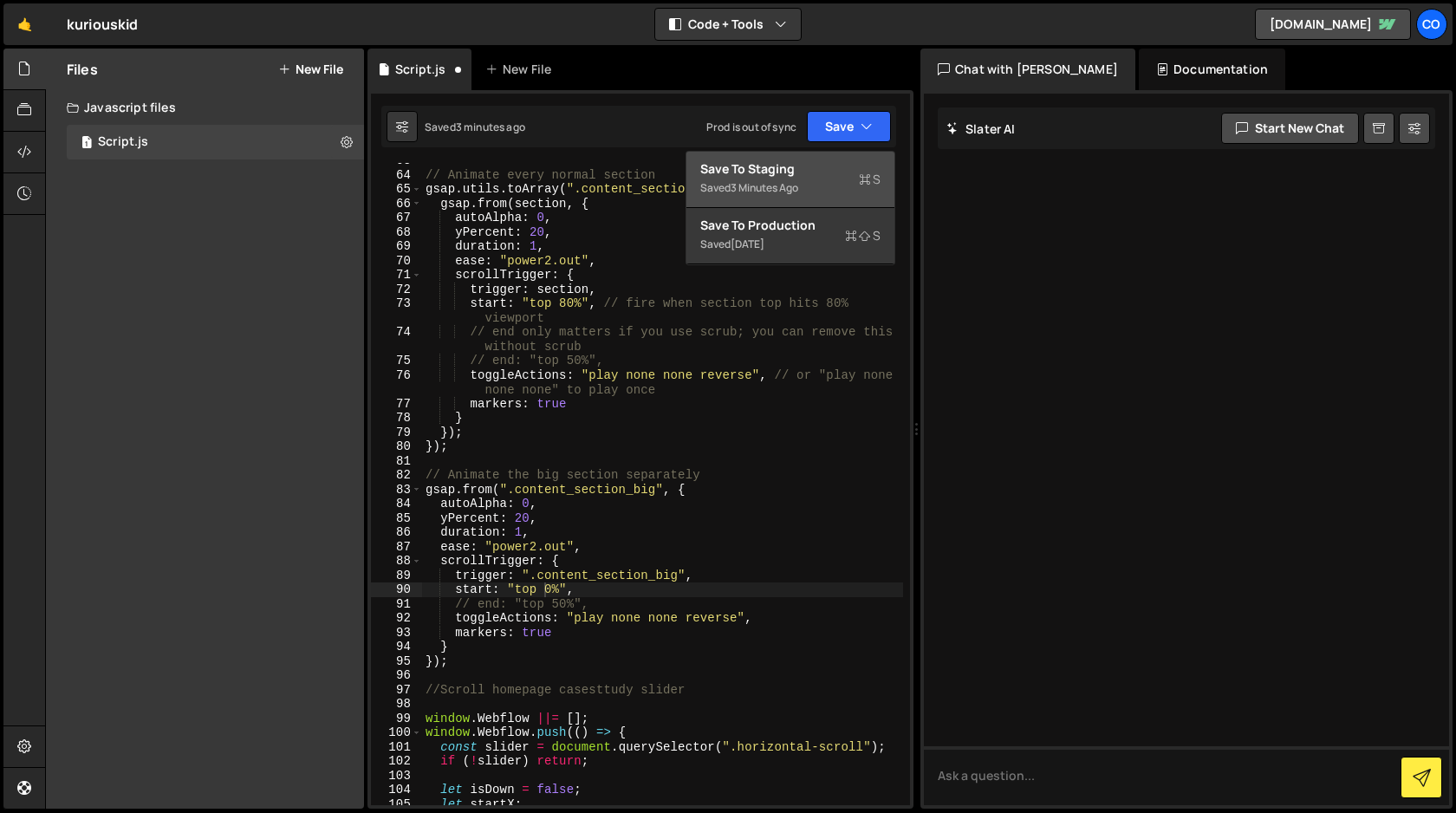
click at [834, 178] on div "Saved 3 minutes ago" at bounding box center [790, 188] width 180 height 21
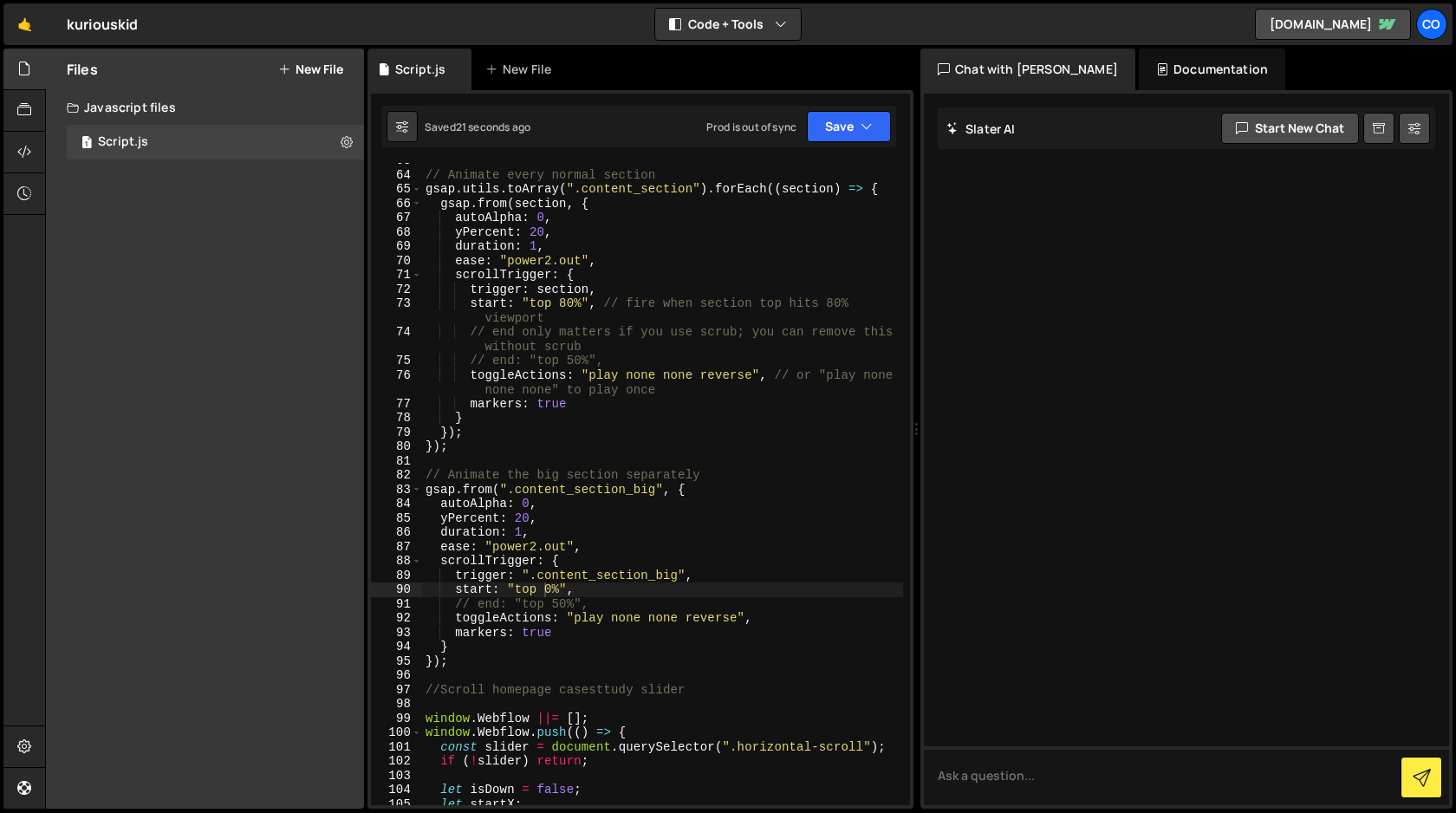
click at [546, 587] on div "// Animate every normal section gsap . utils . toArray ( ".content_section" ) .…" at bounding box center [662, 488] width 481 height 670
click at [687, 532] on div "// Animate every normal section gsap . utils . toArray ( ".content_section" ) .…" at bounding box center [662, 488] width 481 height 670
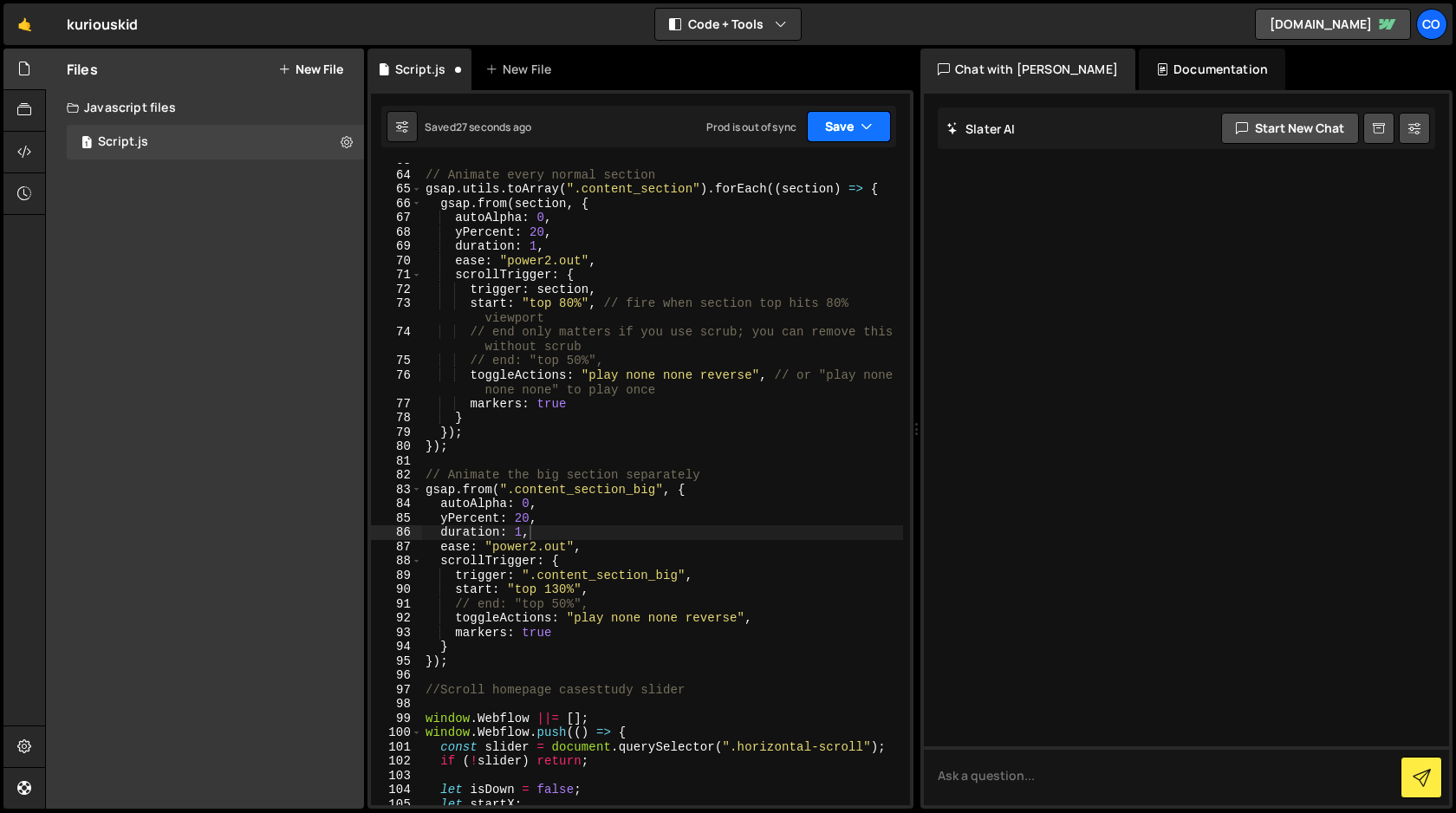
click at [845, 130] on button "Save" at bounding box center [848, 126] width 84 height 31
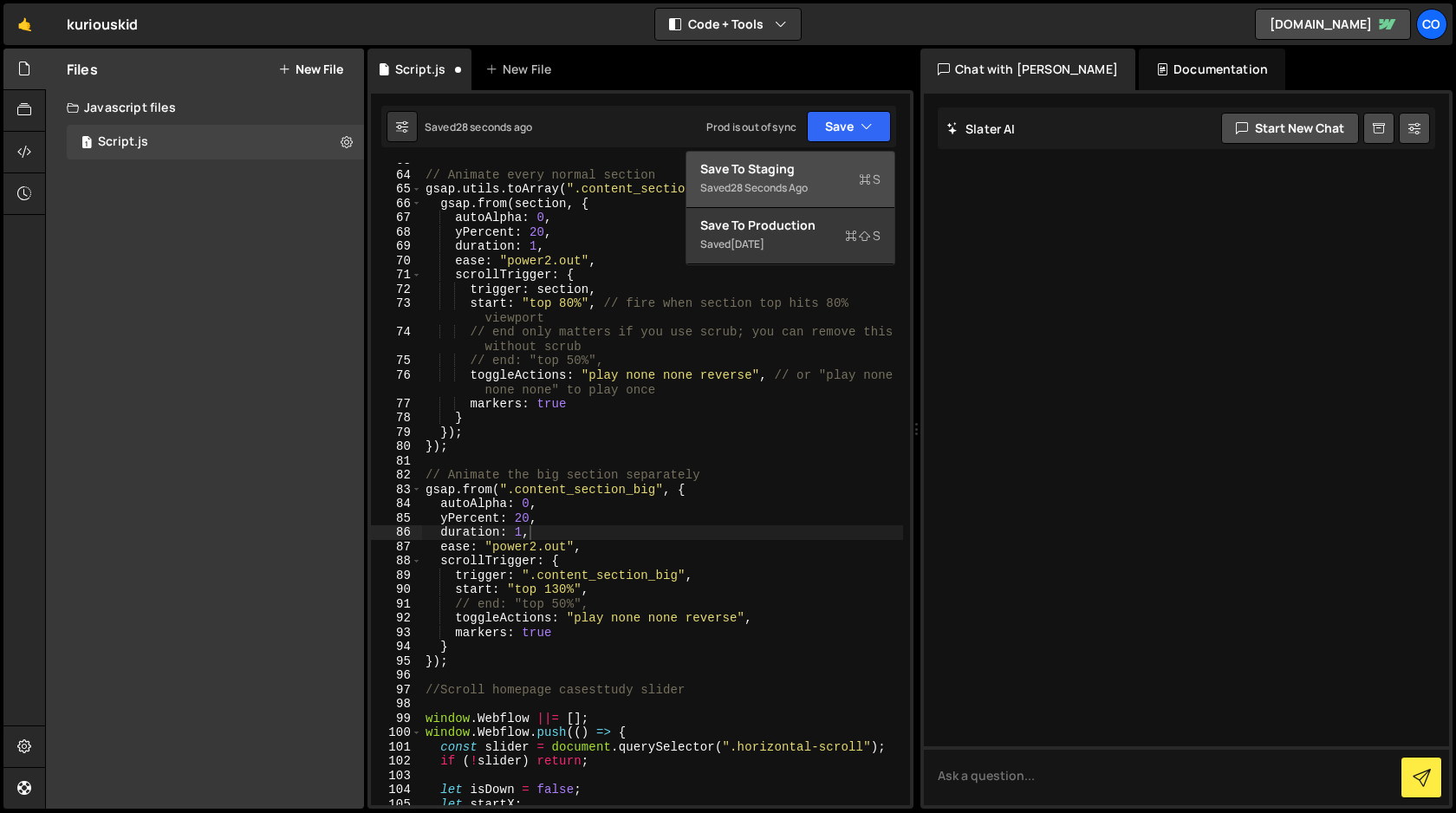
click at [797, 185] on div "28 seconds ago" at bounding box center [769, 187] width 77 height 14
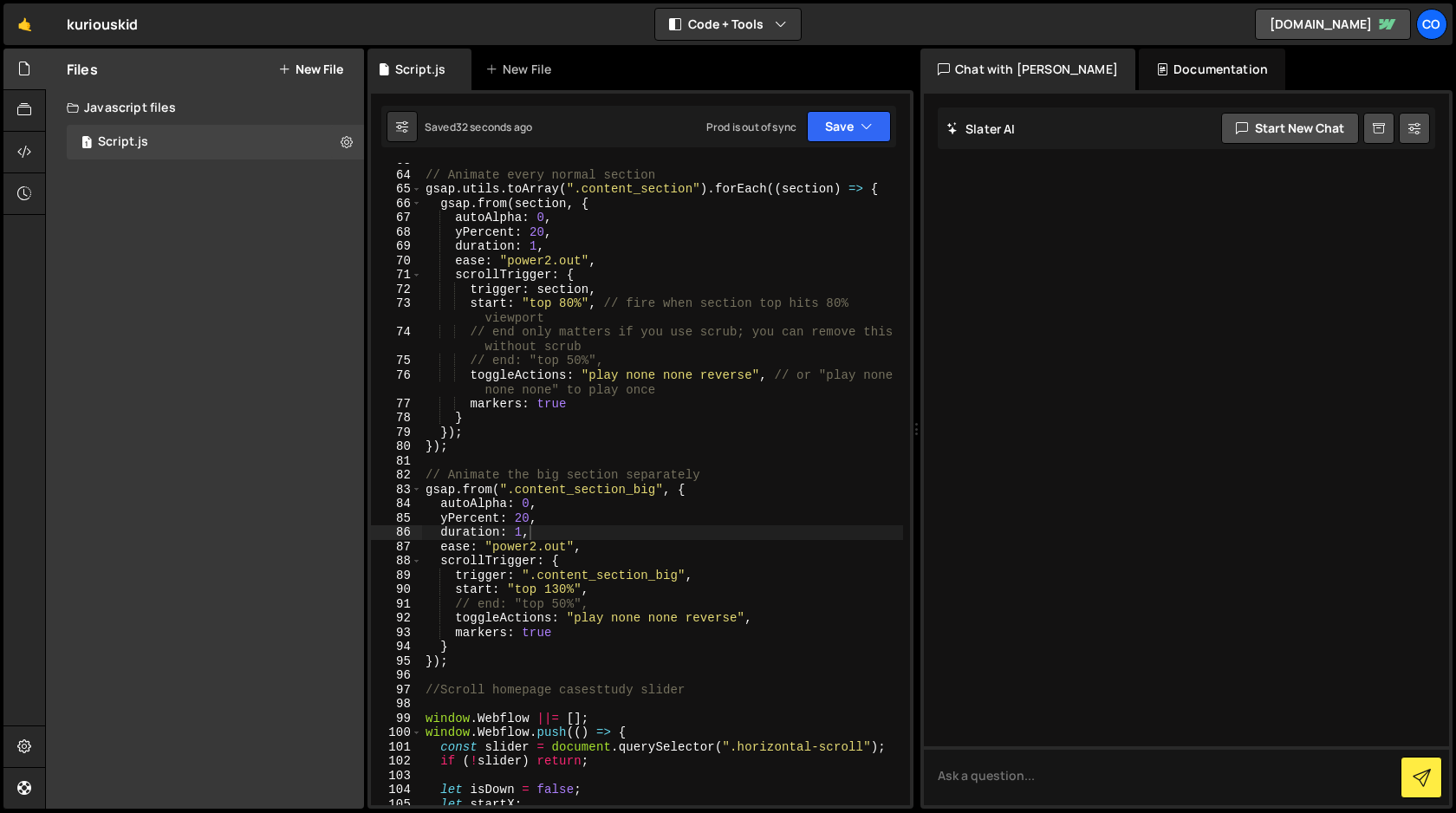
click at [560, 584] on div "// Animate every normal section gsap . utils . toArray ( ".content_section" ) .…" at bounding box center [662, 488] width 481 height 670
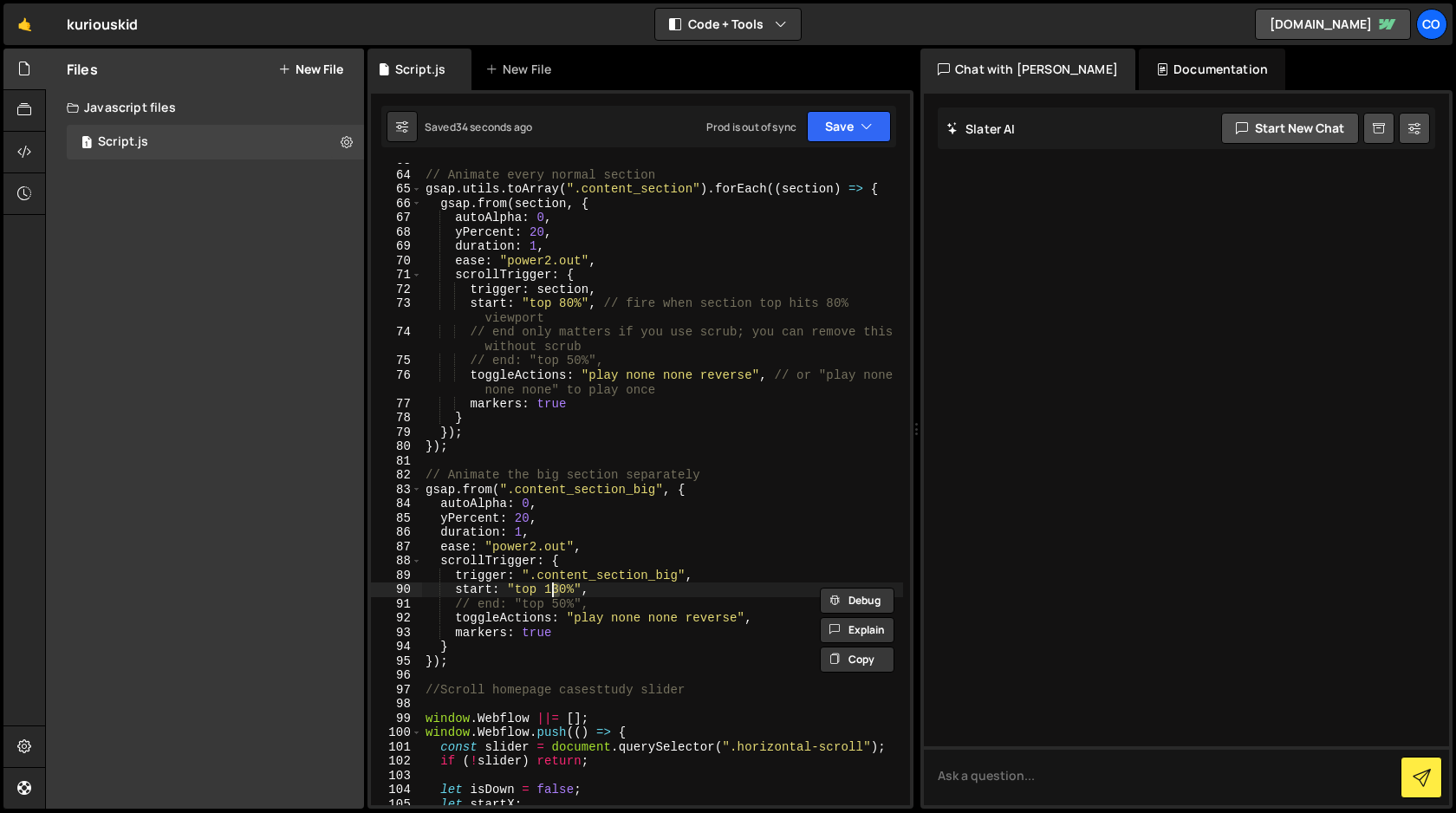
scroll to position [0, 9]
click at [847, 114] on button "Save" at bounding box center [848, 126] width 84 height 31
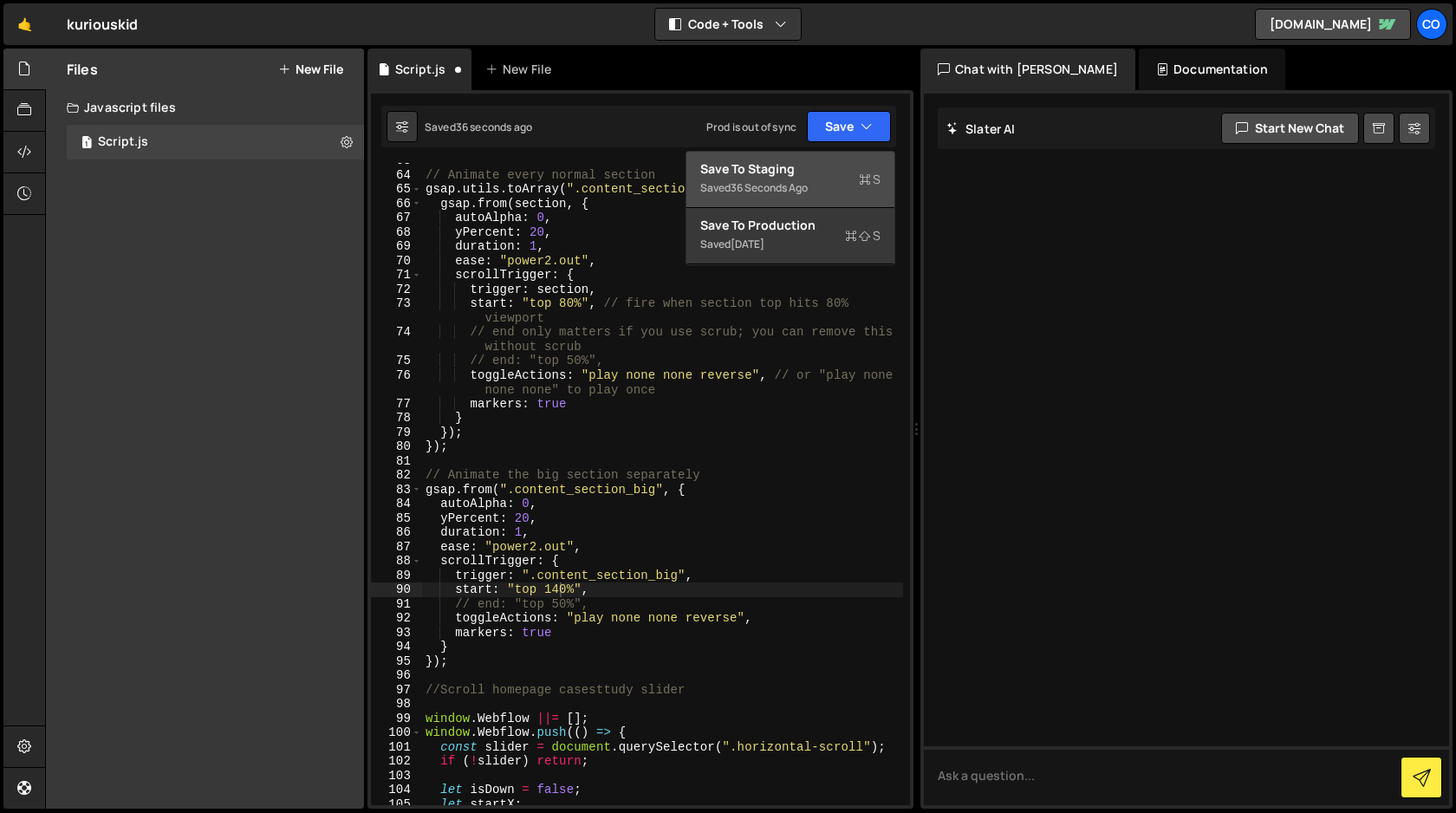
click at [832, 169] on div "Save to Staging S" at bounding box center [790, 169] width 180 height 17
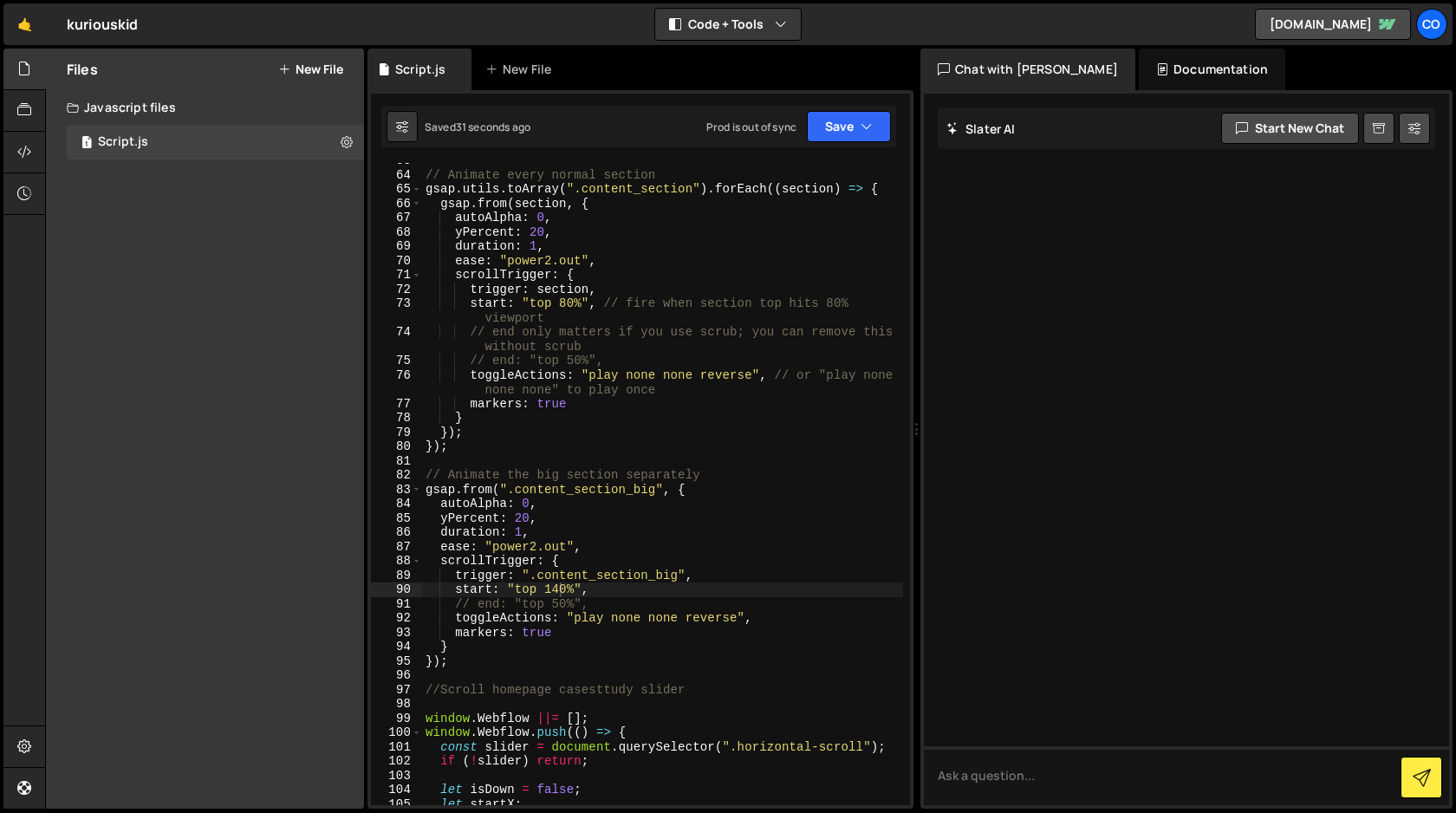
click at [453, 629] on div "// Animate every normal section gsap . utils . toArray ( ".content_section" ) .…" at bounding box center [662, 488] width 481 height 670
click at [474, 401] on div "// Animate every normal section gsap . utils . toArray ( ".content_section" ) .…" at bounding box center [662, 488] width 481 height 670
click at [470, 402] on div "// Animate every normal section gsap . utils . toArray ( ".content_section" ) .…" at bounding box center [662, 488] width 481 height 670
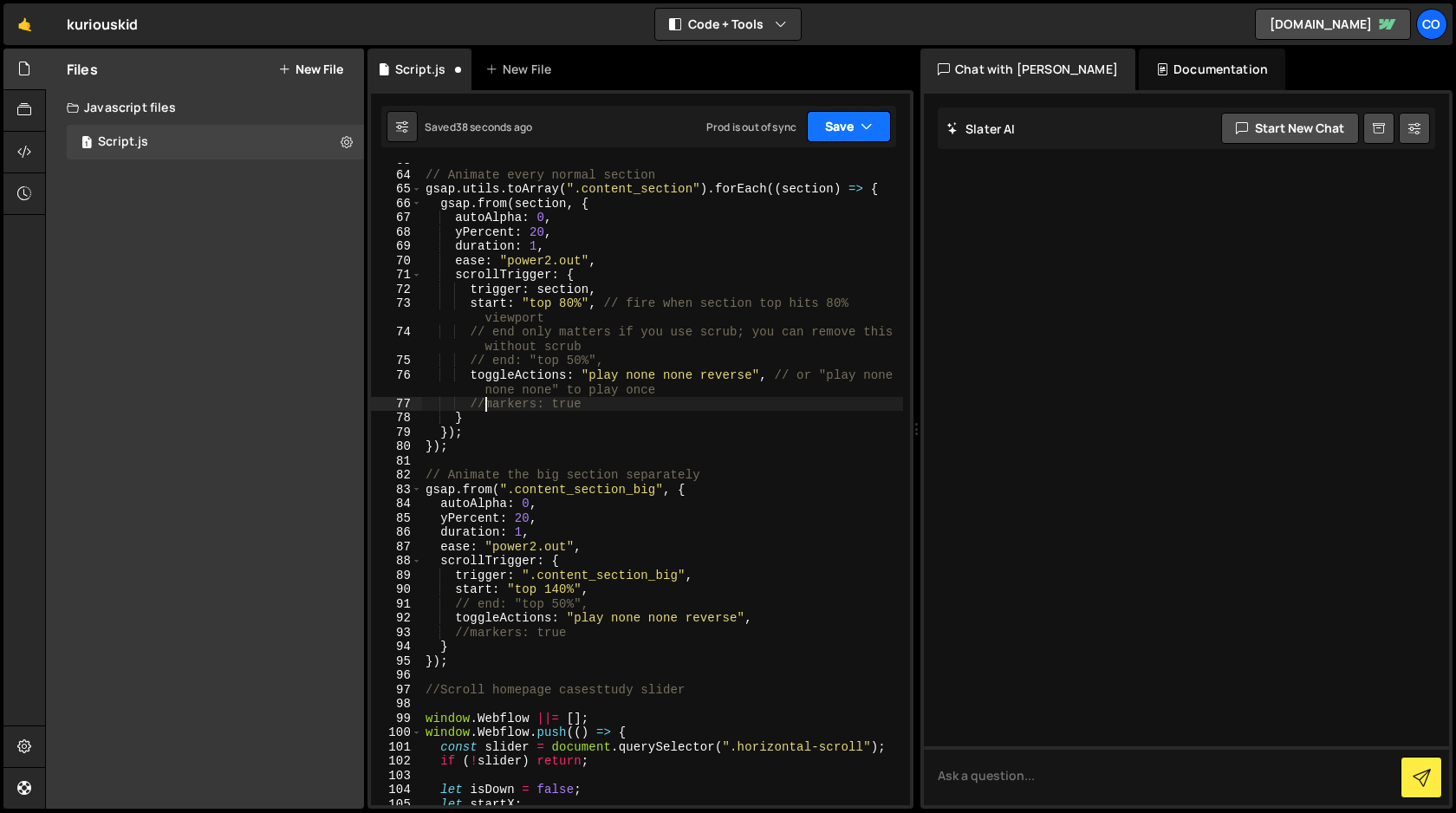
type textarea "//markers: true"
click at [845, 130] on button "Save" at bounding box center [848, 126] width 84 height 31
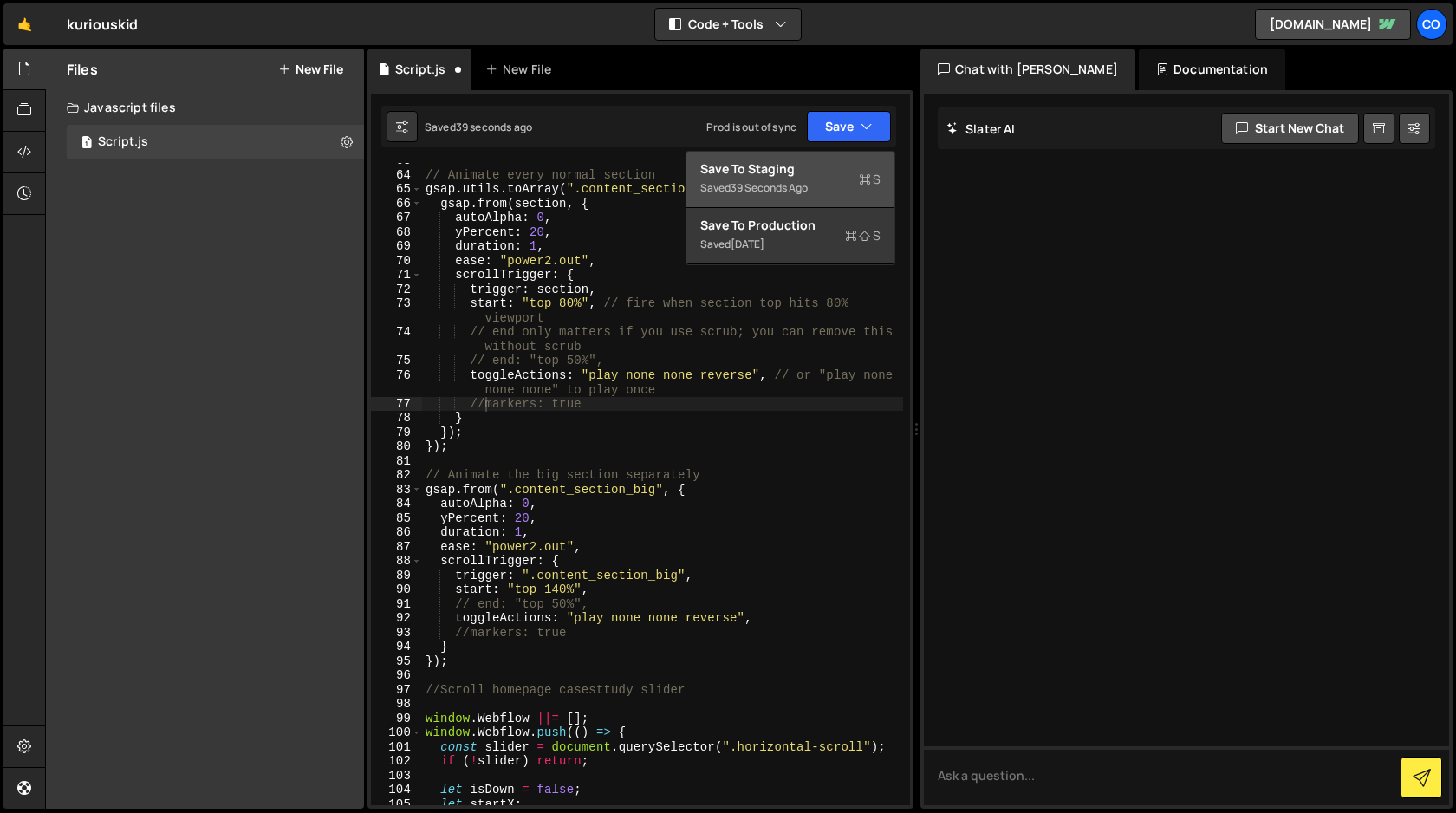
click at [844, 163] on div "Save to Staging S" at bounding box center [790, 169] width 180 height 17
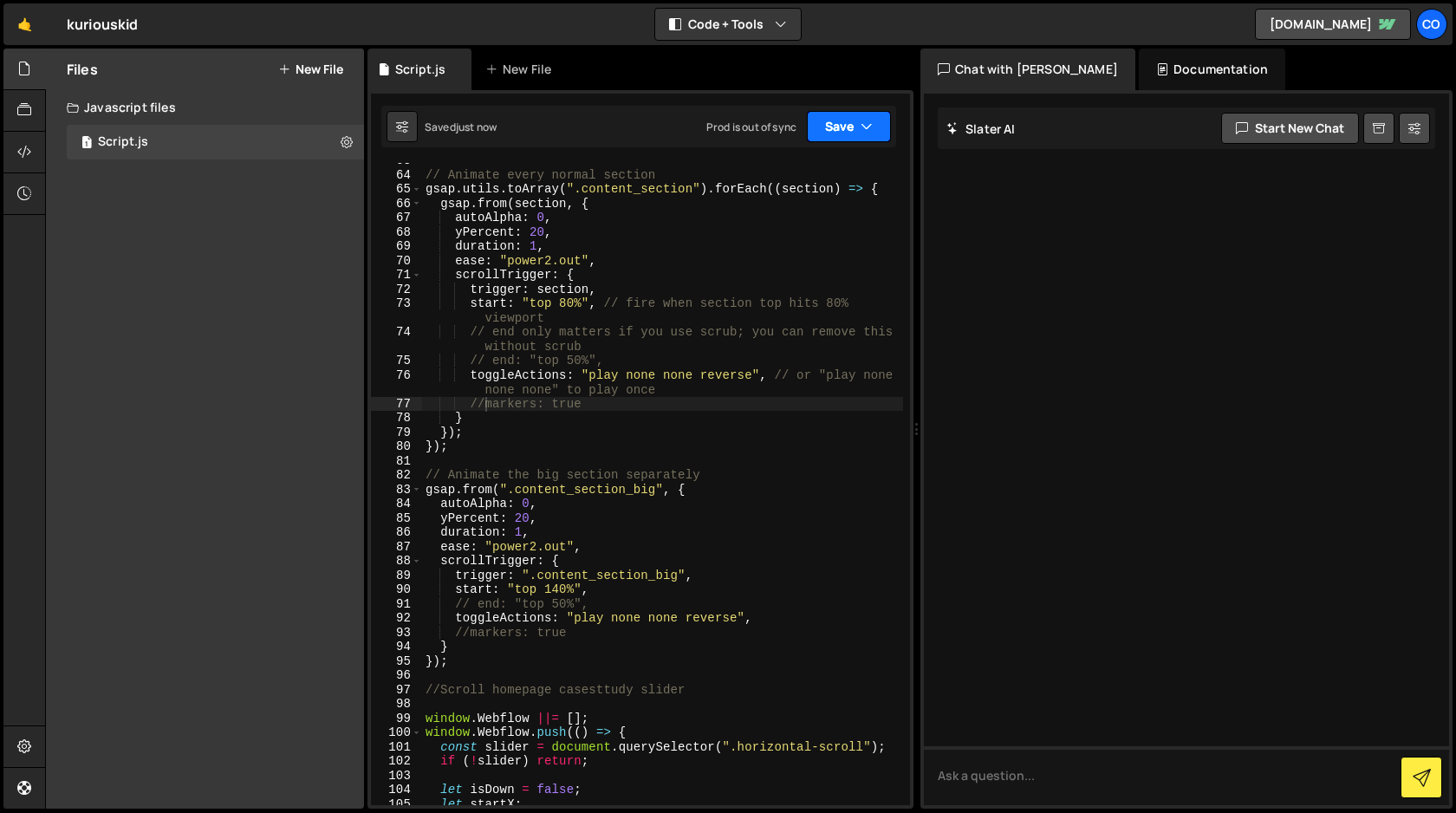
click at [843, 127] on button "Save" at bounding box center [848, 126] width 84 height 31
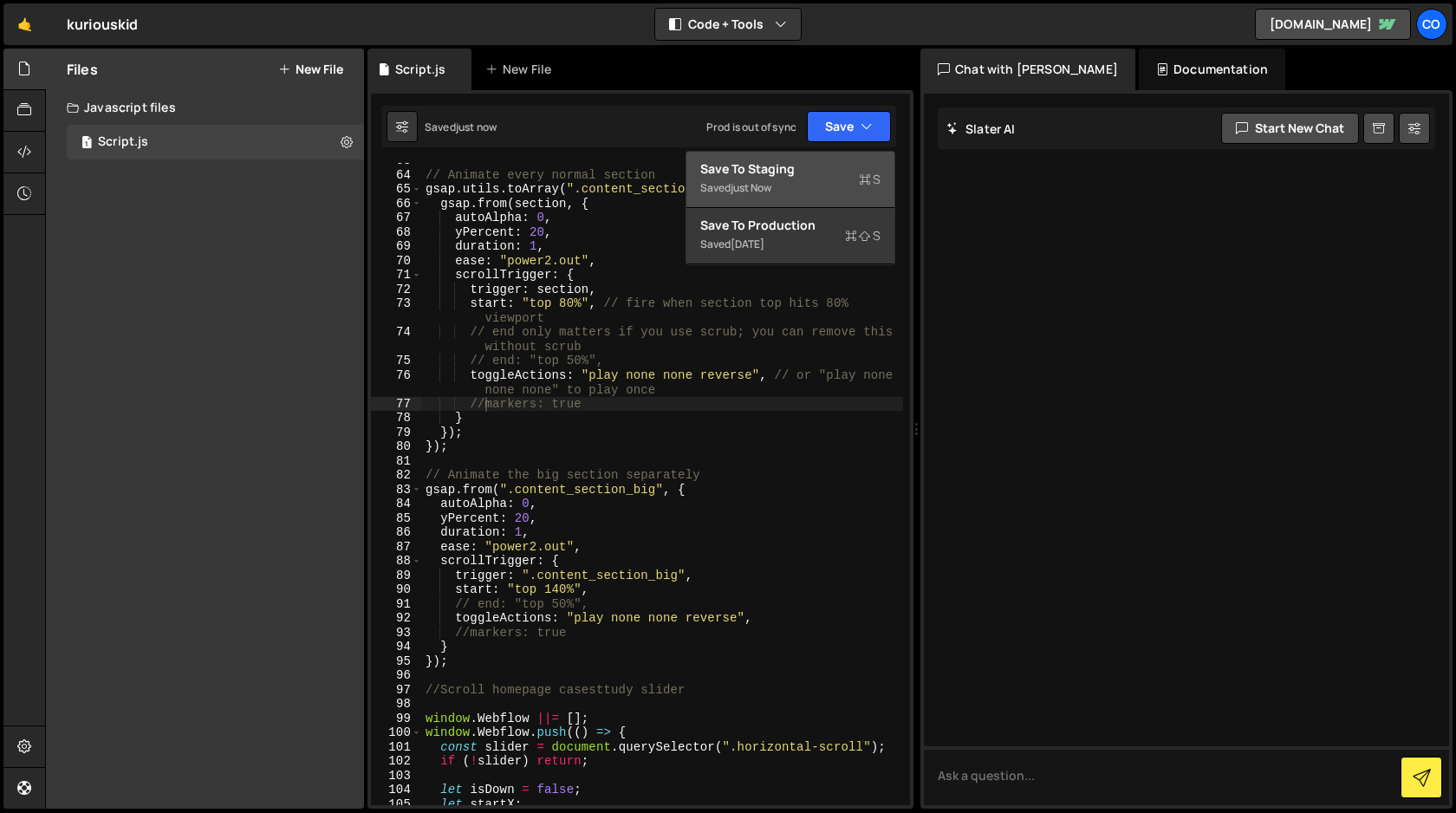
click at [819, 172] on div "Save to Staging S" at bounding box center [790, 169] width 180 height 17
